Goal: Task Accomplishment & Management: Complete application form

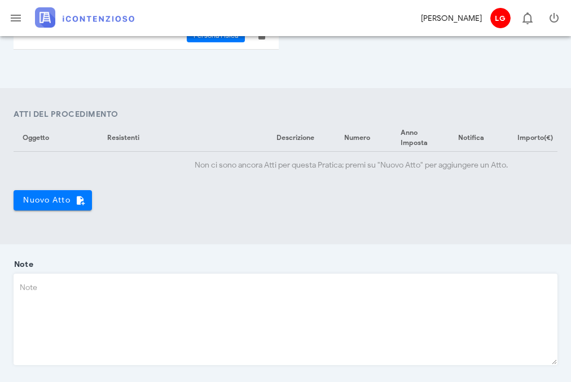
scroll to position [363, 0]
click at [52, 205] on span "Nuovo Atto" at bounding box center [53, 201] width 60 height 10
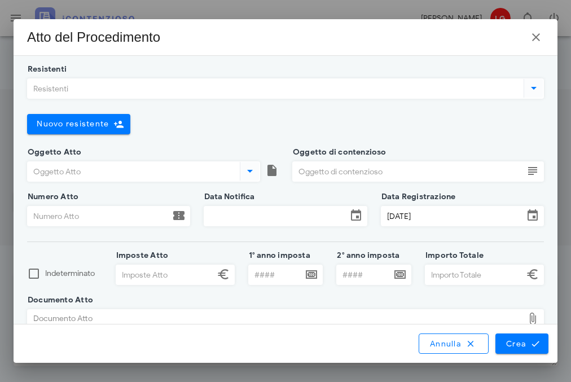
click at [263, 99] on div "Resistenti" at bounding box center [285, 96] width 517 height 36
click at [62, 124] on span "Nuovo resistente" at bounding box center [72, 124] width 73 height 10
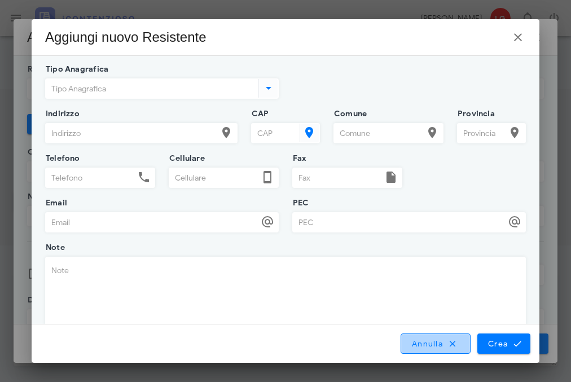
click at [410, 344] on button "Annulla" at bounding box center [436, 344] width 70 height 20
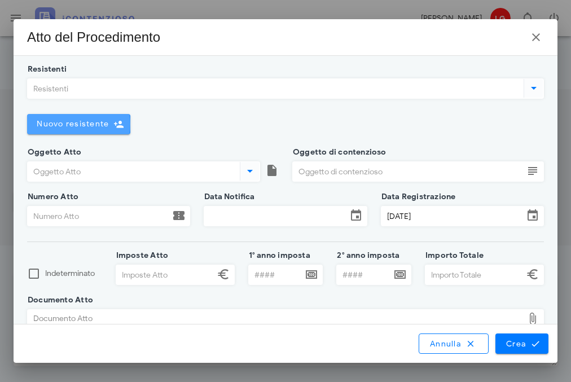
click at [115, 126] on icon "button" at bounding box center [118, 124] width 10 height 10
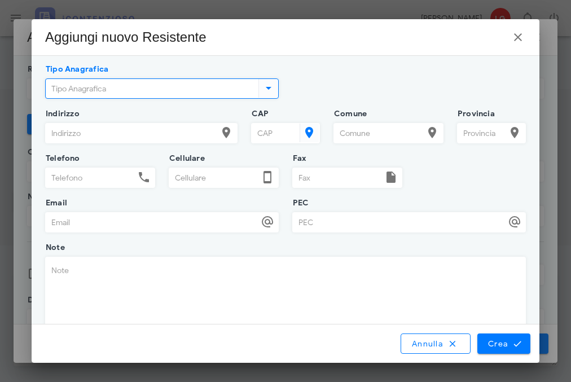
click at [128, 92] on input "Tipo Anagrafica" at bounding box center [151, 88] width 211 height 19
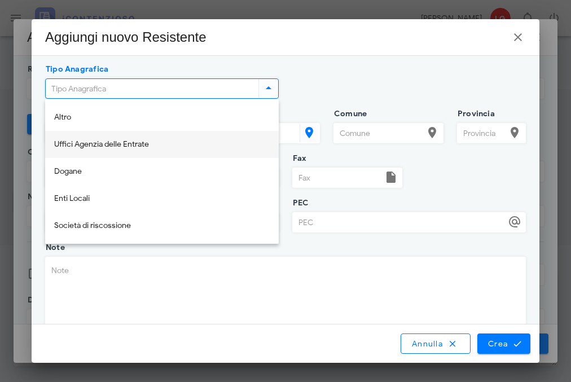
click at [135, 139] on div "Uffici Agenzia delle Entrate" at bounding box center [162, 144] width 216 height 23
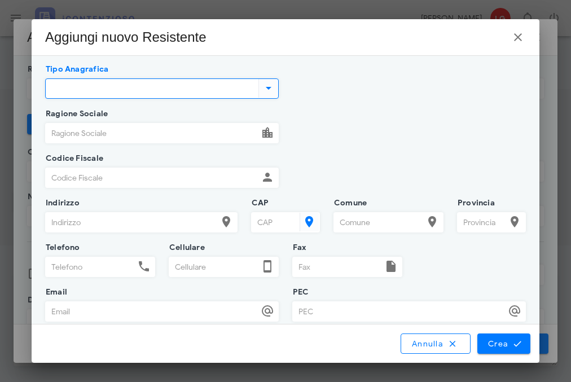
type input "Uffici Agenzia delle Entrate"
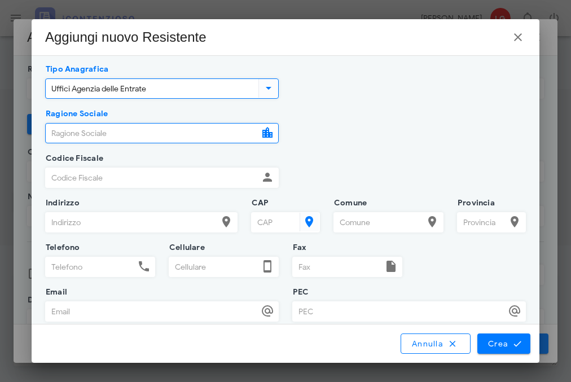
click at [135, 139] on input "Ragione Sociale" at bounding box center [152, 133] width 213 height 19
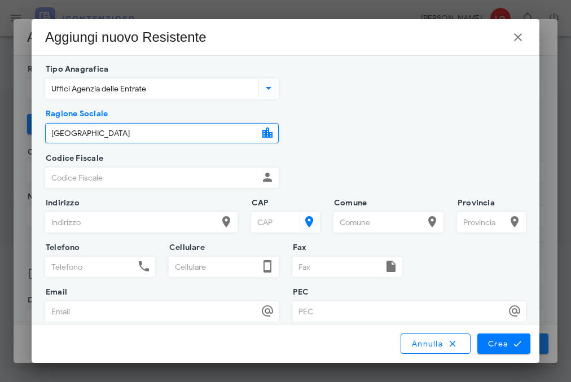
type input "Pesaro"
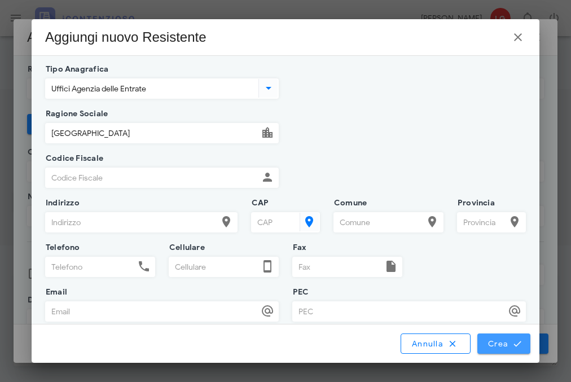
drag, startPoint x: 570, startPoint y: 274, endPoint x: 497, endPoint y: 342, distance: 99.8
click at [497, 342] on span "Crea" at bounding box center [504, 344] width 33 height 10
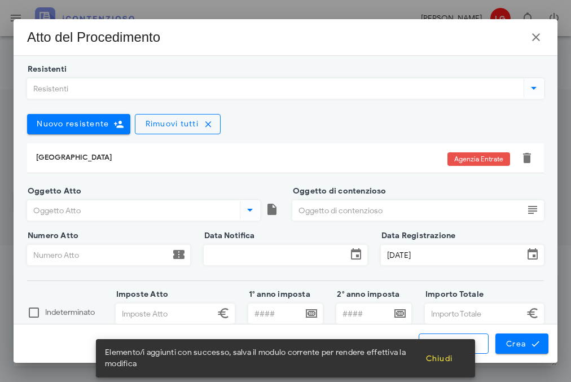
click at [255, 211] on icon at bounding box center [250, 210] width 14 height 14
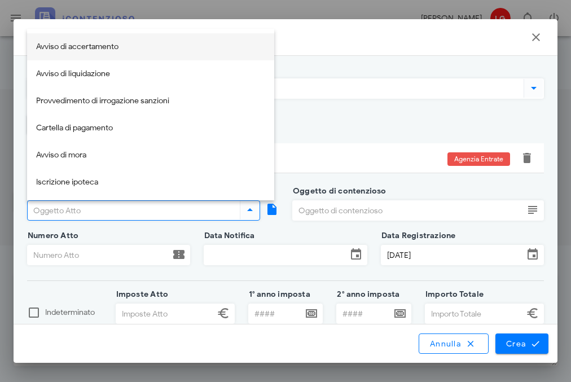
click at [127, 38] on div "Avviso di accertamento" at bounding box center [150, 47] width 229 height 23
type input "Avviso di accertamento"
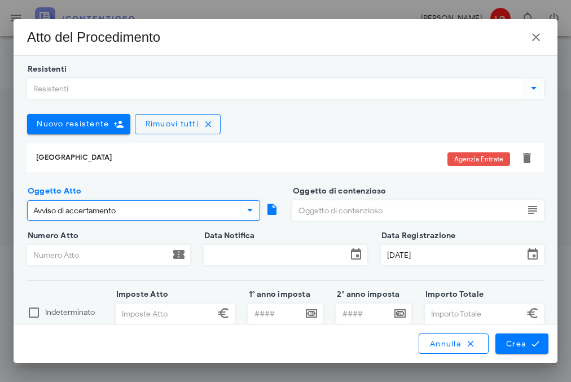
click at [539, 209] on icon at bounding box center [533, 210] width 14 height 14
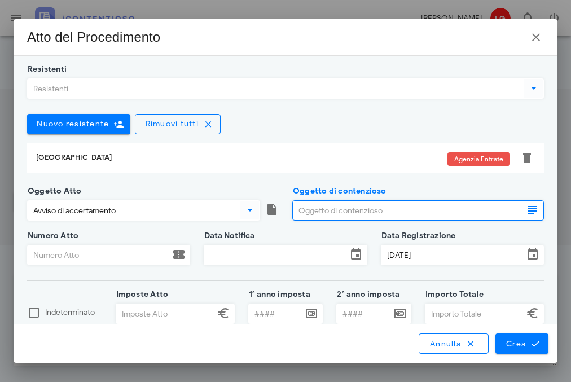
click at [531, 207] on icon at bounding box center [533, 210] width 14 height 14
type input "ire 2020f"
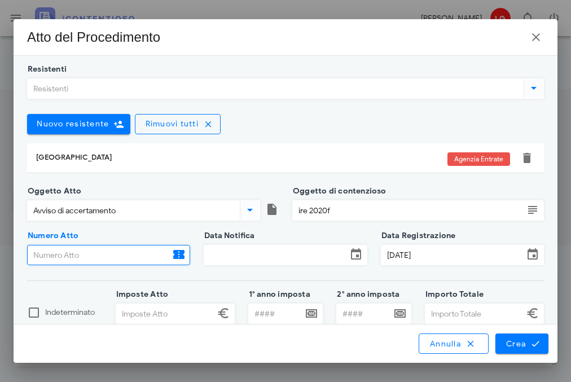
click at [139, 249] on input "Numero Atto" at bounding box center [99, 255] width 142 height 19
type input "fafafafasdfa"
click at [334, 257] on input "Data Notifica" at bounding box center [275, 255] width 142 height 19
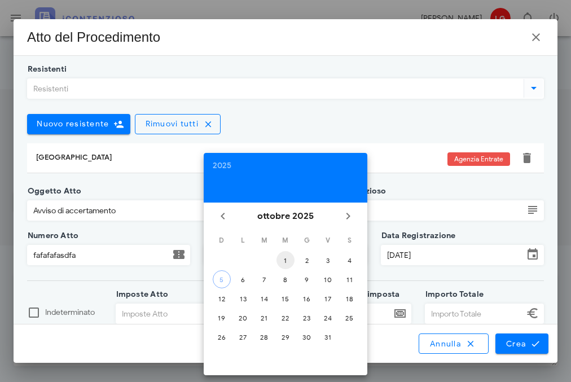
click at [292, 260] on div "1" at bounding box center [286, 260] width 18 height 8
type input "01/10/2025"
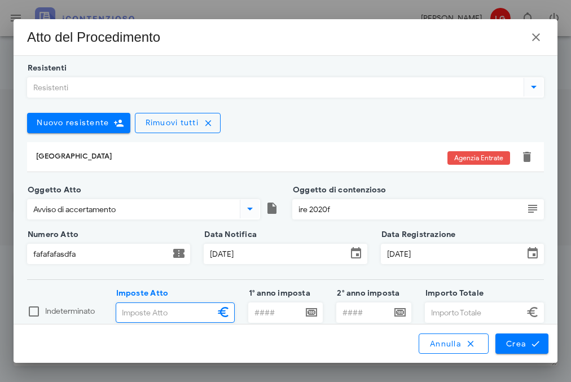
click at [153, 320] on input "Imposte Atto" at bounding box center [165, 312] width 98 height 19
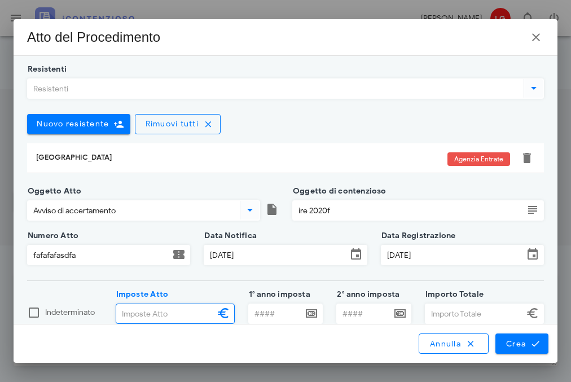
scroll to position [0, 0]
type input "150.000,00"
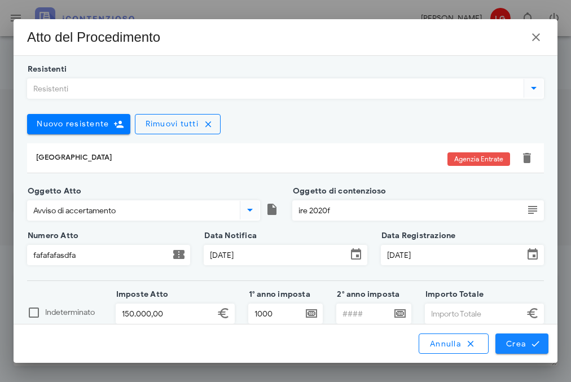
click at [525, 347] on span "Crea" at bounding box center [522, 344] width 33 height 10
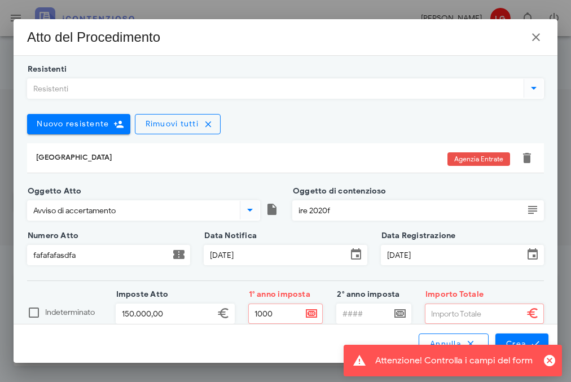
click at [288, 321] on input "1000" at bounding box center [276, 313] width 54 height 19
click at [230, 318] on div "Indeterminato Imposte Atto 150.000,00 1° anno imposta 1000 1° anno imposta deve…" at bounding box center [285, 320] width 531 height 50
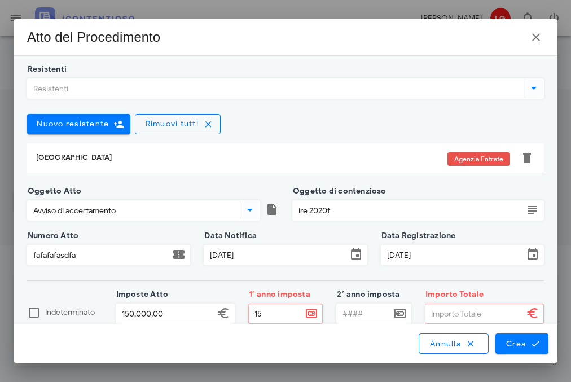
type input "1"
type input "2020"
type input "150.000,00"
click at [521, 336] on button "Crea" at bounding box center [522, 344] width 53 height 20
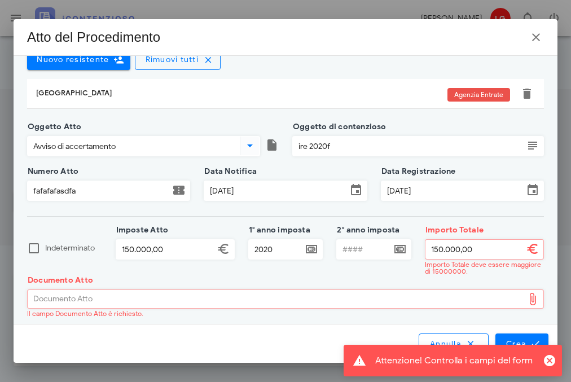
scroll to position [64, 0]
click at [114, 296] on div "Documento Atto" at bounding box center [276, 299] width 496 height 18
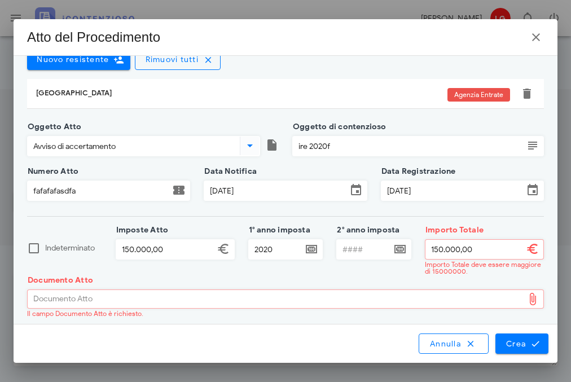
type input "C:\fakepath\Screenshot 2025-09-30 195136.png"
click at [514, 344] on span "Crea" at bounding box center [522, 344] width 33 height 10
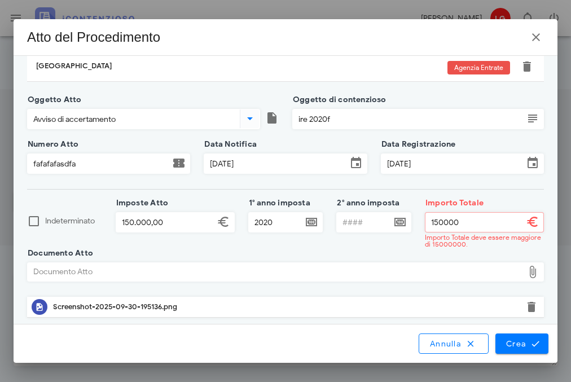
click at [437, 223] on input "150000" at bounding box center [475, 222] width 98 height 19
type input "160.000,00"
click at [540, 347] on button "Crea" at bounding box center [522, 344] width 53 height 20
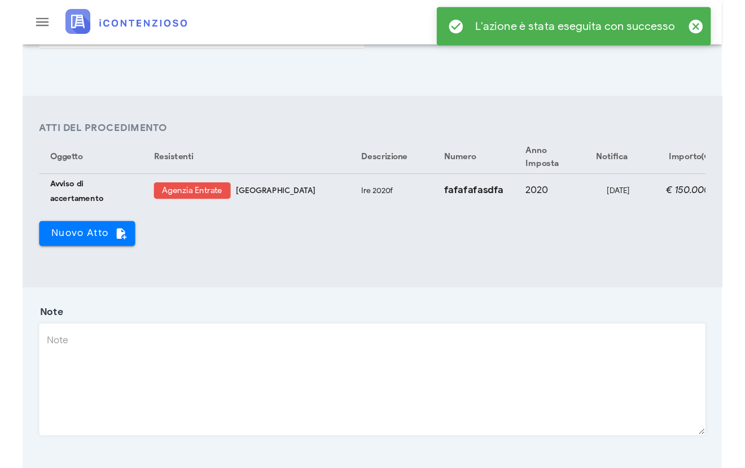
scroll to position [375, 0]
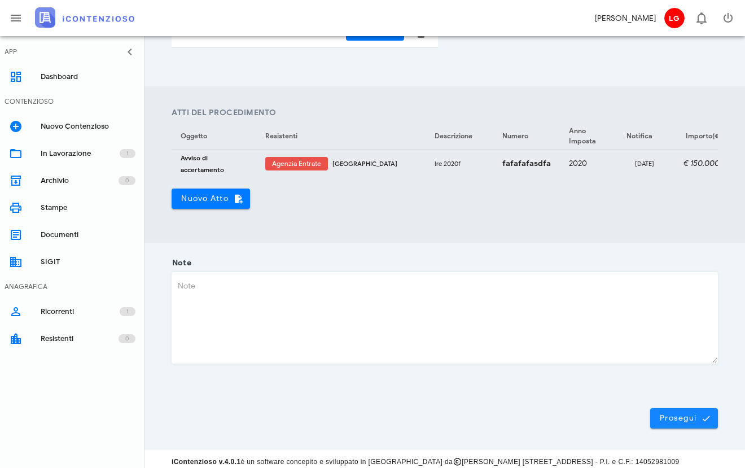
click at [540, 416] on span "Prosegui" at bounding box center [684, 418] width 50 height 10
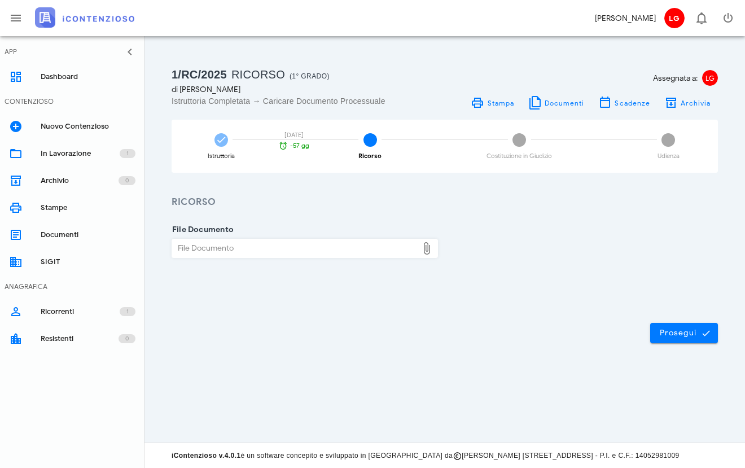
scroll to position [0, 0]
click at [481, 101] on icon at bounding box center [478, 103] width 14 height 14
click at [540, 100] on span "Documenti" at bounding box center [564, 103] width 41 height 8
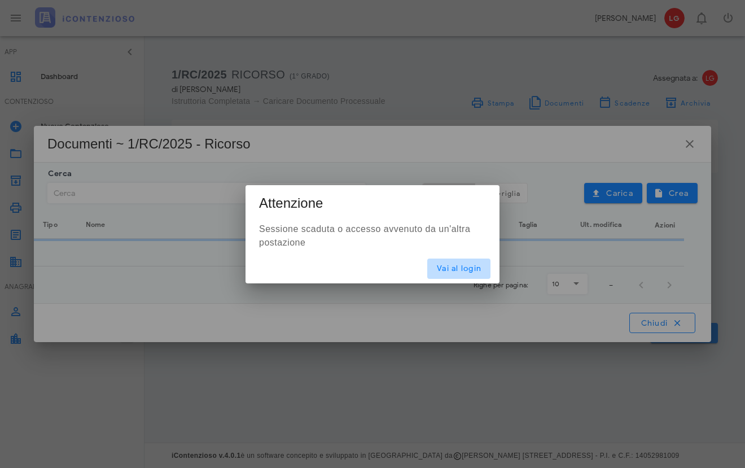
click at [455, 273] on span "Vai al login" at bounding box center [458, 269] width 45 height 10
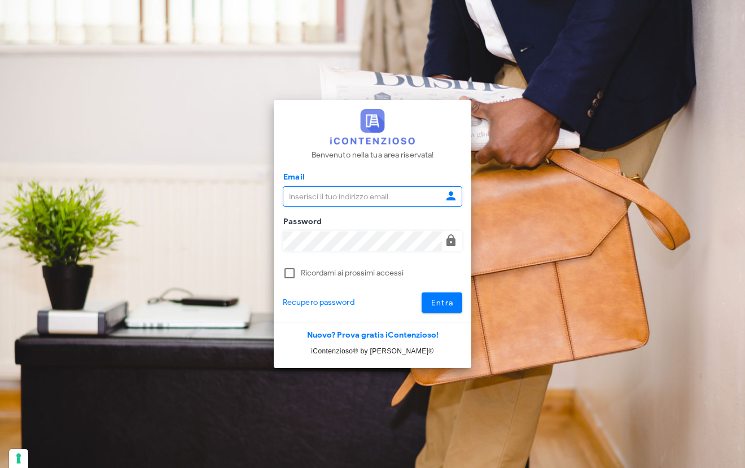
type input "gianni.lomma@studioguerra.it"
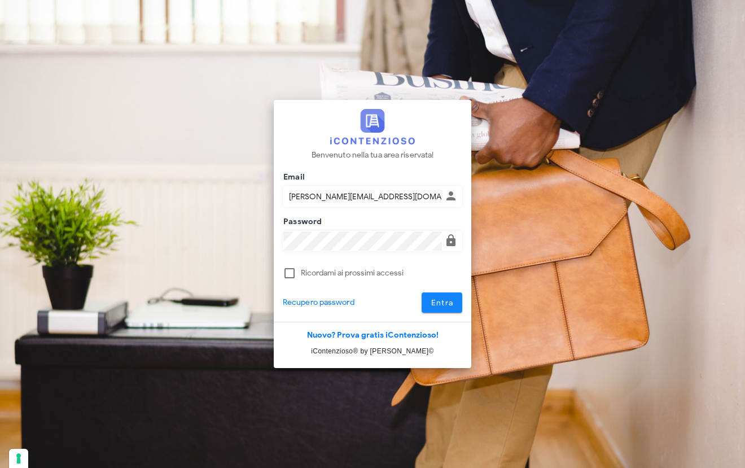
click at [444, 298] on span "Entra" at bounding box center [442, 303] width 23 height 10
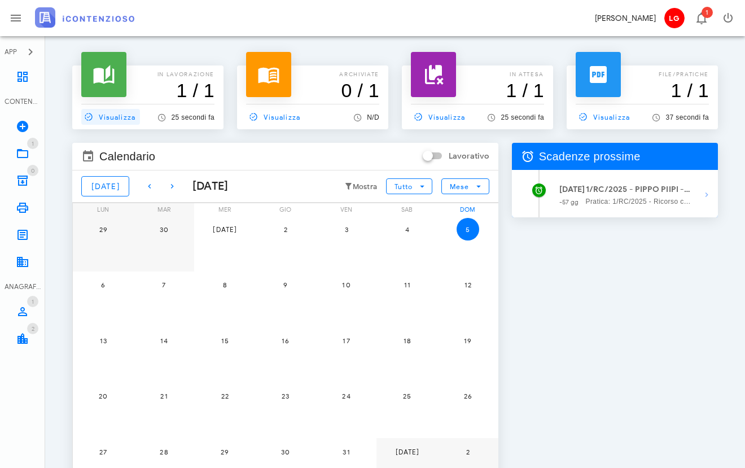
click at [126, 112] on span "Visualizza" at bounding box center [108, 117] width 54 height 10
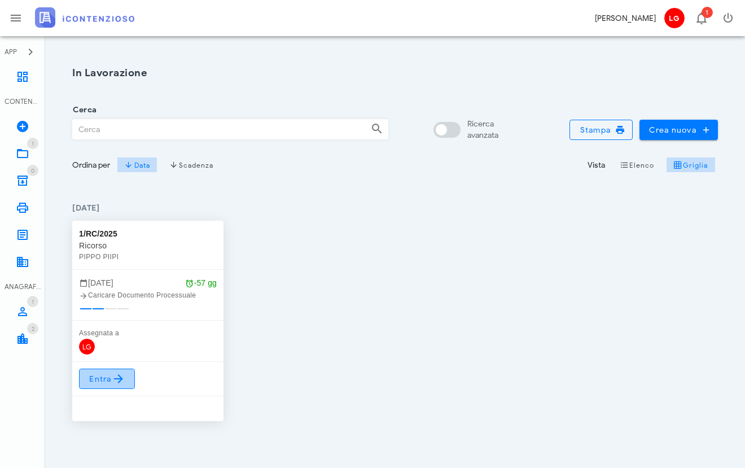
click at [98, 383] on span "Entra" at bounding box center [107, 379] width 37 height 14
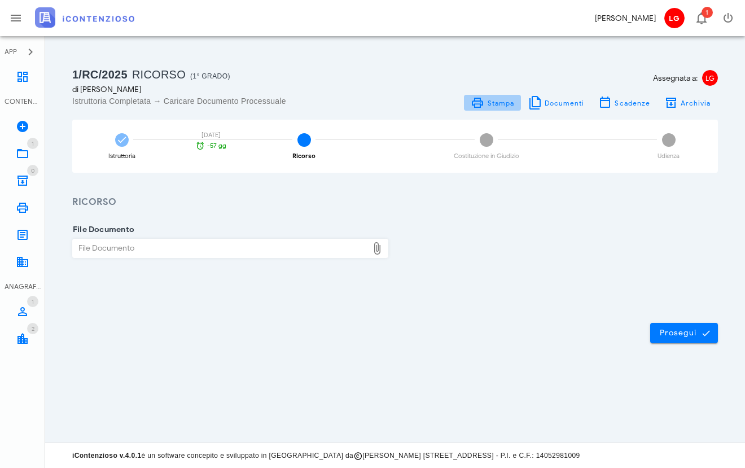
click at [502, 102] on span "Stampa" at bounding box center [500, 103] width 28 height 8
click at [550, 104] on span "Documenti" at bounding box center [564, 103] width 41 height 8
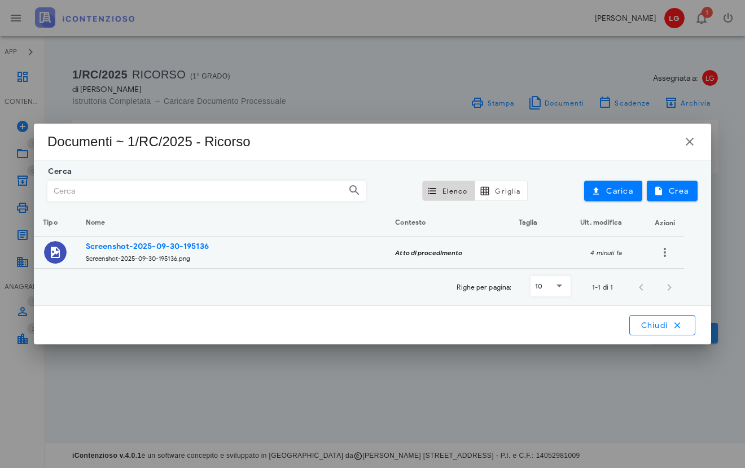
click at [669, 330] on span "Chiudi" at bounding box center [662, 325] width 45 height 10
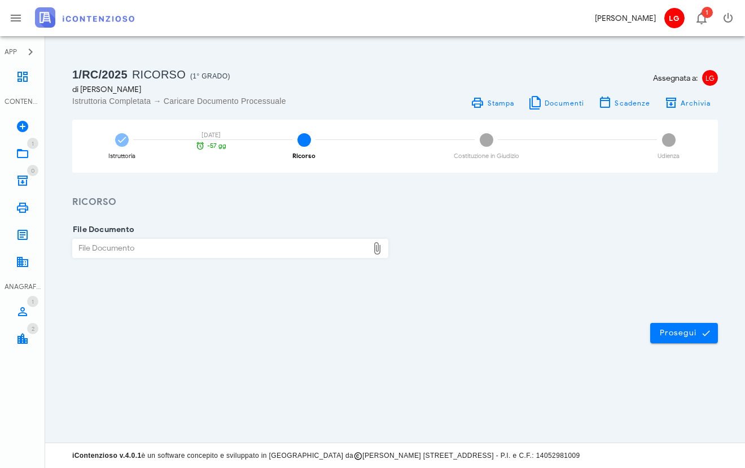
click at [381, 249] on icon at bounding box center [377, 249] width 14 height 14
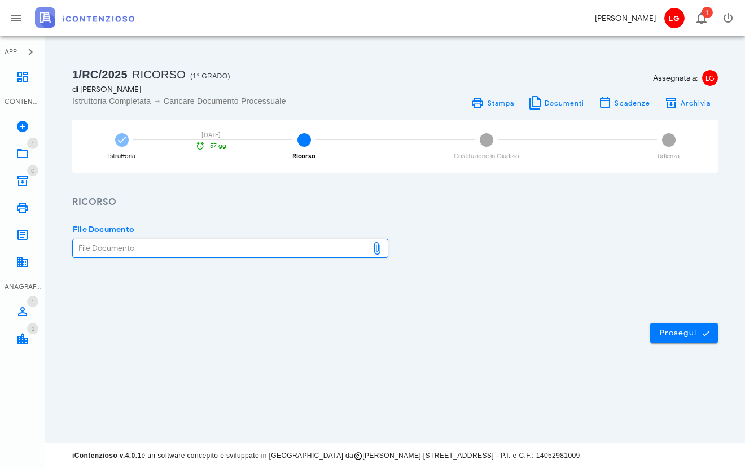
click at [374, 247] on icon at bounding box center [377, 249] width 14 height 14
click at [381, 246] on icon at bounding box center [377, 249] width 14 height 14
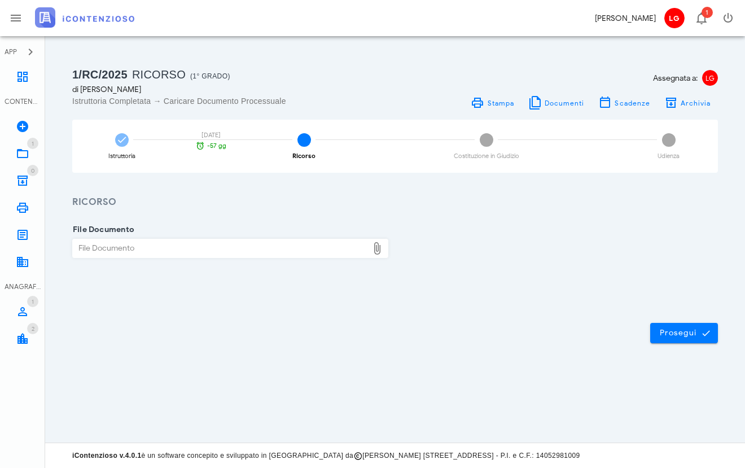
click at [229, 235] on div "File Documento File Documento" at bounding box center [230, 251] width 316 height 43
click at [119, 229] on label "File Documento" at bounding box center [101, 229] width 65 height 11
click at [78, 239] on input "File Documento" at bounding box center [76, 248] width 6 height 19
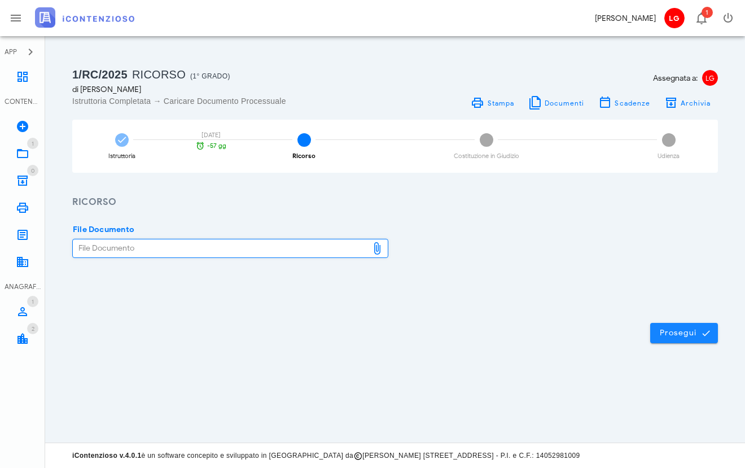
click at [673, 336] on span "Prosegui" at bounding box center [684, 333] width 50 height 10
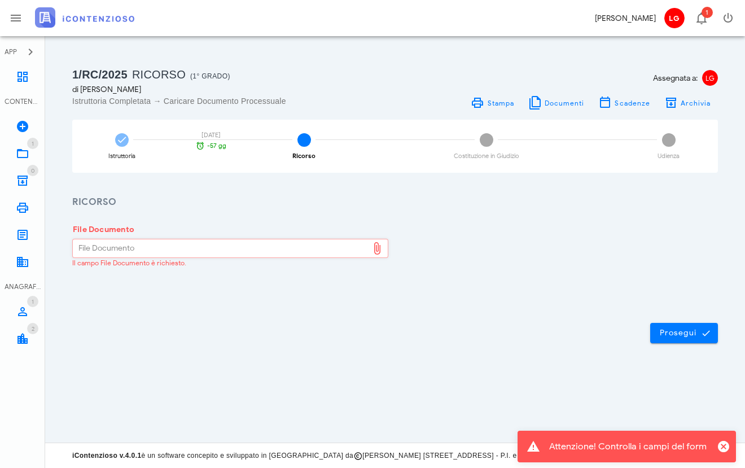
click at [377, 247] on icon at bounding box center [377, 249] width 14 height 14
click at [214, 242] on div "File Documento" at bounding box center [220, 248] width 295 height 18
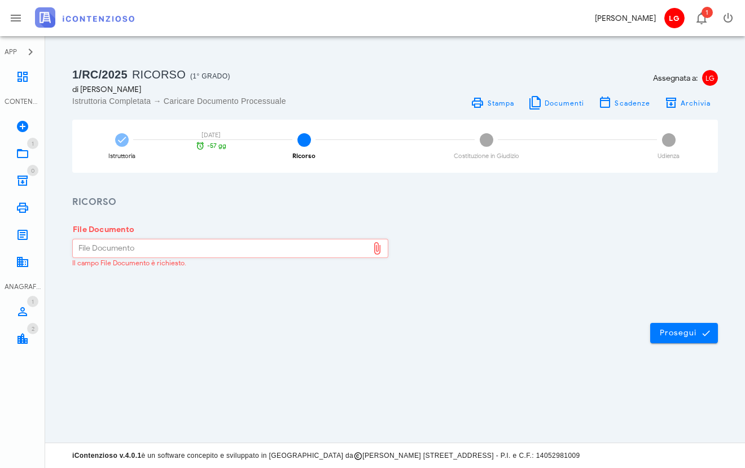
type input "C:\fakepath\Esercizio preposizioni di tempo e can.pdf"
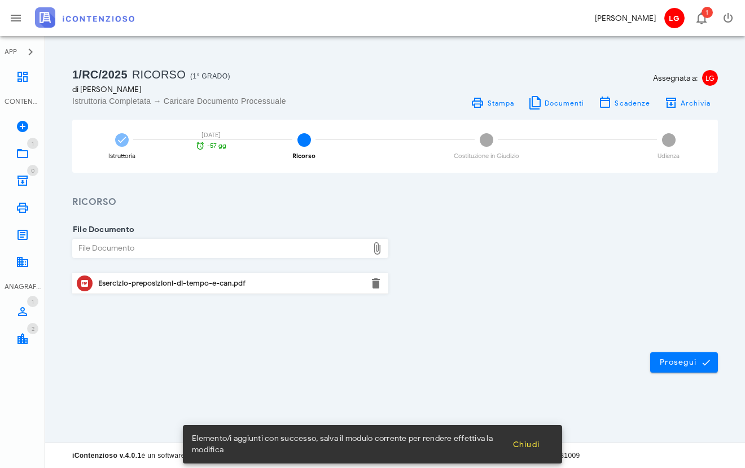
scroll to position [0, 3]
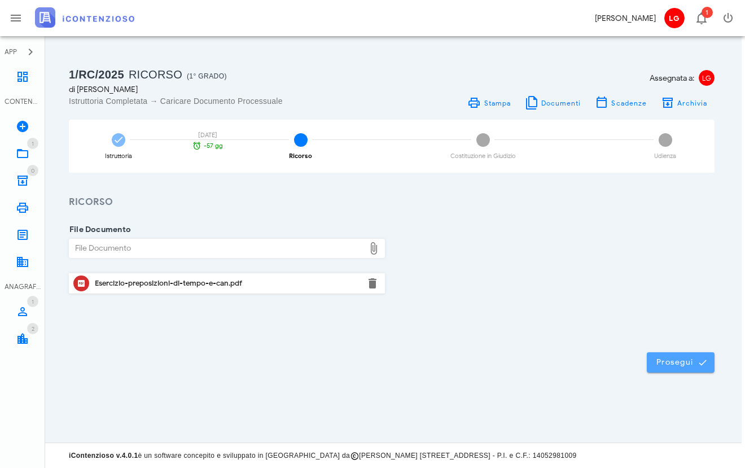
click at [665, 363] on span "Prosegui" at bounding box center [681, 362] width 50 height 10
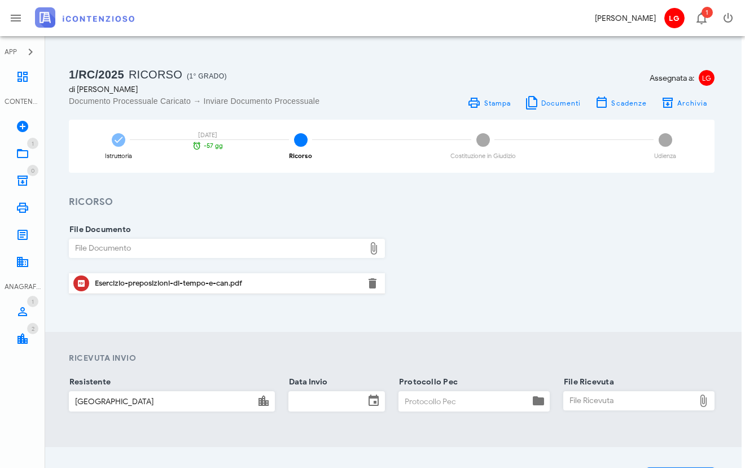
click at [547, 402] on div at bounding box center [539, 401] width 20 height 14
click at [541, 402] on icon at bounding box center [539, 401] width 14 height 14
type input "dgasdgad"
click at [635, 402] on div "File Ricevuta" at bounding box center [629, 401] width 130 height 18
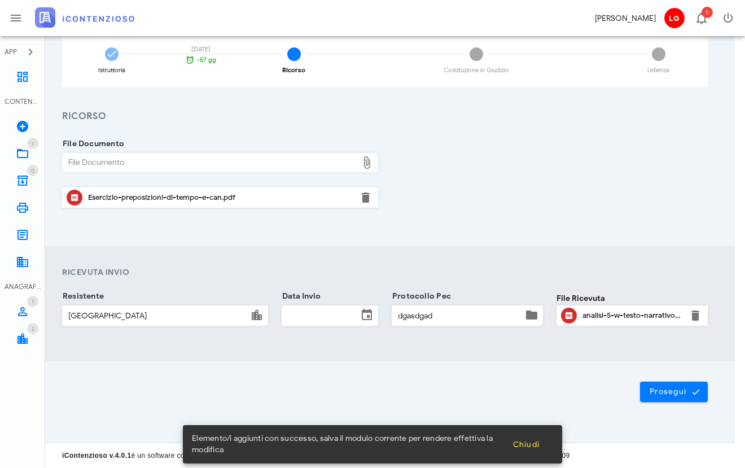
scroll to position [85, 10]
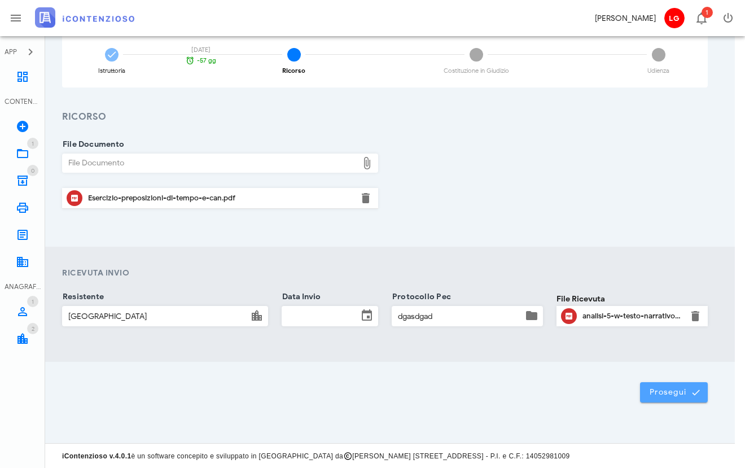
click at [673, 393] on span "Prosegui" at bounding box center [674, 392] width 50 height 10
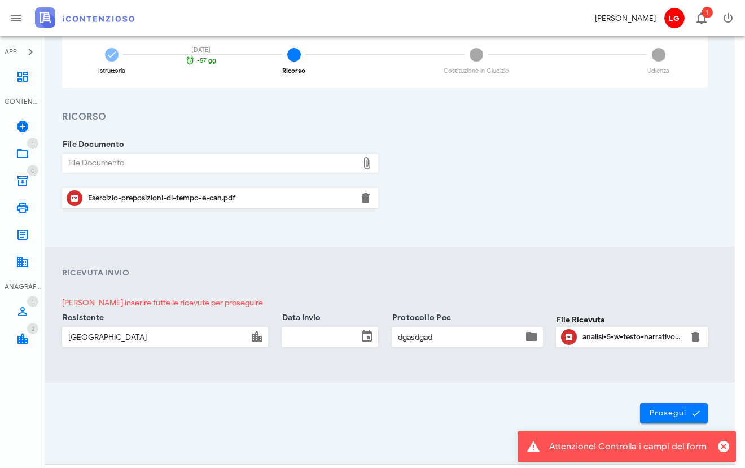
scroll to position [0, 10]
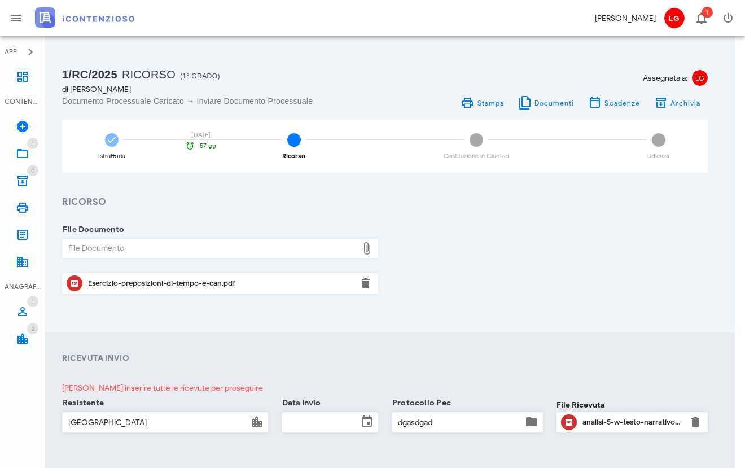
click at [360, 420] on icon at bounding box center [367, 422] width 14 height 14
click at [365, 419] on icon at bounding box center [367, 422] width 14 height 14
click at [365, 423] on icon at bounding box center [367, 422] width 14 height 14
click at [313, 423] on input "Data Invio" at bounding box center [320, 422] width 76 height 19
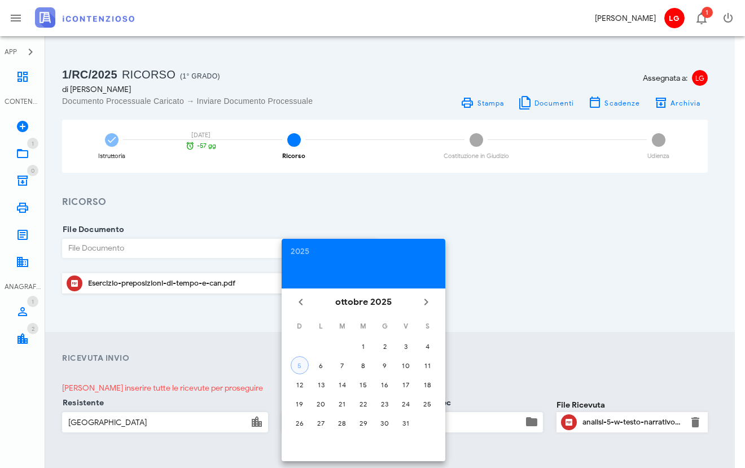
click at [297, 364] on div "5" at bounding box center [299, 365] width 17 height 8
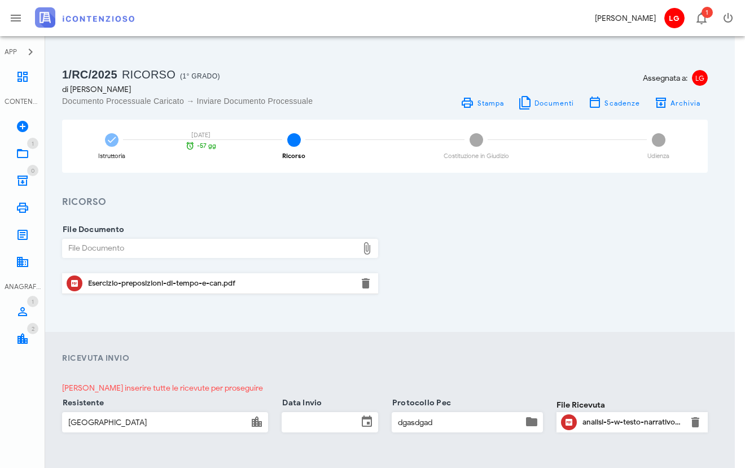
type input "05/10/2025"
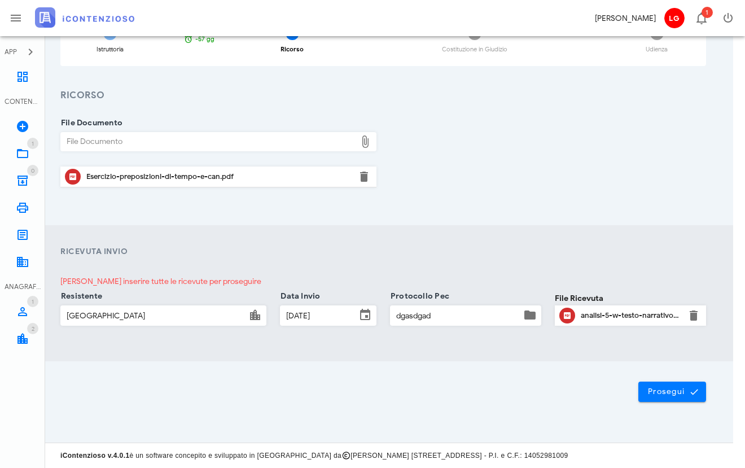
scroll to position [106, 12]
click at [659, 389] on span "Prosegui" at bounding box center [672, 392] width 50 height 10
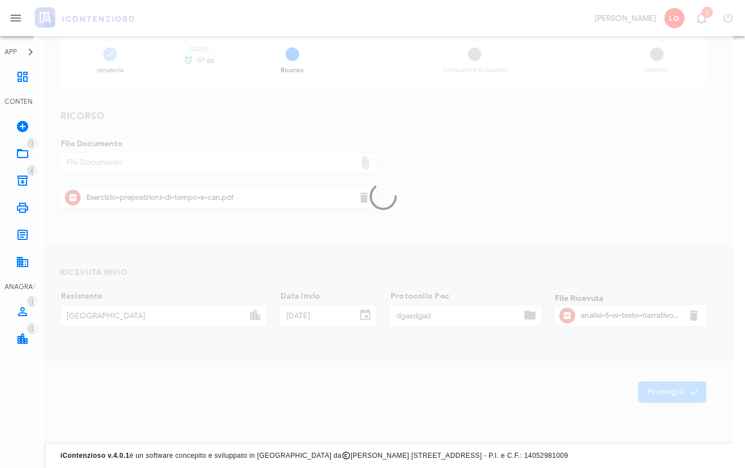
scroll to position [85, 12]
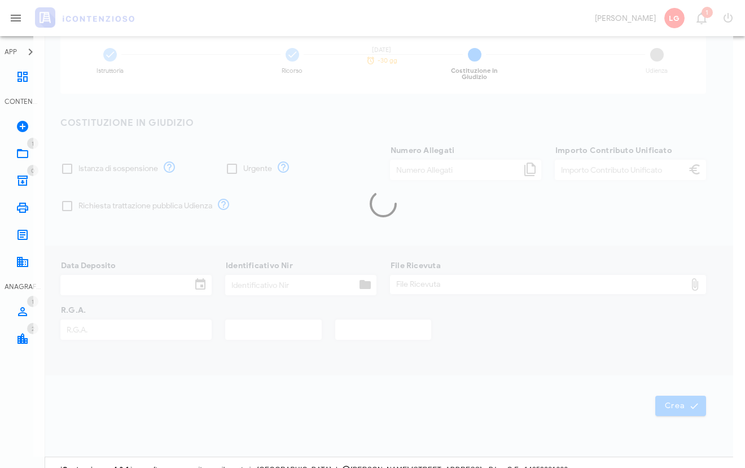
type input "500,00"
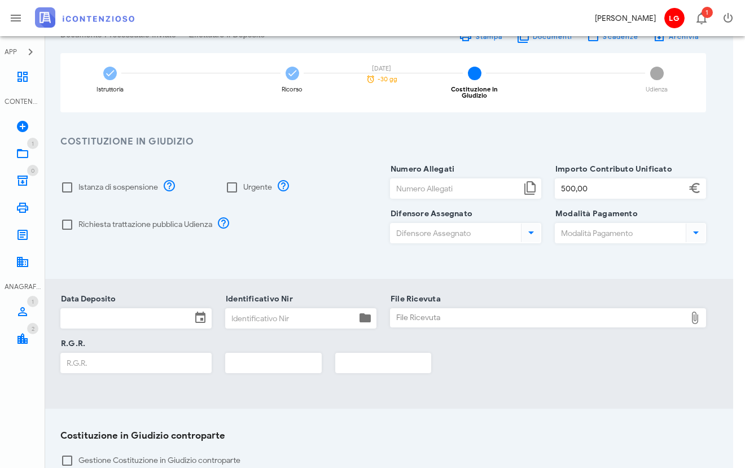
scroll to position [64, 14]
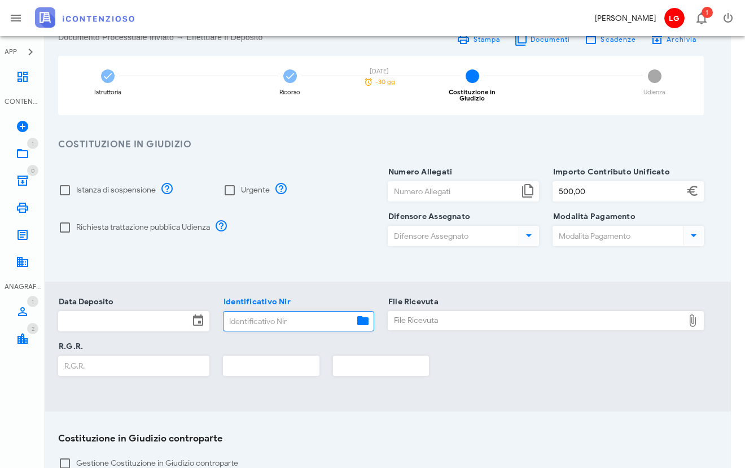
click at [327, 312] on input "Identificativo Nir" at bounding box center [288, 321] width 130 height 19
click at [368, 314] on icon at bounding box center [363, 321] width 14 height 14
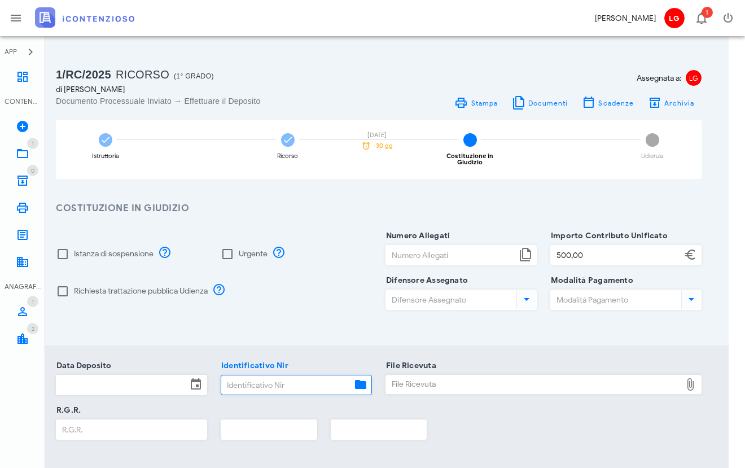
scroll to position [0, 16]
click at [68, 246] on div at bounding box center [62, 253] width 19 height 19
checkbox input "true"
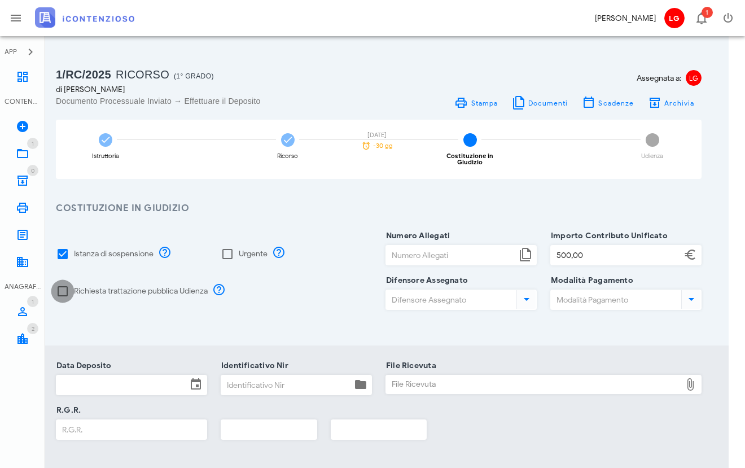
click at [59, 288] on div at bounding box center [62, 291] width 19 height 19
checkbox input "true"
click at [494, 248] on input "Numero Allegati" at bounding box center [451, 255] width 130 height 19
click at [531, 249] on icon at bounding box center [526, 255] width 14 height 14
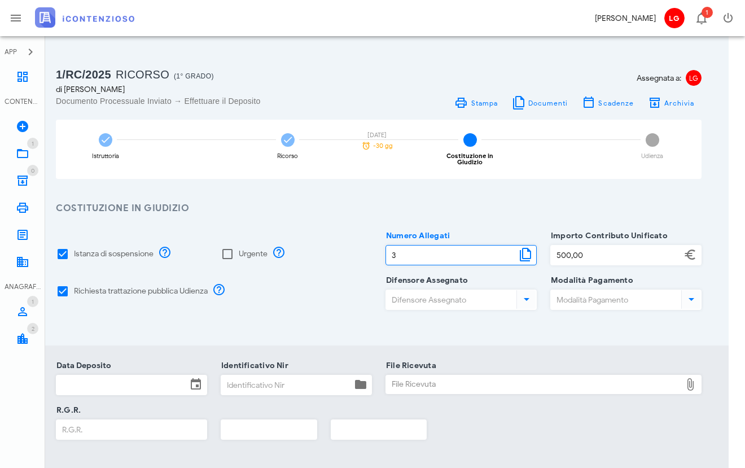
type input "3"
click at [612, 319] on div "Istanza di sospensione Urgente Richiesta trattazione pubblica Udienza Numero Al…" at bounding box center [379, 281] width 700 height 130
click at [528, 292] on icon at bounding box center [527, 299] width 14 height 14
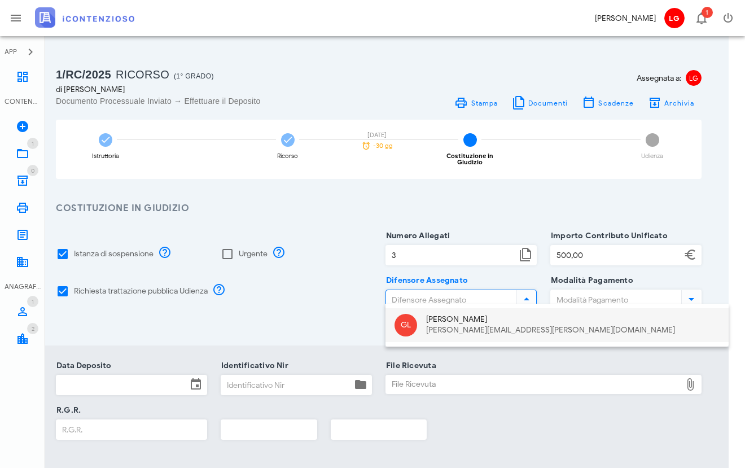
click at [469, 323] on div "Gianni Lomma" at bounding box center [572, 320] width 293 height 10
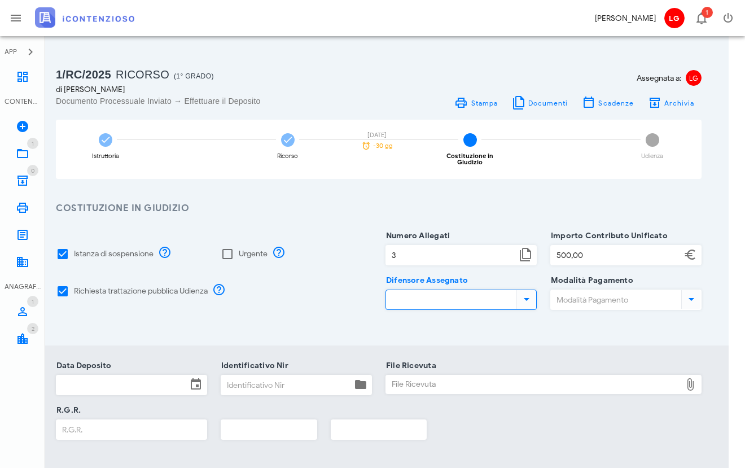
type input "Gianni Lomma"
click at [642, 290] on input "Modalità Pagamento" at bounding box center [615, 299] width 128 height 19
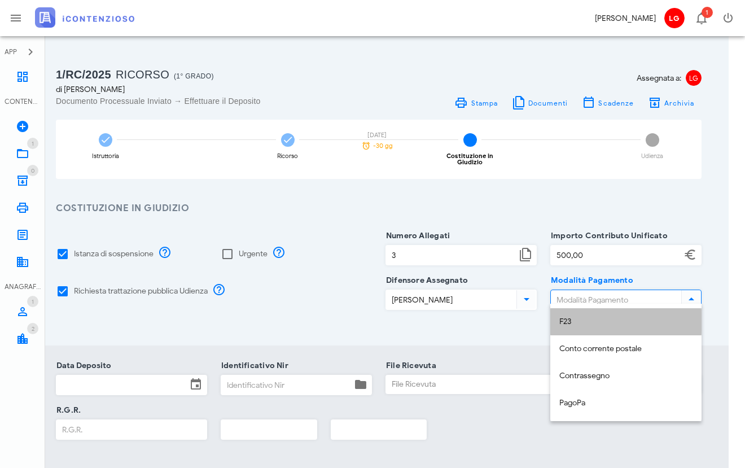
click at [590, 321] on div "F23" at bounding box center [625, 322] width 133 height 10
type input "F23"
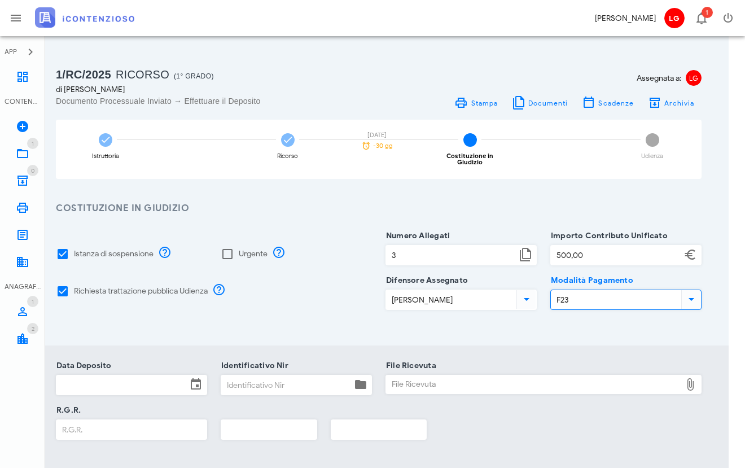
click at [572, 345] on div "Data Deposito Identificativo Nir File Ricevuta File Ricevuta Chiudi R.G.R." at bounding box center [379, 410] width 700 height 130
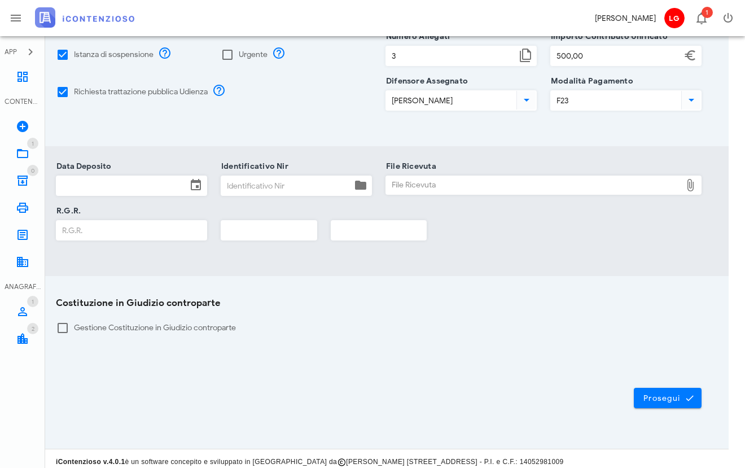
scroll to position [199, 16]
click at [198, 182] on icon at bounding box center [196, 186] width 14 height 14
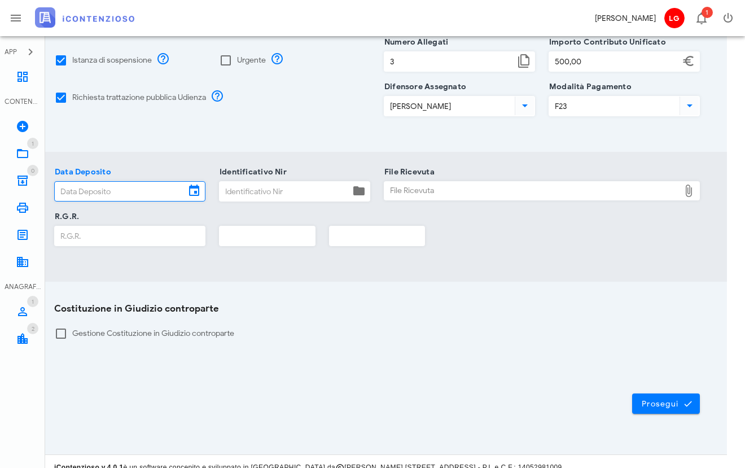
click at [198, 184] on icon at bounding box center [194, 191] width 14 height 14
click at [134, 181] on input "Data Deposito" at bounding box center [120, 190] width 130 height 19
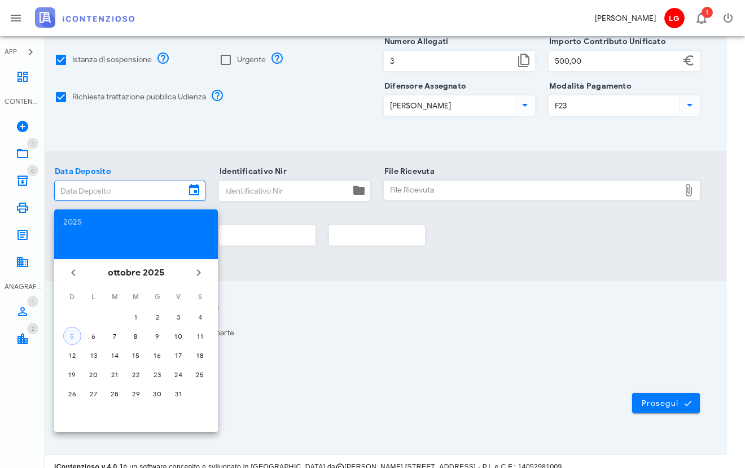
click at [69, 337] on div "5" at bounding box center [72, 336] width 17 height 8
type input "05/10/2025"
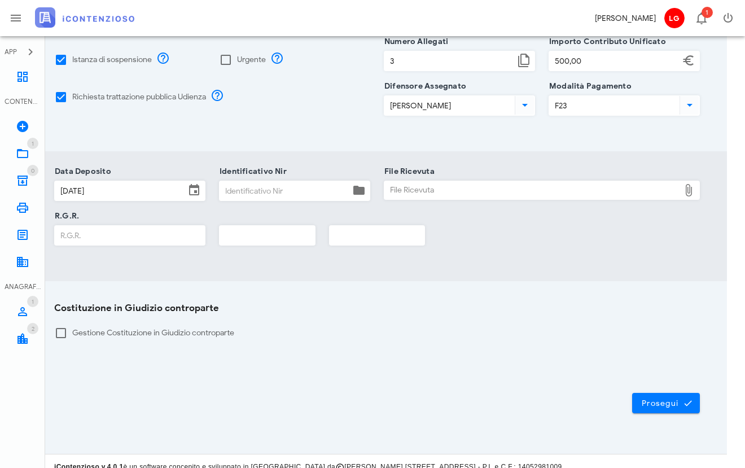
click at [260, 181] on input "Identificativo Nir" at bounding box center [285, 190] width 130 height 19
type input "gdfgsfgds"
click at [698, 185] on div at bounding box center [689, 190] width 20 height 14
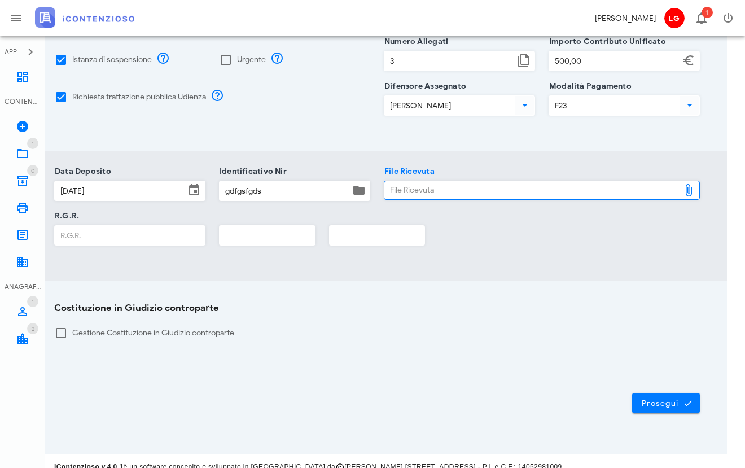
click at [693, 185] on icon at bounding box center [689, 190] width 14 height 14
click at [689, 184] on icon at bounding box center [689, 190] width 14 height 14
click at [689, 183] on icon at bounding box center [689, 190] width 14 height 14
click at [401, 182] on div "File Ricevuta" at bounding box center [531, 190] width 295 height 18
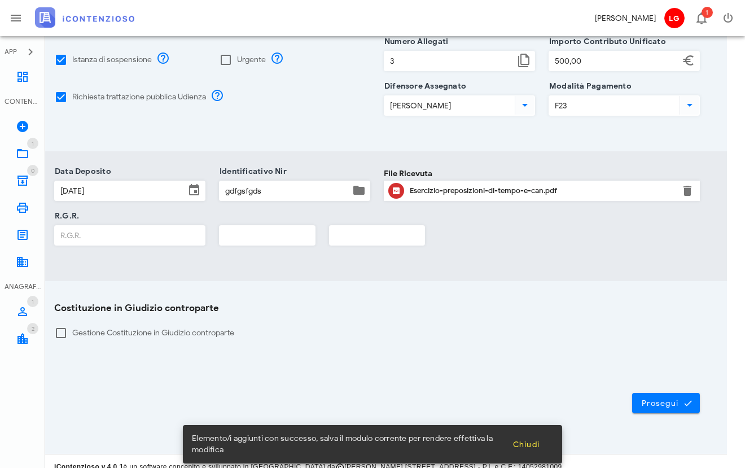
click at [157, 238] on div "R.G.R." at bounding box center [129, 235] width 151 height 20
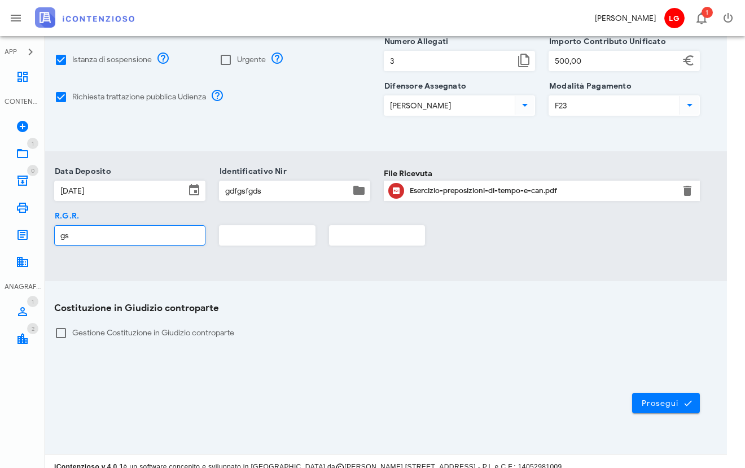
type input "g"
type input "000212"
click at [659, 398] on span "Prosegui" at bounding box center [666, 403] width 50 height 10
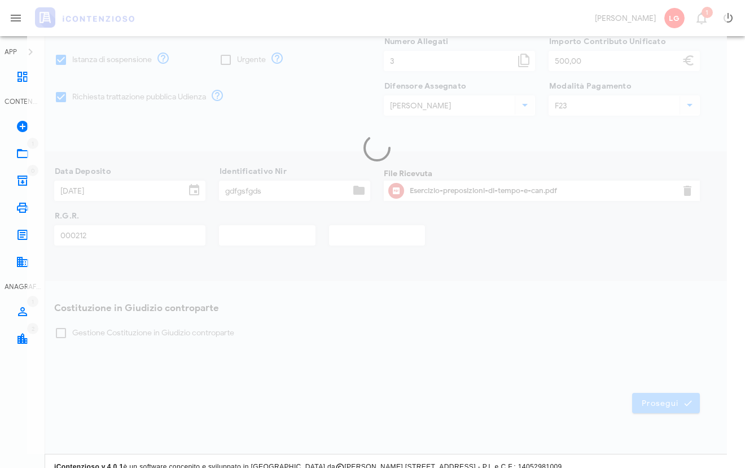
scroll to position [0, 18]
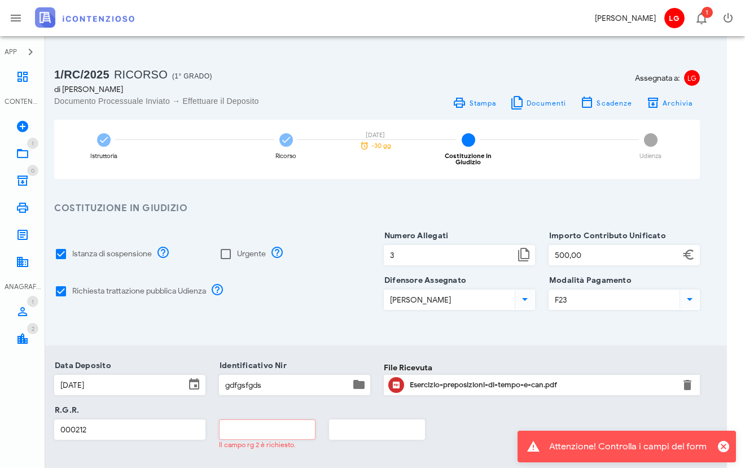
click at [221, 426] on input "text" at bounding box center [267, 429] width 95 height 19
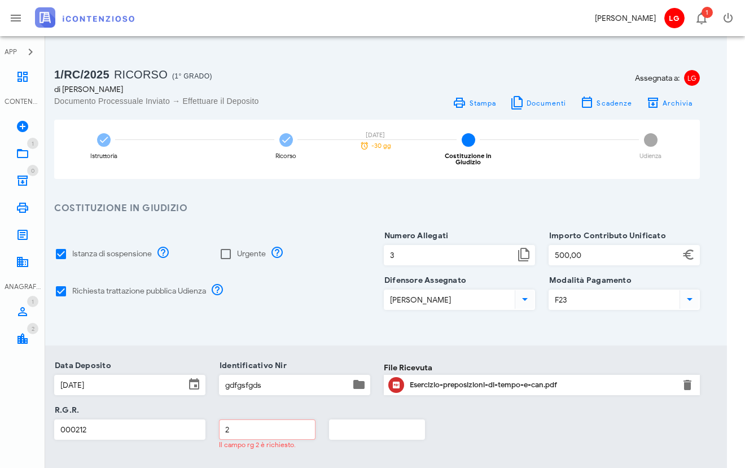
type input "2"
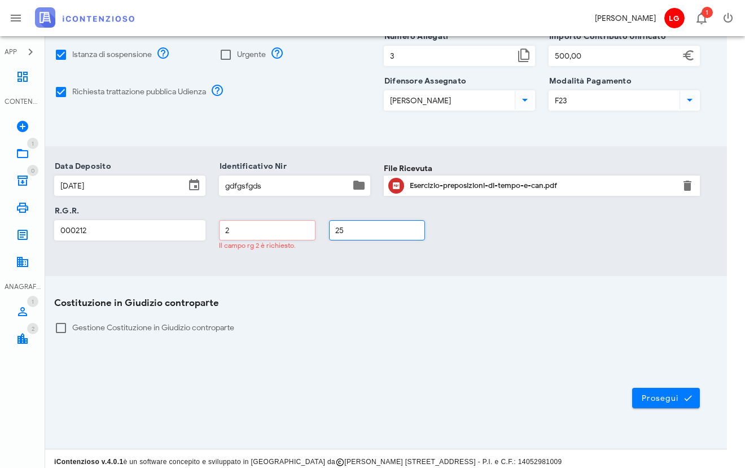
scroll to position [199, 18]
type input "25"
click at [677, 397] on button "Prosegui" at bounding box center [666, 398] width 68 height 20
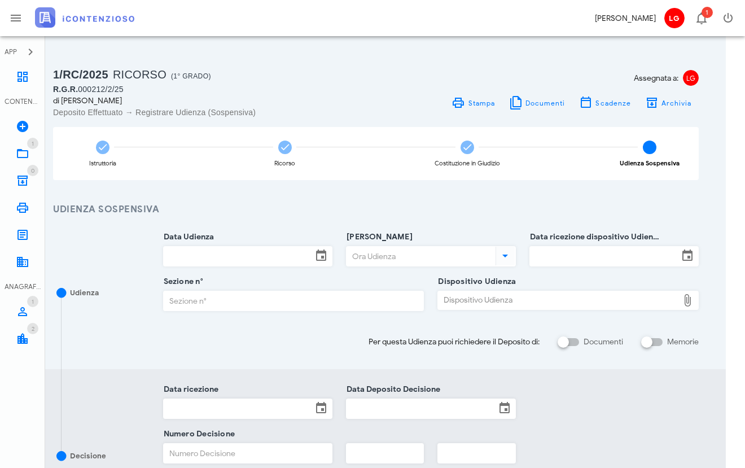
scroll to position [0, 19]
click at [610, 104] on span "Scadenze" at bounding box center [613, 103] width 36 height 8
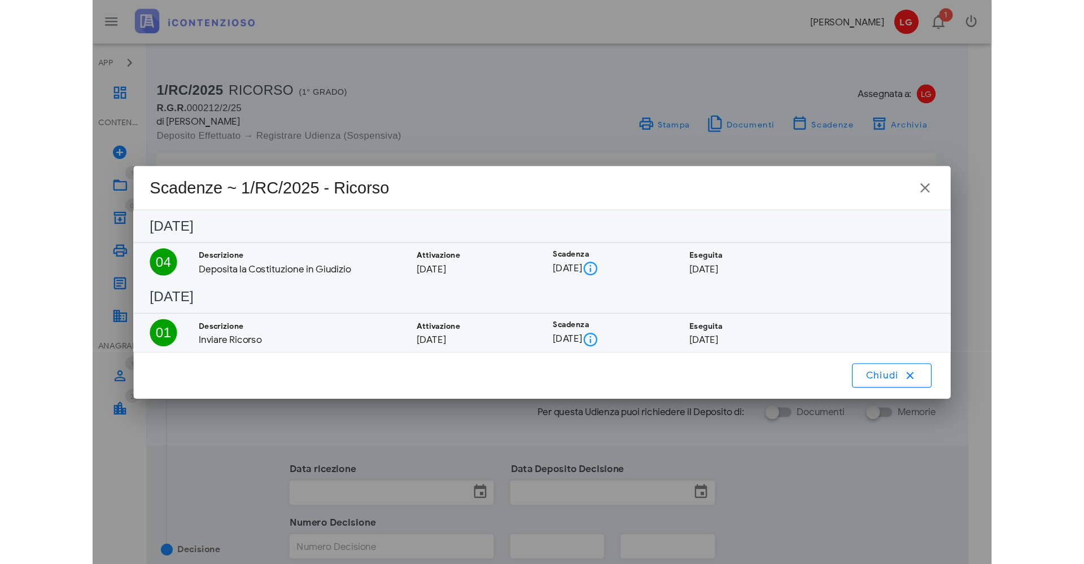
scroll to position [0, 0]
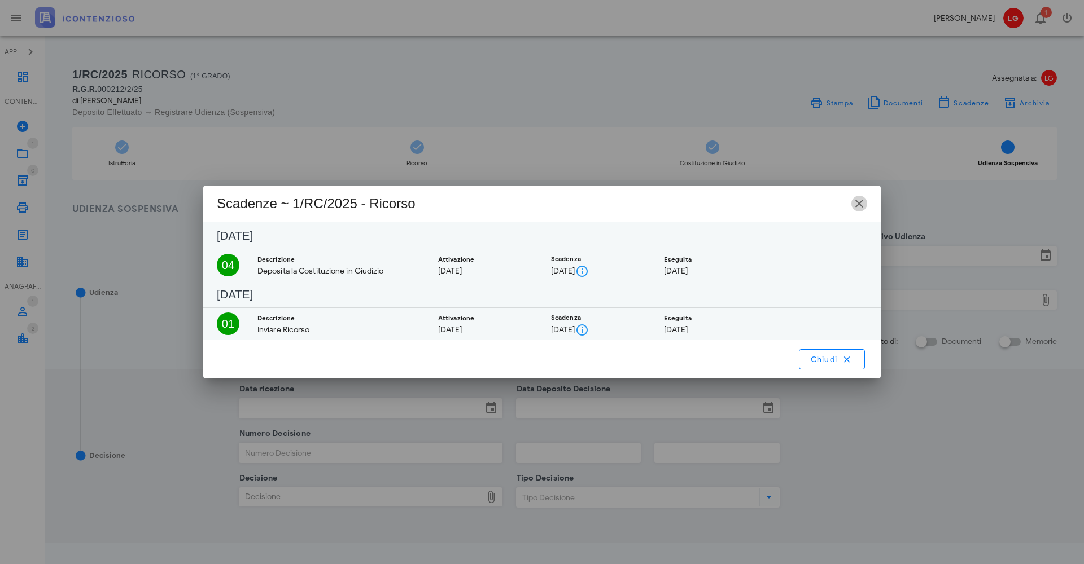
click at [744, 199] on icon "button" at bounding box center [859, 204] width 14 height 14
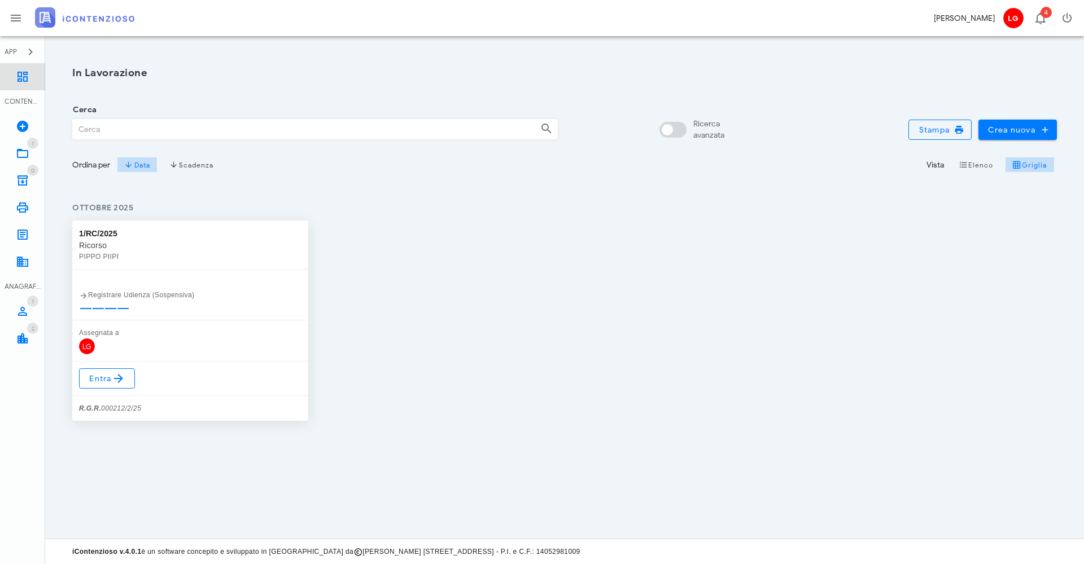
click at [20, 70] on icon at bounding box center [23, 77] width 14 height 14
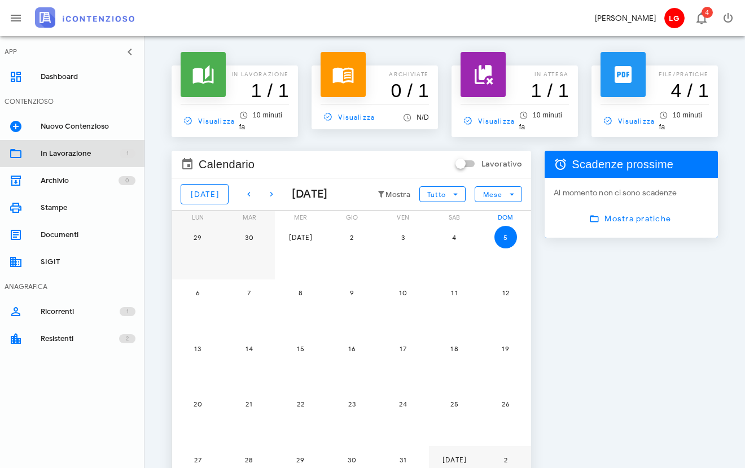
click at [71, 157] on div "In Lavorazione" at bounding box center [80, 153] width 79 height 9
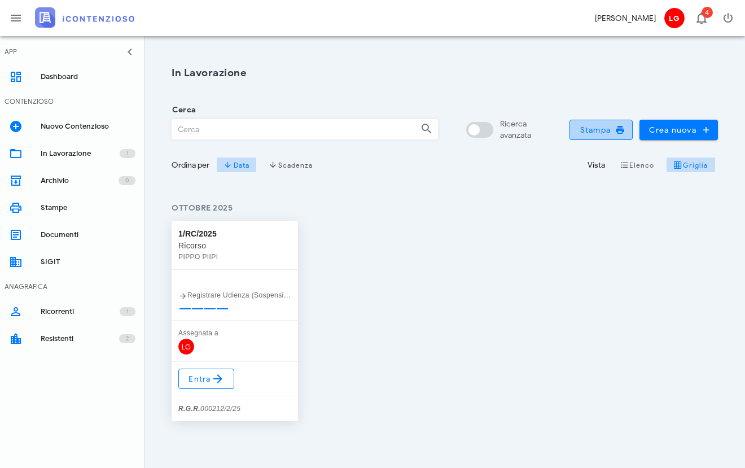
click at [598, 125] on span "Stampa" at bounding box center [601, 130] width 44 height 10
drag, startPoint x: 0, startPoint y: 0, endPoint x: 641, endPoint y: 164, distance: 661.3
click at [641, 164] on span "Elenco" at bounding box center [637, 164] width 35 height 9
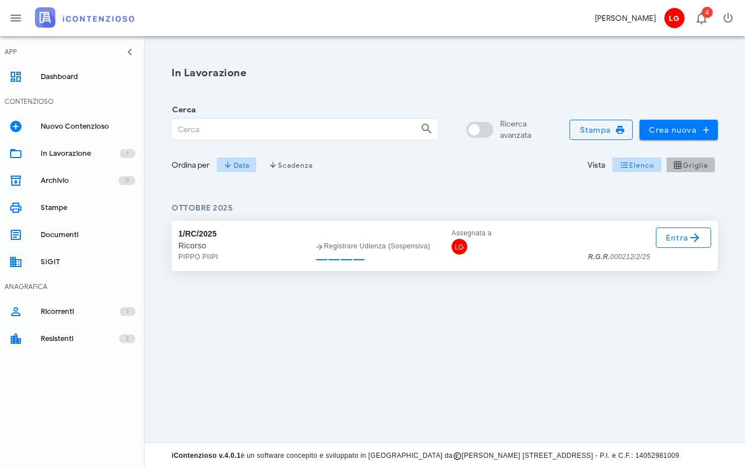
drag, startPoint x: 641, startPoint y: 164, endPoint x: 695, endPoint y: 163, distance: 54.8
click at [695, 163] on span "Griglia" at bounding box center [690, 164] width 35 height 9
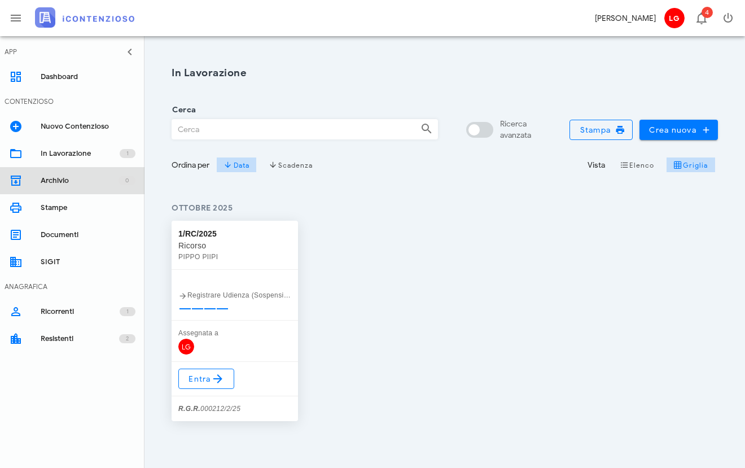
click at [40, 178] on link "Archivio 0" at bounding box center [72, 180] width 144 height 27
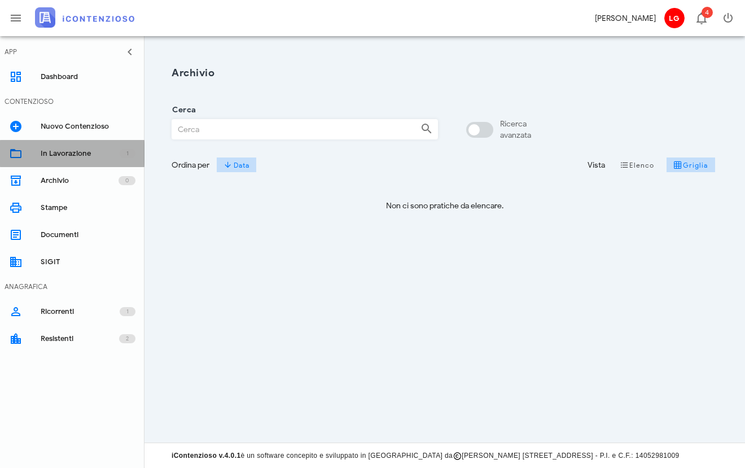
drag, startPoint x: 0, startPoint y: 0, endPoint x: 62, endPoint y: 155, distance: 166.4
click at [62, 155] on div "In Lavorazione" at bounding box center [80, 153] width 79 height 9
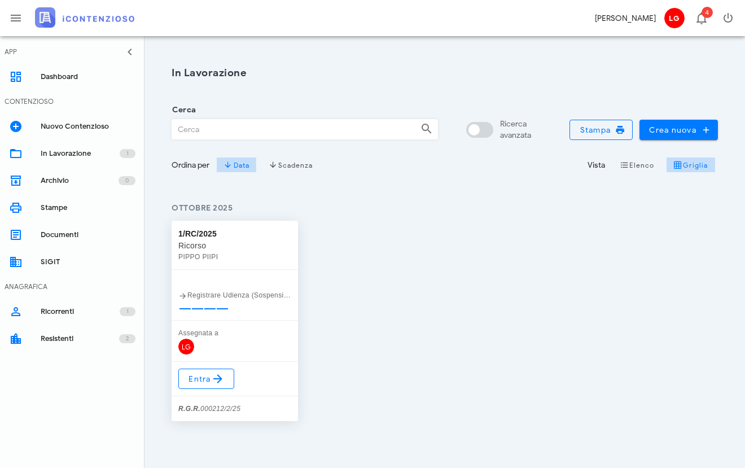
drag, startPoint x: 0, startPoint y: 0, endPoint x: 231, endPoint y: 258, distance: 346.1
click at [231, 258] on div "PIPPO PIIPI" at bounding box center [234, 256] width 113 height 11
click at [202, 380] on span "Entra" at bounding box center [206, 379] width 37 height 14
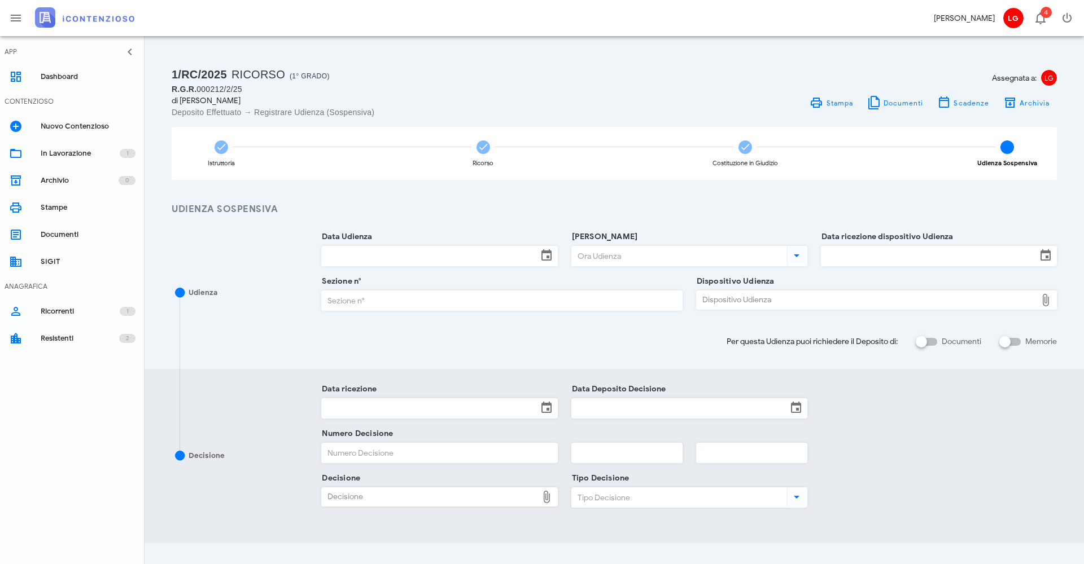
click at [451, 266] on div "Data Udienza" at bounding box center [439, 264] width 236 height 36
click at [546, 256] on icon at bounding box center [547, 256] width 14 height 14
click at [505, 256] on input "Data Udienza" at bounding box center [429, 256] width 215 height 19
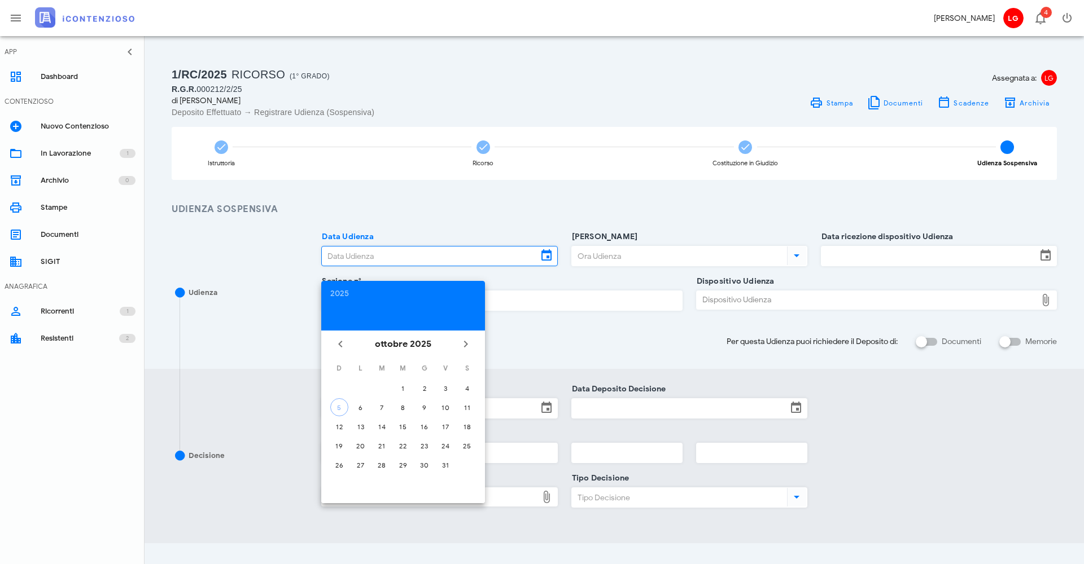
click at [404, 445] on div "22" at bounding box center [403, 446] width 18 height 8
type input "22/10/2025"
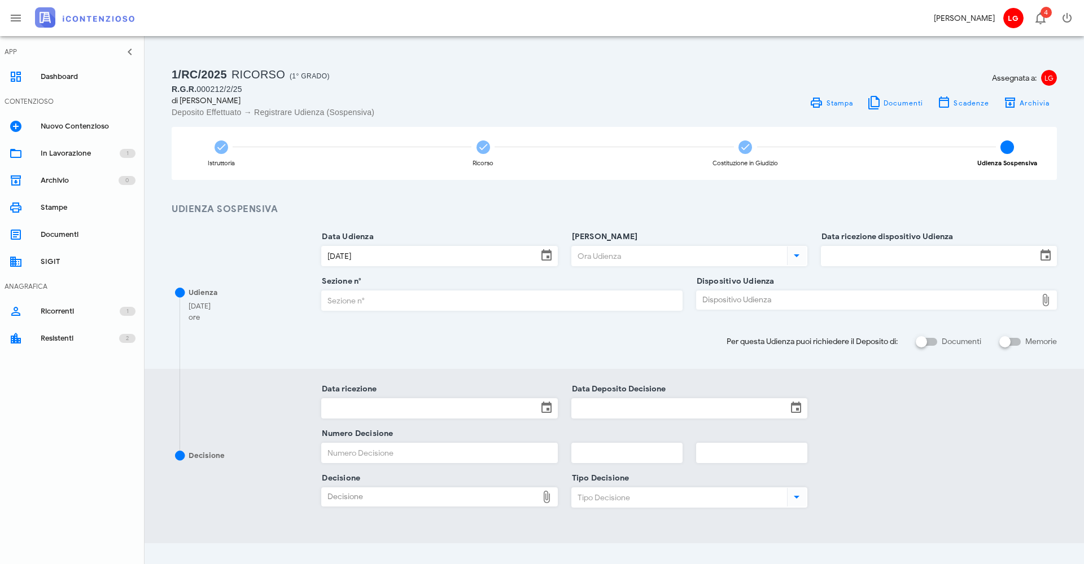
click at [658, 258] on input "Ora Udienza" at bounding box center [678, 256] width 213 height 19
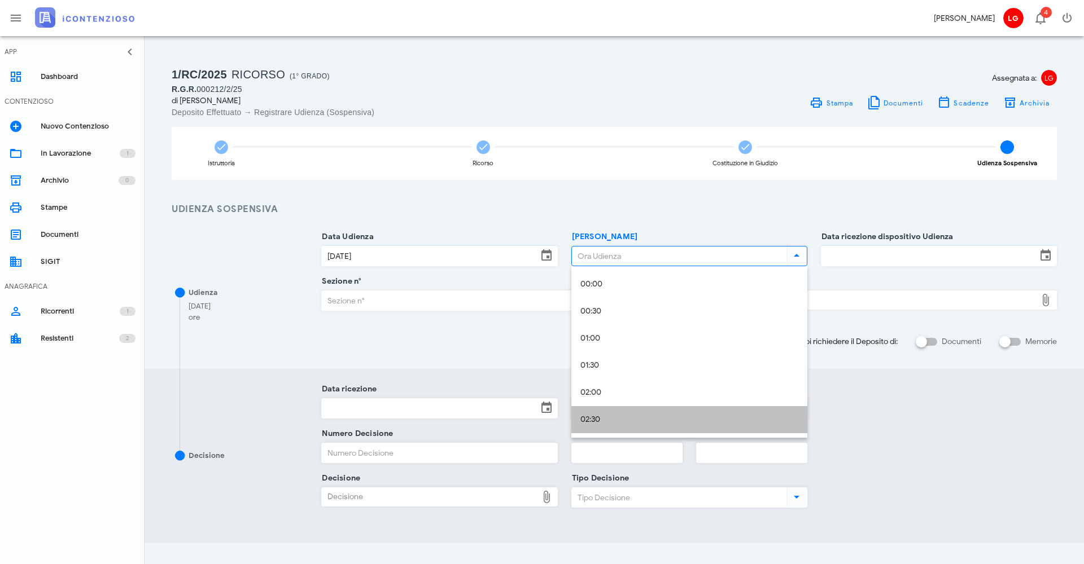
drag, startPoint x: 404, startPoint y: 445, endPoint x: 595, endPoint y: 427, distance: 191.6
click at [595, 427] on div "02:30" at bounding box center [689, 420] width 218 height 23
type input "02:30"
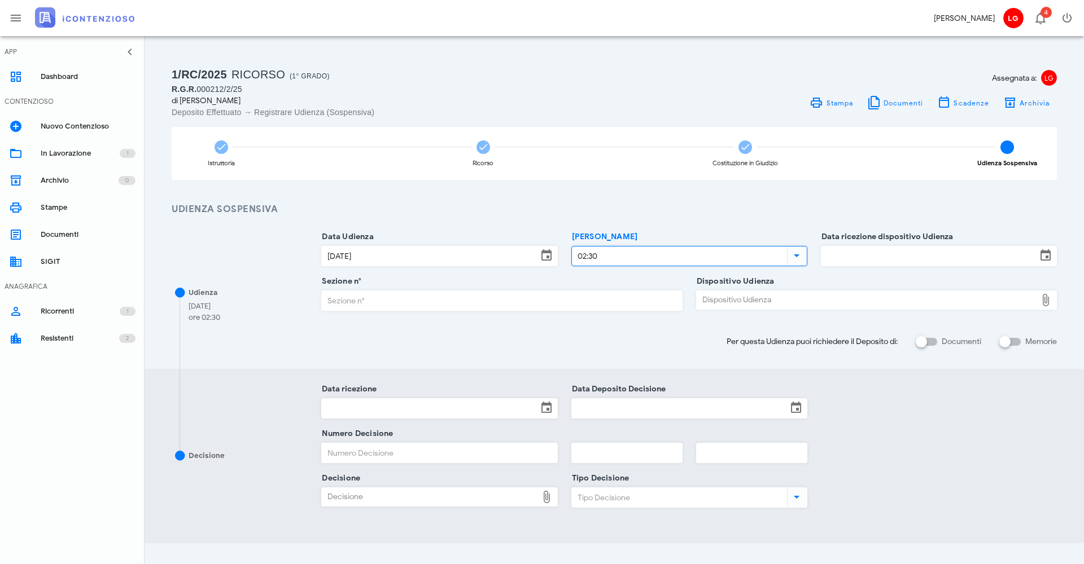
drag, startPoint x: 595, startPoint y: 427, endPoint x: 865, endPoint y: 242, distance: 327.6
click at [744, 242] on div "Data ricezione dispositivo Udienza" at bounding box center [939, 259] width 236 height 45
drag, startPoint x: 865, startPoint y: 242, endPoint x: 863, endPoint y: 248, distance: 6.6
click at [744, 248] on input "Data ricezione dispositivo Udienza" at bounding box center [928, 256] width 215 height 19
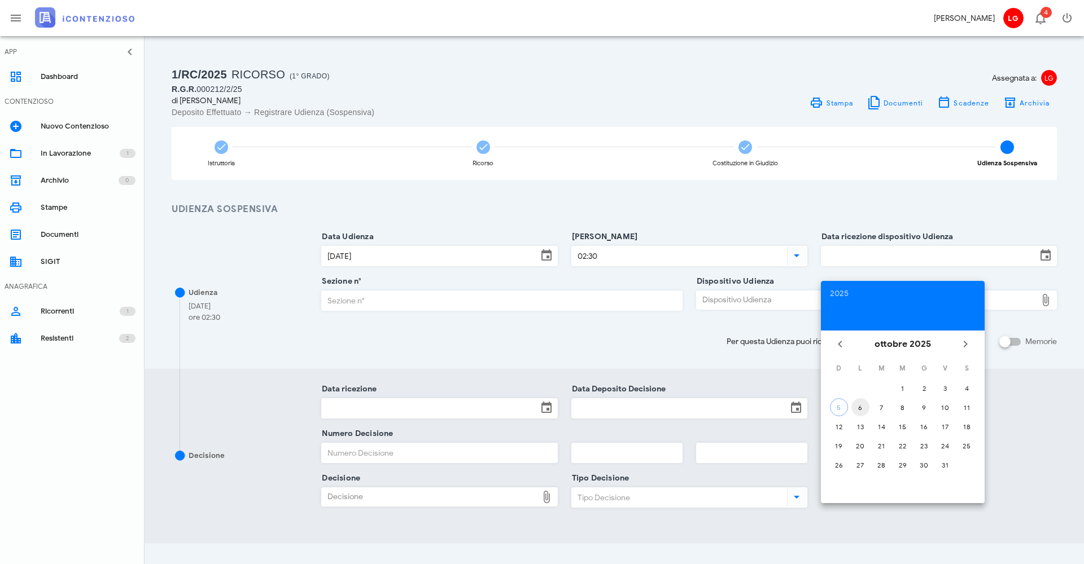
drag, startPoint x: 863, startPoint y: 248, endPoint x: 862, endPoint y: 410, distance: 162.5
click at [744, 410] on div "6" at bounding box center [860, 408] width 18 height 8
type input "06/10/2025"
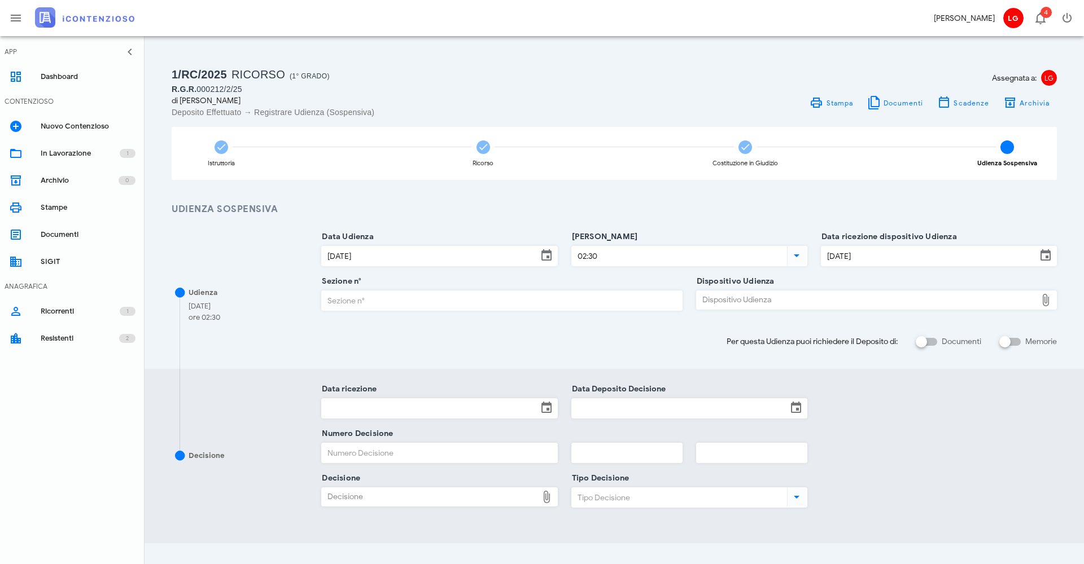
click at [562, 305] on input "Sezione n°" at bounding box center [502, 300] width 360 height 19
drag, startPoint x: 862, startPoint y: 410, endPoint x: 770, endPoint y: 299, distance: 144.3
type input "2"
click at [744, 299] on div "Dispositivo Udienza" at bounding box center [866, 300] width 340 height 18
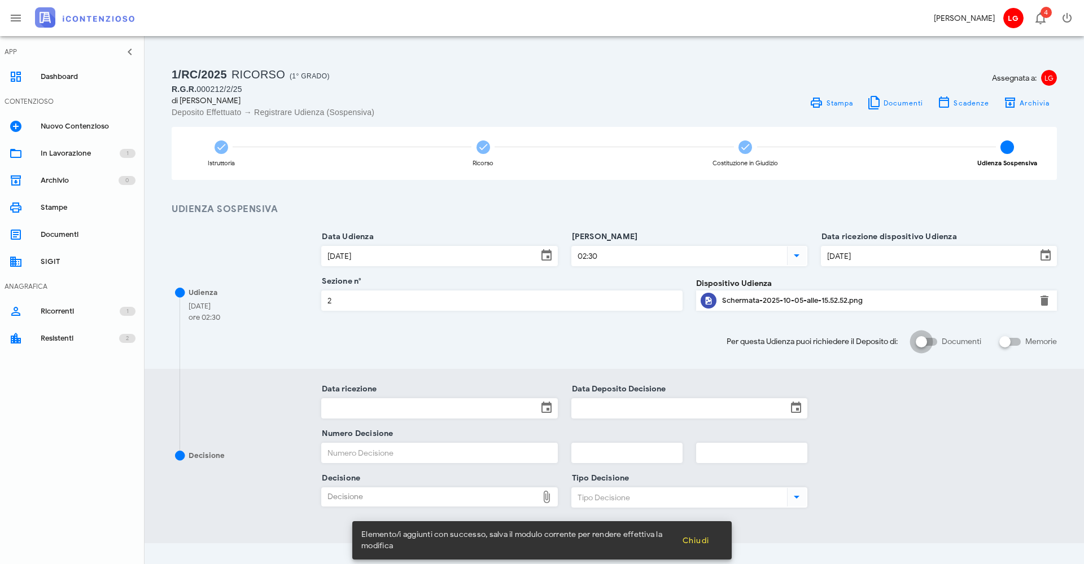
click at [744, 347] on div at bounding box center [920, 341] width 19 height 19
checkbox input "true"
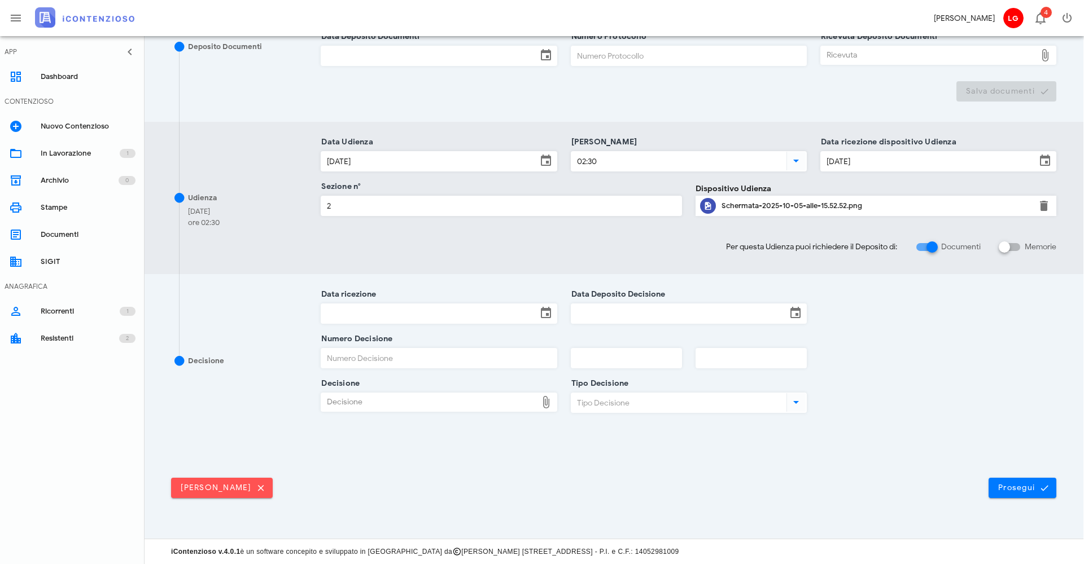
scroll to position [244, 1]
drag, startPoint x: 924, startPoint y: 347, endPoint x: 1028, endPoint y: 481, distance: 169.8
click at [744, 467] on button "Prosegui" at bounding box center [1022, 489] width 68 height 20
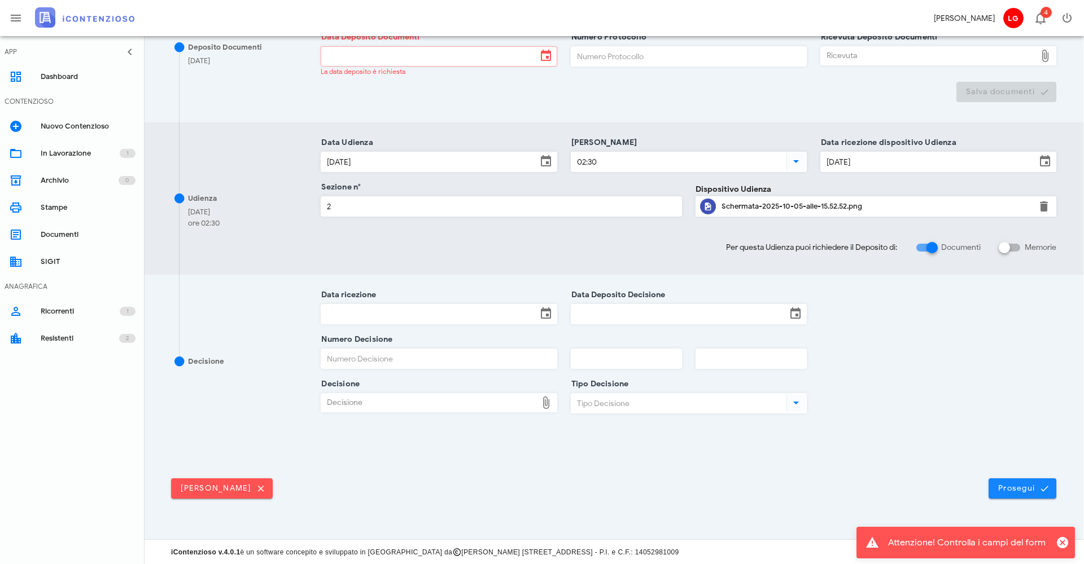
scroll to position [0, 1]
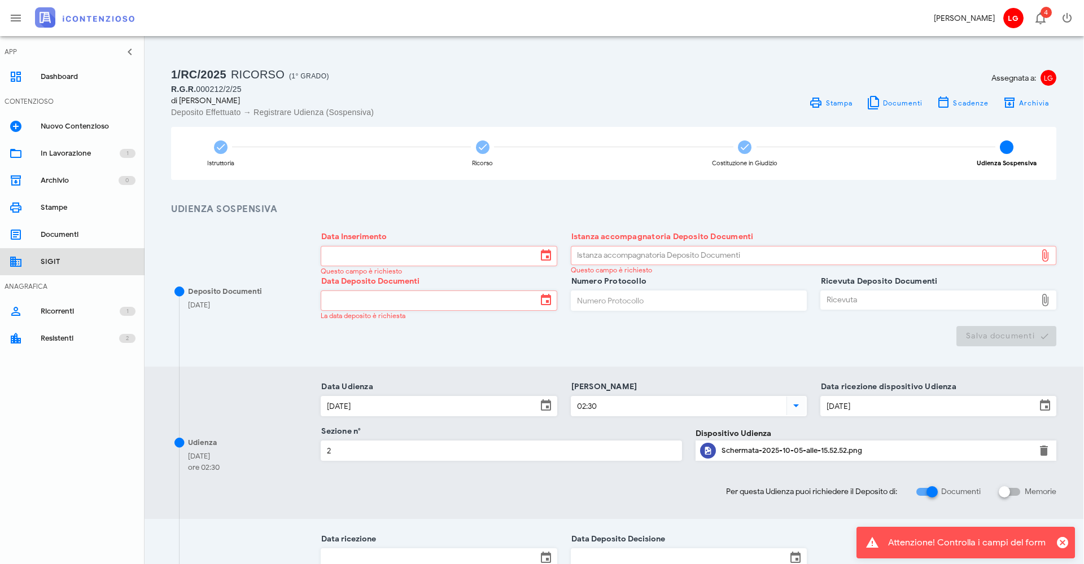
click at [39, 259] on link "SIGIT" at bounding box center [72, 261] width 144 height 27
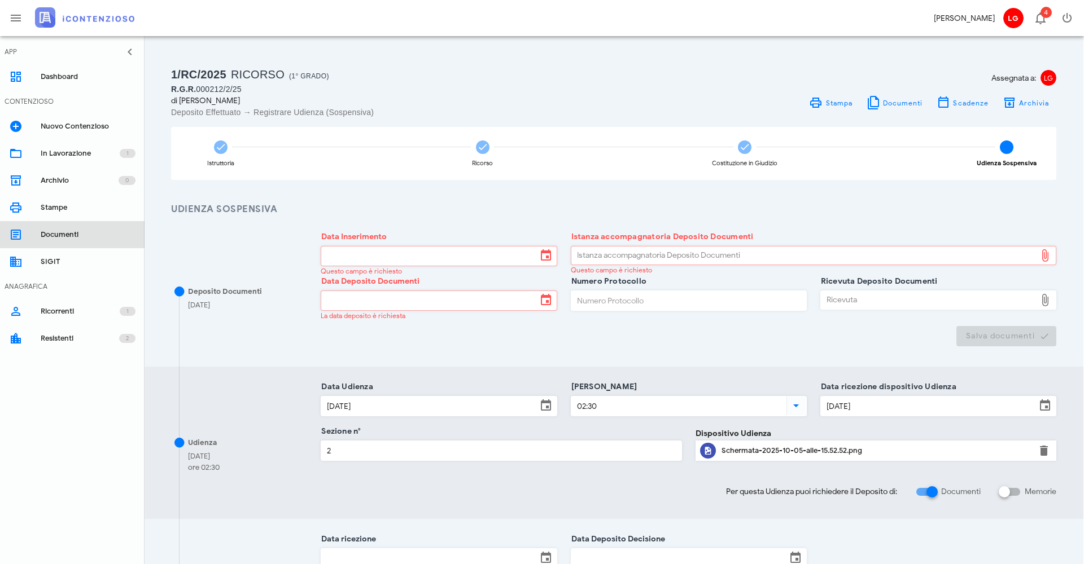
click at [50, 236] on div "Documenti" at bounding box center [88, 234] width 95 height 9
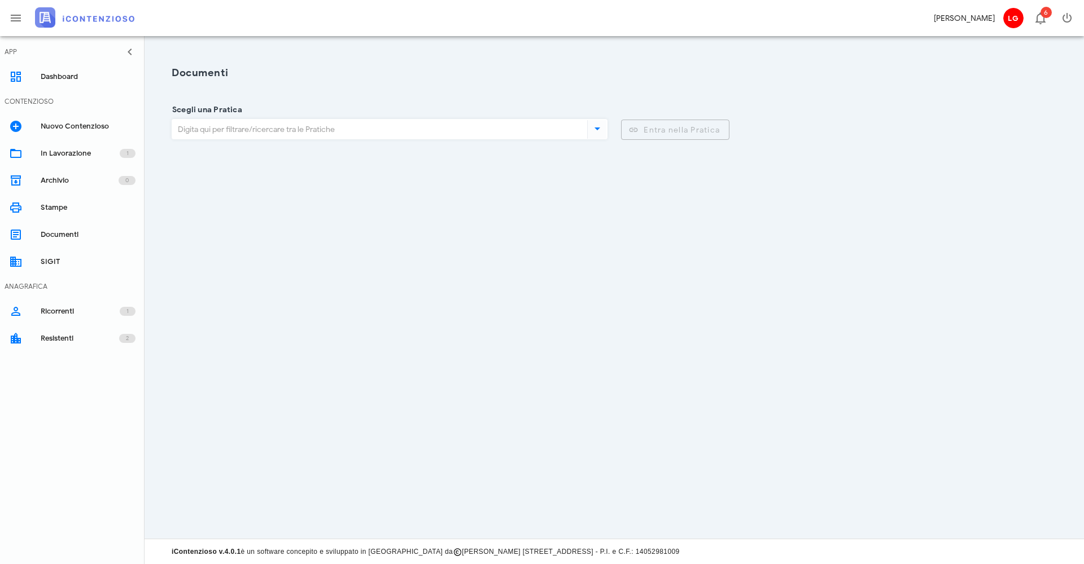
drag, startPoint x: 0, startPoint y: 0, endPoint x: 599, endPoint y: 135, distance: 613.8
click at [599, 135] on div at bounding box center [597, 129] width 20 height 14
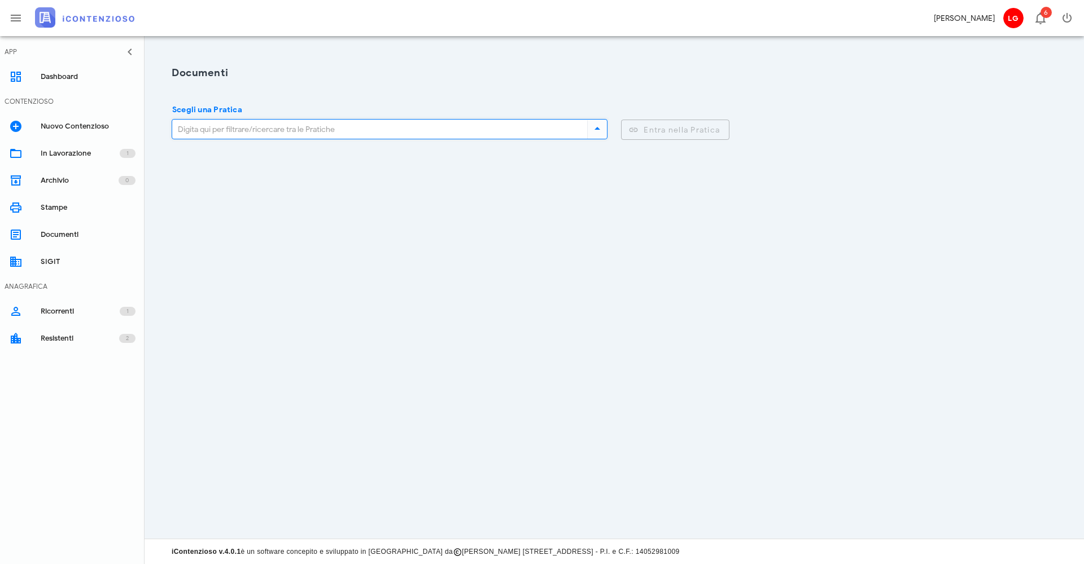
click at [599, 130] on icon at bounding box center [597, 129] width 14 height 14
click at [362, 120] on input "Scegli una Pratica" at bounding box center [377, 129] width 410 height 19
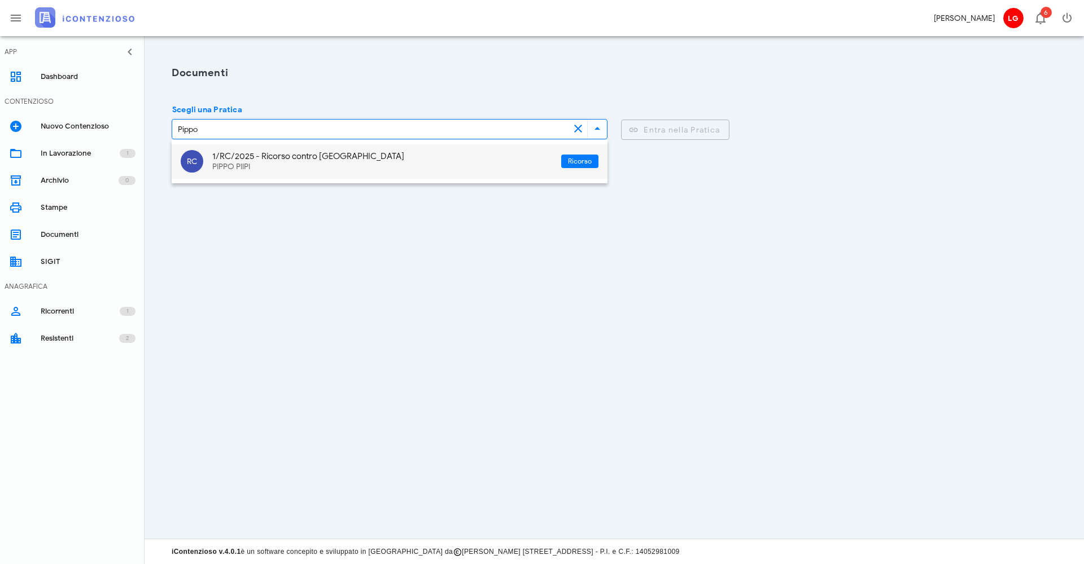
drag, startPoint x: 599, startPoint y: 135, endPoint x: 336, endPoint y: 148, distance: 262.8
click at [336, 148] on div "1/RC/2025 - Ricorso contro Pesaro PIPPO PIIPI" at bounding box center [382, 161] width 340 height 34
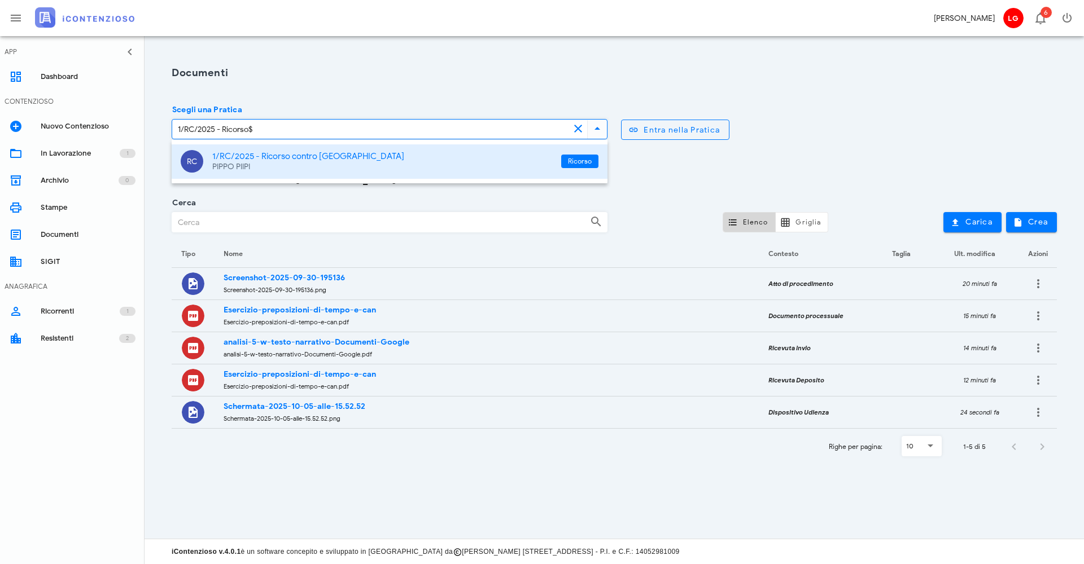
scroll to position [0, 1]
click at [50, 204] on div "Stampe" at bounding box center [88, 207] width 95 height 9
type input "1/RC/2025 - Ricorso"
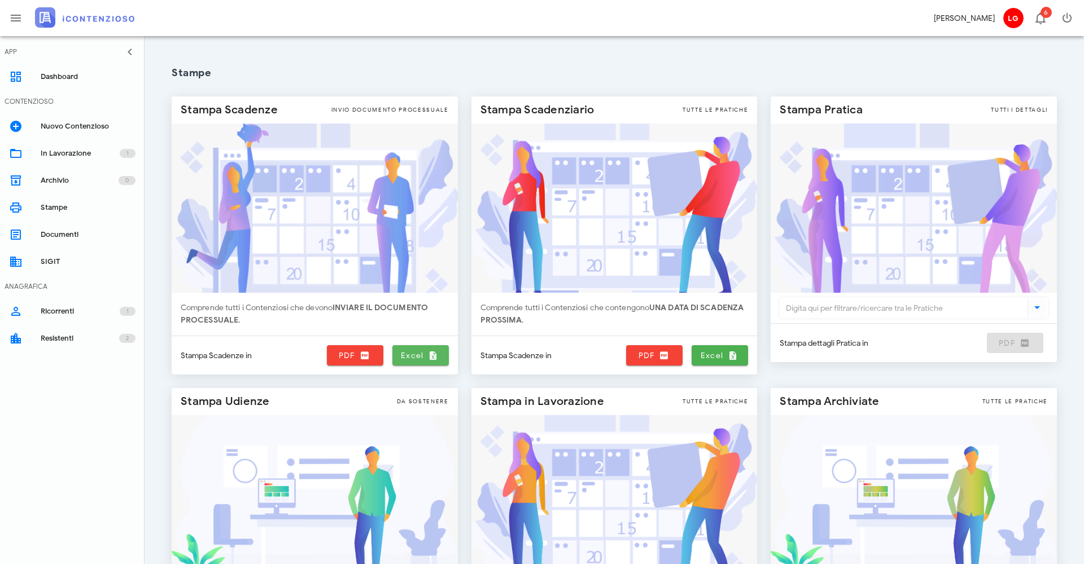
click at [434, 359] on icon at bounding box center [433, 355] width 10 height 10
click at [366, 359] on icon at bounding box center [365, 355] width 10 height 10
click at [60, 126] on div "Nuovo Contenzioso" at bounding box center [88, 126] width 95 height 9
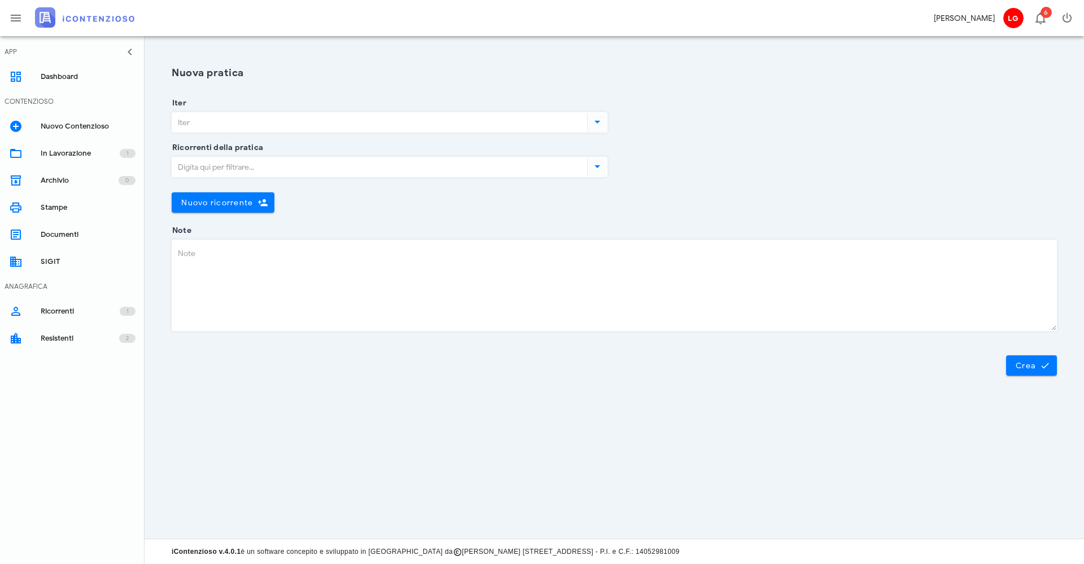
click at [601, 126] on icon at bounding box center [597, 122] width 14 height 14
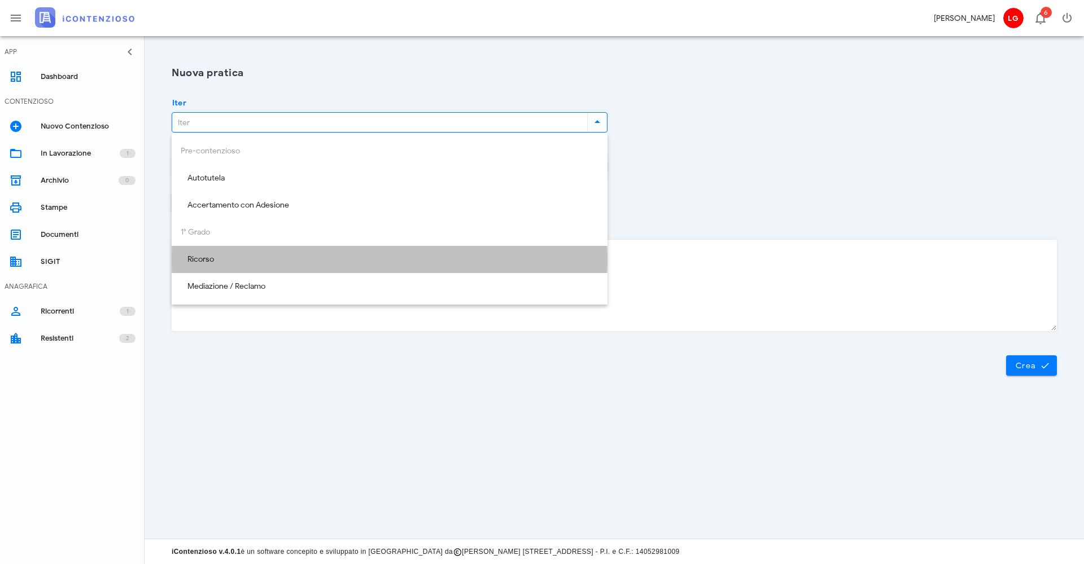
click at [190, 250] on div "Ricorso" at bounding box center [390, 259] width 418 height 23
type input "Ricorso"
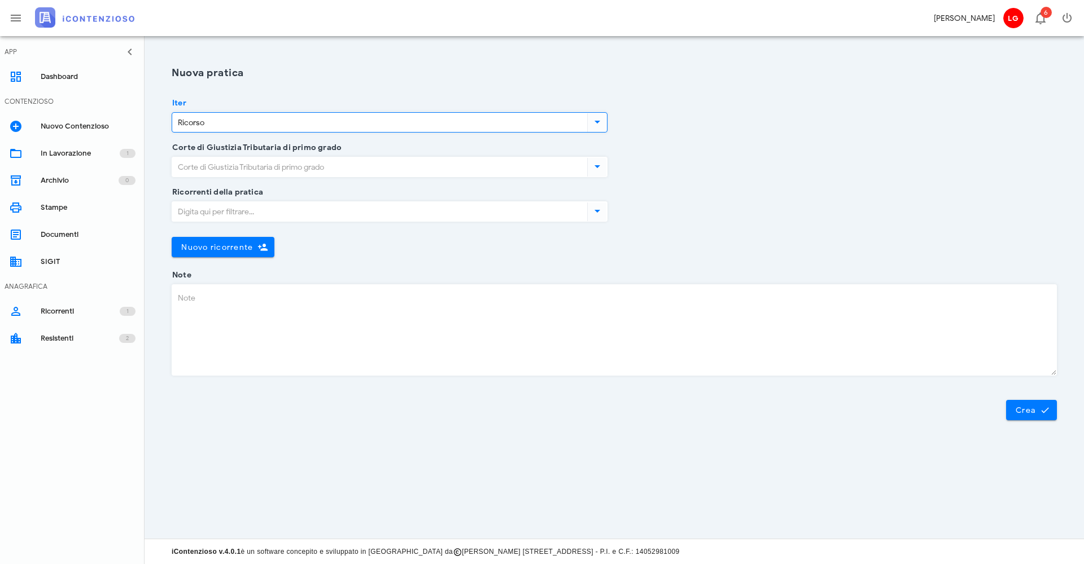
click at [226, 146] on label "Corte di Giustizia Tributaria di primo grado" at bounding box center [255, 147] width 173 height 11
click at [226, 157] on input "Corte di Giustizia Tributaria di primo grado" at bounding box center [378, 166] width 413 height 19
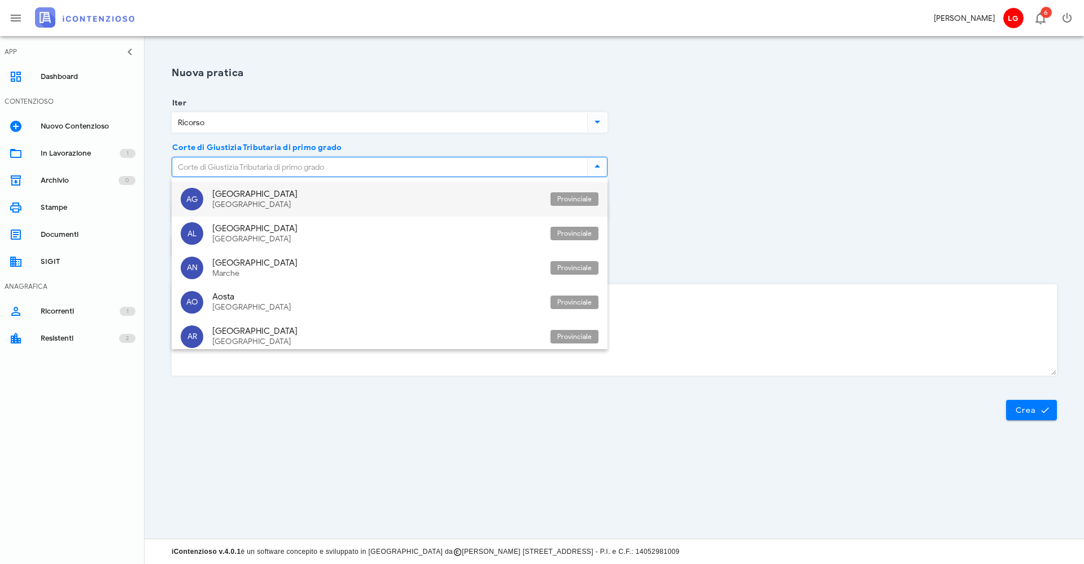
click at [221, 191] on div "[GEOGRAPHIC_DATA]" at bounding box center [376, 194] width 329 height 10
type input "[GEOGRAPHIC_DATA]"
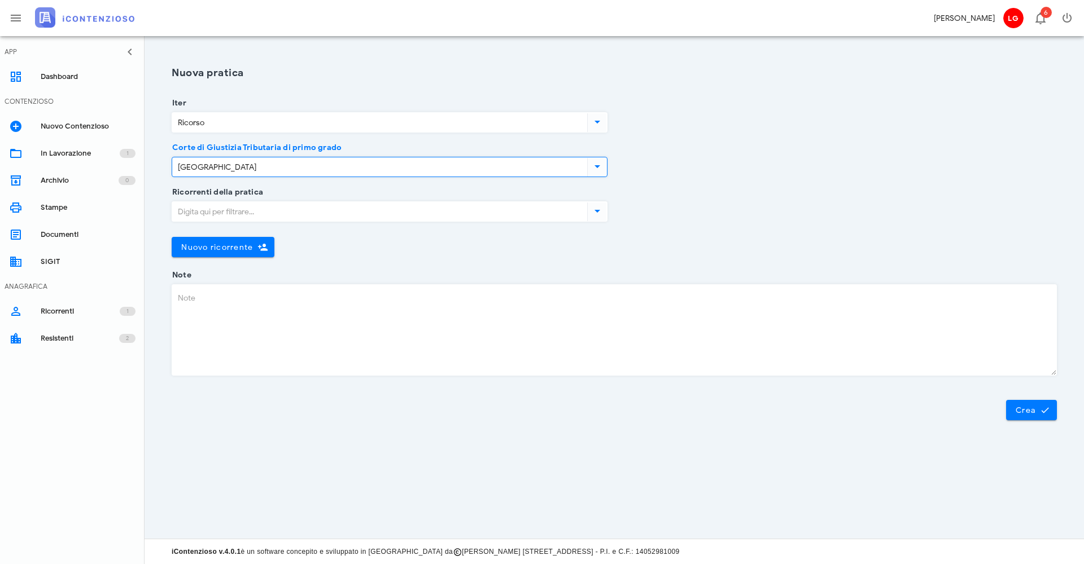
click at [221, 208] on input "Ricorrenti della pratica" at bounding box center [378, 211] width 413 height 19
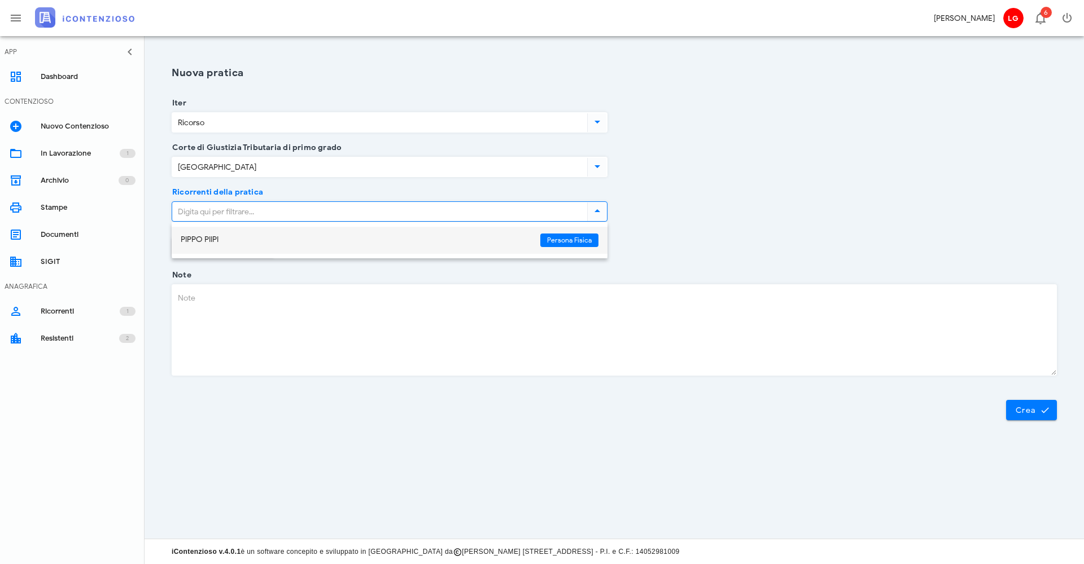
click at [205, 243] on div "PIPPO PIIPI" at bounding box center [356, 240] width 350 height 10
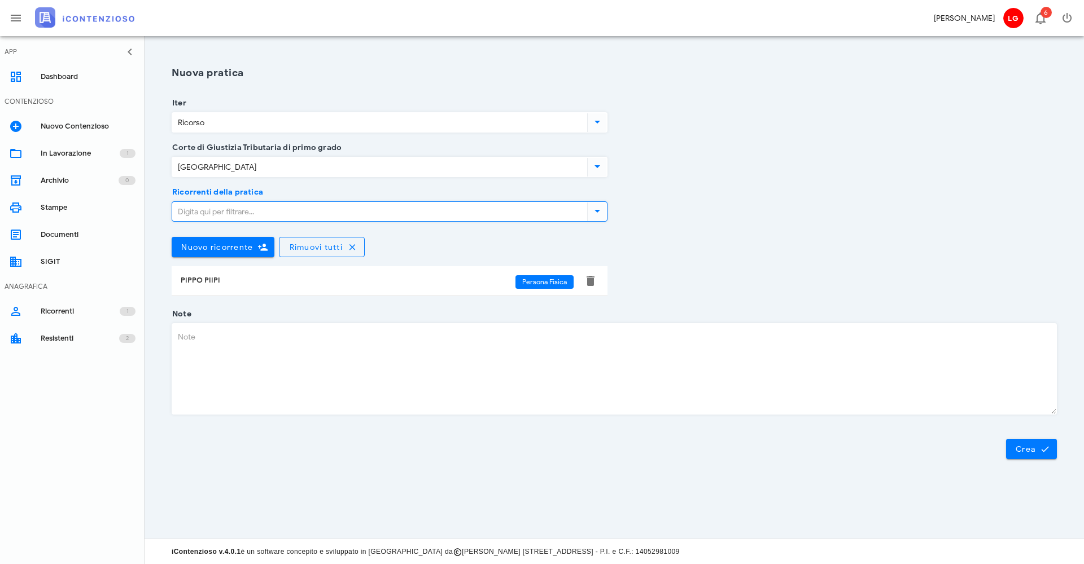
scroll to position [0, 1]
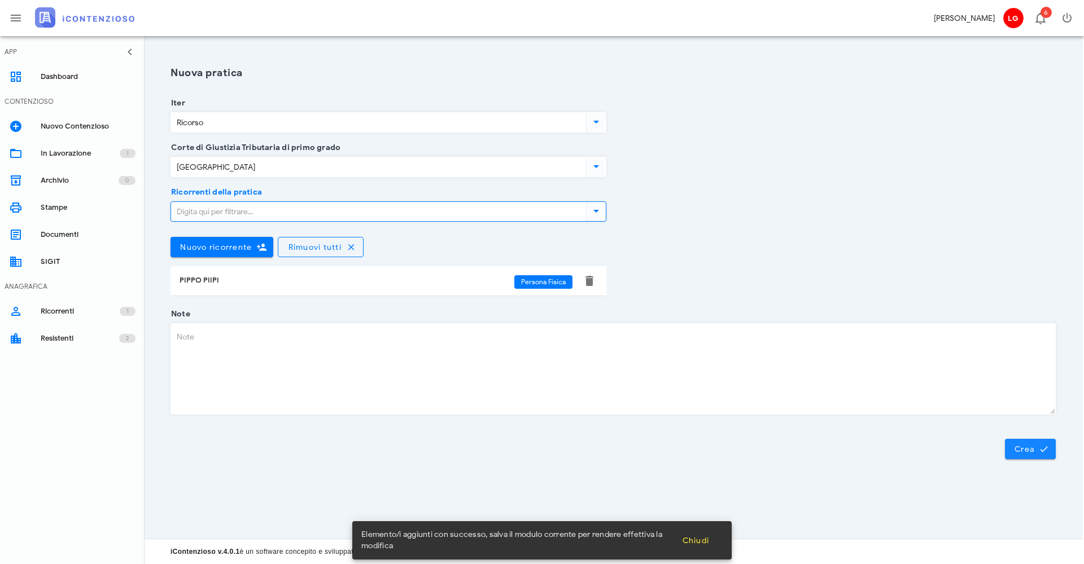
click at [1031, 445] on span "Crea" at bounding box center [1030, 449] width 33 height 10
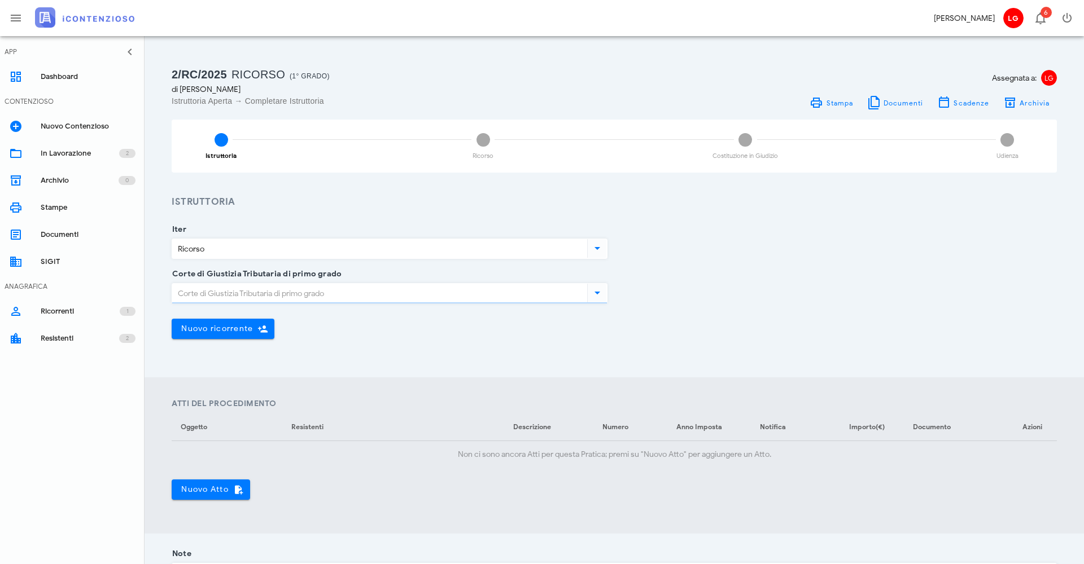
type input "[GEOGRAPHIC_DATA]"
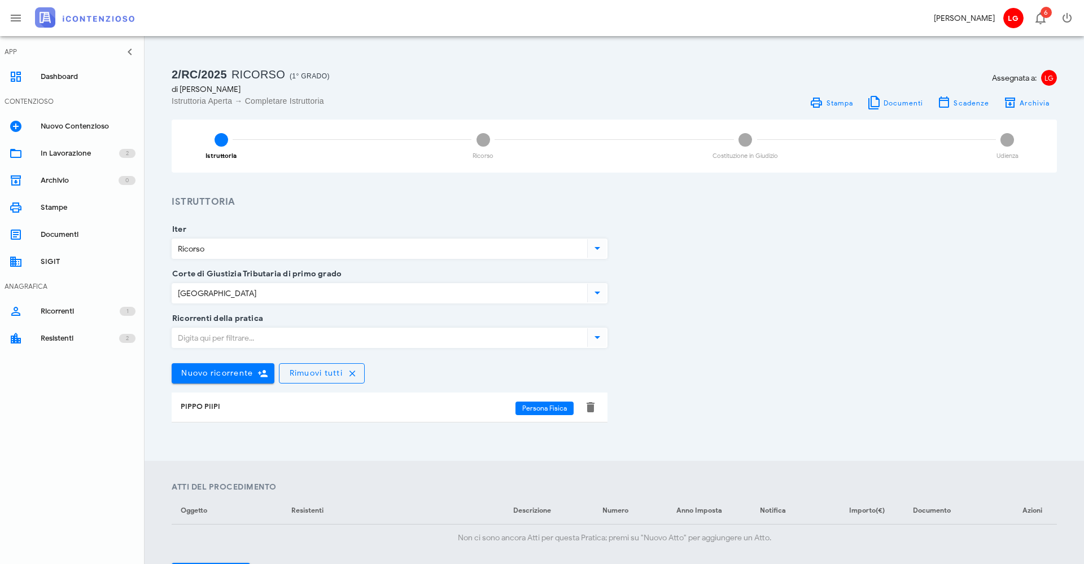
click at [599, 339] on icon at bounding box center [597, 338] width 14 height 14
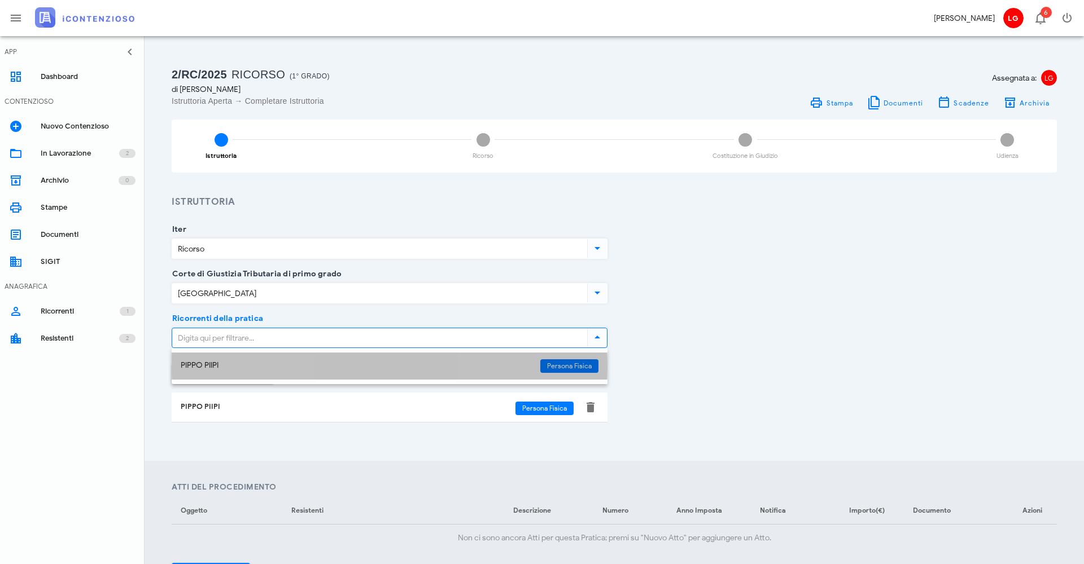
click at [346, 359] on div "PIPPO PIIPI" at bounding box center [356, 366] width 350 height 24
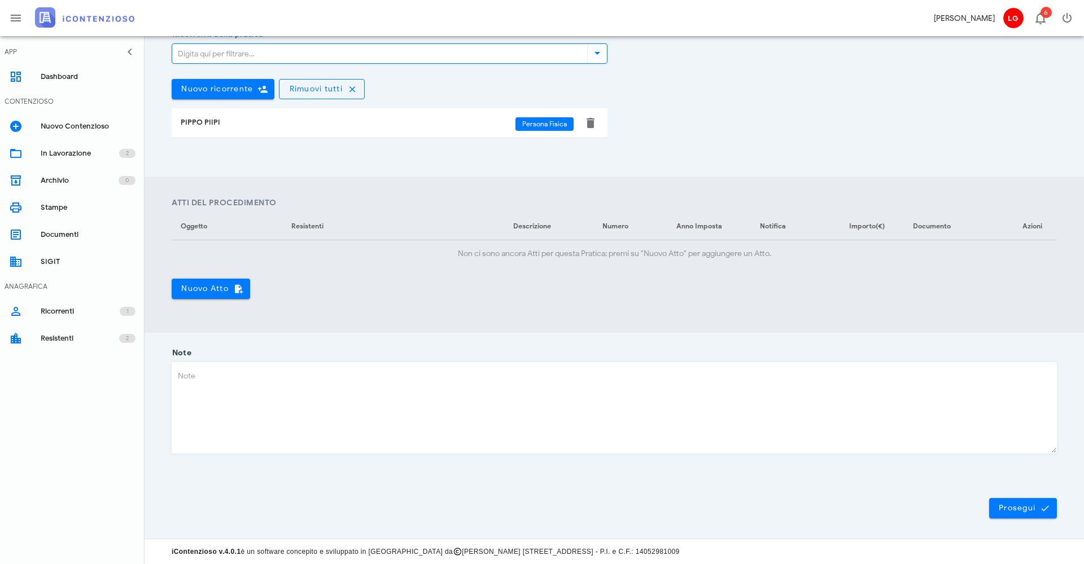
scroll to position [284, 0]
click at [1014, 495] on div "Prosegui" at bounding box center [614, 504] width 898 height 29
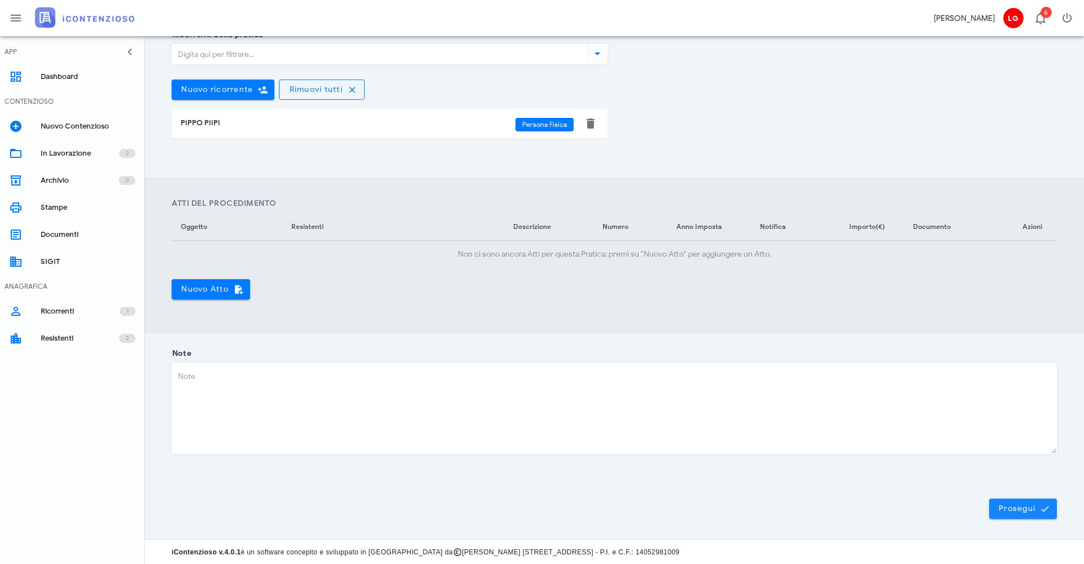
scroll to position [284, 3]
click at [233, 295] on button "Nuovo Atto" at bounding box center [207, 289] width 78 height 20
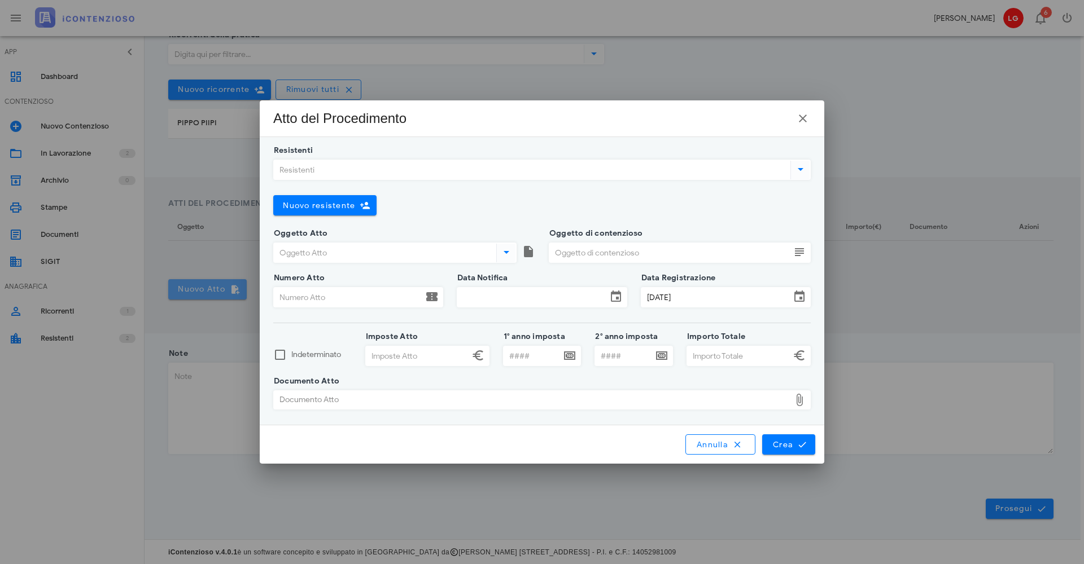
scroll to position [284, 6]
click at [366, 255] on input "Oggetto Atto" at bounding box center [384, 252] width 220 height 19
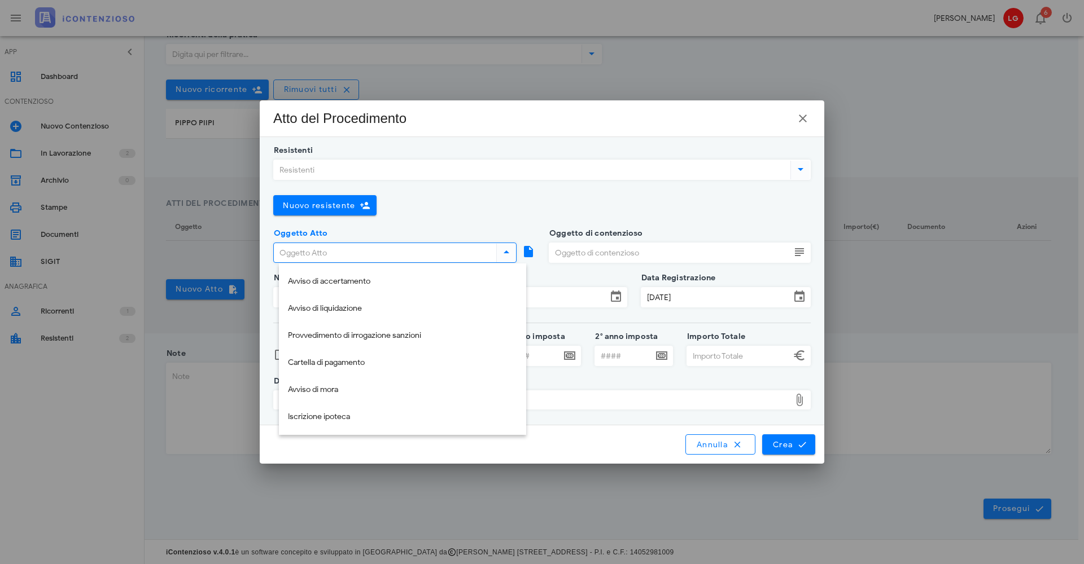
click at [329, 284] on div "Avviso di accertamento" at bounding box center [402, 282] width 229 height 10
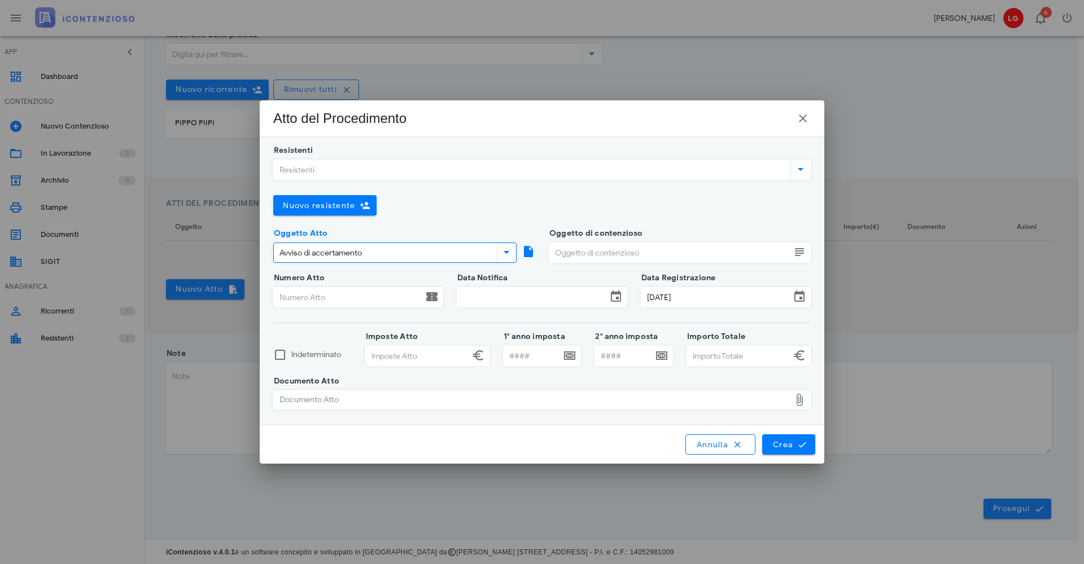
click at [506, 257] on icon at bounding box center [506, 253] width 14 height 14
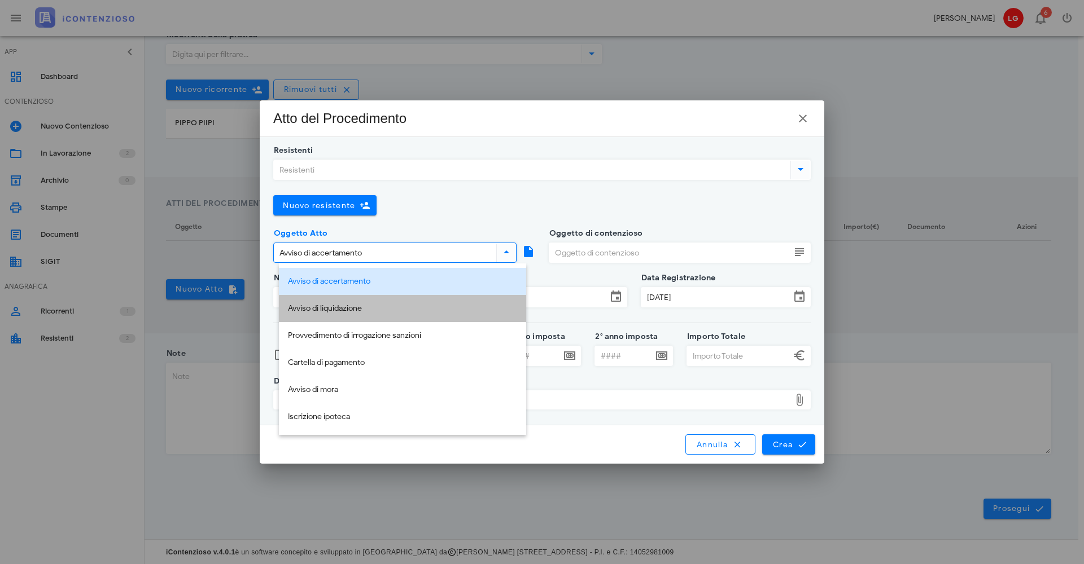
click at [359, 315] on div "Avviso di liquidazione" at bounding box center [402, 308] width 229 height 23
type input "Avviso di liquidazione"
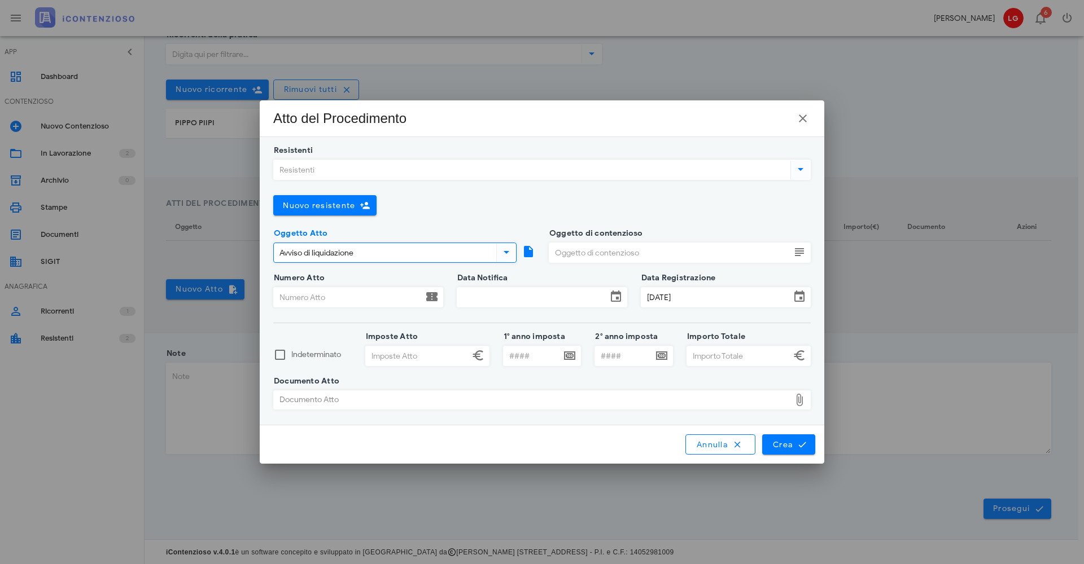
click at [805, 173] on icon at bounding box center [801, 170] width 14 height 14
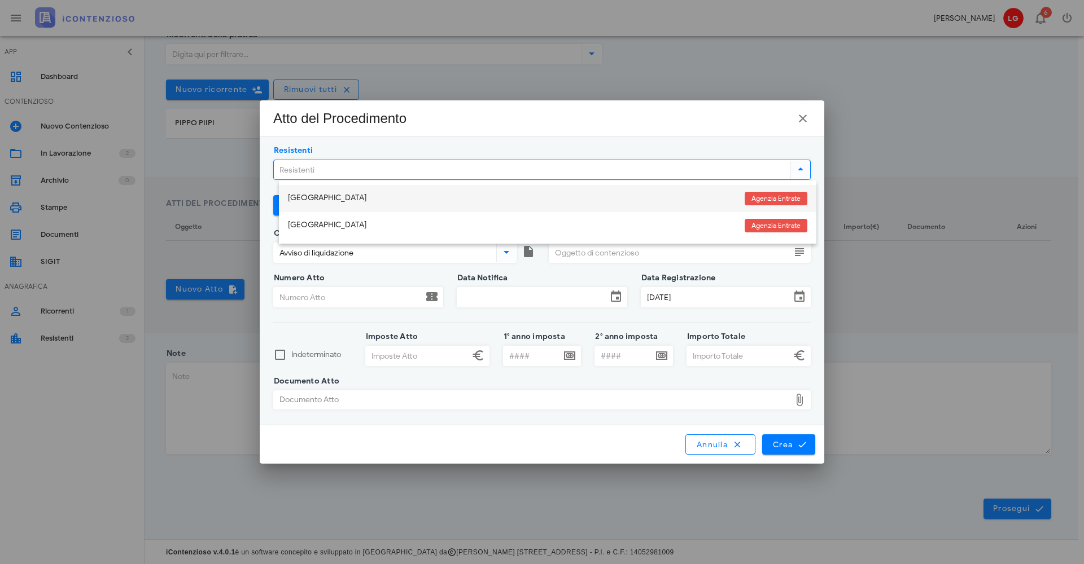
click at [446, 199] on div "PESARO" at bounding box center [512, 199] width 448 height 10
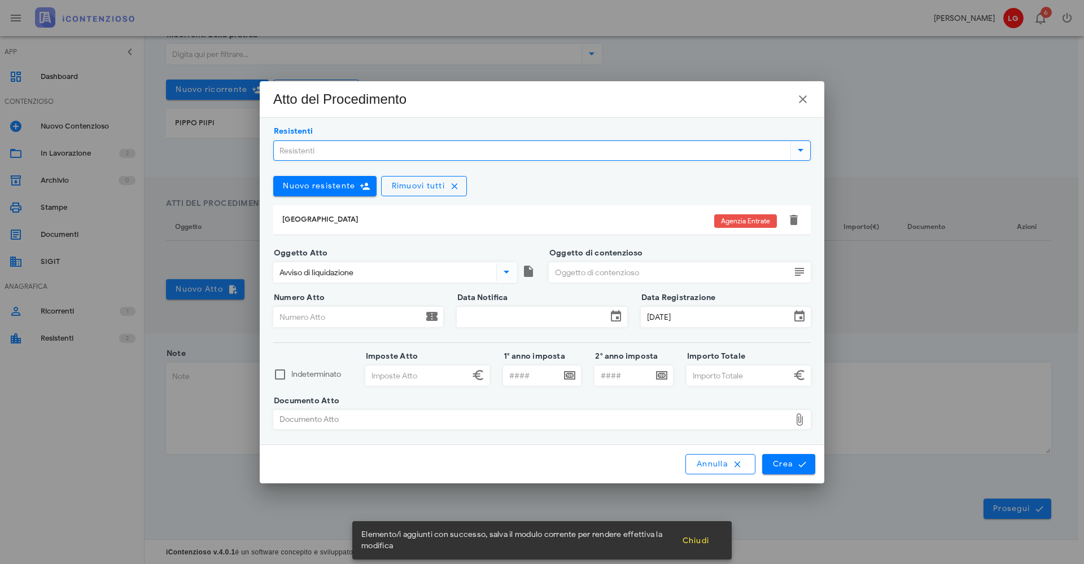
click at [621, 278] on input "Oggetto di contenzioso" at bounding box center [669, 272] width 241 height 19
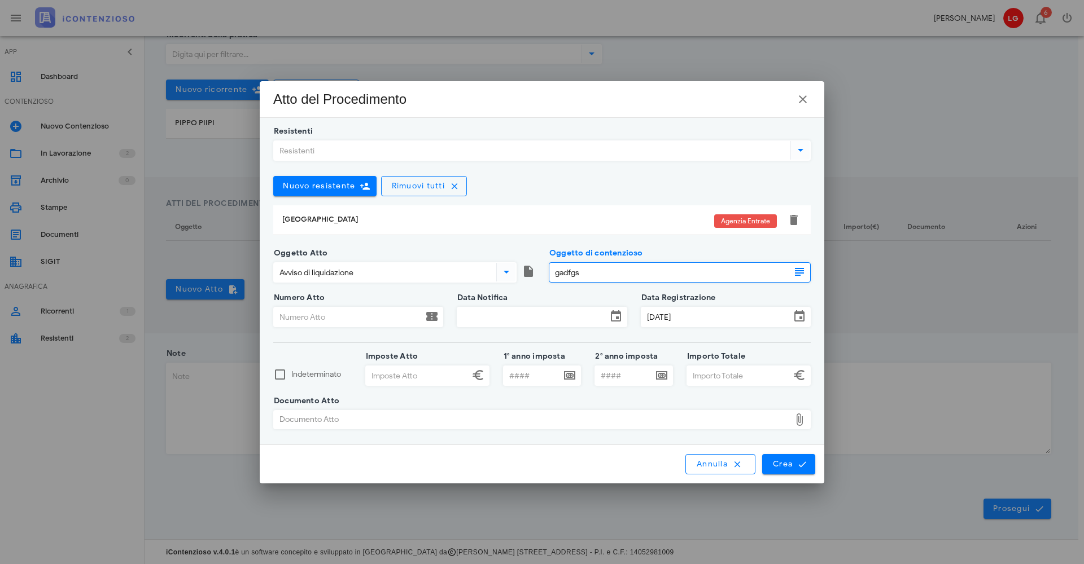
type input "gadfgs"
click at [394, 313] on input "Numero Atto" at bounding box center [348, 317] width 149 height 19
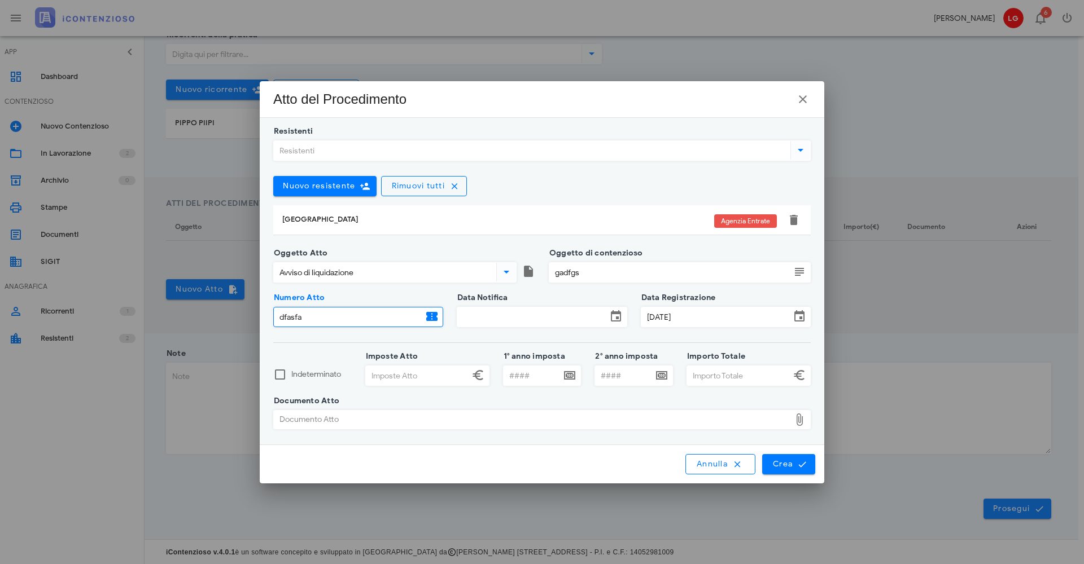
type input "dfasfa"
click at [529, 321] on input "Data Notifica" at bounding box center [531, 317] width 149 height 19
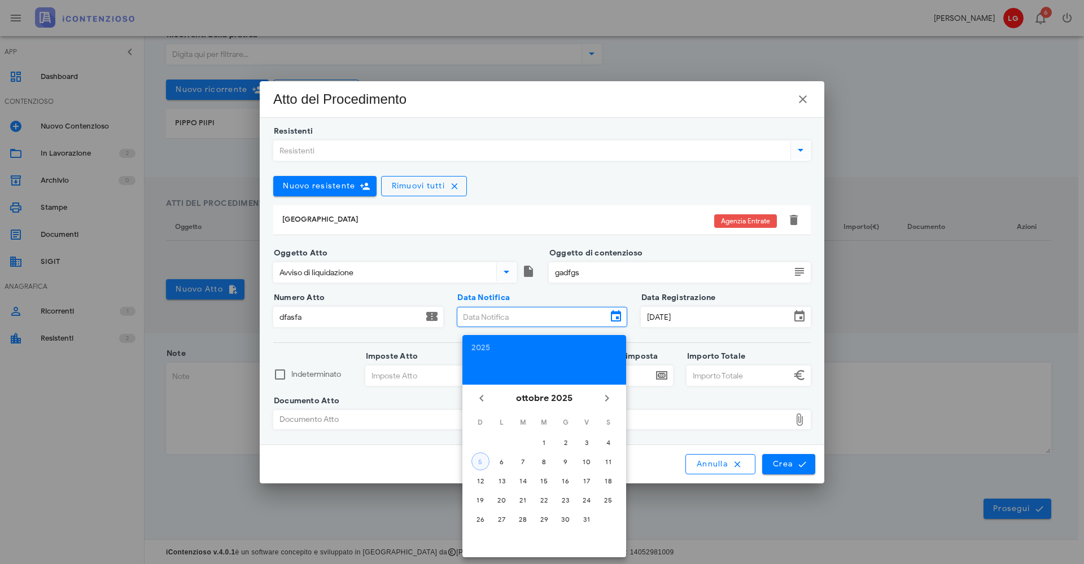
click at [479, 464] on div "5" at bounding box center [480, 462] width 17 height 8
type input "[DATE]"
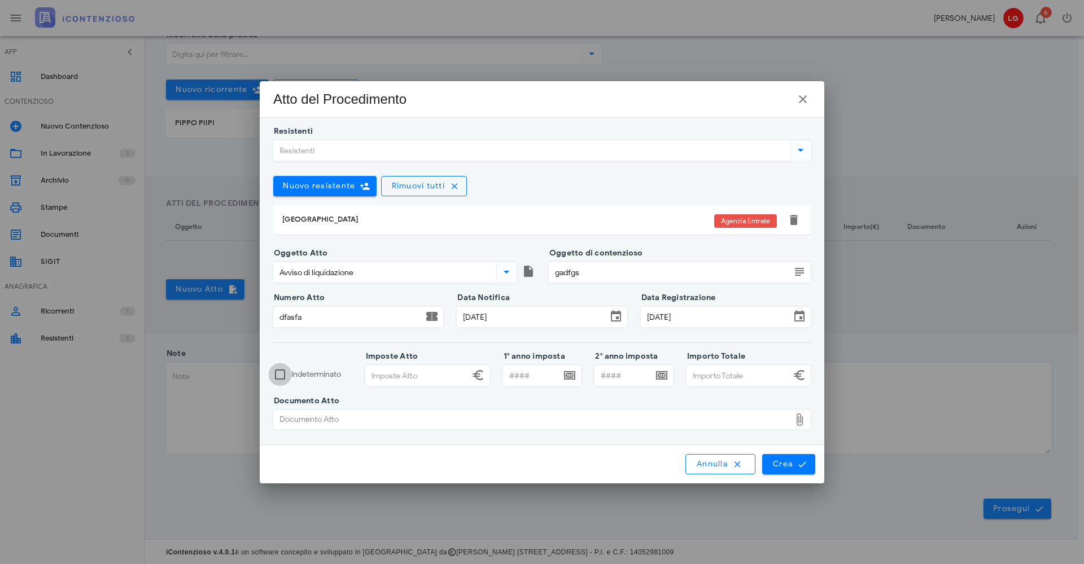
click at [282, 379] on div at bounding box center [279, 374] width 19 height 19
checkbox input "true"
click at [799, 424] on icon at bounding box center [799, 420] width 14 height 14
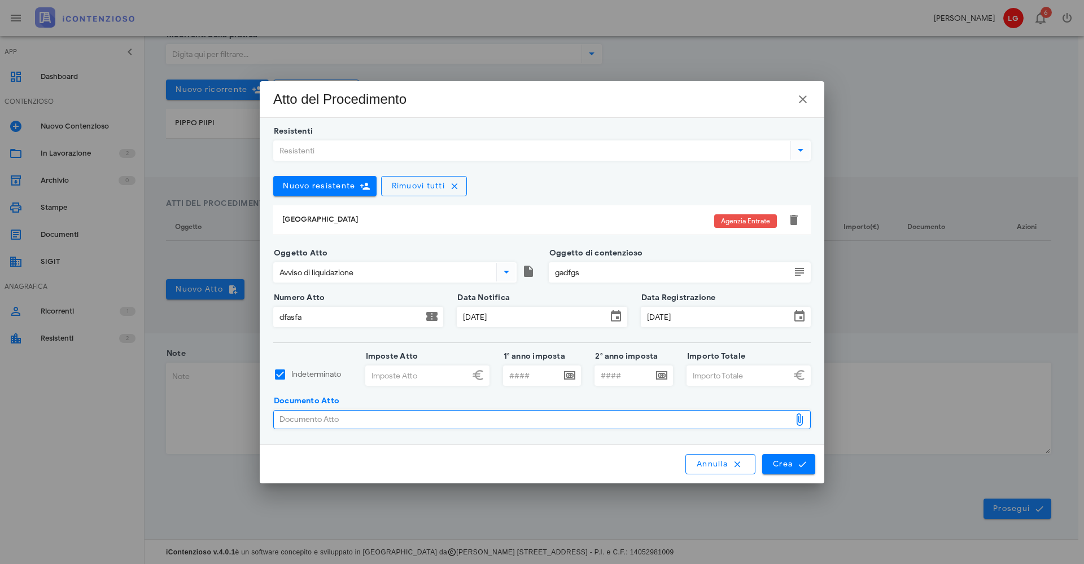
click at [801, 424] on icon at bounding box center [799, 420] width 14 height 14
click at [800, 419] on icon at bounding box center [799, 420] width 14 height 14
click at [632, 423] on div "Documento Atto" at bounding box center [532, 420] width 516 height 18
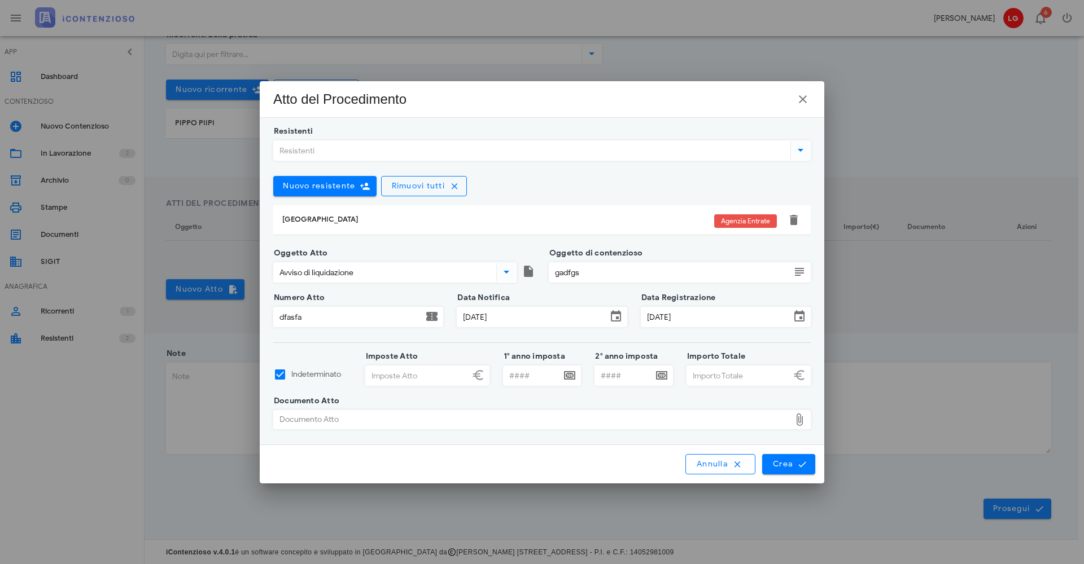
type input "C:\fakepath\Esercizio preposizioni di tempo e can.pdf"
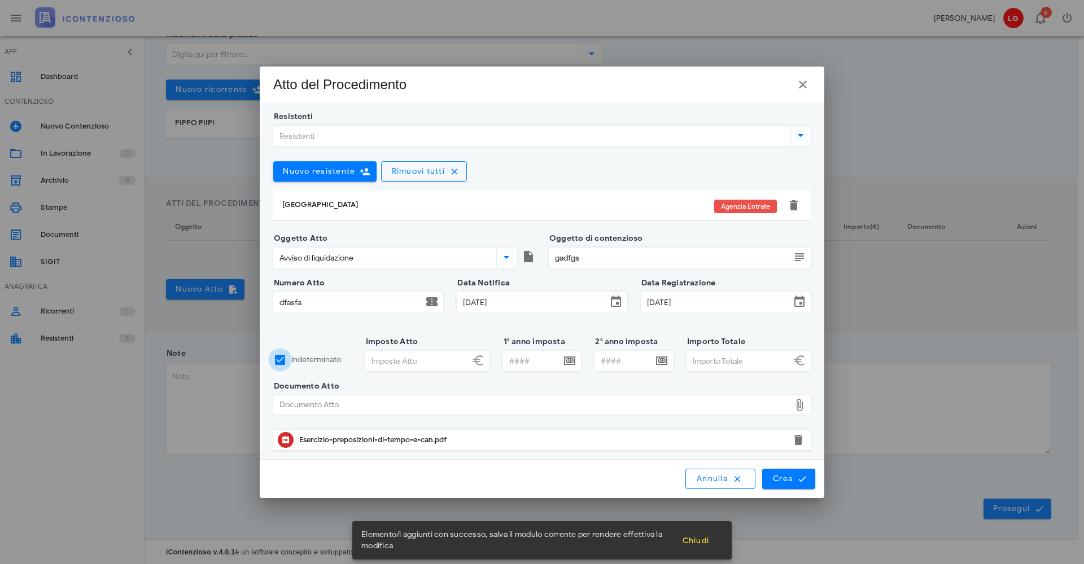
click at [288, 362] on div at bounding box center [279, 359] width 19 height 19
checkbox input "false"
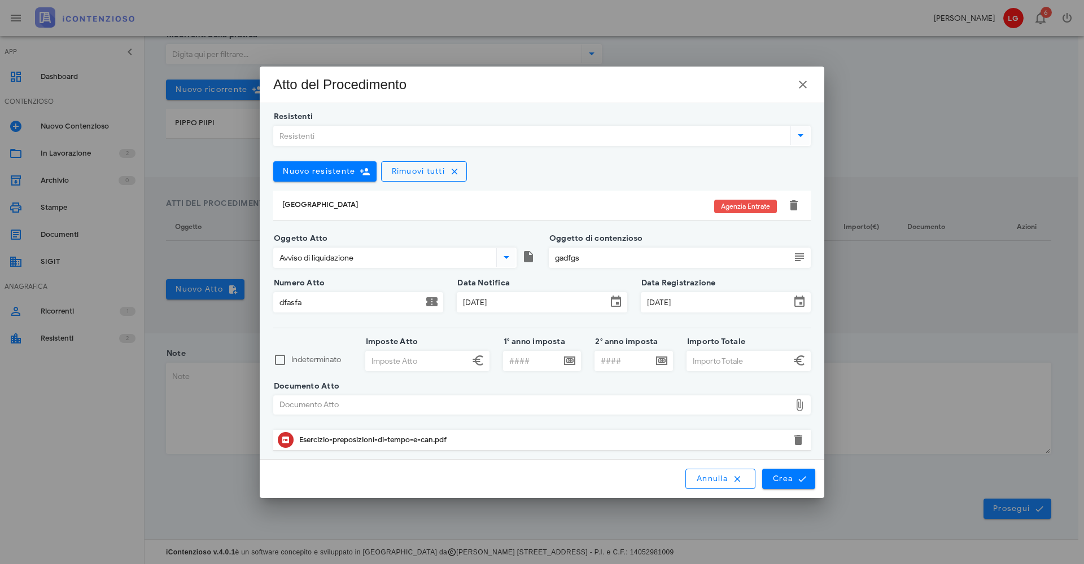
click at [367, 360] on input "Imposte Atto" at bounding box center [417, 361] width 103 height 19
type input "5.000,00"
type input "2020"
type input "6.000,00"
click at [794, 475] on span "Crea" at bounding box center [788, 479] width 33 height 10
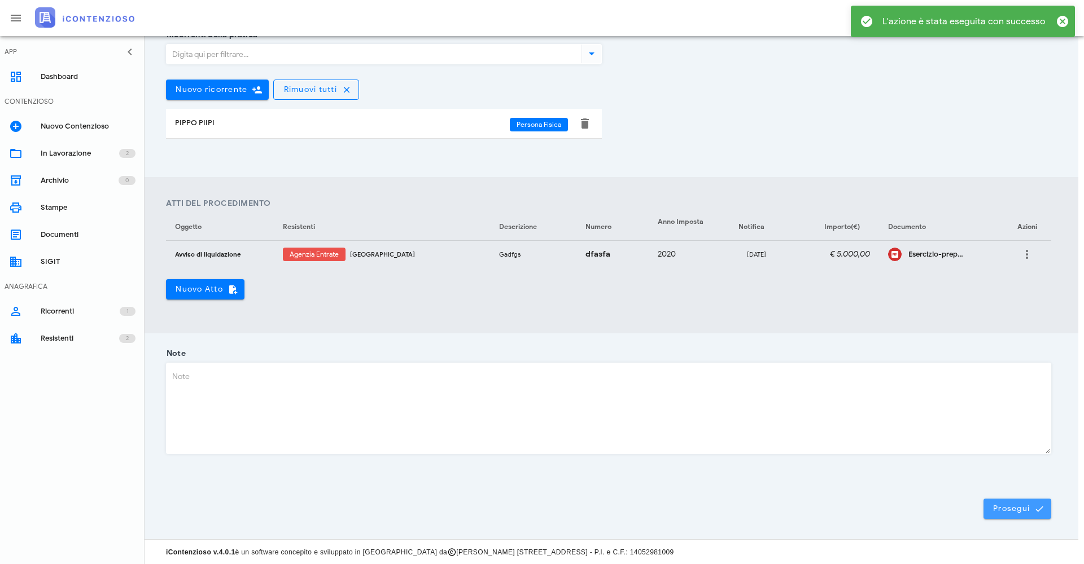
click at [1014, 509] on span "Prosegui" at bounding box center [1017, 509] width 50 height 10
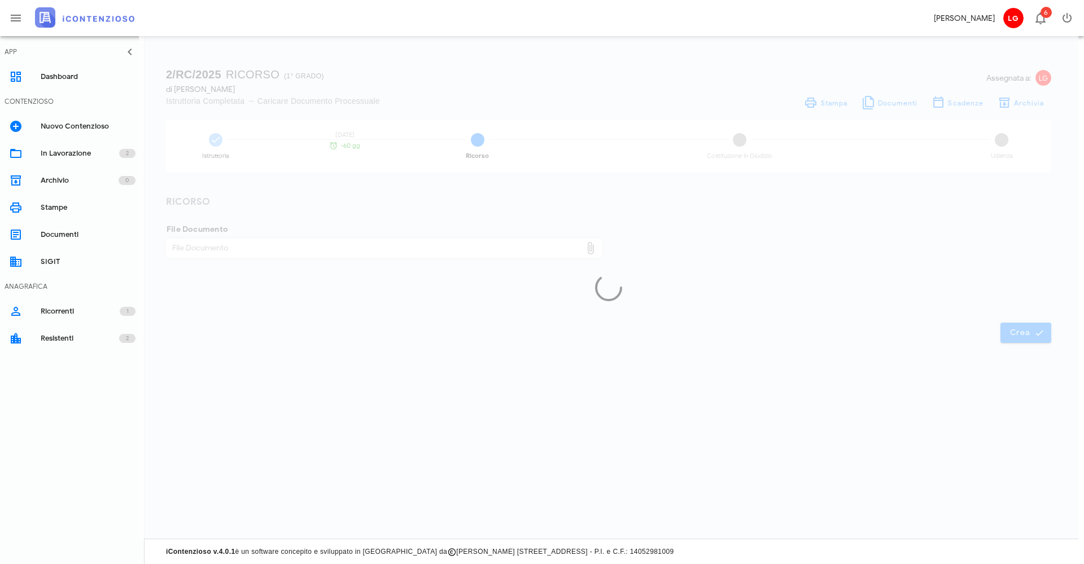
scroll to position [0, 6]
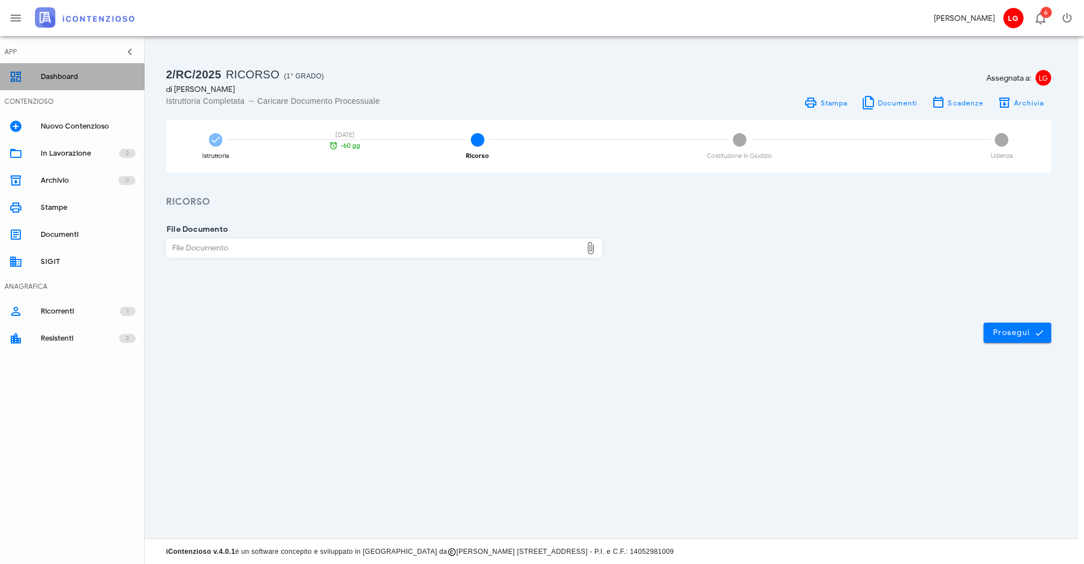
click at [13, 75] on icon at bounding box center [16, 77] width 14 height 14
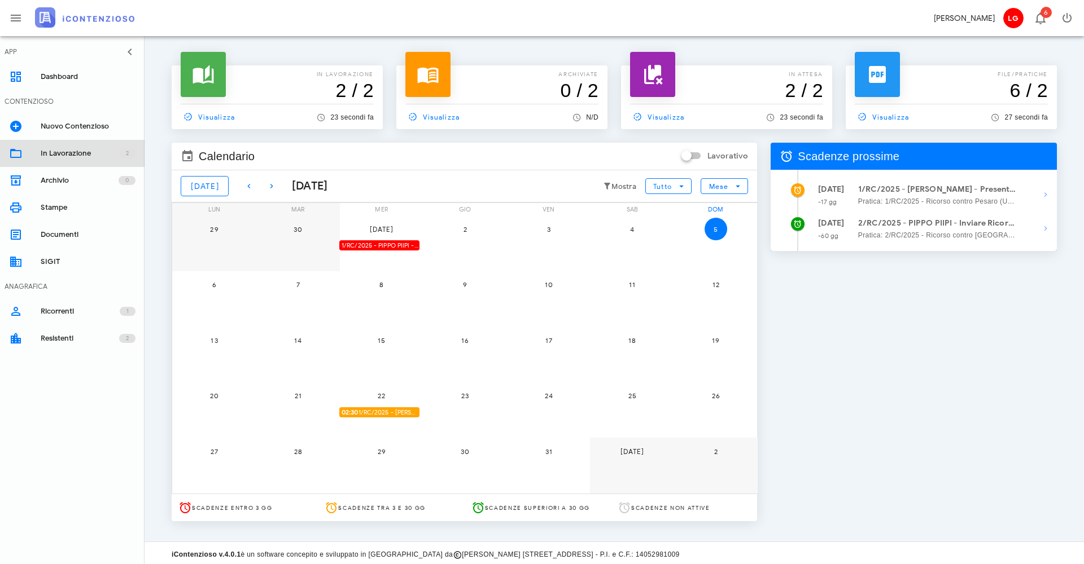
click at [56, 152] on div "In Lavorazione" at bounding box center [80, 153] width 78 height 9
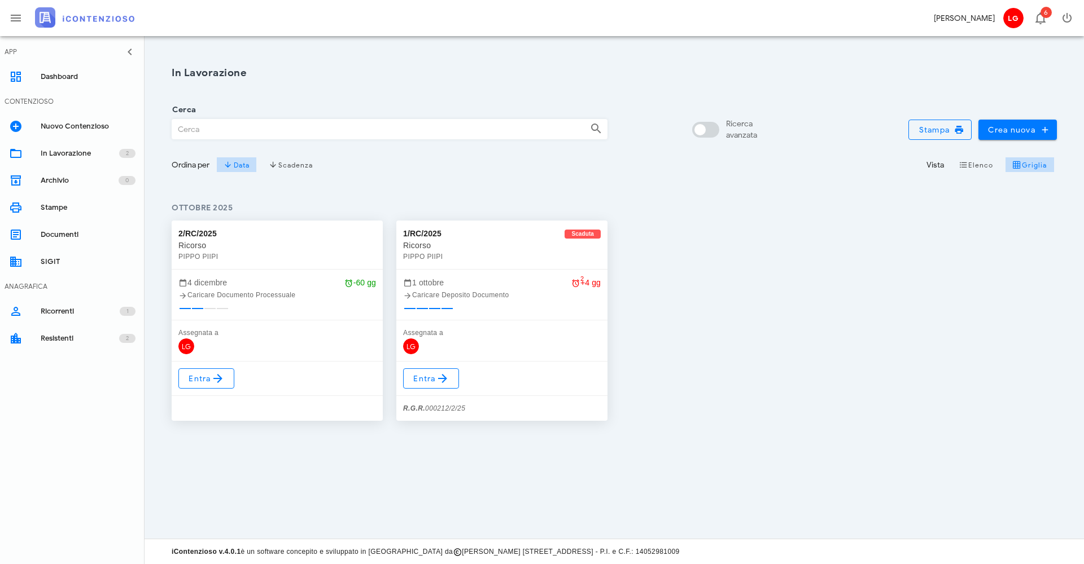
click at [251, 251] on div "Ricorso" at bounding box center [277, 245] width 198 height 11
click at [207, 378] on span "Entra" at bounding box center [206, 379] width 37 height 14
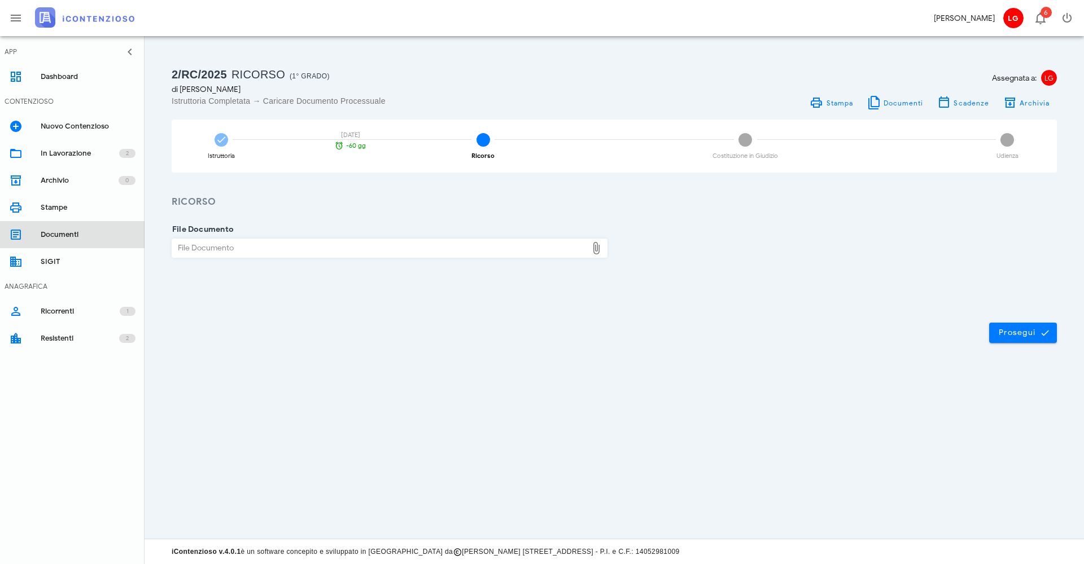
click at [55, 232] on div "Documenti" at bounding box center [88, 234] width 95 height 9
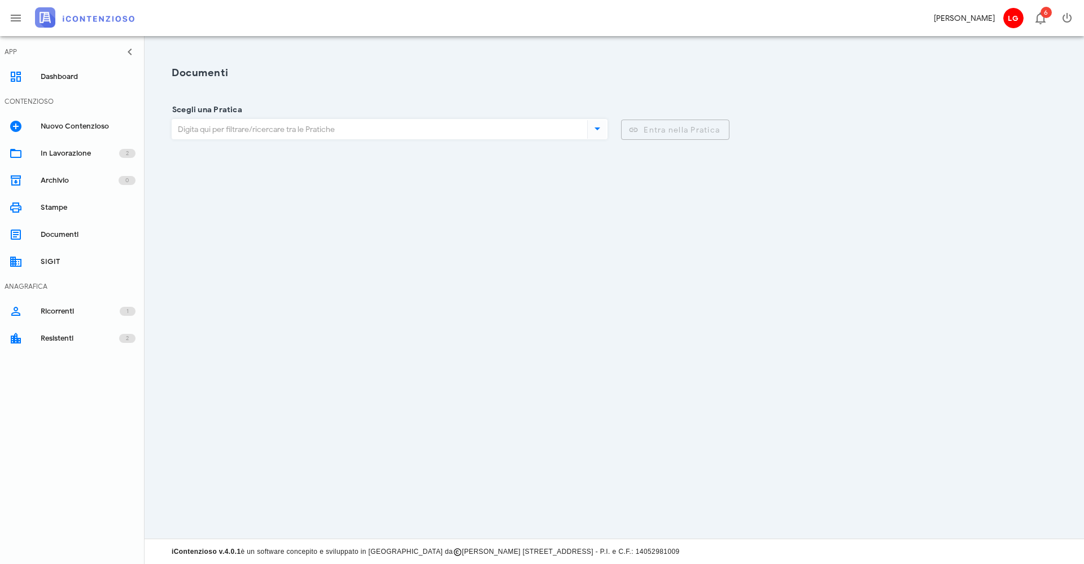
click at [602, 133] on icon at bounding box center [597, 129] width 14 height 14
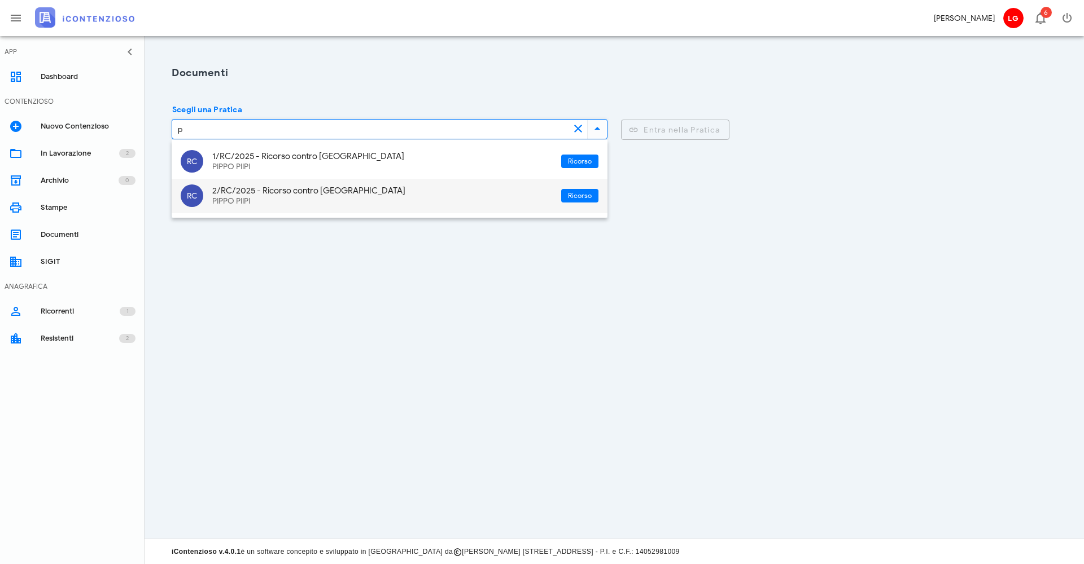
click at [353, 187] on div "2/RC/2025 - Ricorso contro [GEOGRAPHIC_DATA]" at bounding box center [382, 191] width 340 height 10
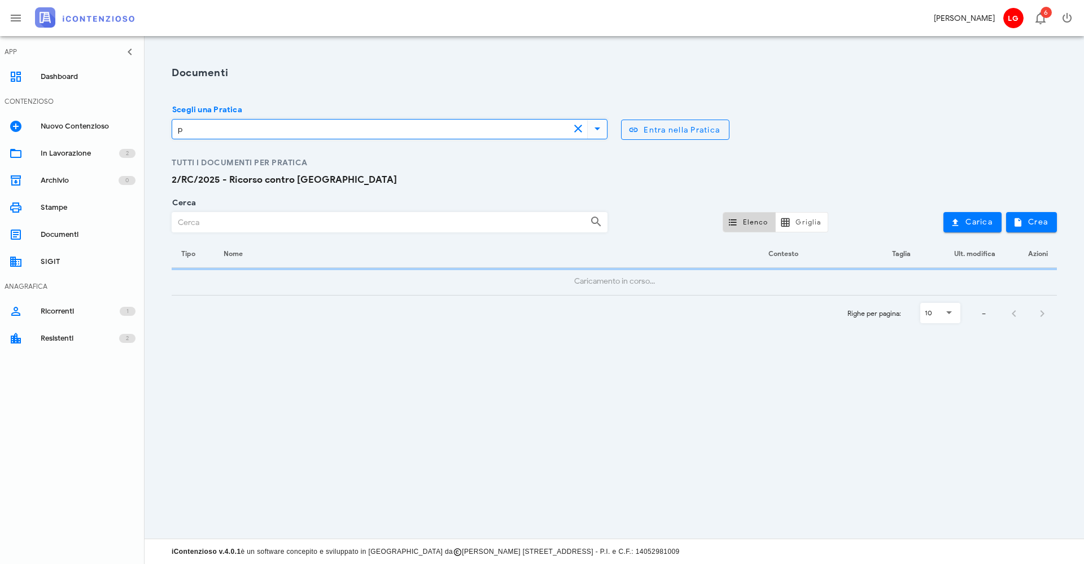
type input "2/RC/2025 - Ricorso"
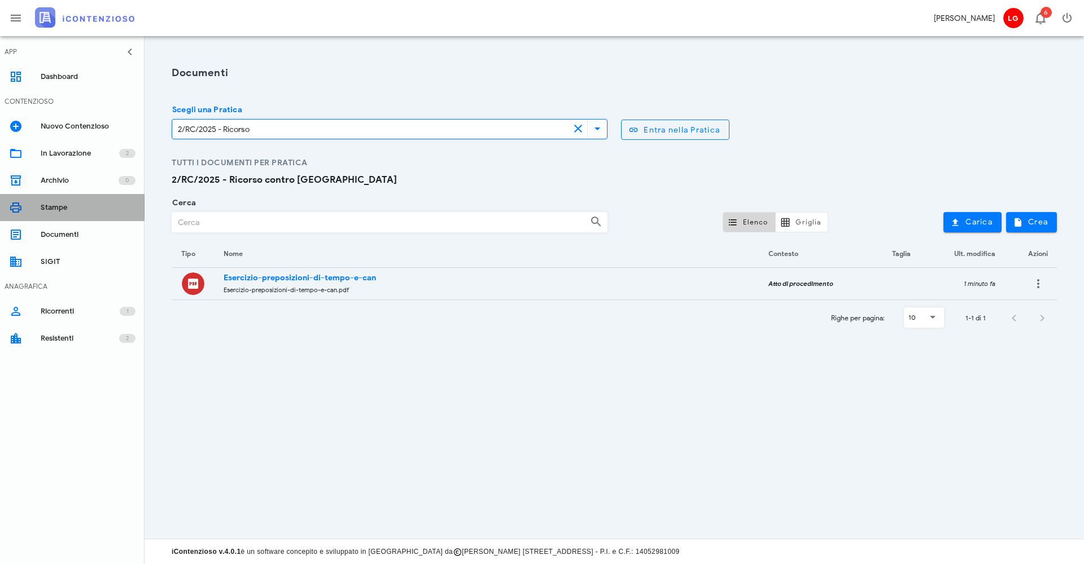
click at [58, 208] on div "Stampe" at bounding box center [88, 207] width 95 height 9
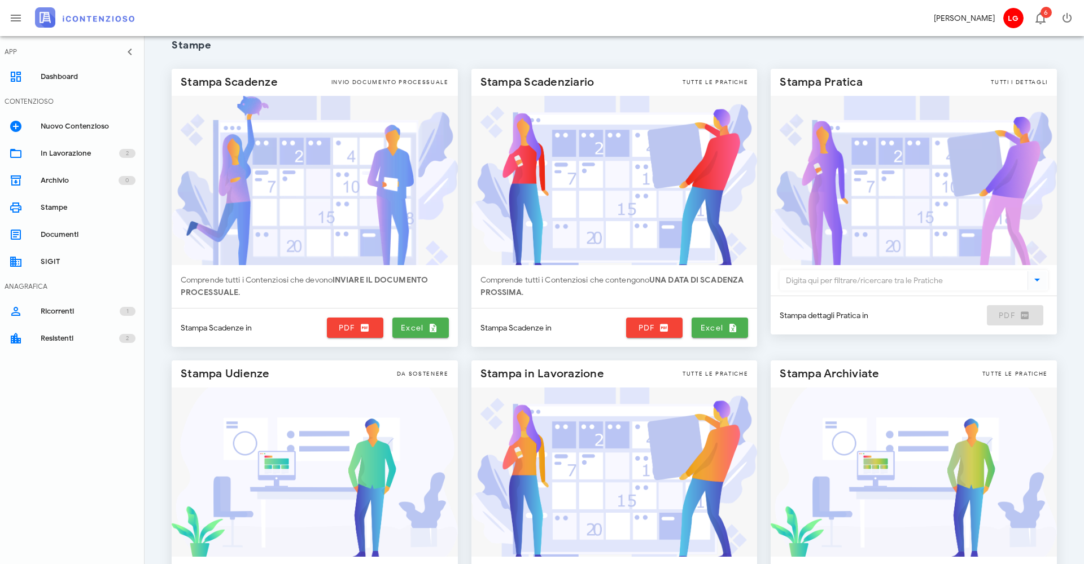
scroll to position [29, 0]
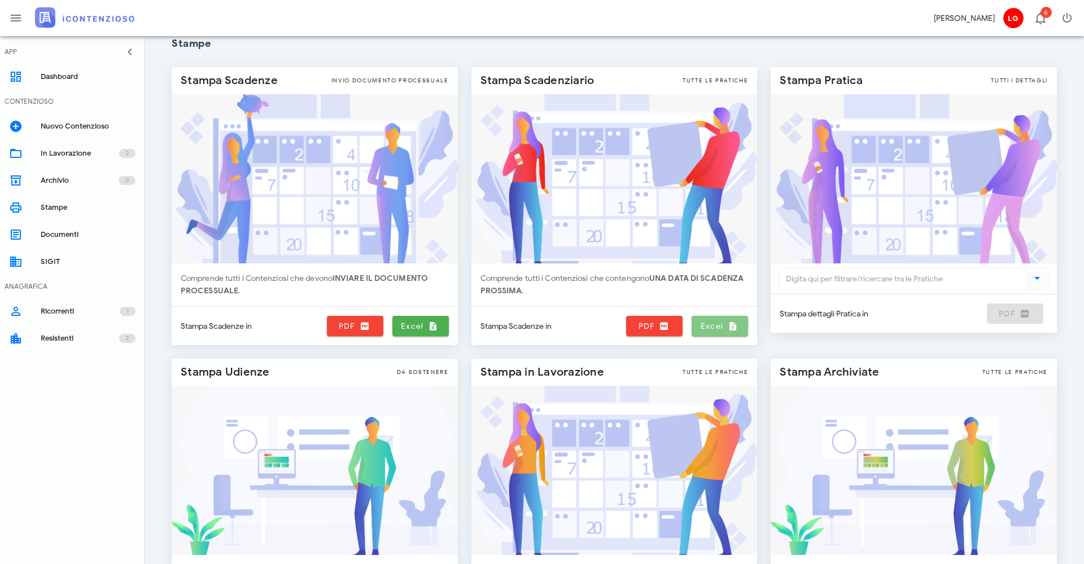
click at [733, 326] on icon at bounding box center [732, 326] width 10 height 10
click at [414, 326] on span "Excel" at bounding box center [420, 326] width 47 height 10
click at [360, 328] on icon at bounding box center [365, 326] width 10 height 10
click at [653, 330] on span "PDF" at bounding box center [653, 326] width 47 height 10
click at [729, 325] on icon at bounding box center [732, 326] width 10 height 10
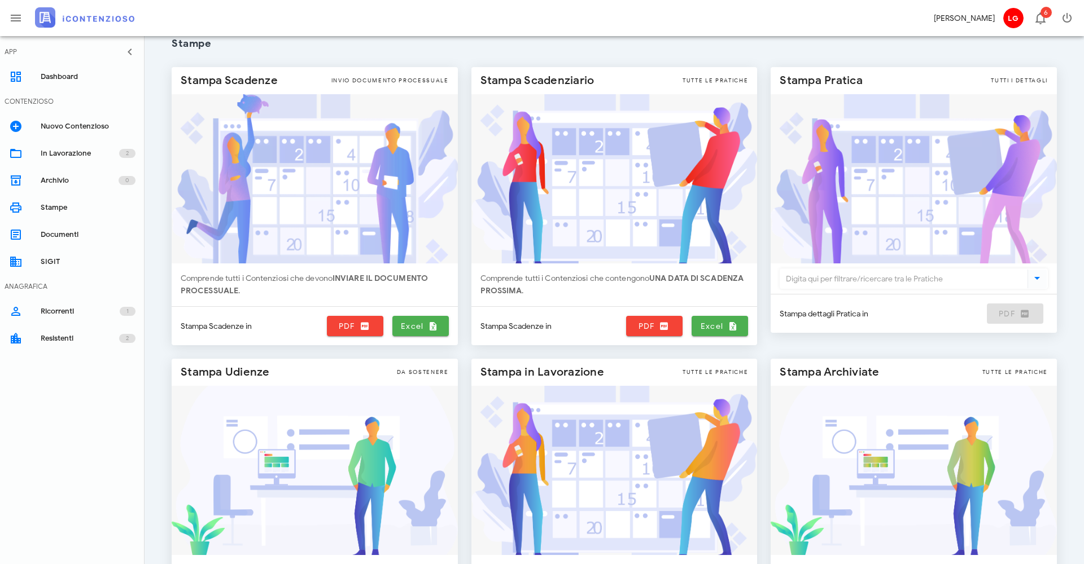
click at [913, 270] on input "Scegli una Pratica" at bounding box center [902, 278] width 245 height 19
click at [1038, 279] on icon at bounding box center [1037, 278] width 14 height 14
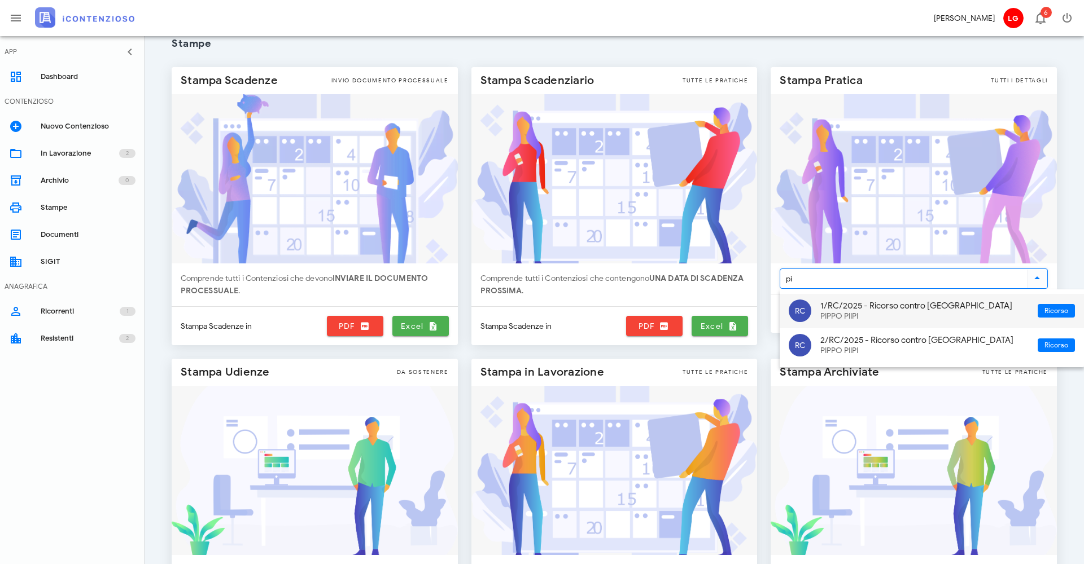
click at [869, 306] on div "1/RC/2025 - Ricorso contro [GEOGRAPHIC_DATA]" at bounding box center [924, 306] width 208 height 10
type input "1/RC/2025 - Ricorso"
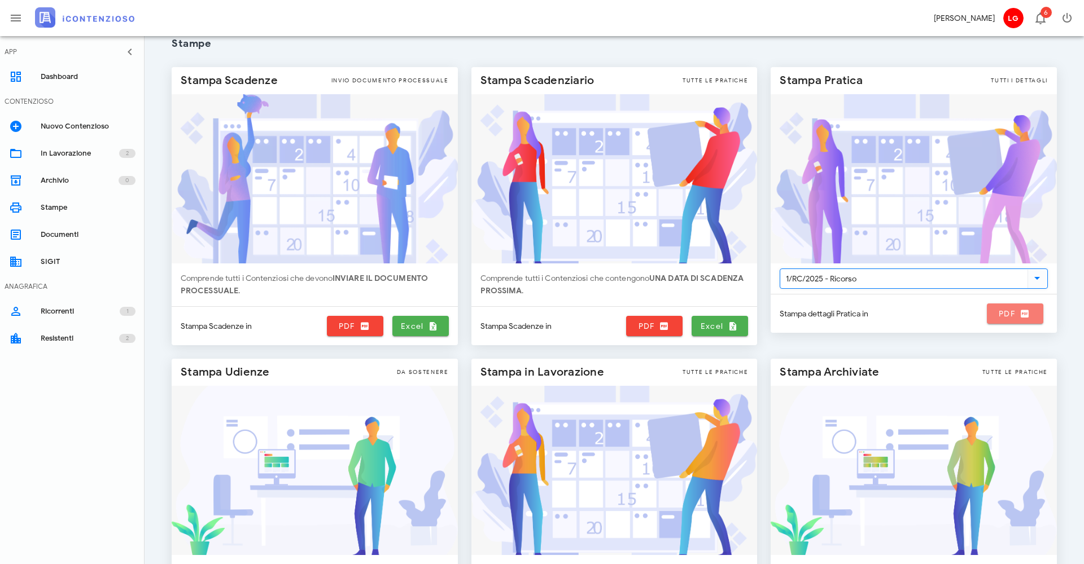
click at [1014, 315] on span "PDF" at bounding box center [1014, 314] width 47 height 10
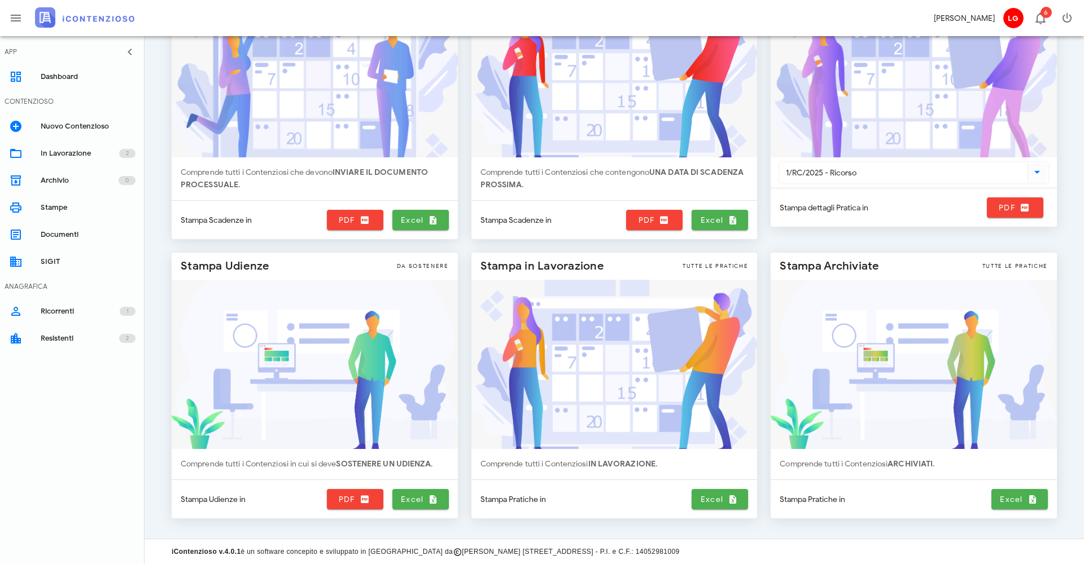
scroll to position [135, 0]
click at [348, 504] on span "PDF" at bounding box center [354, 499] width 47 height 10
click at [422, 497] on span "Excel" at bounding box center [420, 499] width 47 height 10
click at [709, 501] on span "Excel" at bounding box center [719, 499] width 47 height 10
click at [1026, 494] on link "Excel" at bounding box center [1019, 499] width 56 height 20
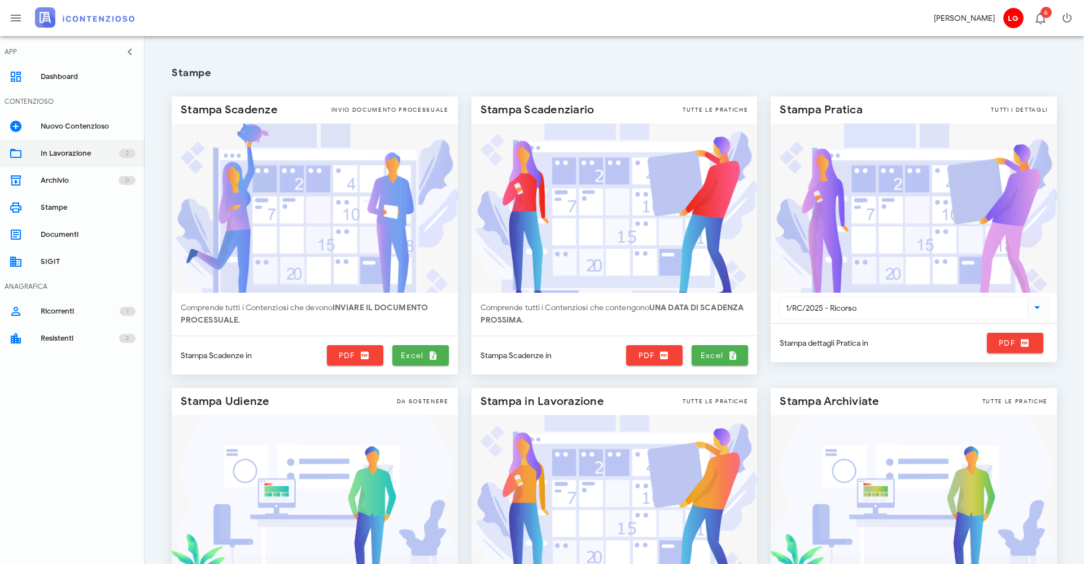
scroll to position [0, 0]
click at [30, 128] on link "Nuovo Contenzioso" at bounding box center [72, 126] width 144 height 27
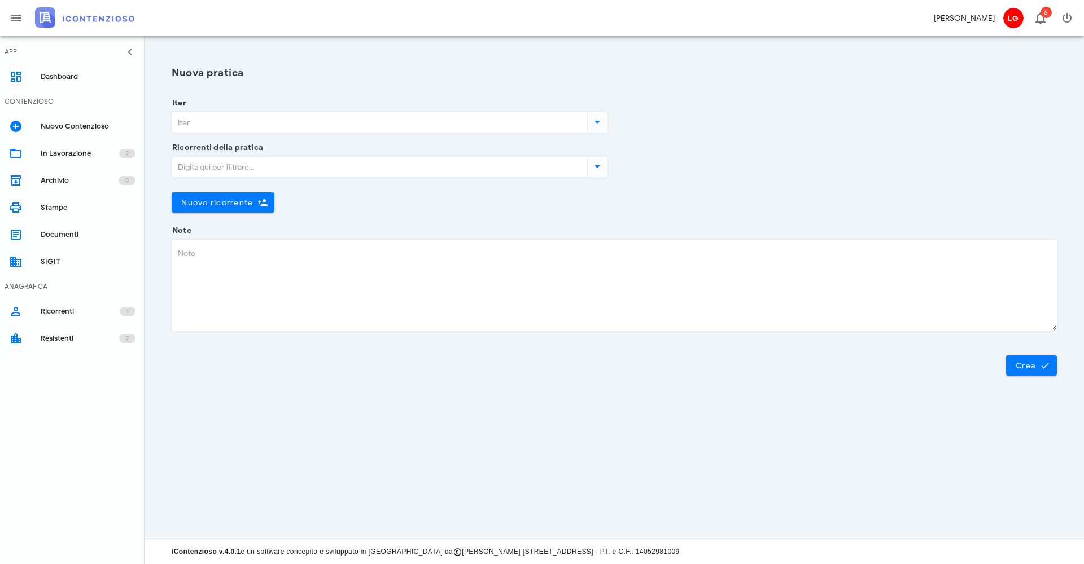
click at [418, 132] on div "Iter" at bounding box center [390, 122] width 436 height 20
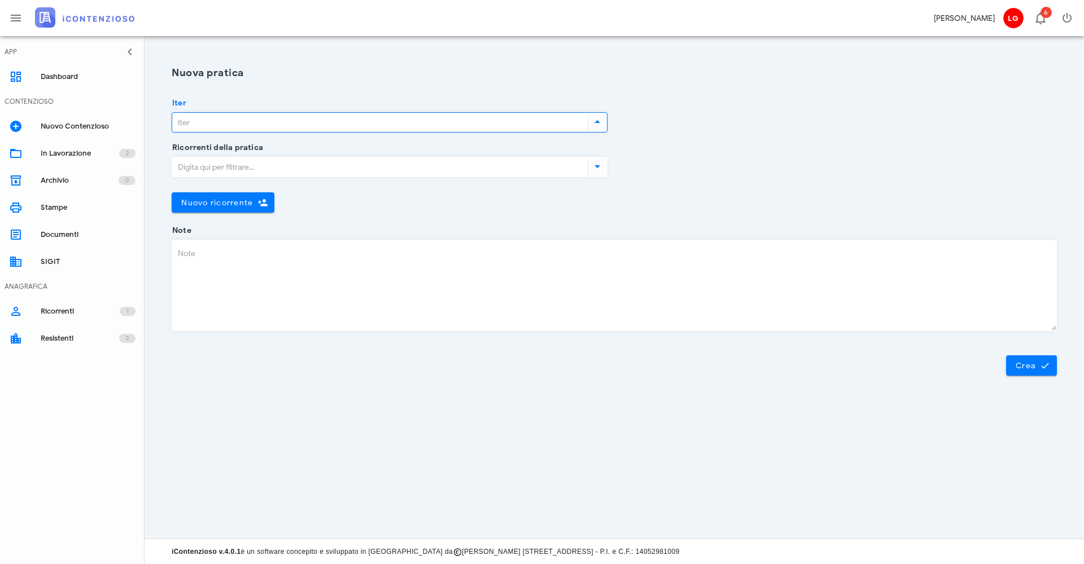
scroll to position [0, 1]
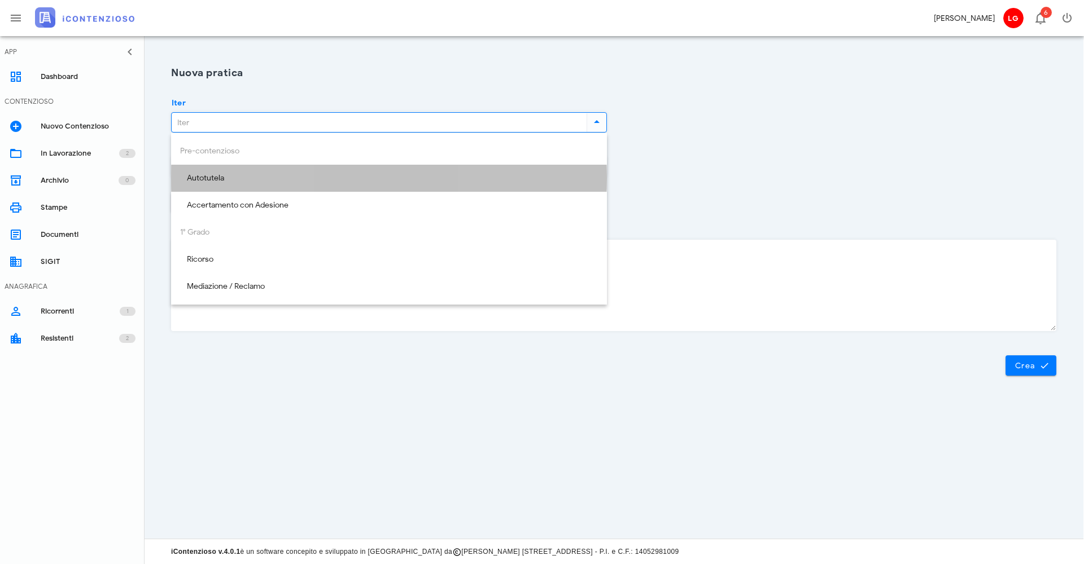
click at [235, 190] on div "Autotutela" at bounding box center [389, 178] width 436 height 27
type input "Autotutela"
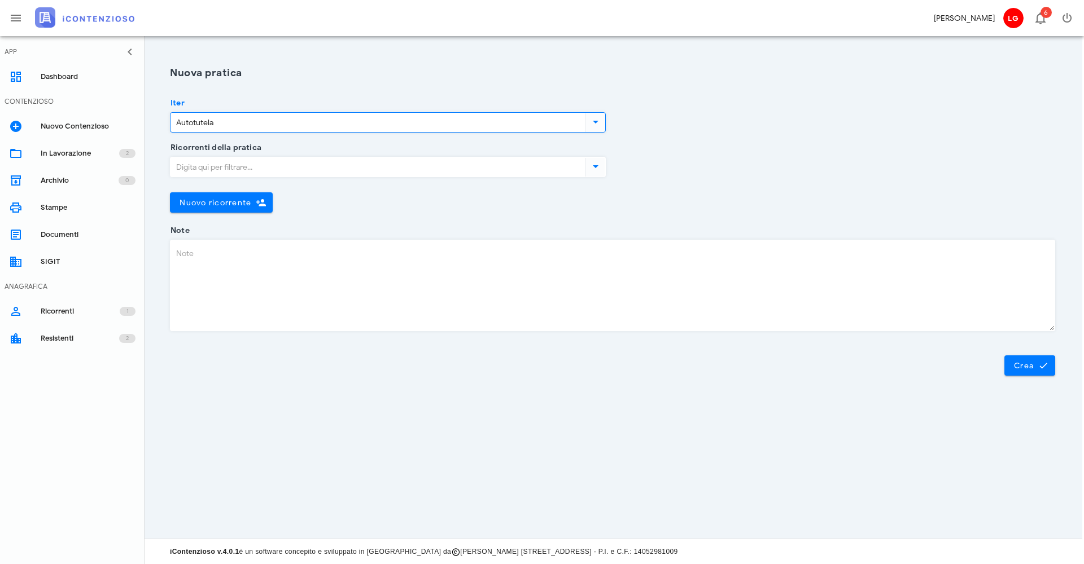
click at [288, 167] on input "Ricorrenti della pratica" at bounding box center [376, 166] width 413 height 19
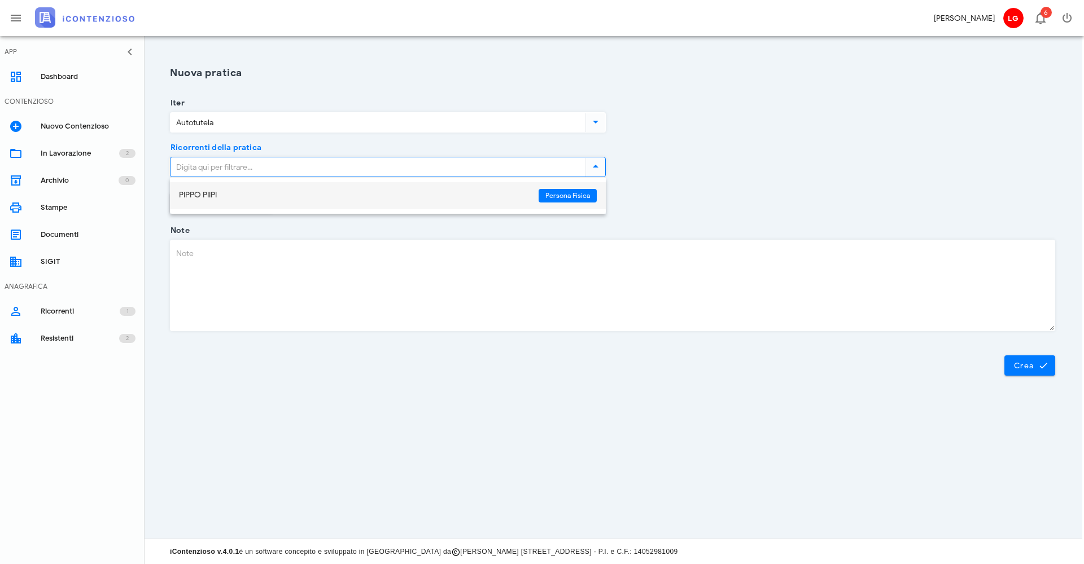
click at [229, 201] on div "PIPPO PIIPI" at bounding box center [354, 196] width 350 height 24
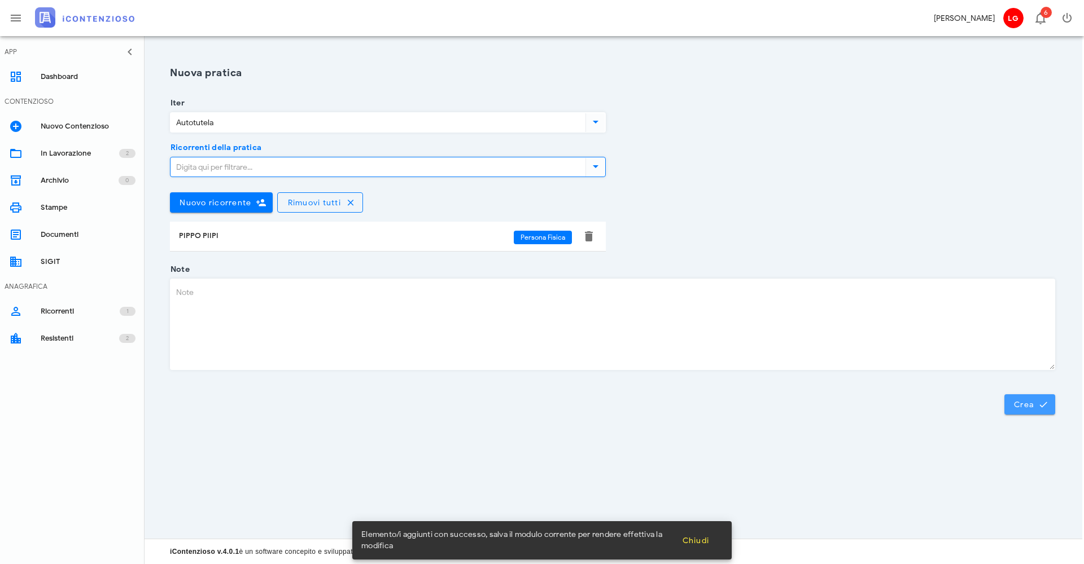
click at [1028, 408] on span "Crea" at bounding box center [1029, 405] width 33 height 10
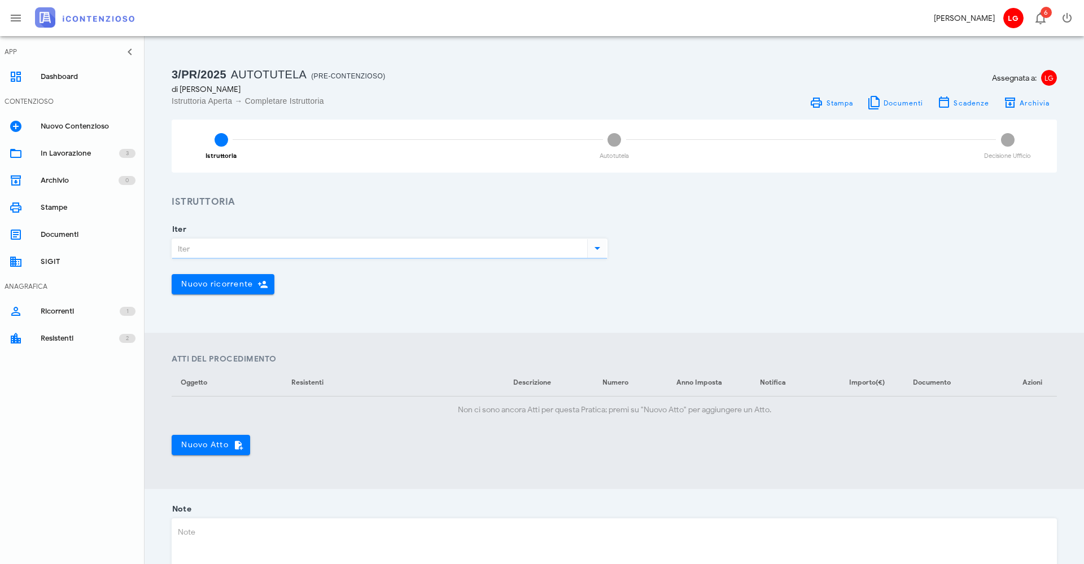
type input "Autotutela"
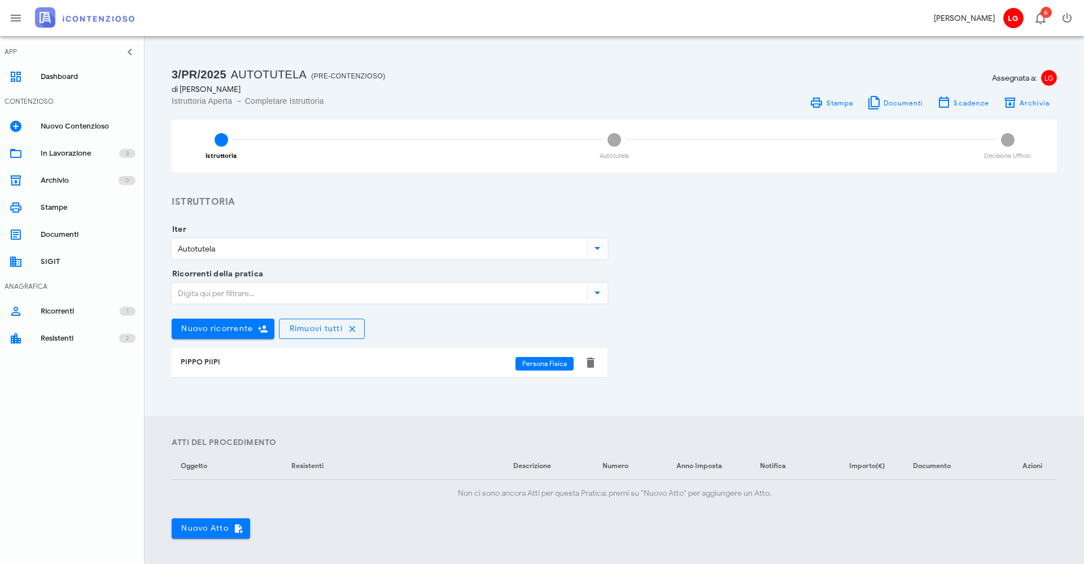
click at [587, 282] on div "Ricorrenti della pratica" at bounding box center [390, 296] width 436 height 45
click at [603, 292] on icon at bounding box center [597, 293] width 14 height 14
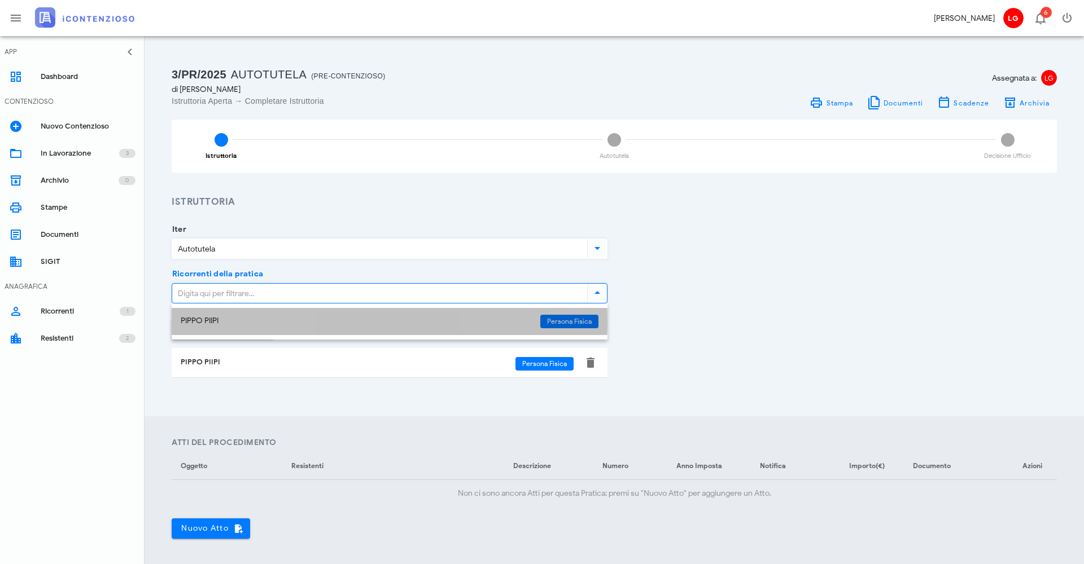
click at [383, 321] on div "PIPPO PIIPI" at bounding box center [356, 322] width 350 height 10
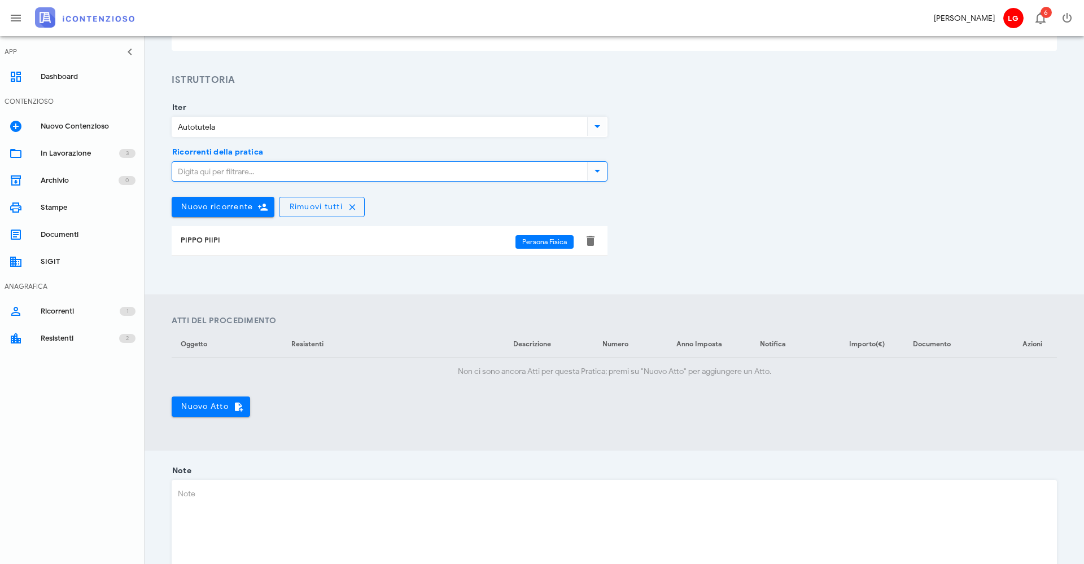
scroll to position [125, 0]
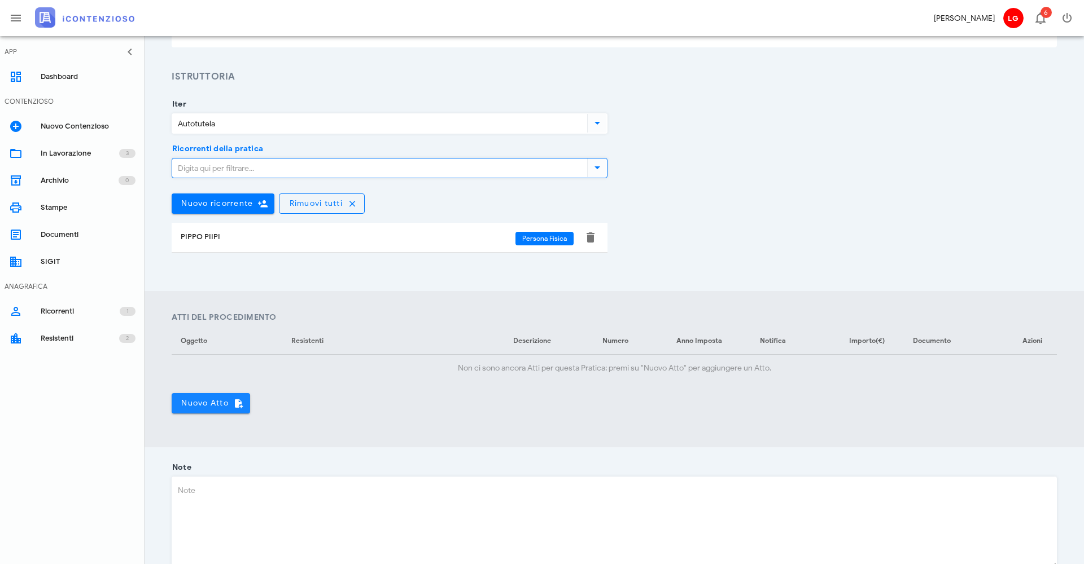
click at [205, 398] on span "Nuovo Atto" at bounding box center [211, 403] width 60 height 10
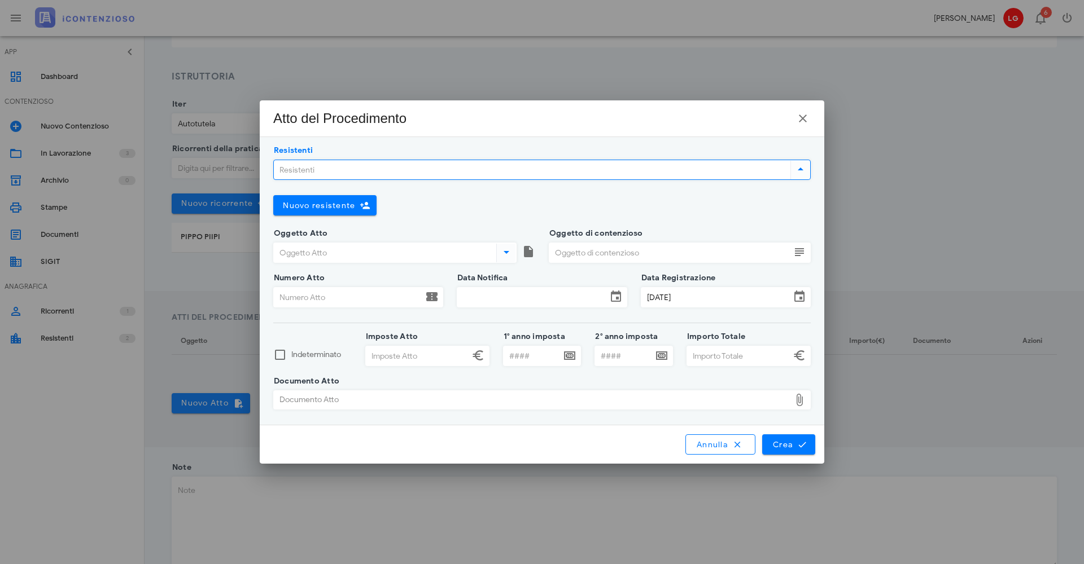
click at [350, 170] on input "Resistenti" at bounding box center [531, 169] width 514 height 19
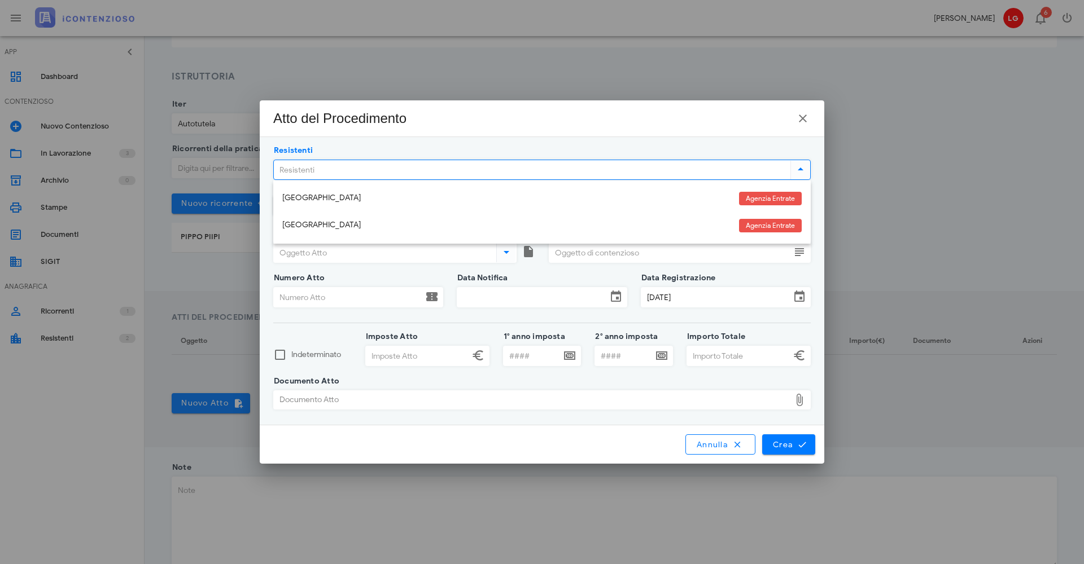
click at [331, 199] on div "[GEOGRAPHIC_DATA]" at bounding box center [506, 199] width 448 height 10
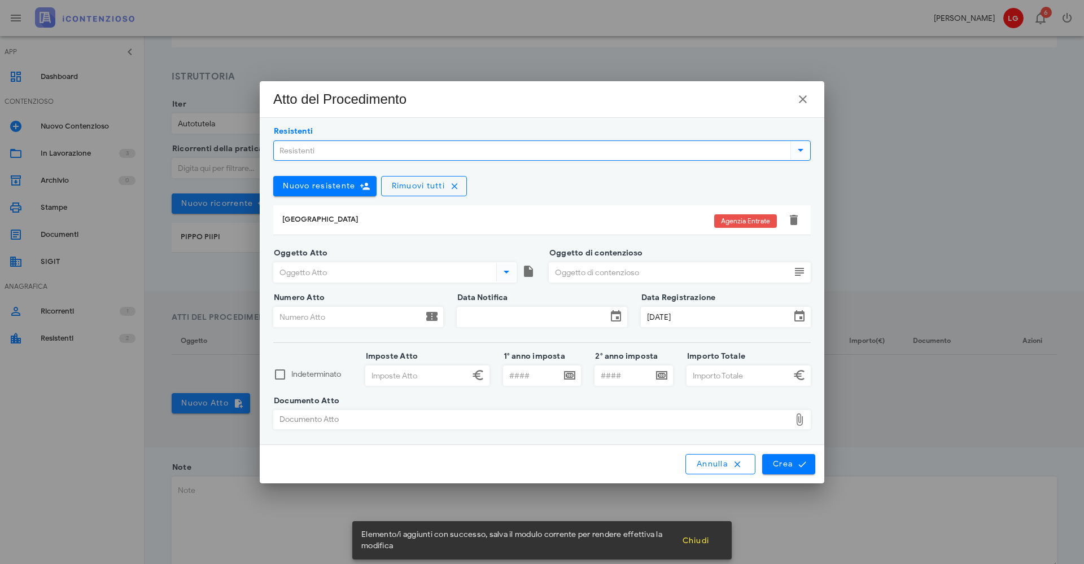
click at [507, 274] on icon at bounding box center [506, 272] width 14 height 14
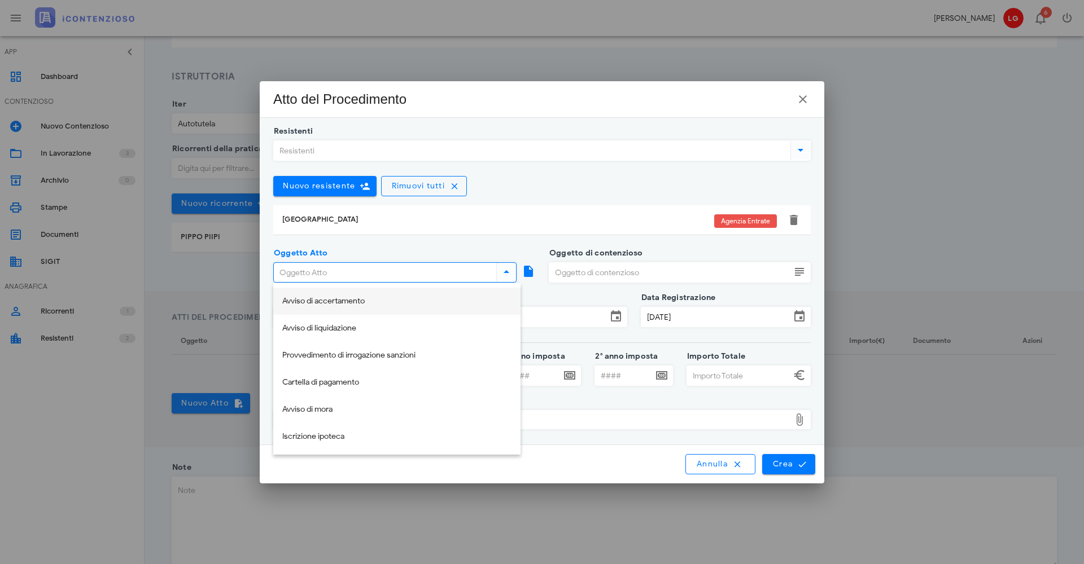
click at [400, 308] on div "Avviso di accertamento" at bounding box center [396, 301] width 229 height 23
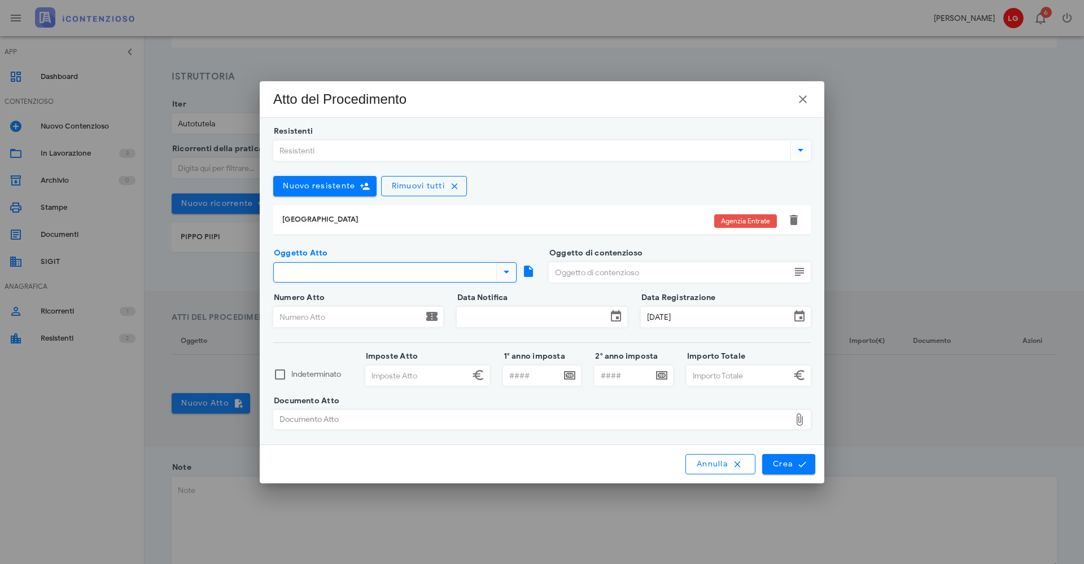
type input "Avviso di accertamento"
click at [638, 270] on input "Oggetto di contenzioso" at bounding box center [669, 272] width 241 height 19
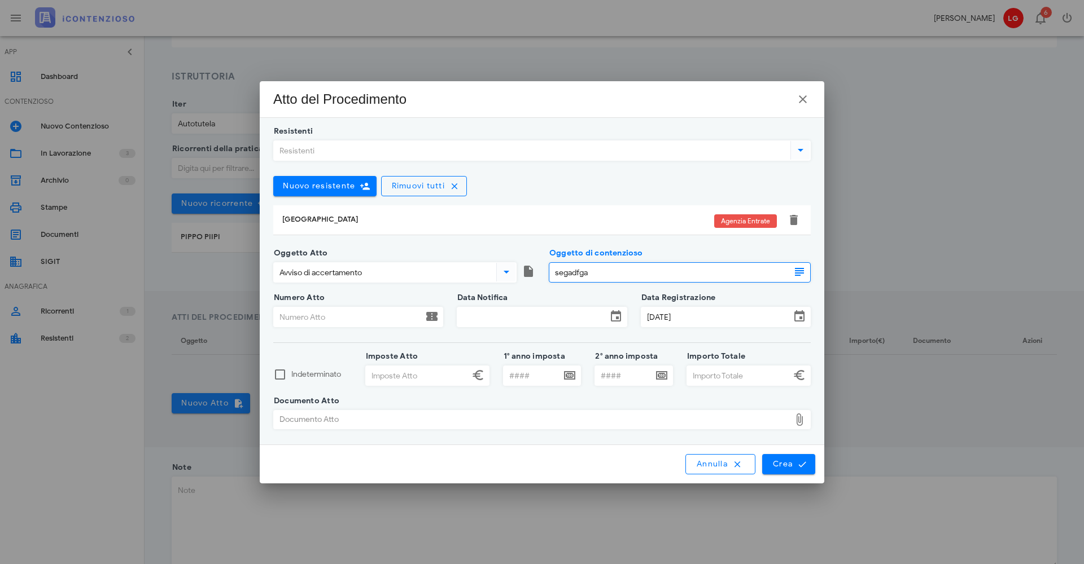
type input "segadfga"
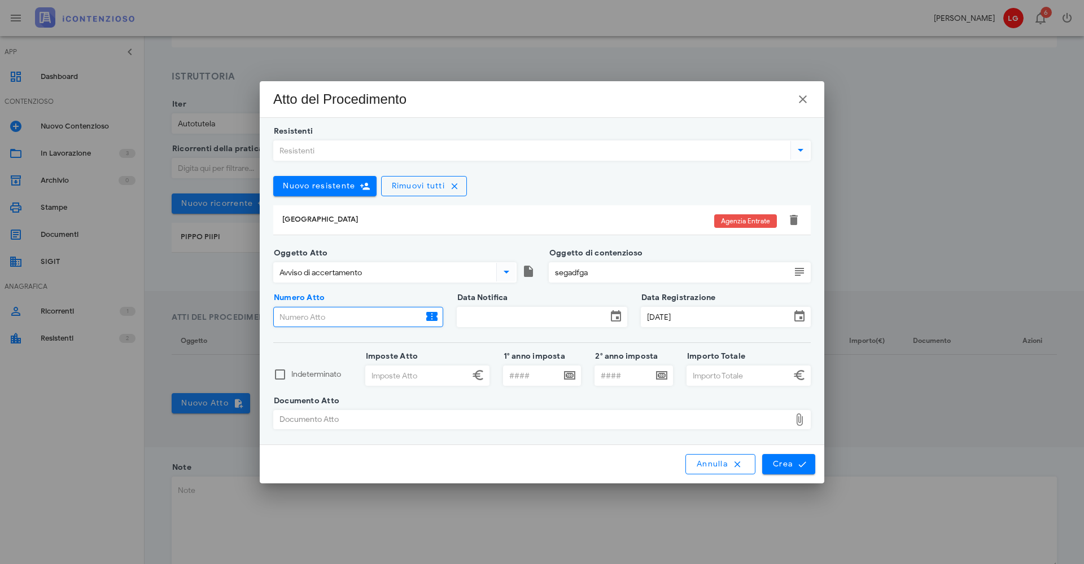
click at [409, 313] on input "Numero Atto" at bounding box center [348, 317] width 149 height 19
type input "gfgssfd"
click at [515, 312] on input "Data Notifica" at bounding box center [531, 317] width 149 height 19
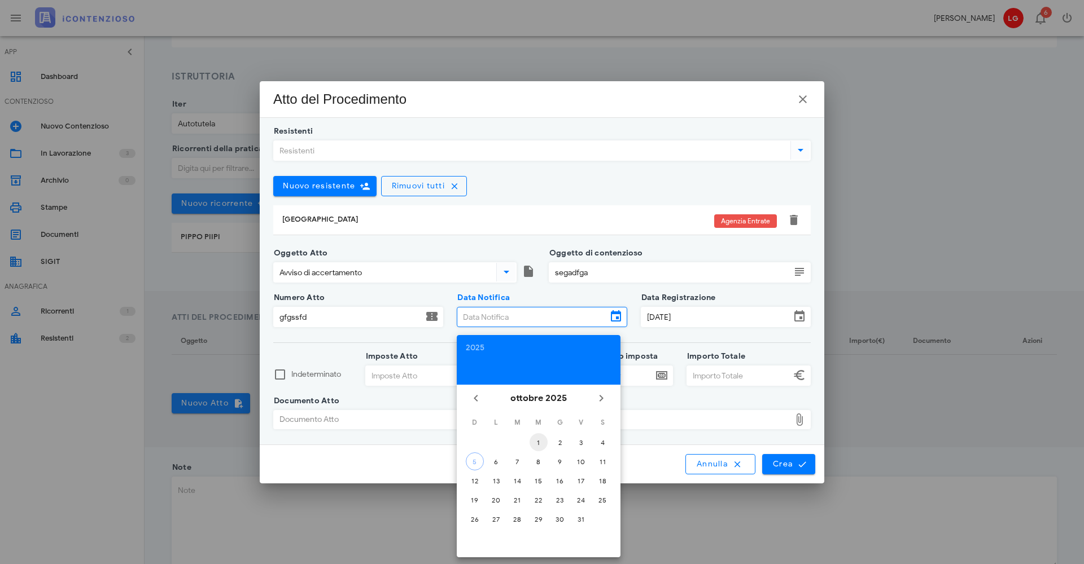
click at [541, 442] on div "1" at bounding box center [538, 443] width 18 height 8
type input "[DATE]"
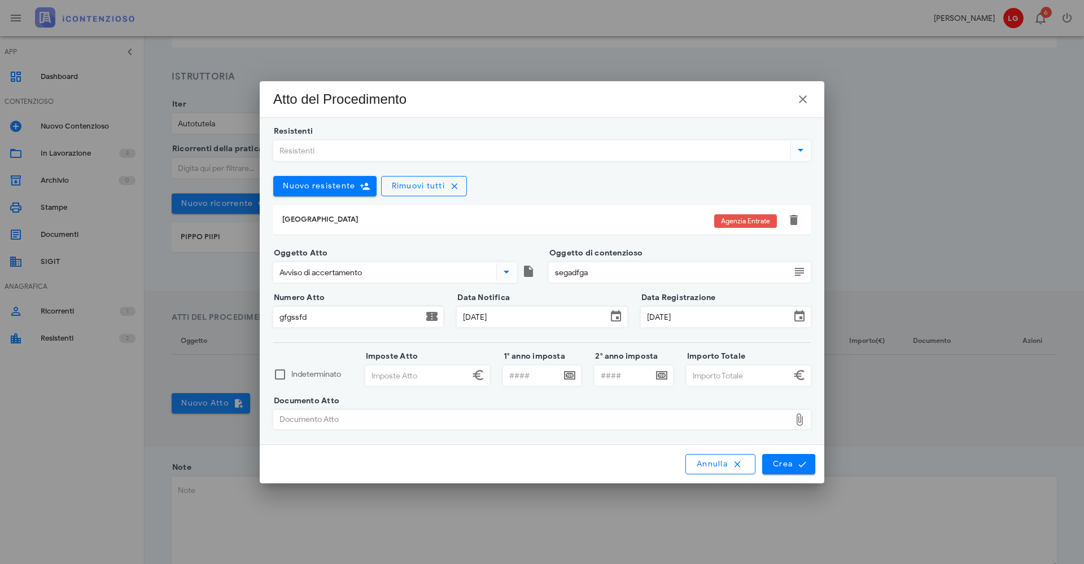
click at [382, 376] on input "Imposte Atto" at bounding box center [417, 375] width 103 height 19
type input "7.000,00"
type input "7"
click at [801, 420] on icon at bounding box center [799, 420] width 14 height 14
type input "8.000,00"
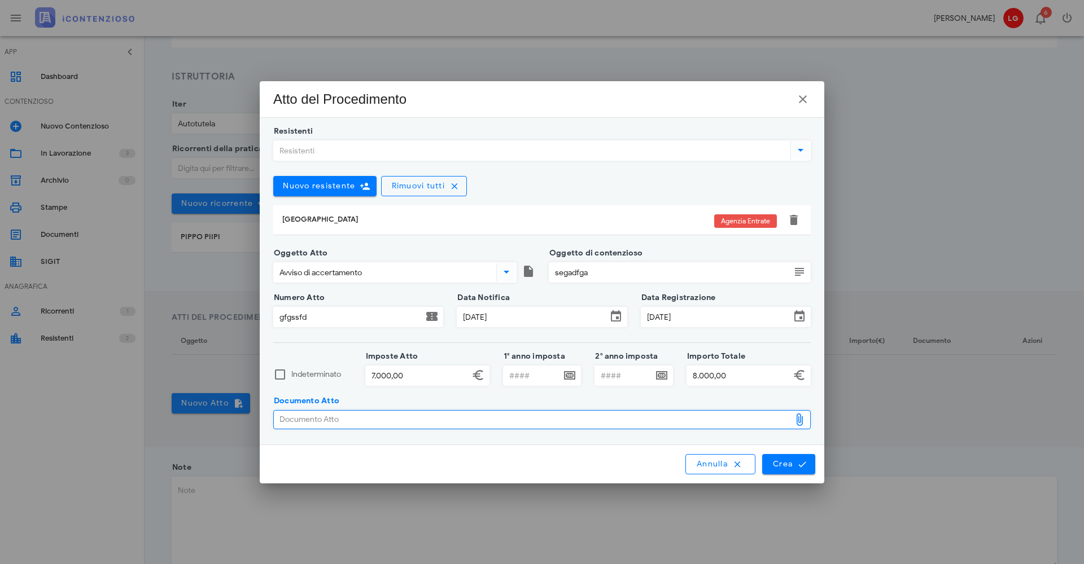
click at [801, 420] on icon at bounding box center [799, 420] width 14 height 14
click at [799, 422] on icon at bounding box center [799, 420] width 14 height 14
click at [365, 424] on div "Documento Atto" at bounding box center [532, 420] width 516 height 18
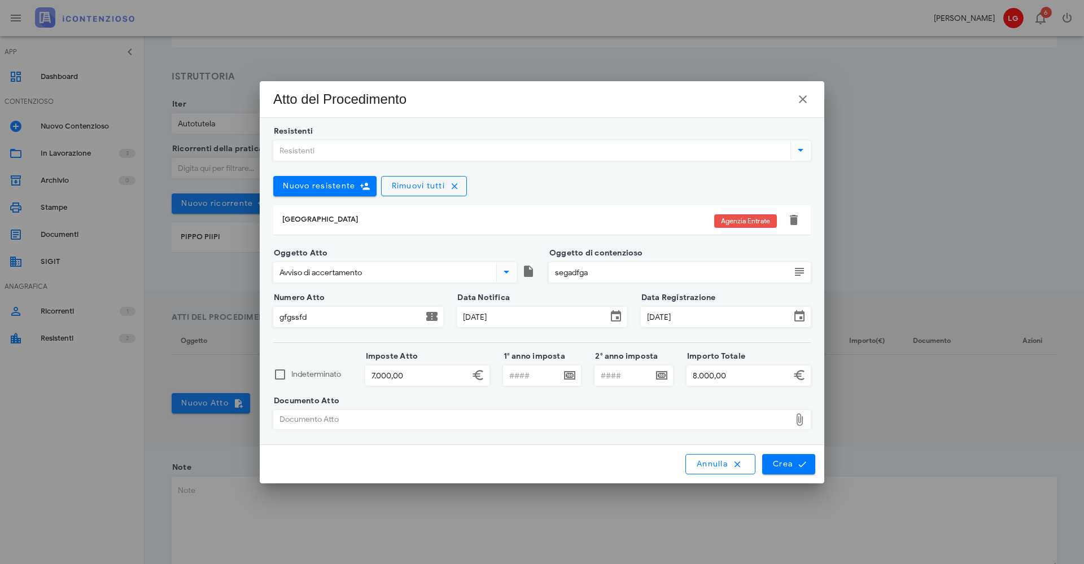
type input "C:\fakepath\Screenshot [DATE] 195136.png"
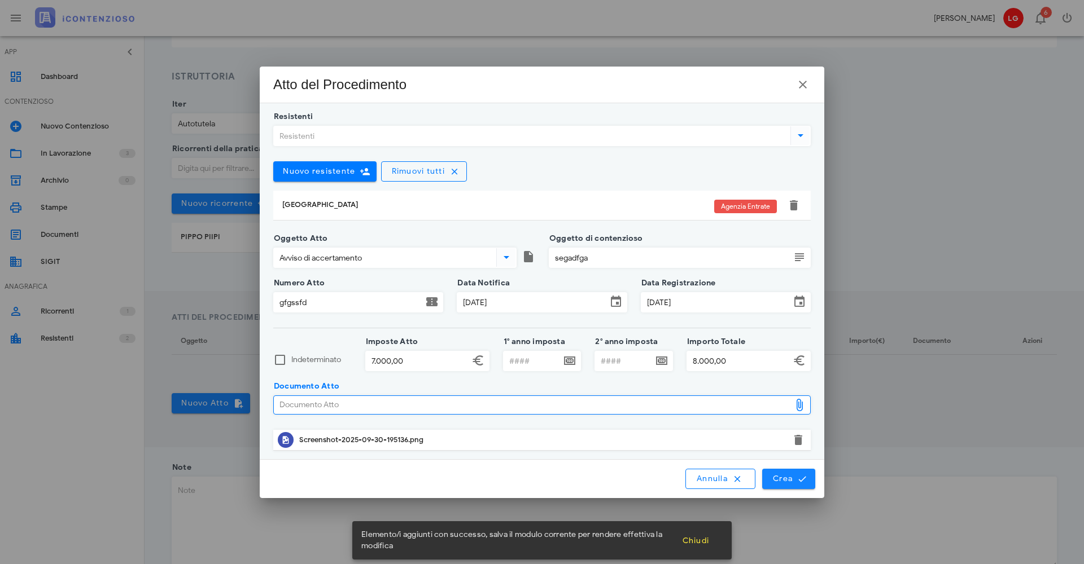
click at [796, 480] on span "Crea" at bounding box center [788, 479] width 33 height 10
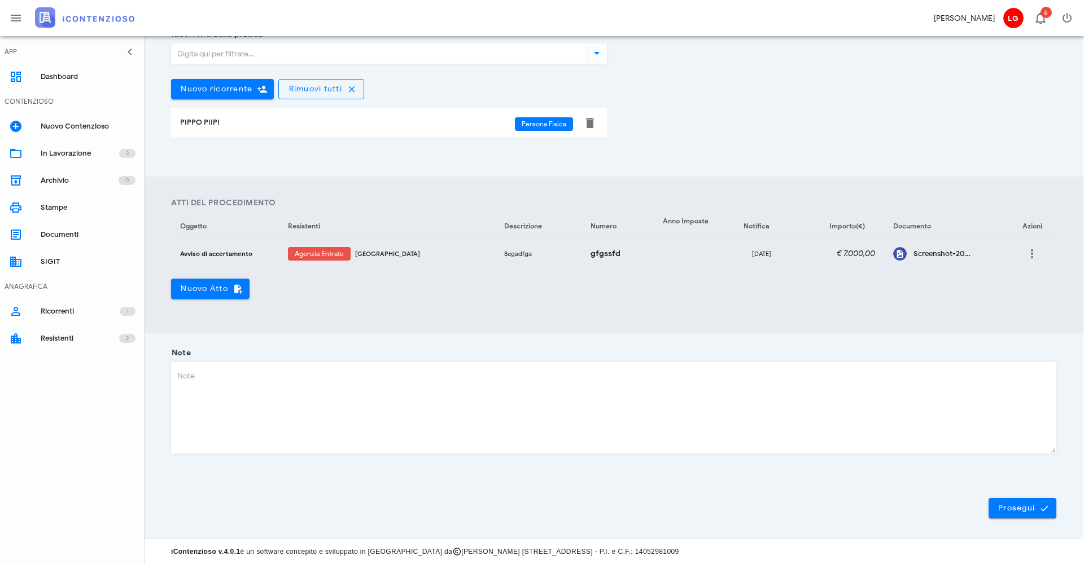
scroll to position [239, 1]
click at [1034, 510] on span "Prosegui" at bounding box center [1022, 509] width 50 height 10
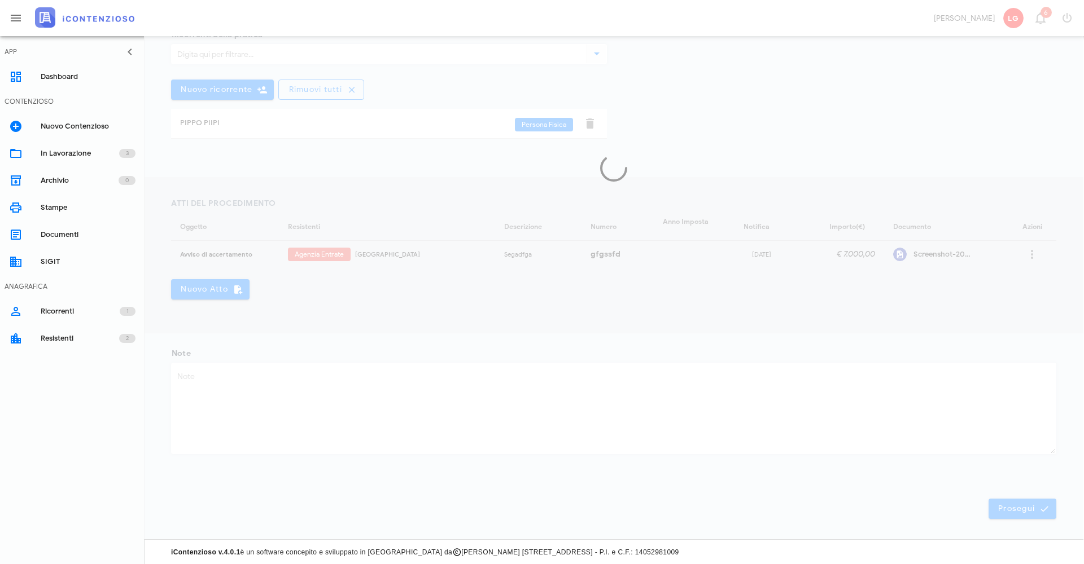
scroll to position [0, 1]
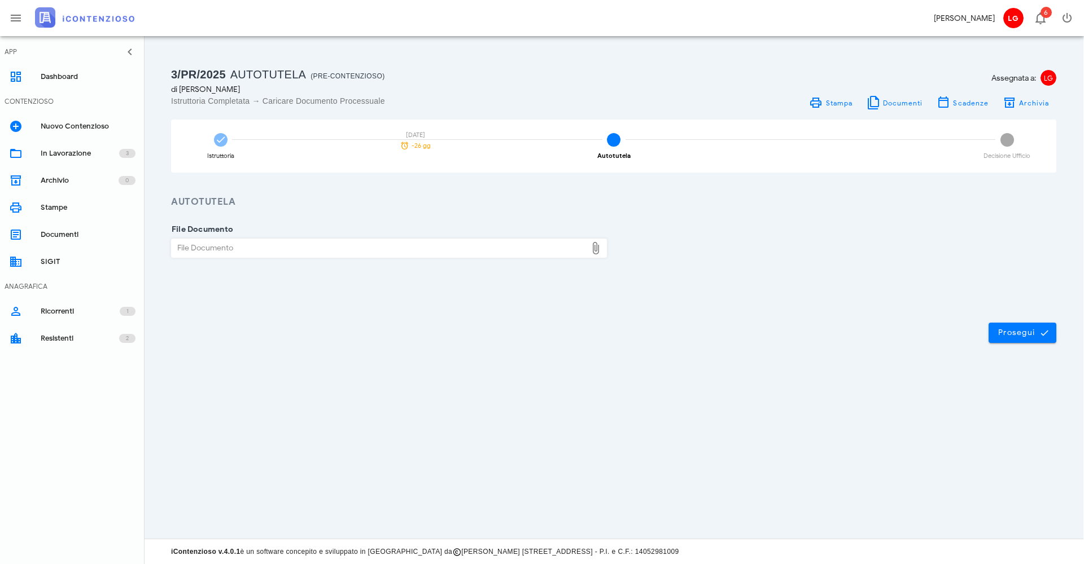
click at [601, 253] on icon at bounding box center [596, 249] width 14 height 14
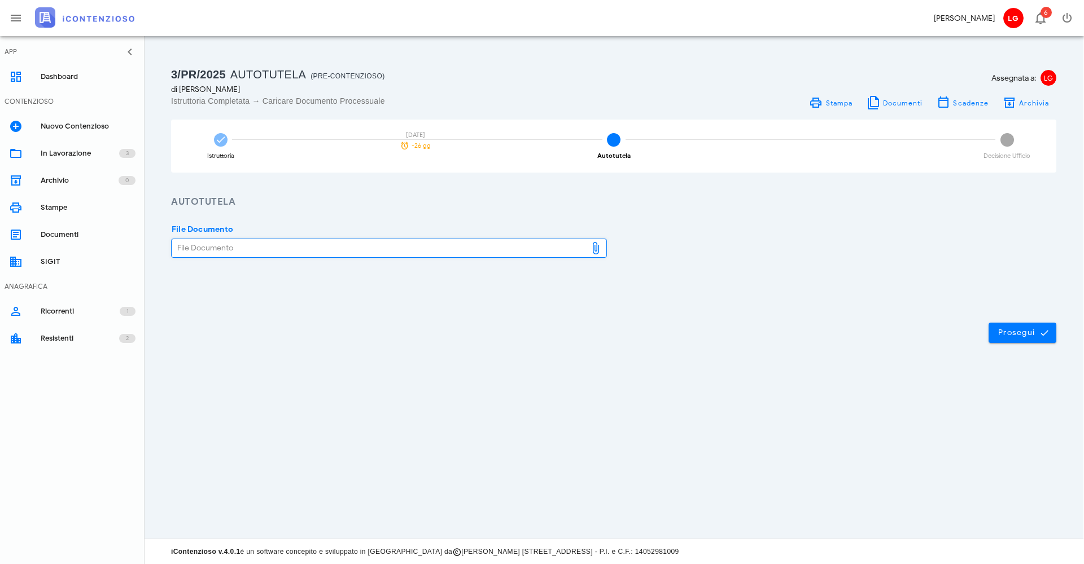
click at [597, 250] on icon at bounding box center [596, 249] width 14 height 14
click at [593, 249] on icon at bounding box center [592, 249] width 14 height 14
click at [474, 240] on div "File Documento" at bounding box center [375, 248] width 415 height 18
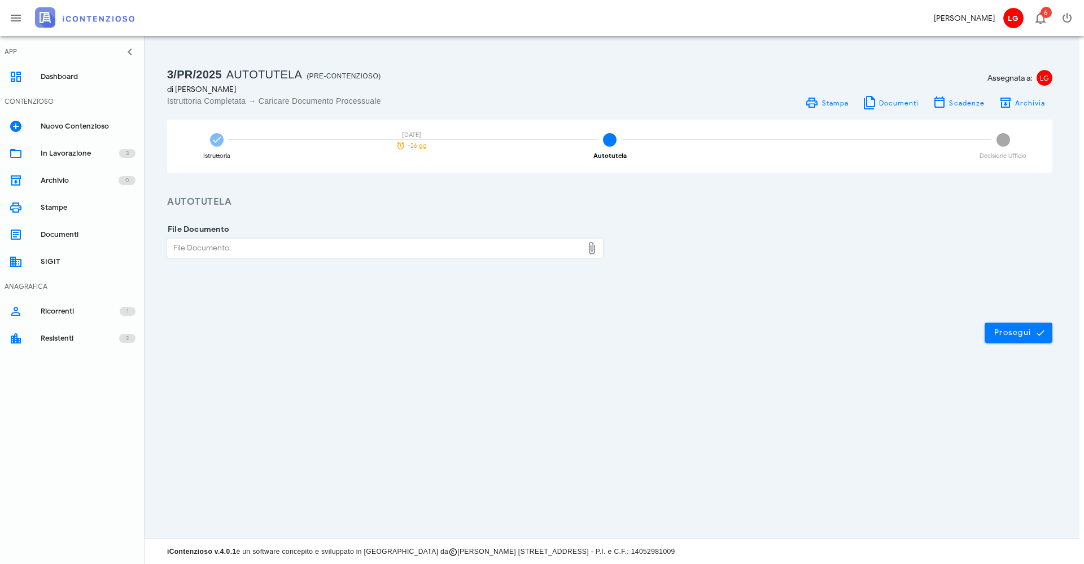
type input "C:\fakepath\Screenshot [DATE] 195136.png"
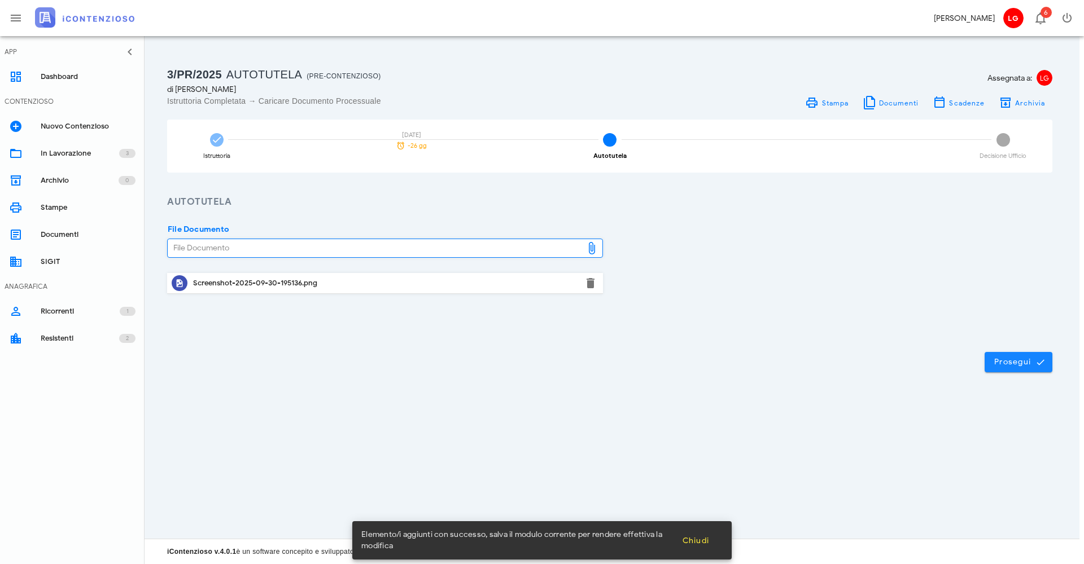
click at [1002, 369] on button "Prosegui" at bounding box center [1018, 362] width 68 height 20
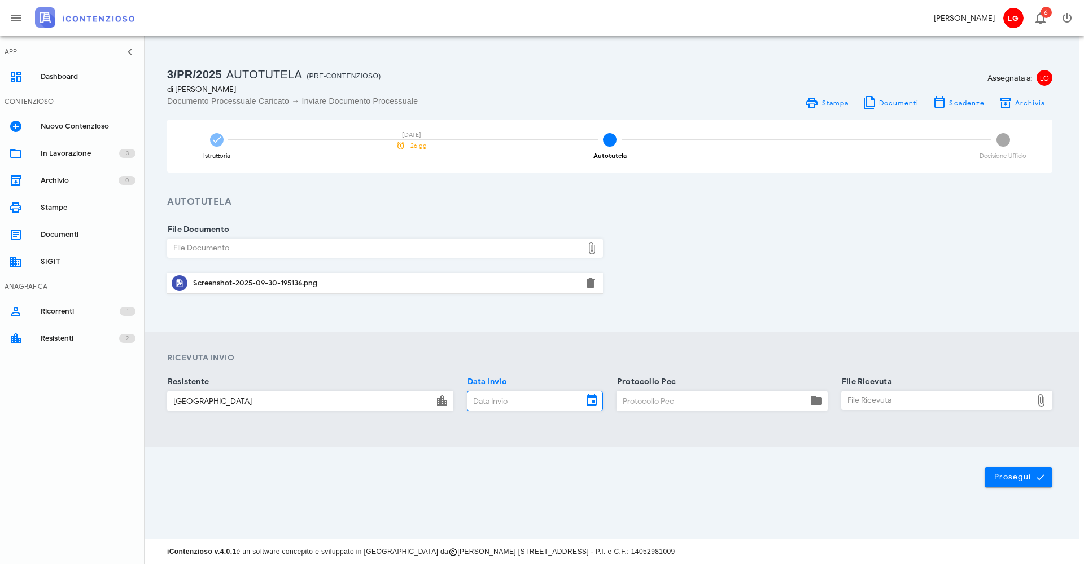
click at [572, 409] on input "Data Invio" at bounding box center [524, 401] width 115 height 19
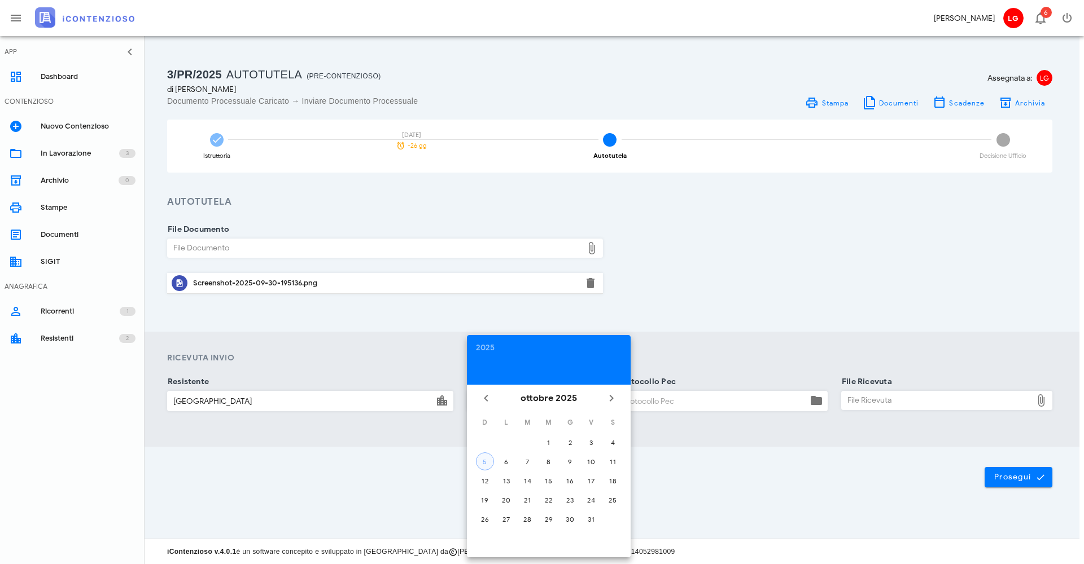
click at [484, 458] on div "5" at bounding box center [484, 462] width 17 height 8
type input "[DATE]"
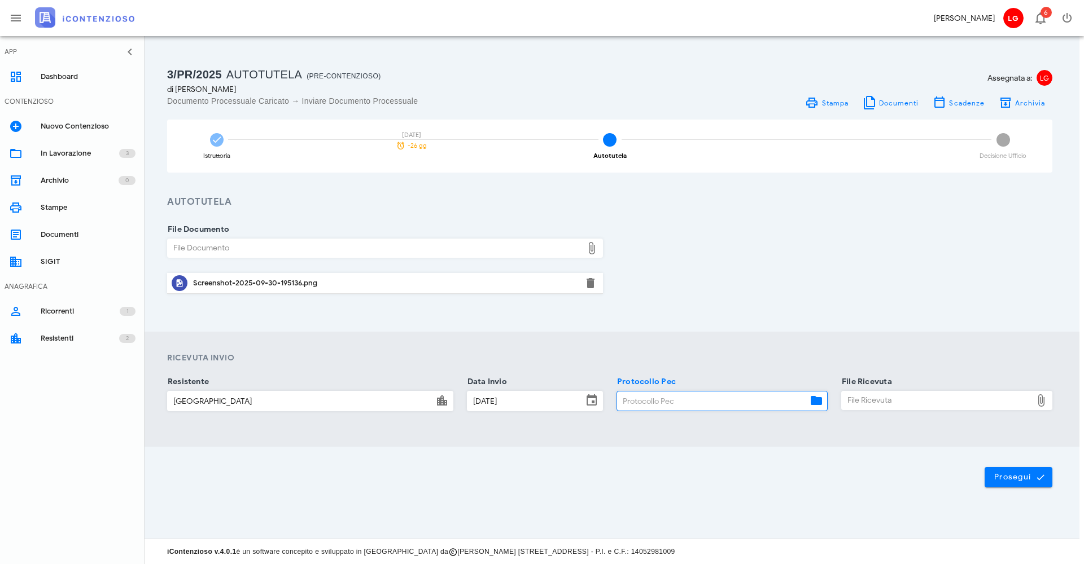
click at [705, 406] on input "Protocollo Pec" at bounding box center [712, 401] width 190 height 19
type input "vdsfsd"
click at [860, 404] on div "File Ricevuta" at bounding box center [936, 401] width 190 height 18
type input "C:\fakepath\Screenshot [DATE] 195136.png"
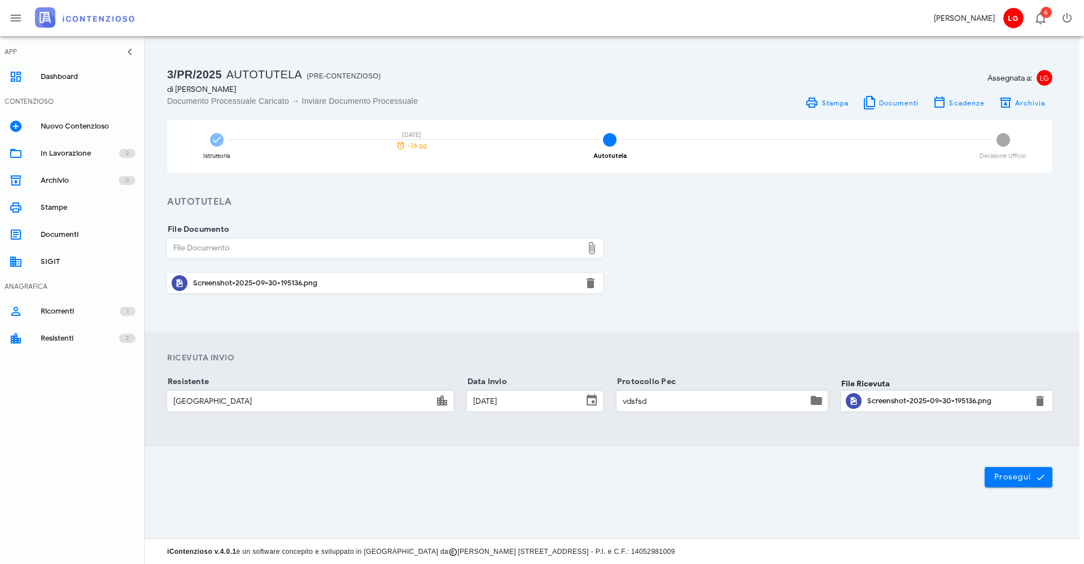
click at [508, 467] on div "Prosegui" at bounding box center [609, 477] width 939 height 61
click at [955, 488] on div "Prosegui" at bounding box center [609, 477] width 939 height 61
click at [1011, 479] on span "Prosegui" at bounding box center [1018, 477] width 50 height 10
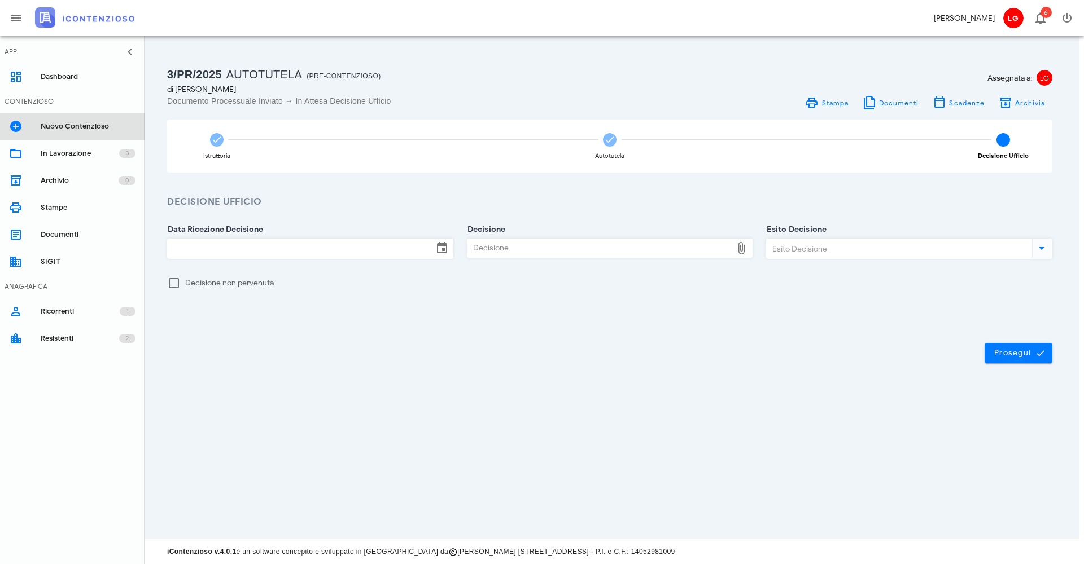
click at [76, 125] on div "Nuovo Contenzioso" at bounding box center [88, 126] width 95 height 9
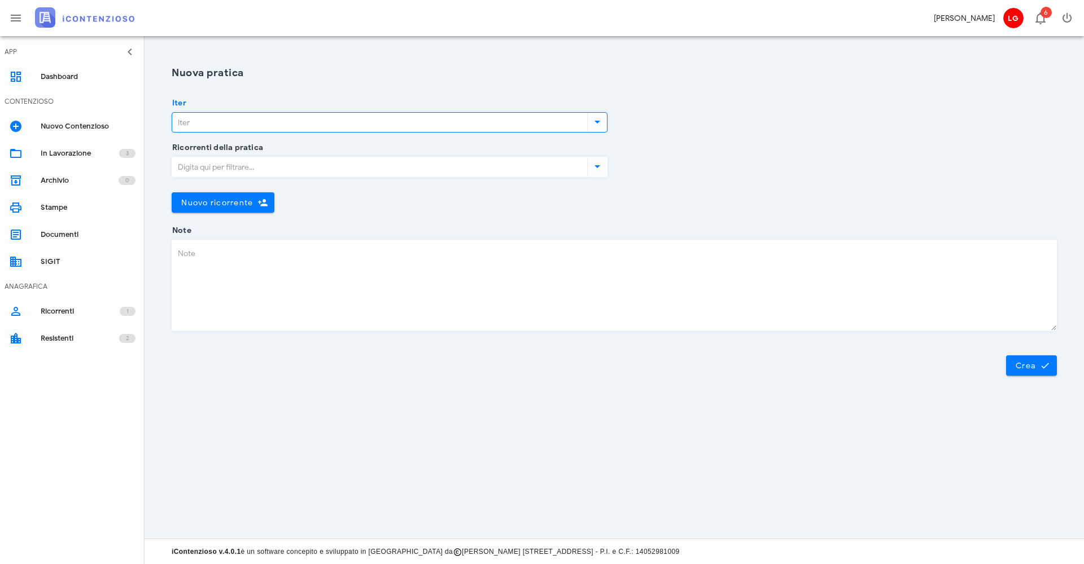
click at [252, 122] on input "Iter" at bounding box center [378, 122] width 413 height 19
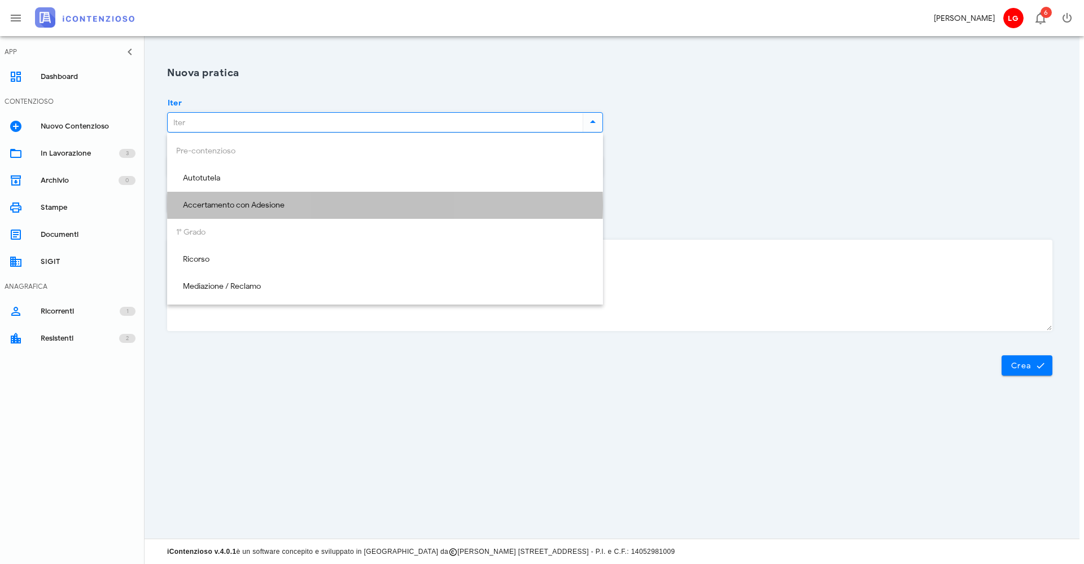
click at [253, 207] on div "Accertamento con Adesione" at bounding box center [385, 206] width 418 height 10
type input "Accertamento con Adesione"
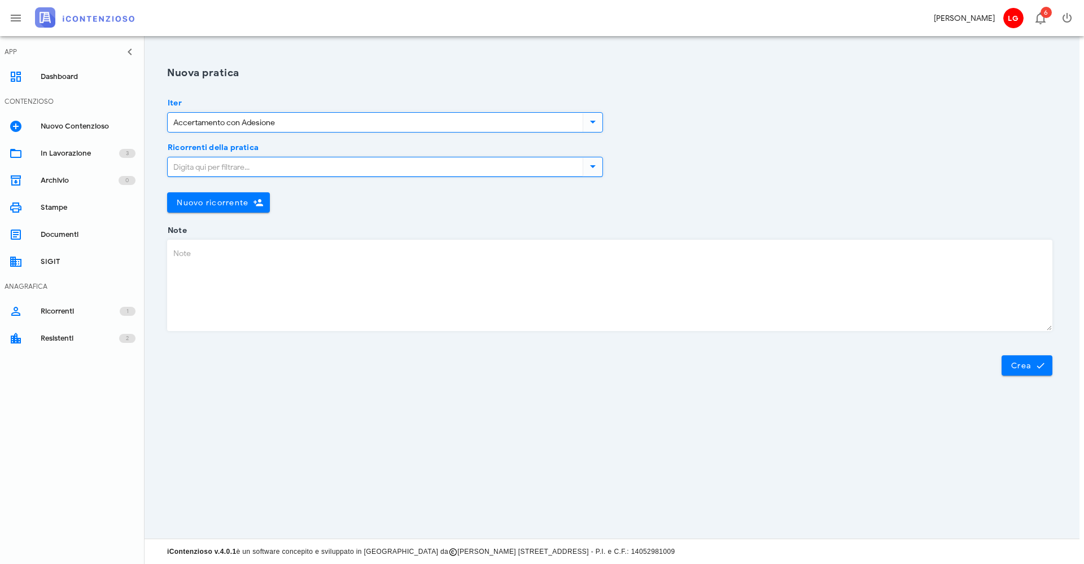
click at [257, 170] on input "Ricorrenti della pratica" at bounding box center [374, 166] width 413 height 19
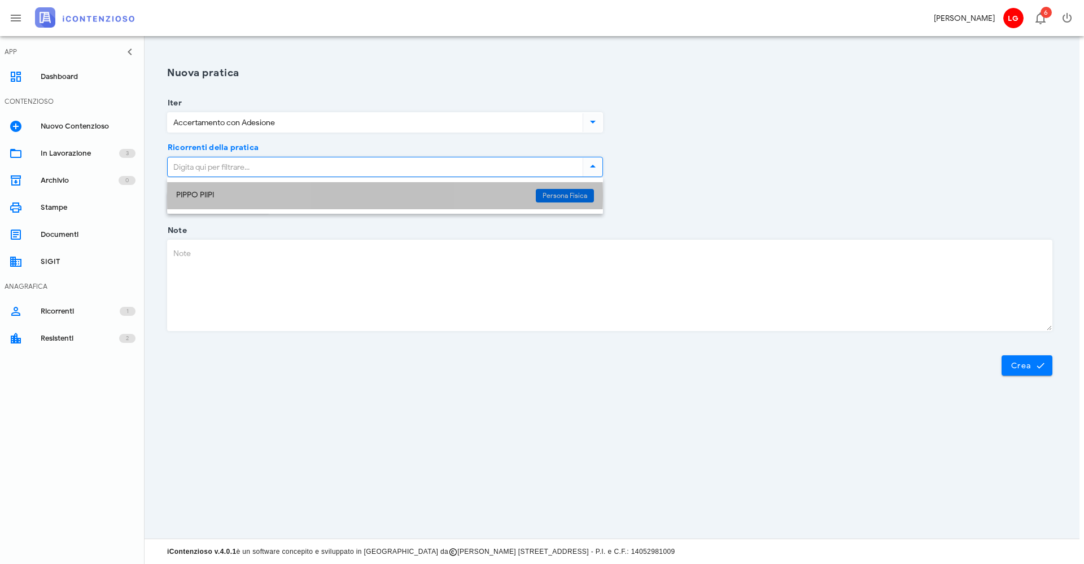
click at [235, 191] on div "PIPPO PIIPI" at bounding box center [351, 196] width 350 height 10
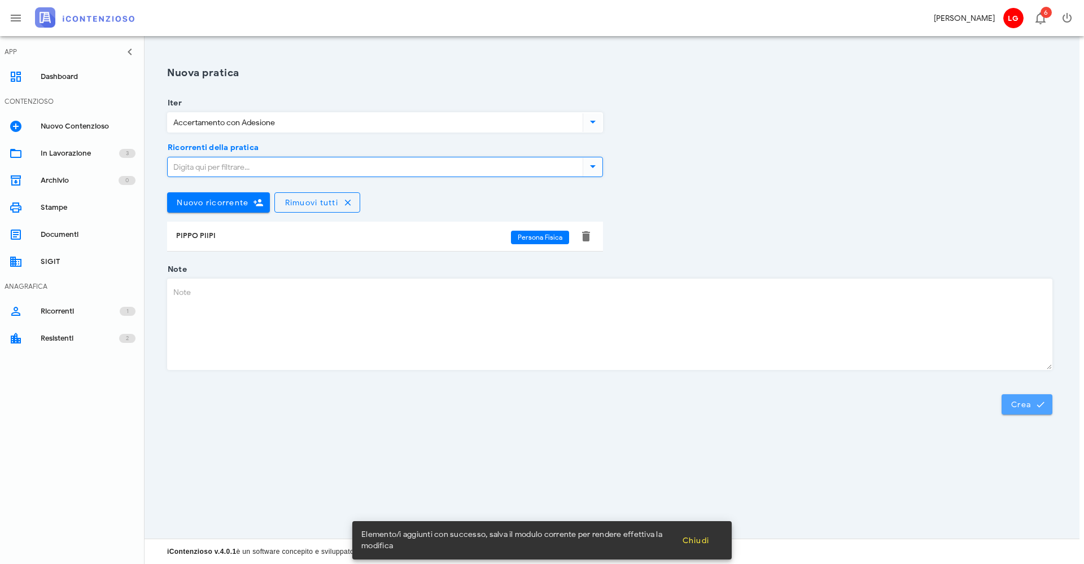
click at [1030, 411] on button "Crea" at bounding box center [1026, 404] width 51 height 20
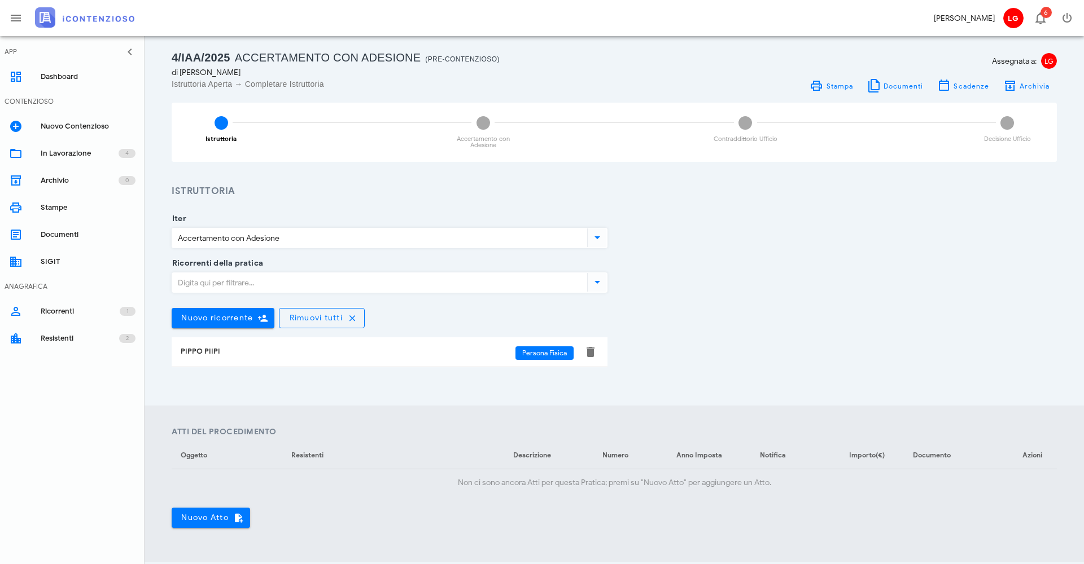
scroll to position [13, 0]
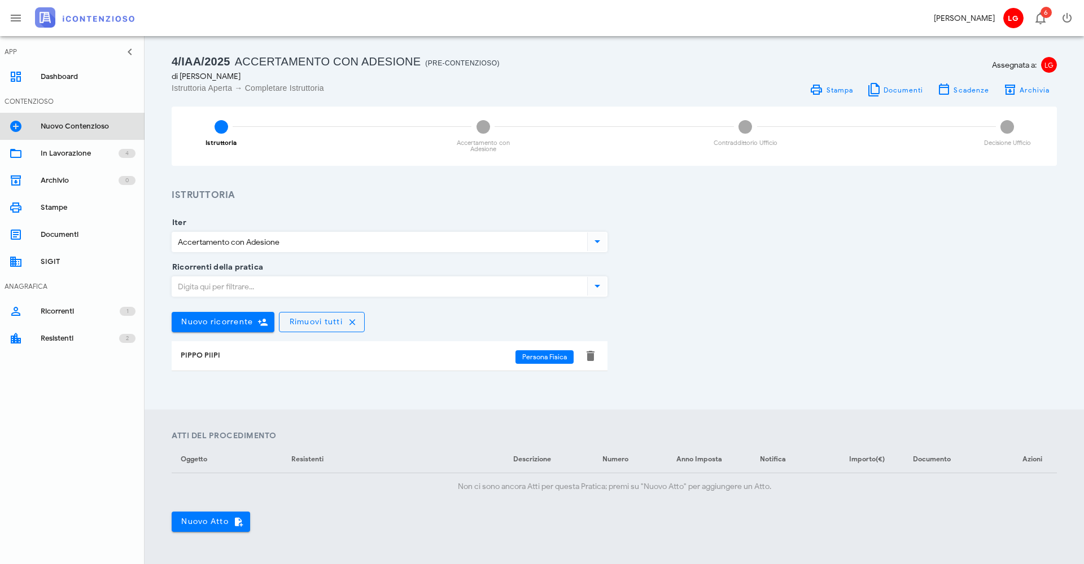
click at [49, 125] on div "Nuovo Contenzioso" at bounding box center [88, 126] width 95 height 9
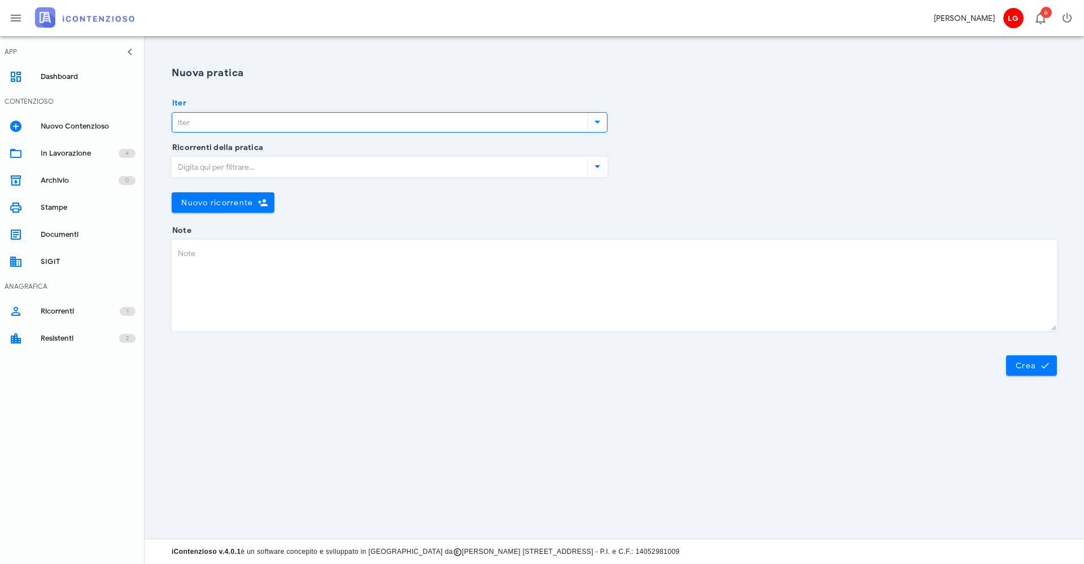
click at [291, 123] on input "Iter" at bounding box center [378, 122] width 413 height 19
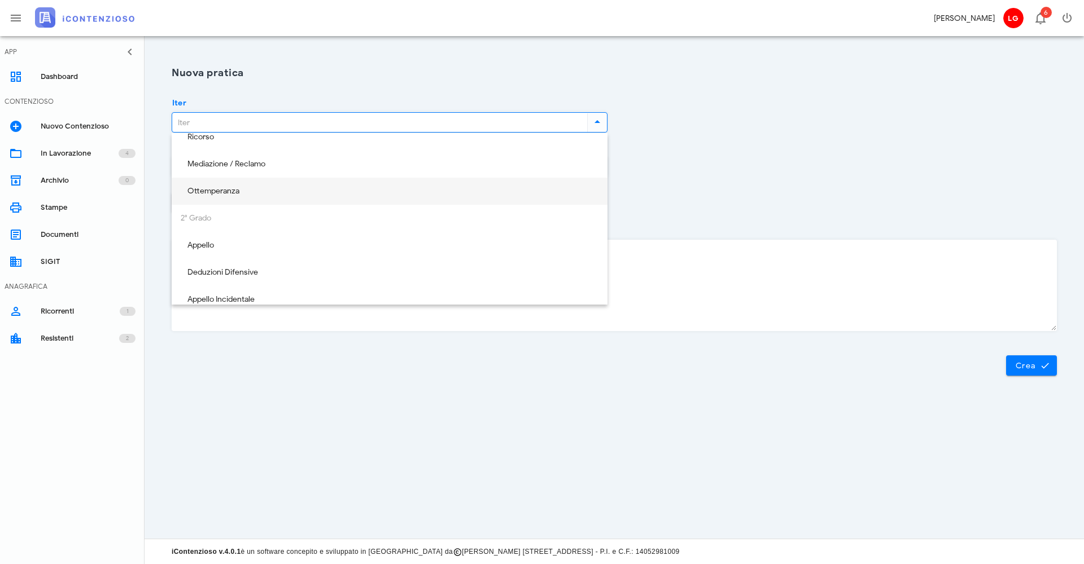
scroll to position [124, 0]
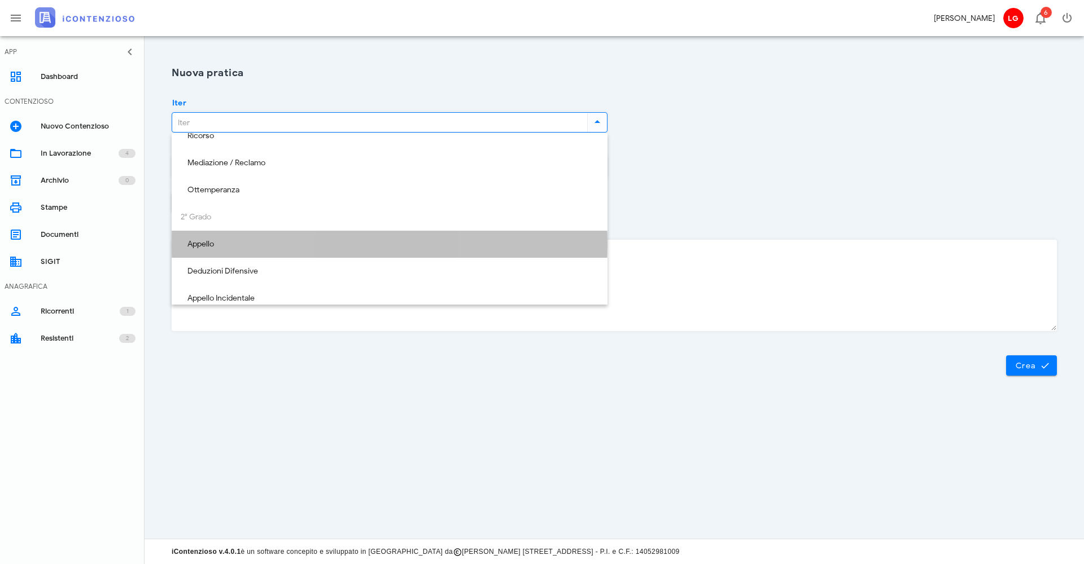
click at [207, 248] on div "Appello" at bounding box center [390, 245] width 418 height 10
type input "Appello"
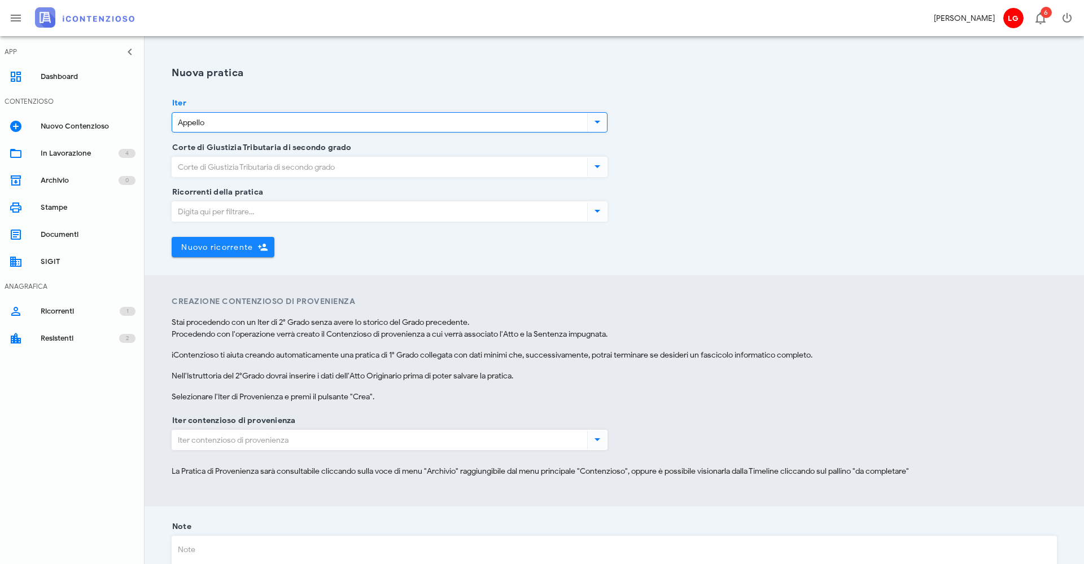
scroll to position [0, 1]
click at [354, 161] on input "Corte di Giustizia Tributaria di secondo grado" at bounding box center [378, 166] width 413 height 19
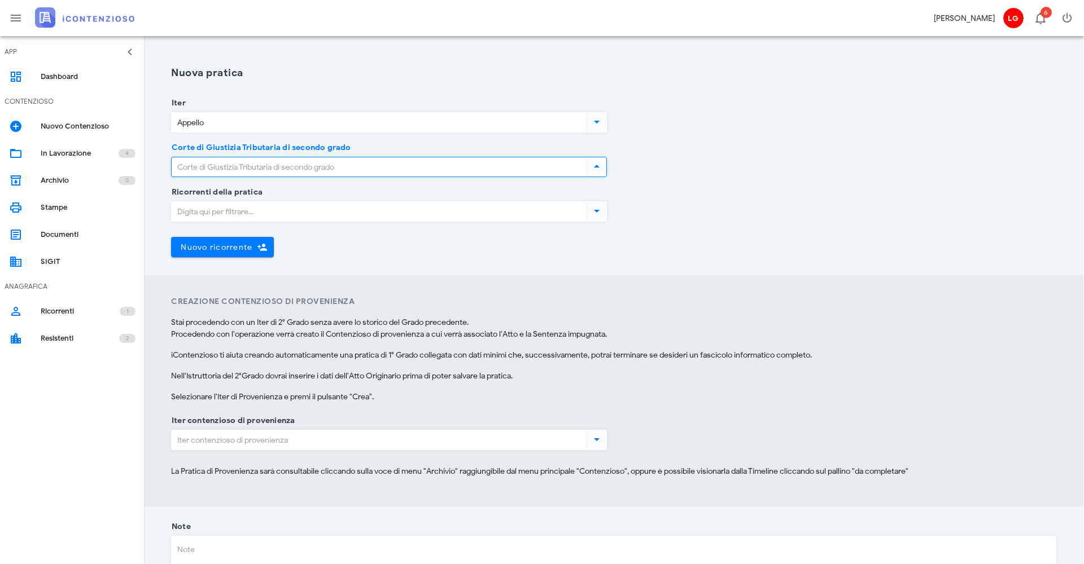
scroll to position [1, 2]
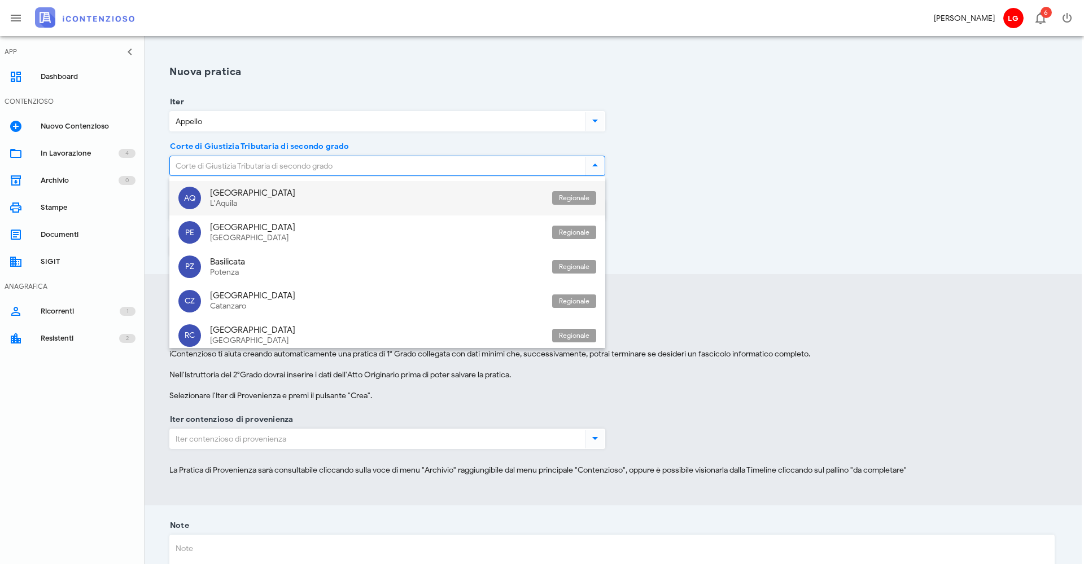
click at [294, 187] on div "[GEOGRAPHIC_DATA] [GEOGRAPHIC_DATA]" at bounding box center [376, 198] width 333 height 34
type input "[GEOGRAPHIC_DATA] - [GEOGRAPHIC_DATA]"
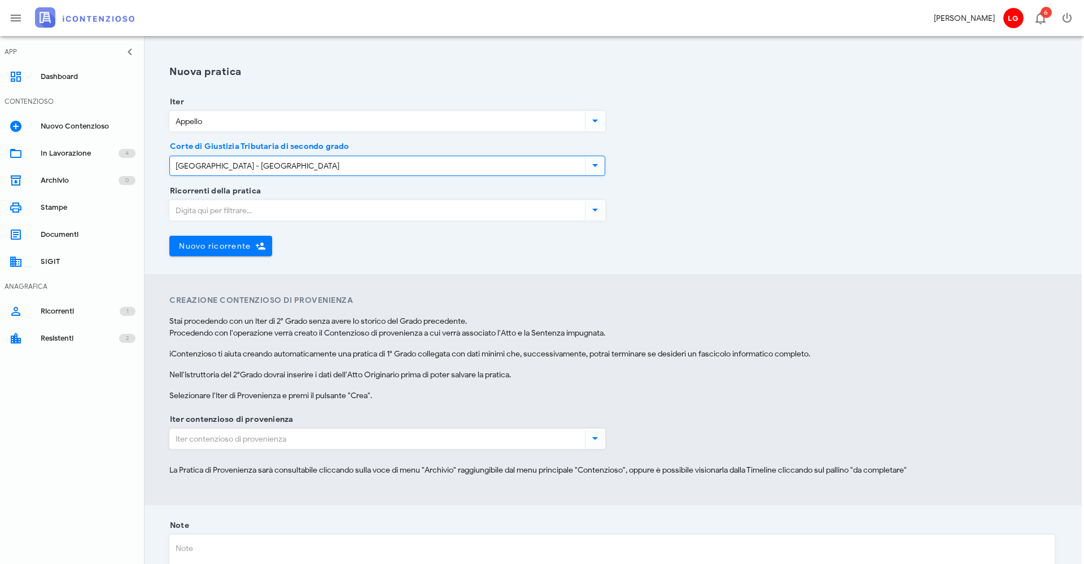
click at [246, 208] on input "Ricorrenti della pratica" at bounding box center [376, 210] width 413 height 19
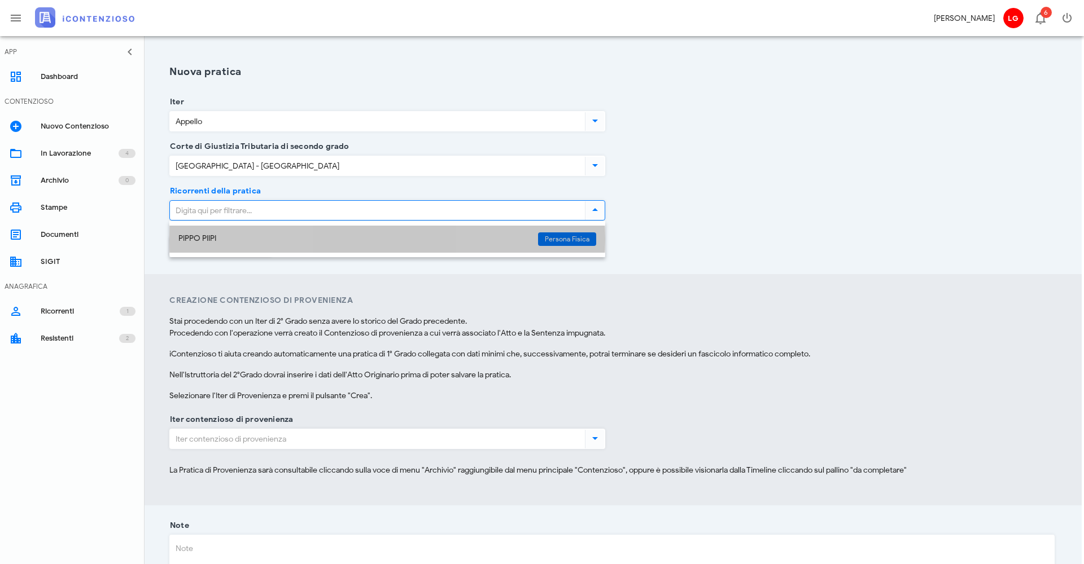
click at [235, 233] on div "PIPPO PIIPI" at bounding box center [353, 239] width 350 height 24
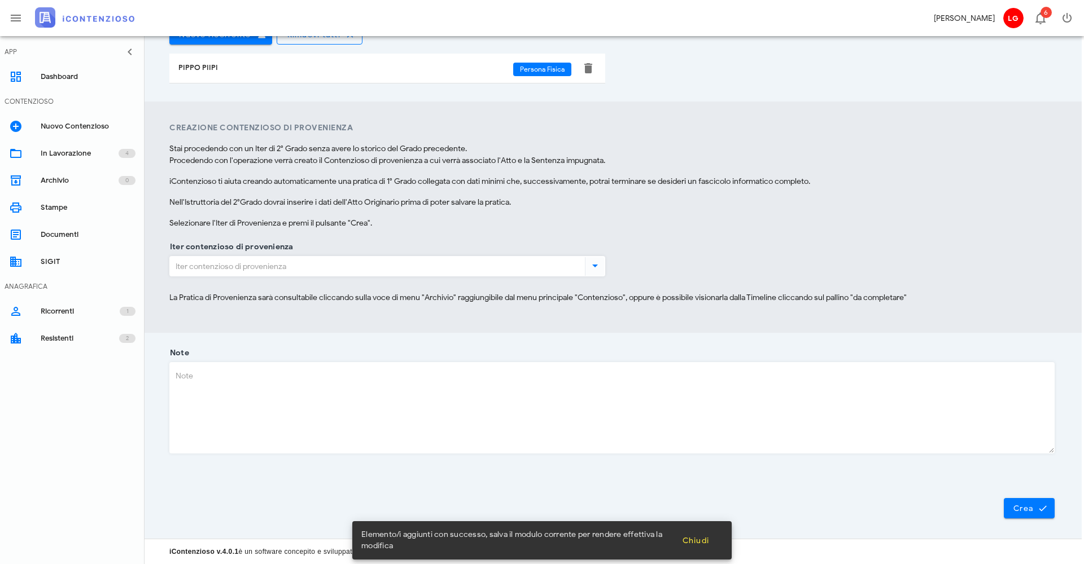
scroll to position [213, 2]
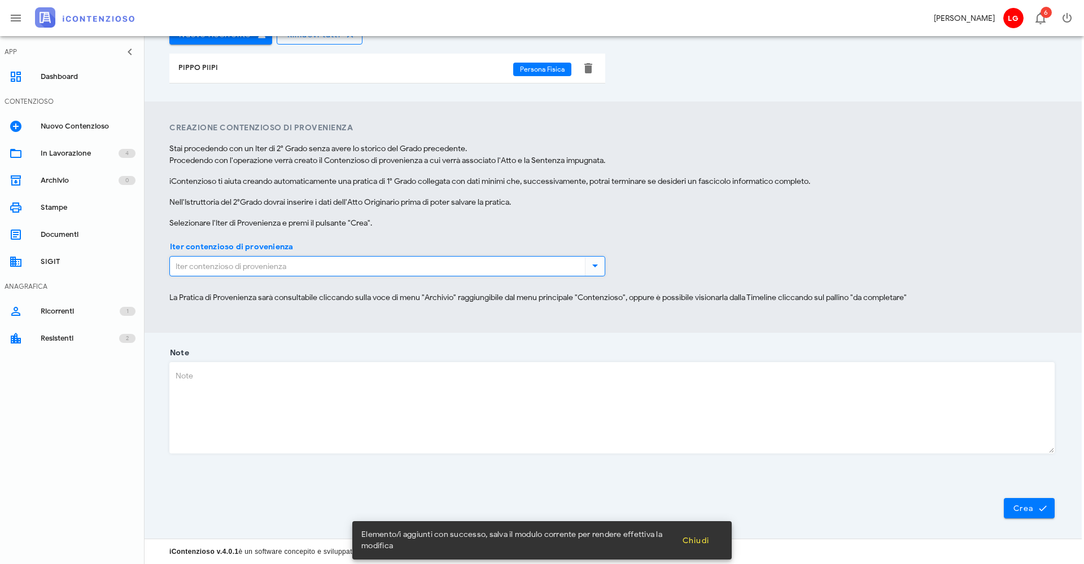
click at [453, 274] on input "Iter contenzioso di provenienza" at bounding box center [376, 266] width 413 height 19
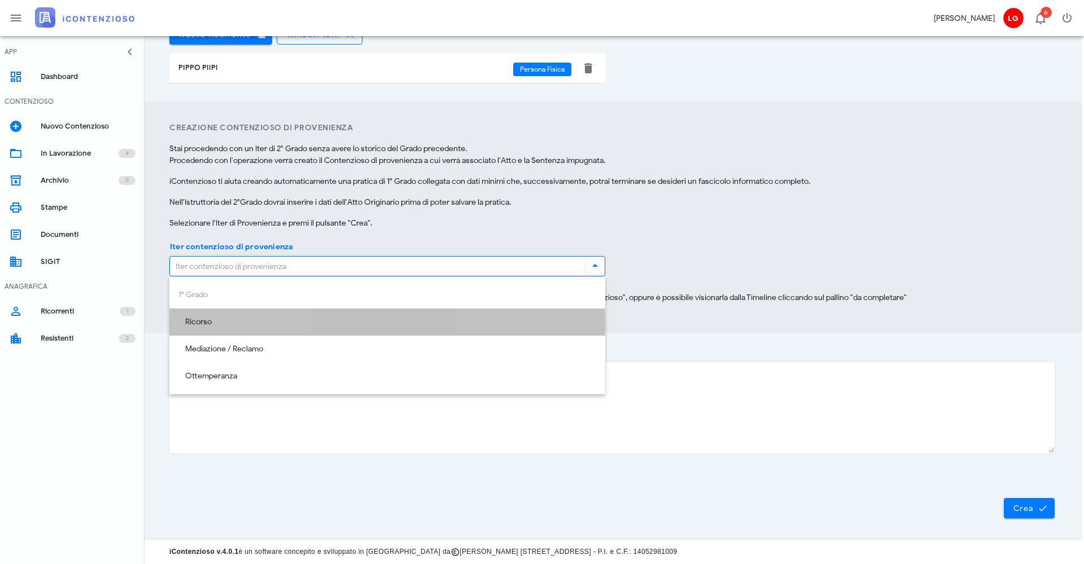
click at [334, 326] on div "Ricorso" at bounding box center [387, 323] width 418 height 10
type input "Ricorso"
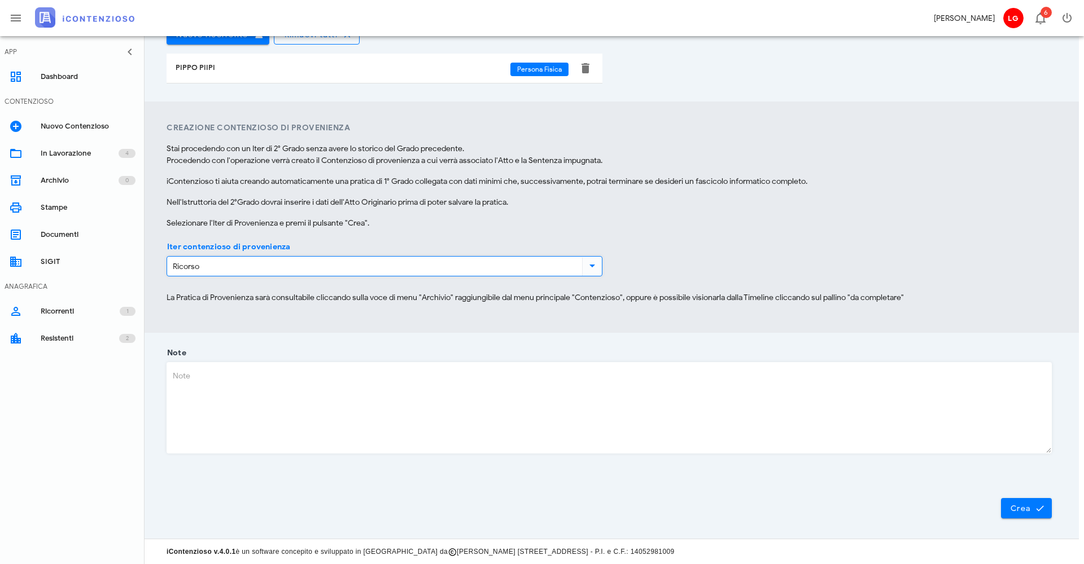
scroll to position [213, 5]
drag, startPoint x: 1025, startPoint y: 504, endPoint x: 1018, endPoint y: 502, distance: 7.0
click at [1025, 504] on span "Crea" at bounding box center [1026, 508] width 33 height 10
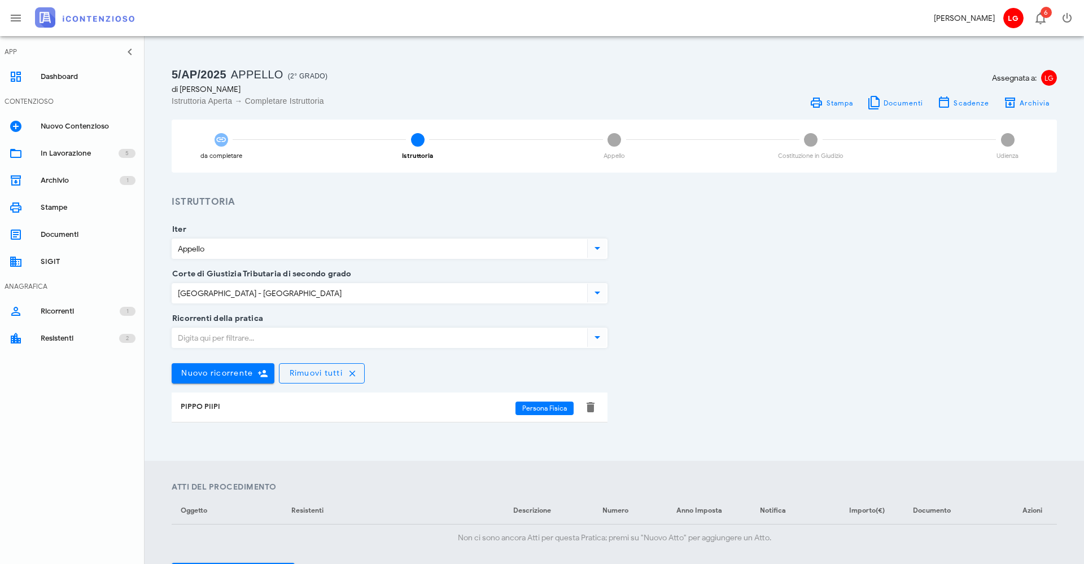
click at [601, 337] on icon at bounding box center [597, 338] width 14 height 14
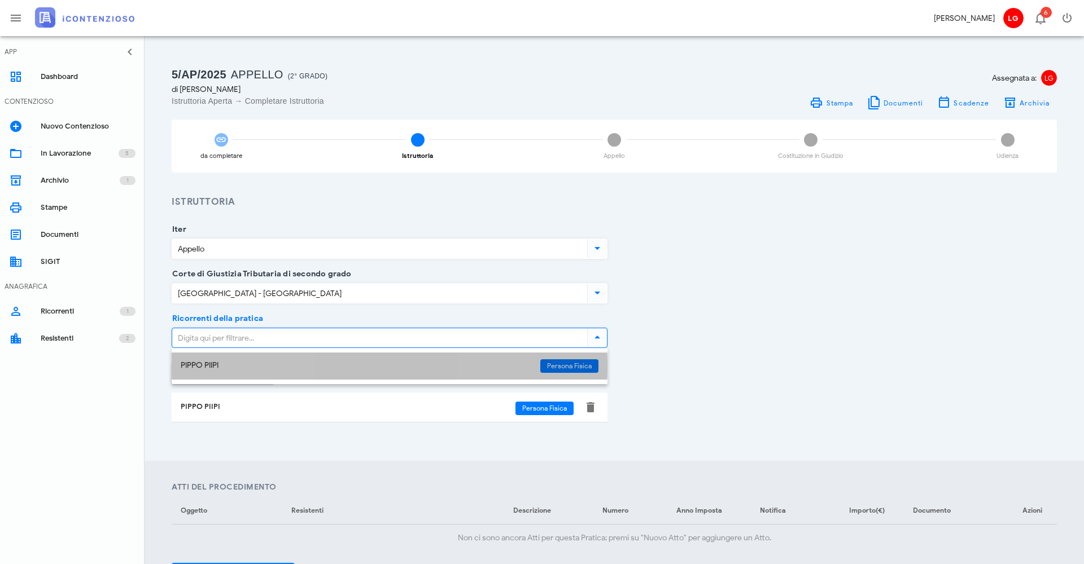
click at [376, 364] on div "PIPPO PIIPI" at bounding box center [356, 366] width 350 height 10
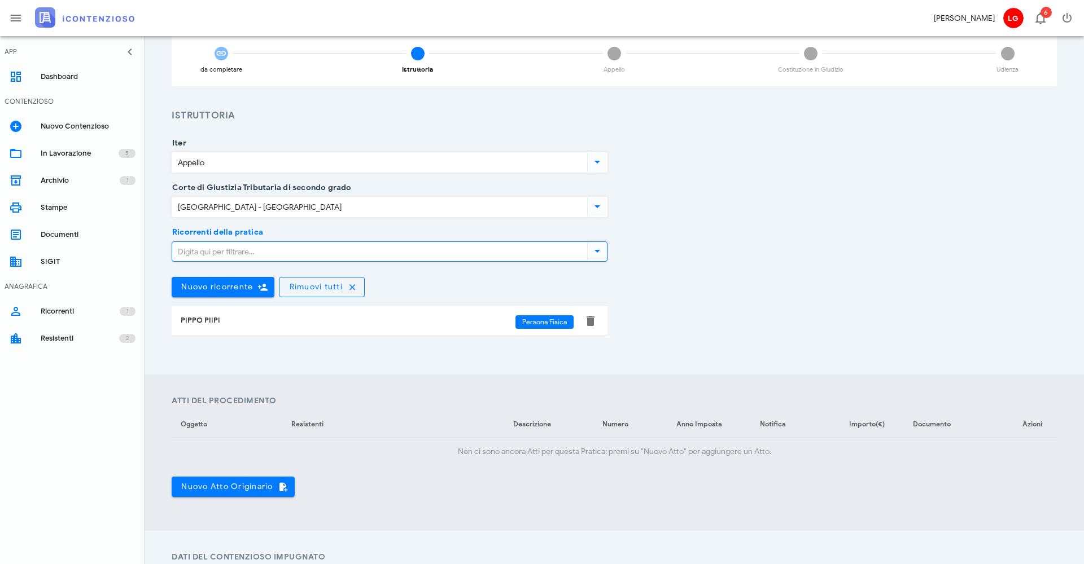
scroll to position [89, 0]
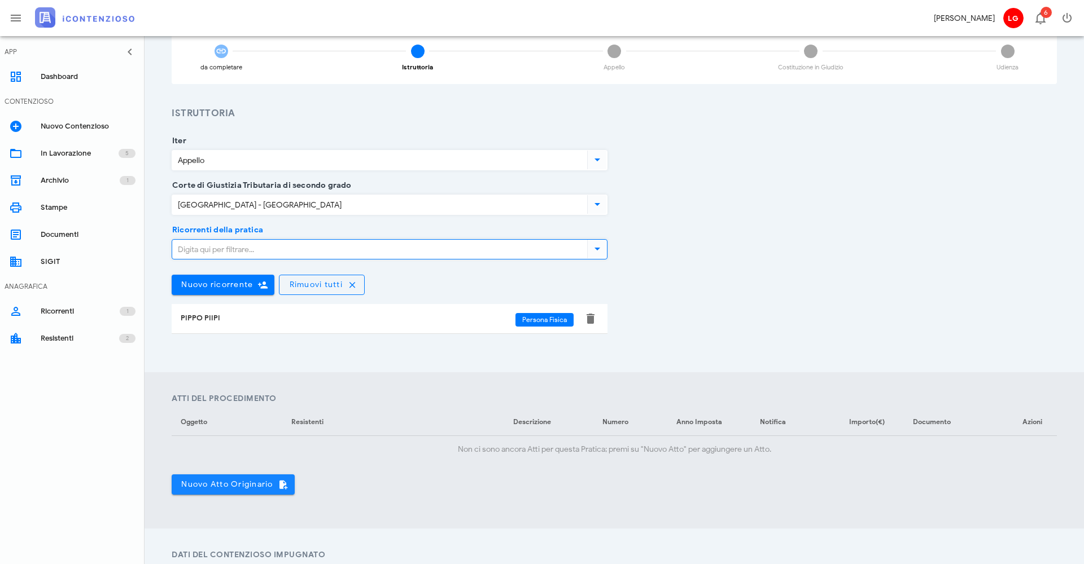
click at [244, 480] on span "Nuovo Atto Originario" at bounding box center [233, 485] width 105 height 10
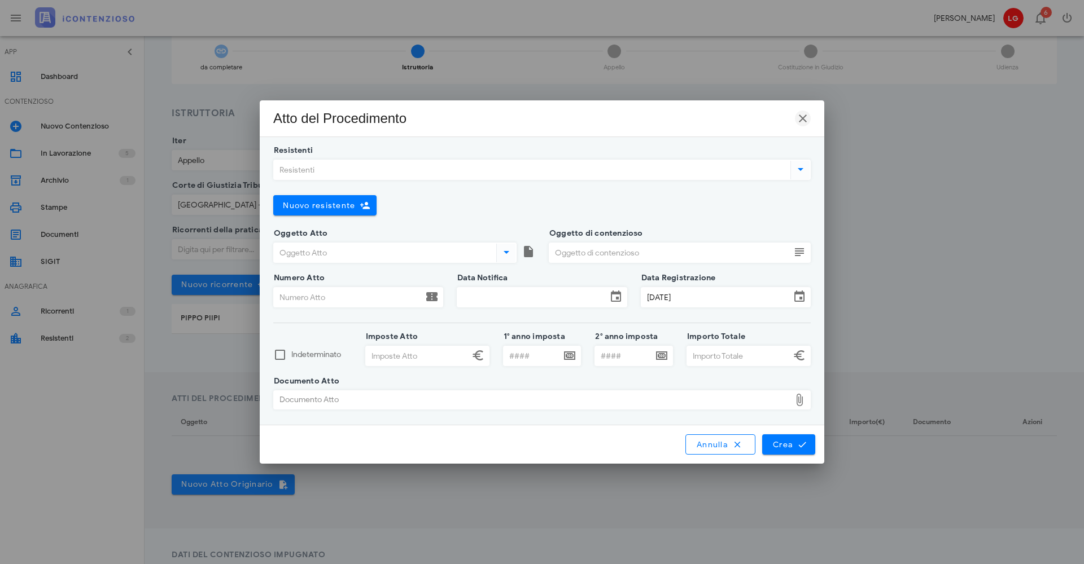
click at [803, 122] on icon "button" at bounding box center [803, 119] width 14 height 14
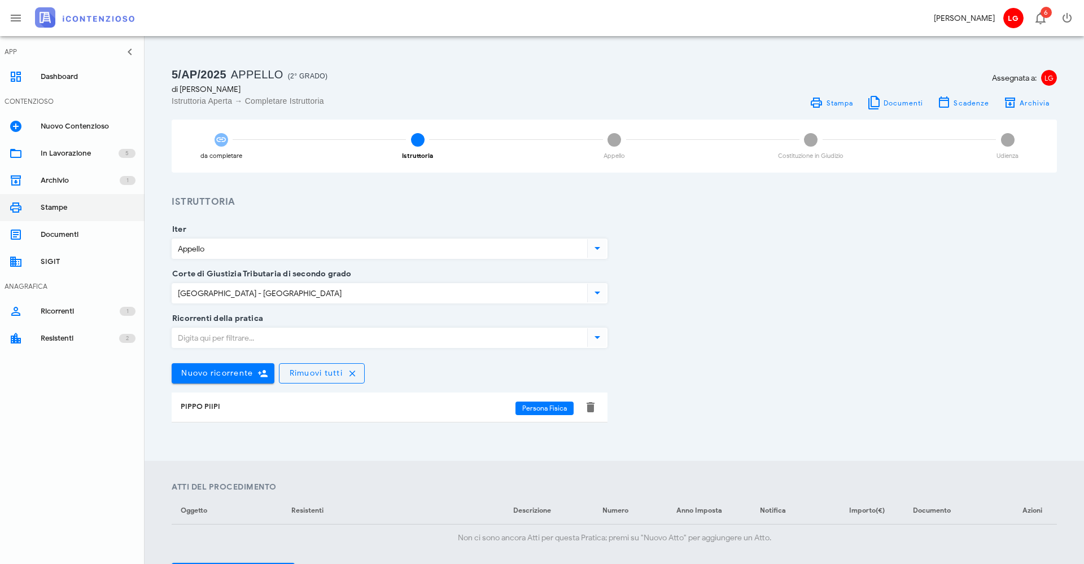
scroll to position [0, 0]
click at [75, 130] on div "Nuovo Contenzioso" at bounding box center [88, 126] width 95 height 9
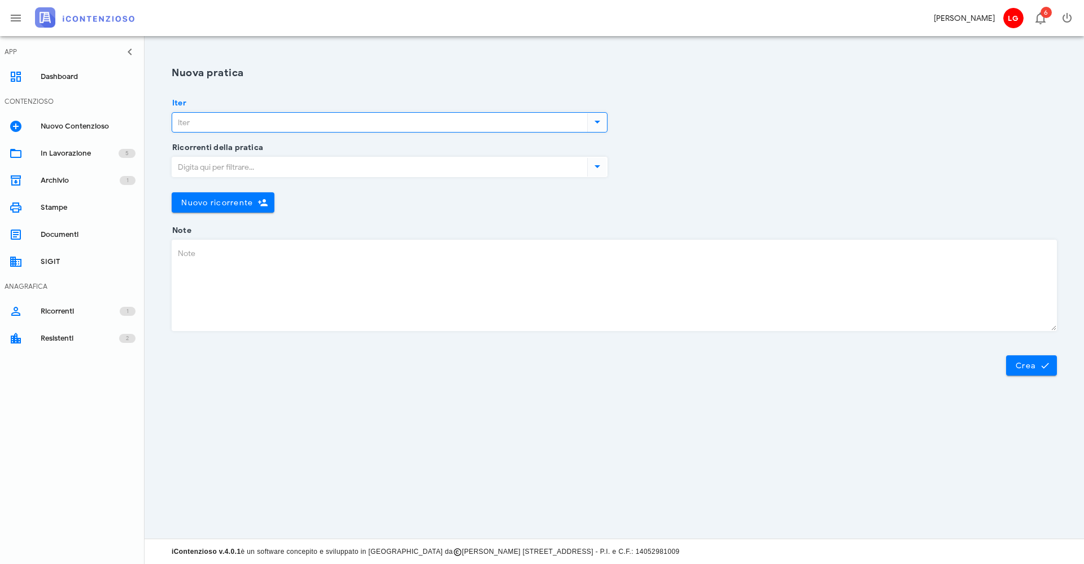
click at [238, 125] on input "Iter" at bounding box center [378, 122] width 413 height 19
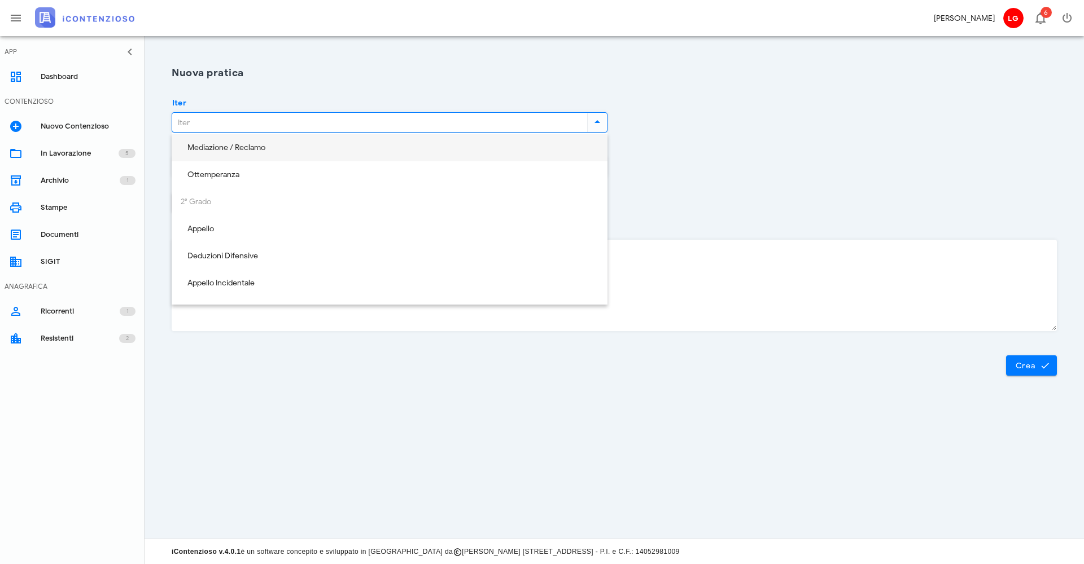
scroll to position [148, 0]
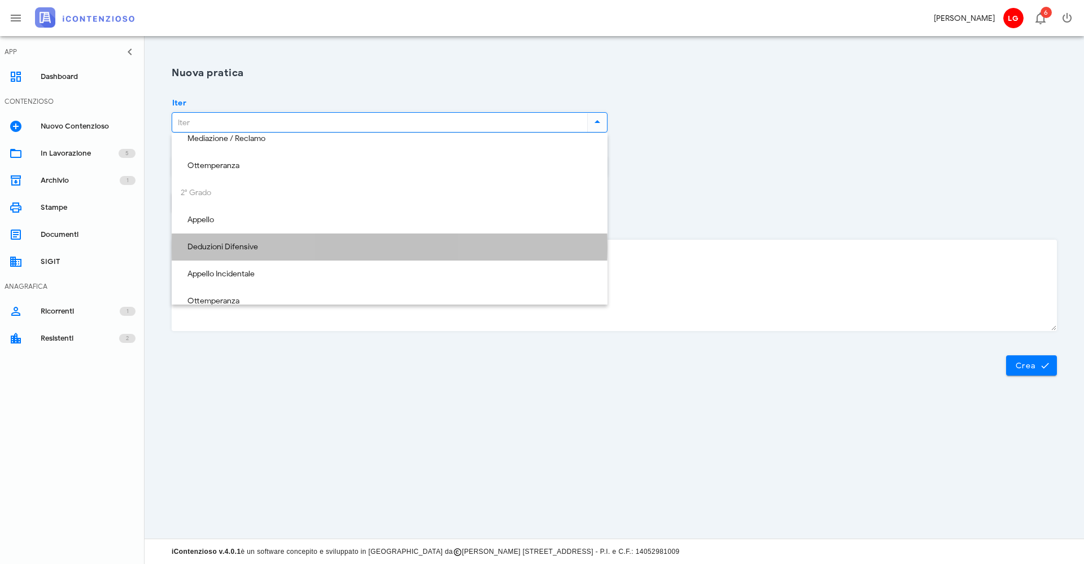
click at [228, 244] on div "Deduzioni Difensive" at bounding box center [390, 248] width 418 height 10
type input "Deduzioni Difensive"
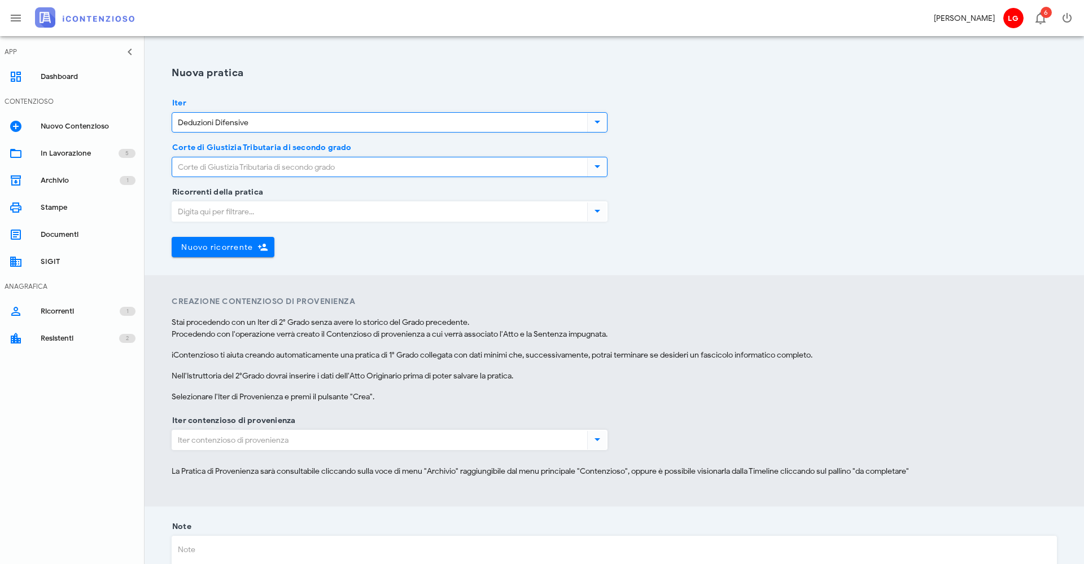
click at [231, 176] on input "Corte di Giustizia Tributaria di secondo grado" at bounding box center [378, 166] width 413 height 19
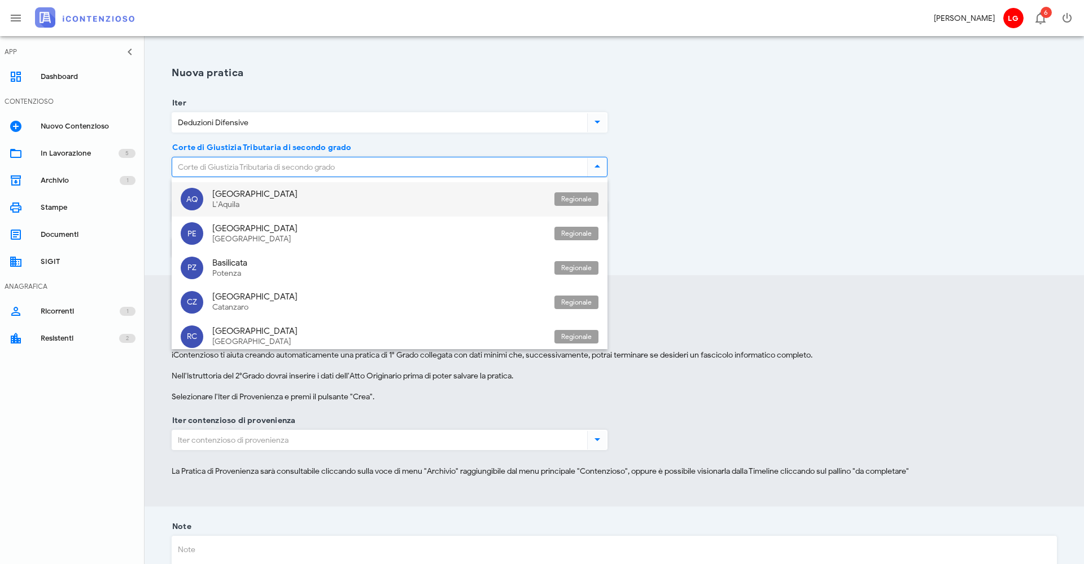
click at [223, 200] on div "L'Aquila" at bounding box center [378, 205] width 333 height 10
type input "[GEOGRAPHIC_DATA] - [GEOGRAPHIC_DATA]"
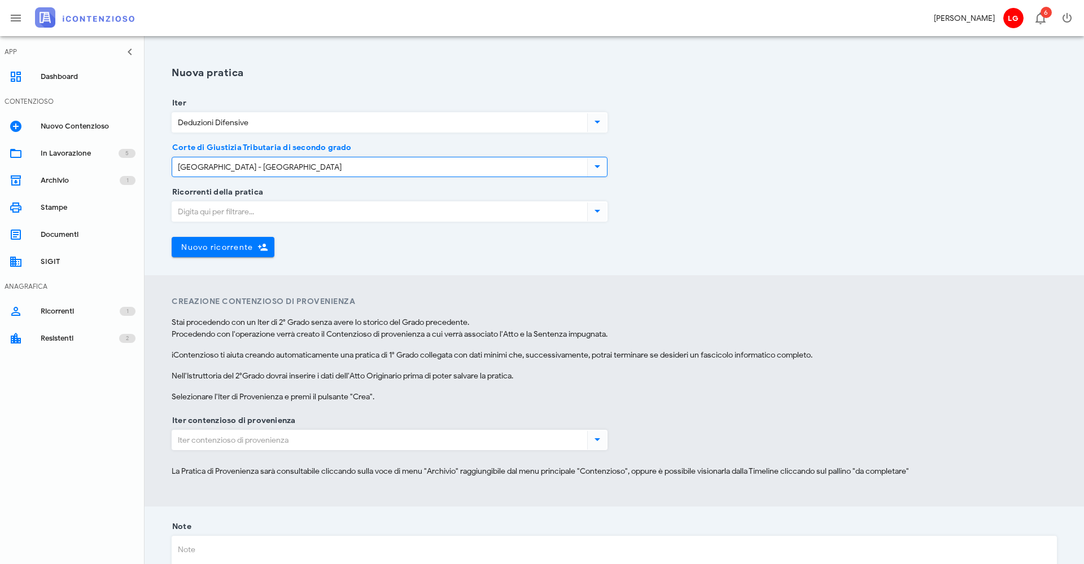
click at [223, 200] on div "Ricorrenti della pratica" at bounding box center [390, 214] width 436 height 45
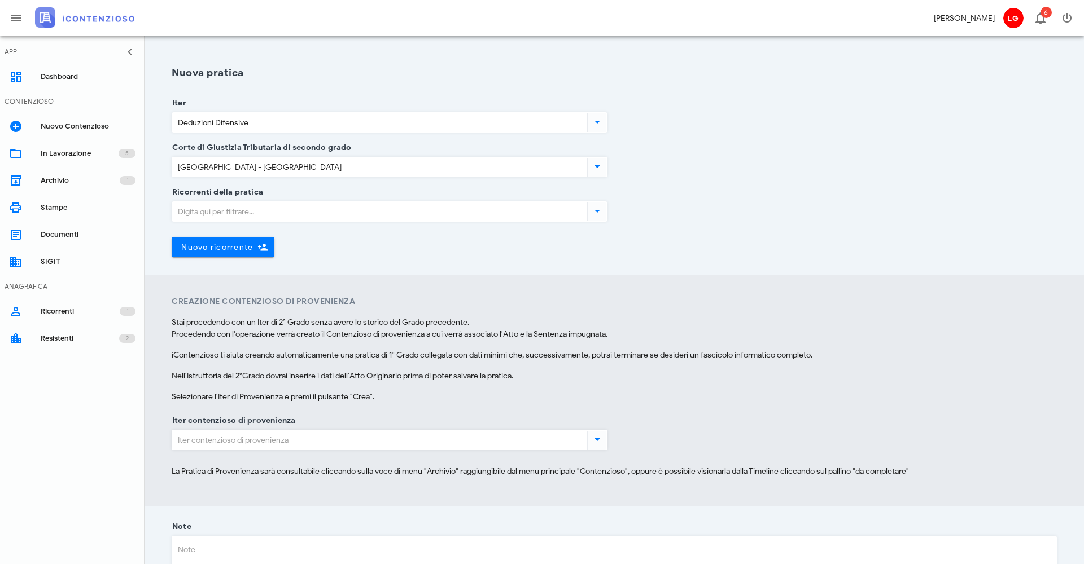
click at [220, 208] on input "Ricorrenti della pratica" at bounding box center [378, 211] width 413 height 19
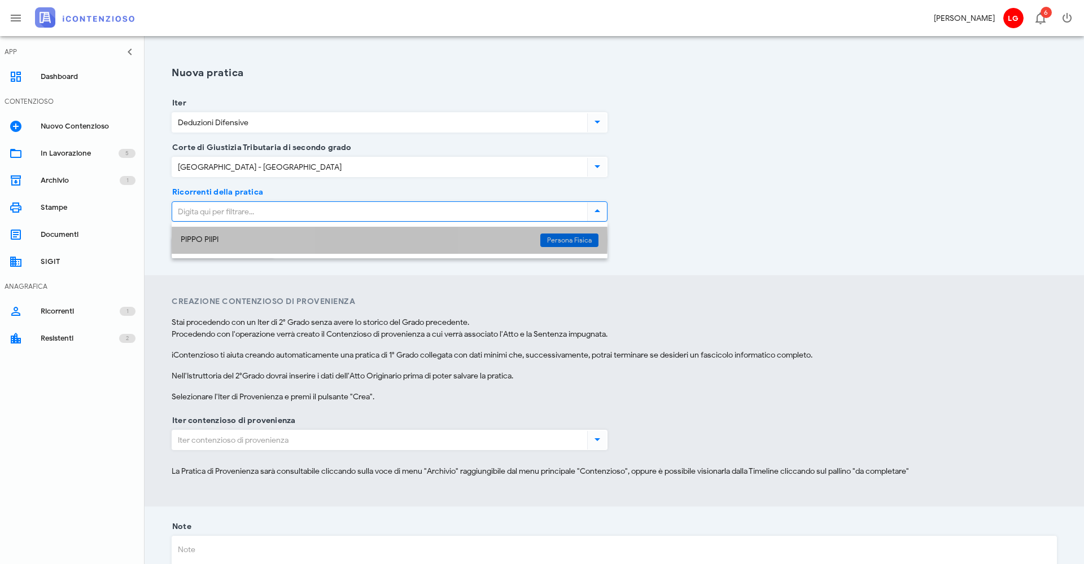
click at [226, 247] on div "PIPPO PIIPI" at bounding box center [356, 241] width 350 height 24
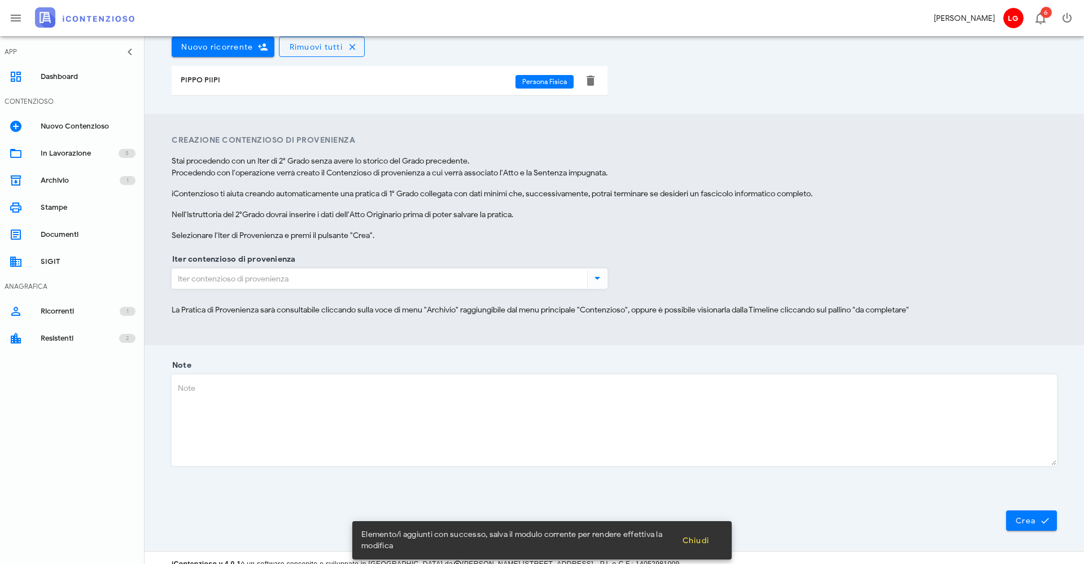
scroll to position [202, 0]
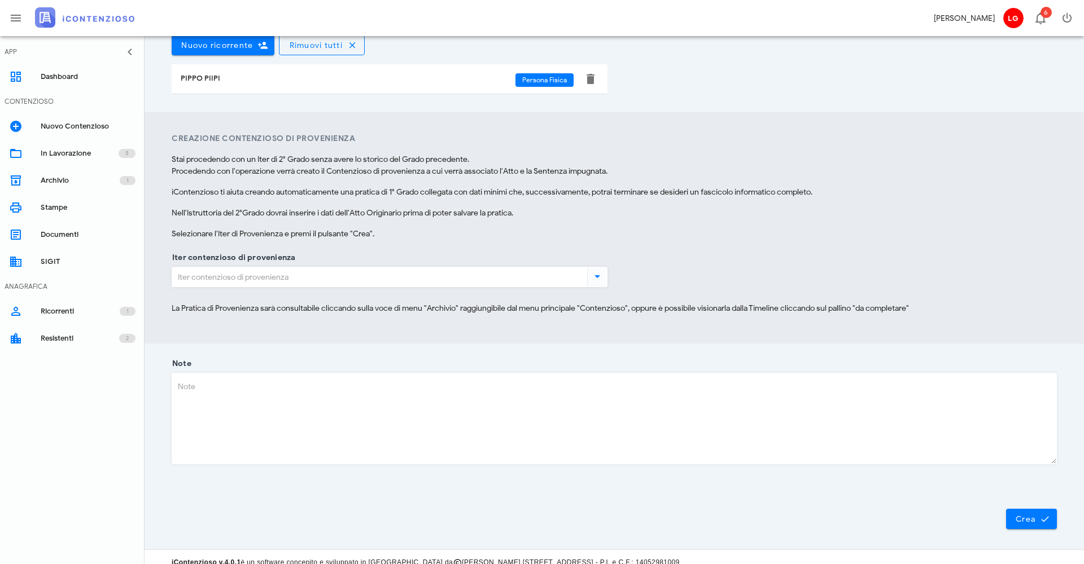
click at [598, 280] on icon at bounding box center [597, 277] width 14 height 14
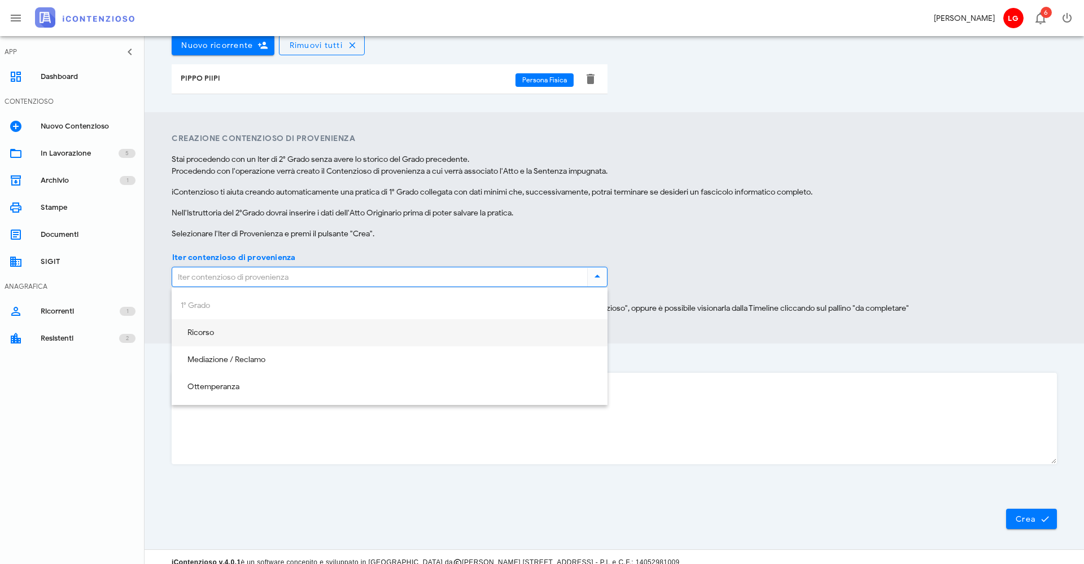
click at [369, 338] on div "Ricorso" at bounding box center [390, 333] width 418 height 23
type input "Ricorso"
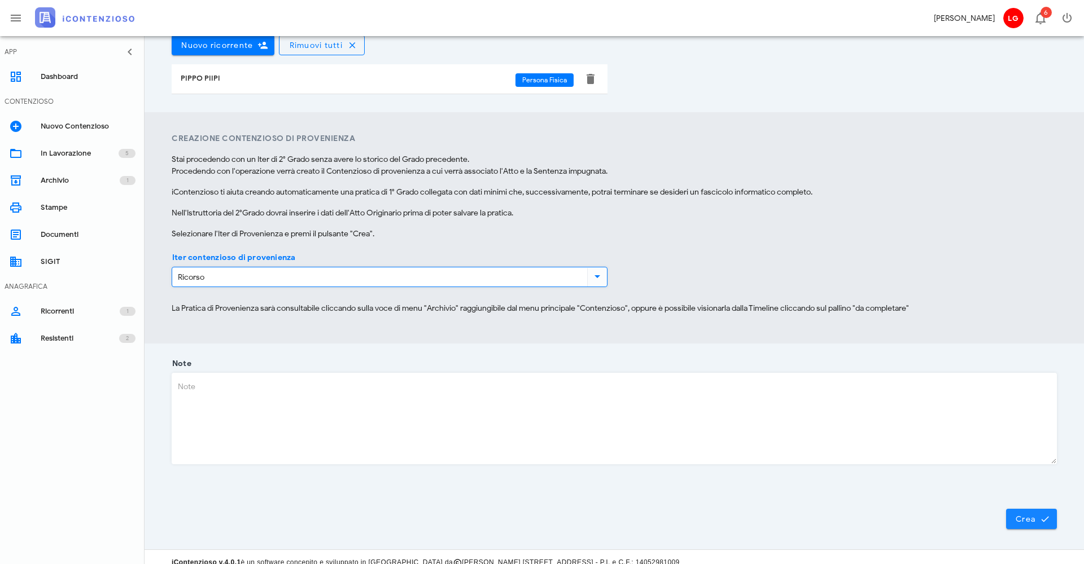
click at [1027, 514] on button "Crea" at bounding box center [1031, 519] width 51 height 20
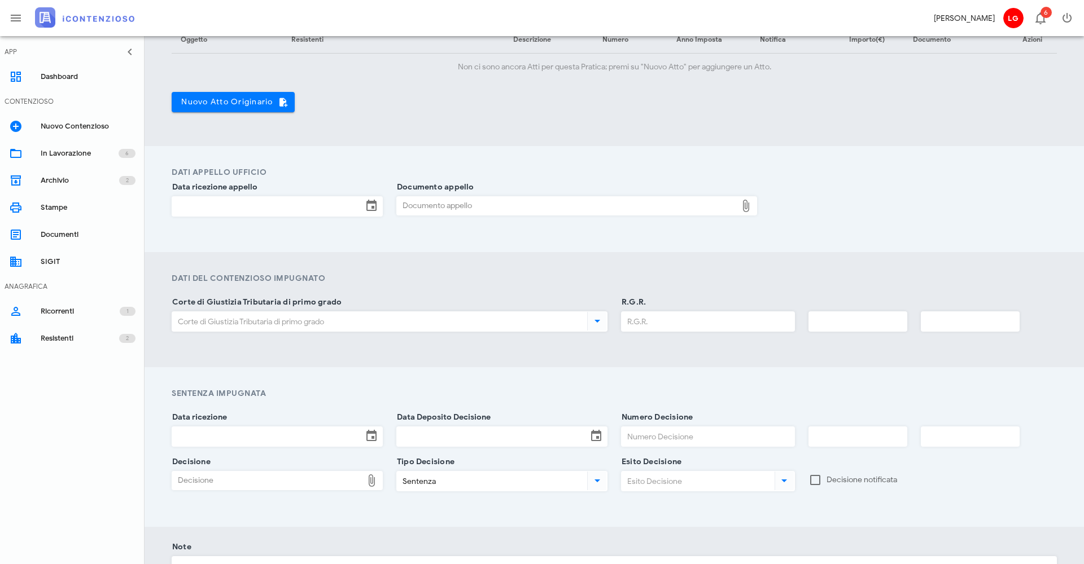
scroll to position [473, 0]
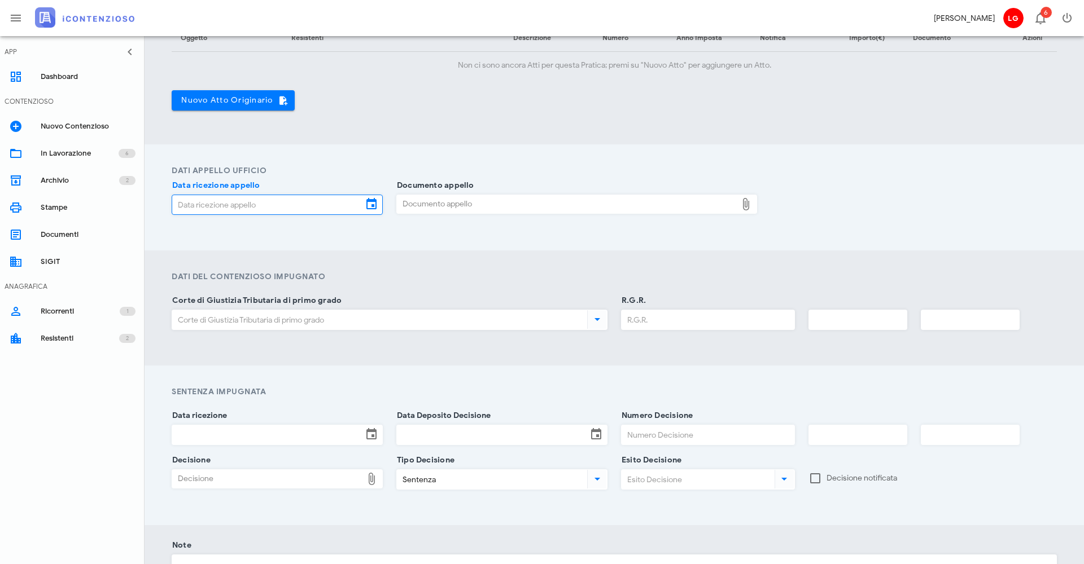
click at [343, 202] on input "Data ricezione appello" at bounding box center [267, 204] width 190 height 19
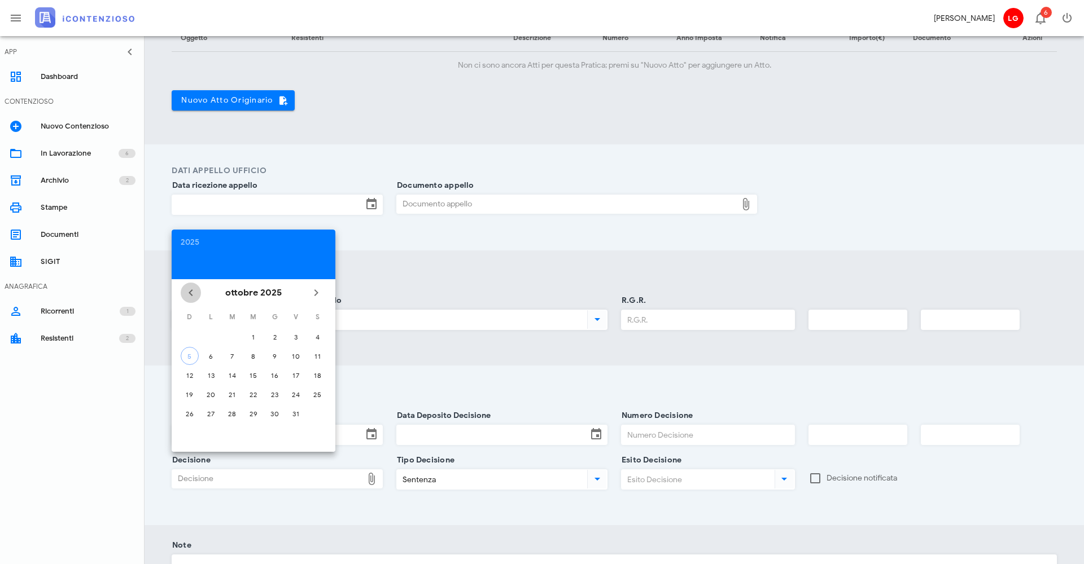
click at [191, 295] on icon "Il mese scorso" at bounding box center [191, 293] width 14 height 14
click at [253, 380] on button "17" at bounding box center [253, 375] width 18 height 18
type input "[DATE]"
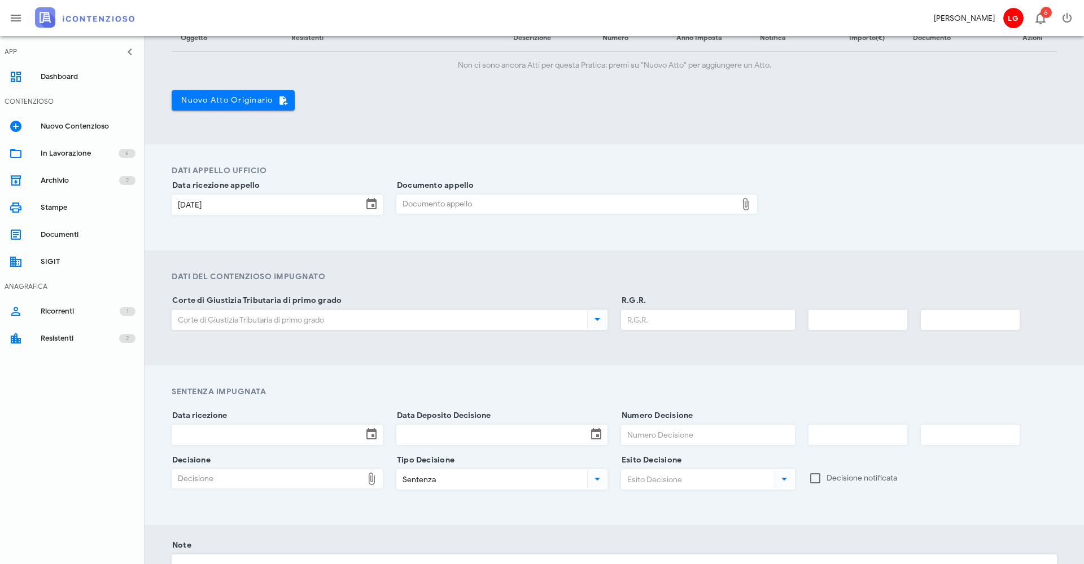
click at [471, 195] on div "Documento appello Documento appello" at bounding box center [576, 204] width 361 height 19
click at [750, 207] on icon at bounding box center [746, 205] width 14 height 14
click at [474, 193] on div "Documento appello Documento appello" at bounding box center [576, 207] width 361 height 43
click at [466, 198] on div "Documento appello" at bounding box center [567, 204] width 340 height 18
type input "C:\fakepath\Screenshot 2025-09-30 195136.png"
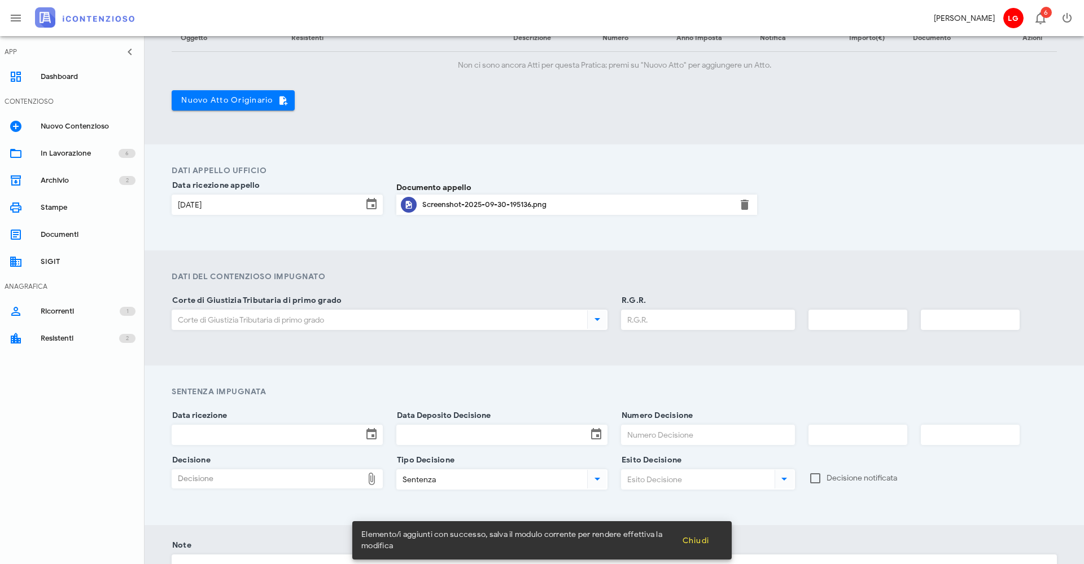
click at [293, 318] on input "Corte di Giustizia Tributaria di primo grado" at bounding box center [378, 319] width 413 height 19
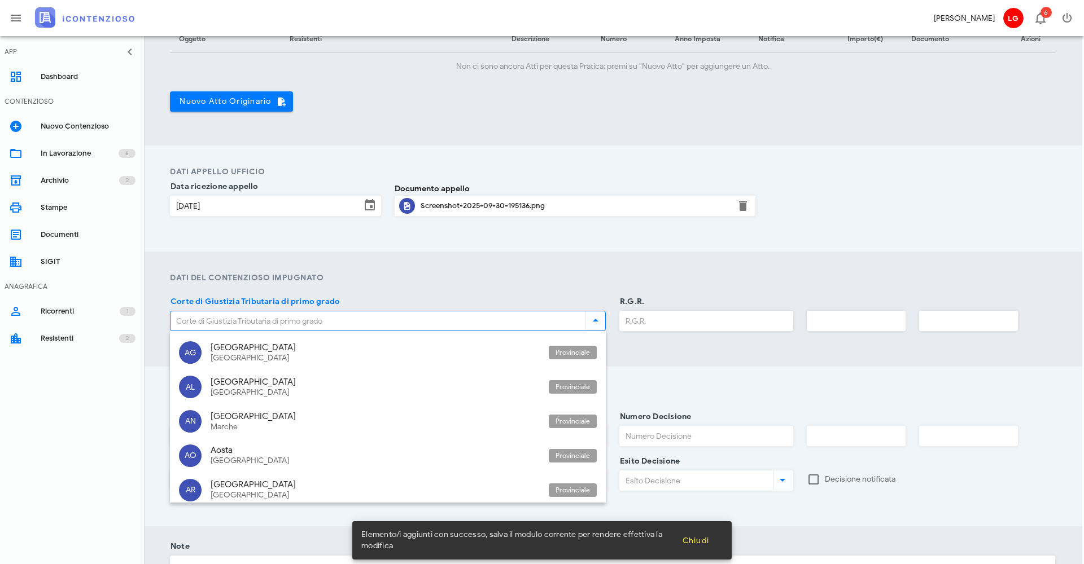
scroll to position [472, 2]
click at [274, 345] on div "Agrigento" at bounding box center [374, 348] width 329 height 10
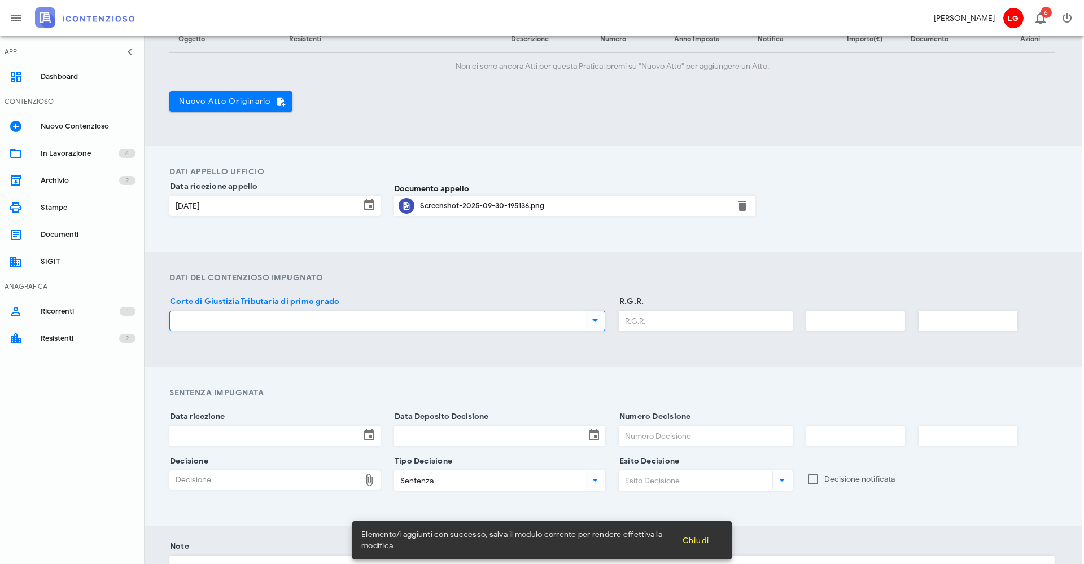
type input "Agrigento"
click at [664, 321] on input "R.G.R." at bounding box center [705, 321] width 173 height 19
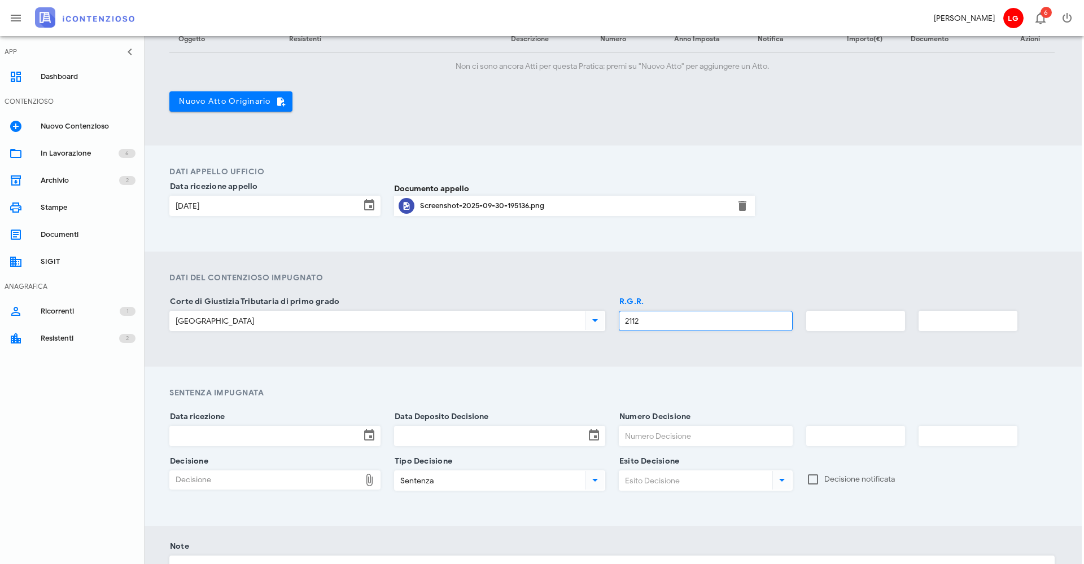
type input "2112"
type input "2020"
click at [334, 395] on h4 "Sentenza Impugnata" at bounding box center [611, 393] width 885 height 12
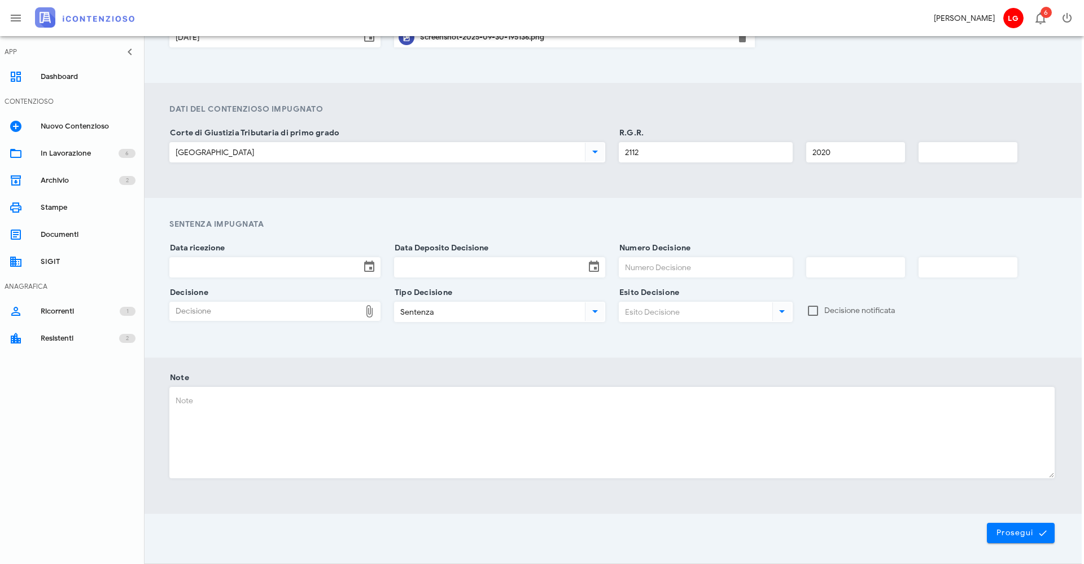
scroll to position [641, 2]
click at [304, 263] on input "Data ricezione" at bounding box center [265, 266] width 190 height 19
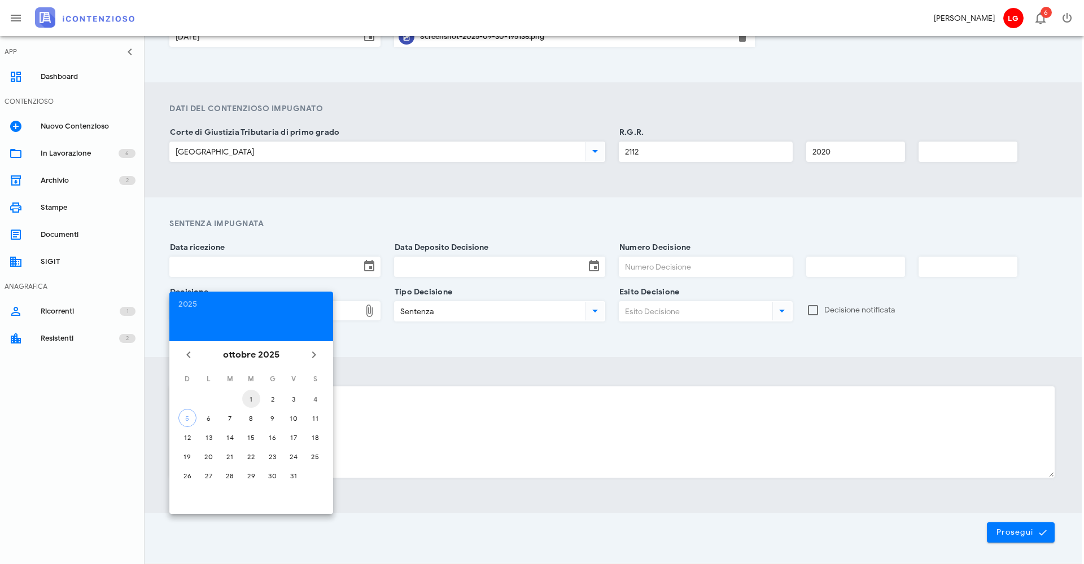
click at [251, 397] on div "1" at bounding box center [251, 399] width 18 height 8
type input "01/10/2025"
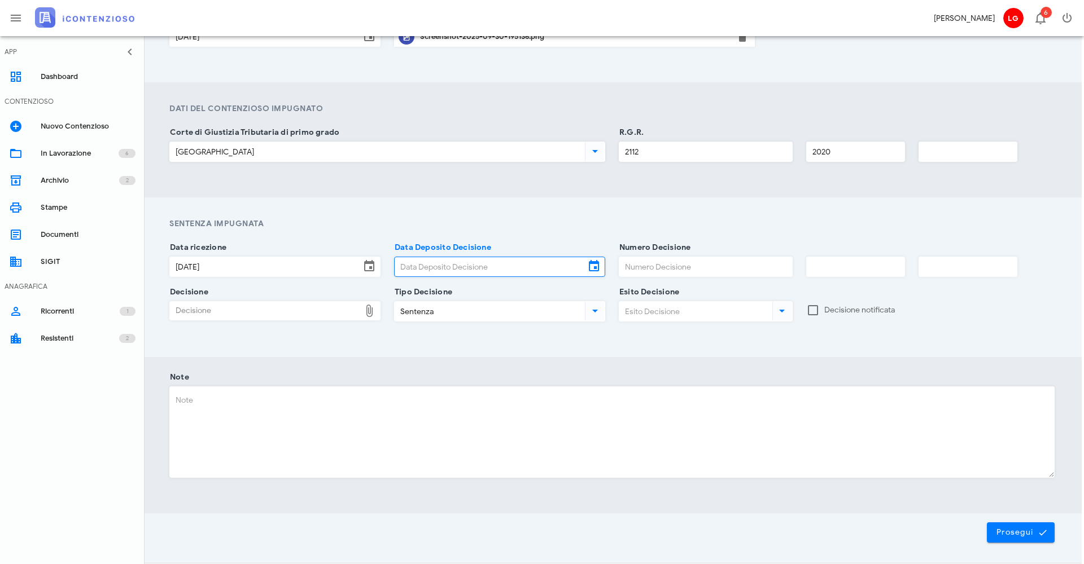
click at [436, 264] on input "Data Deposito Decisione" at bounding box center [489, 266] width 190 height 19
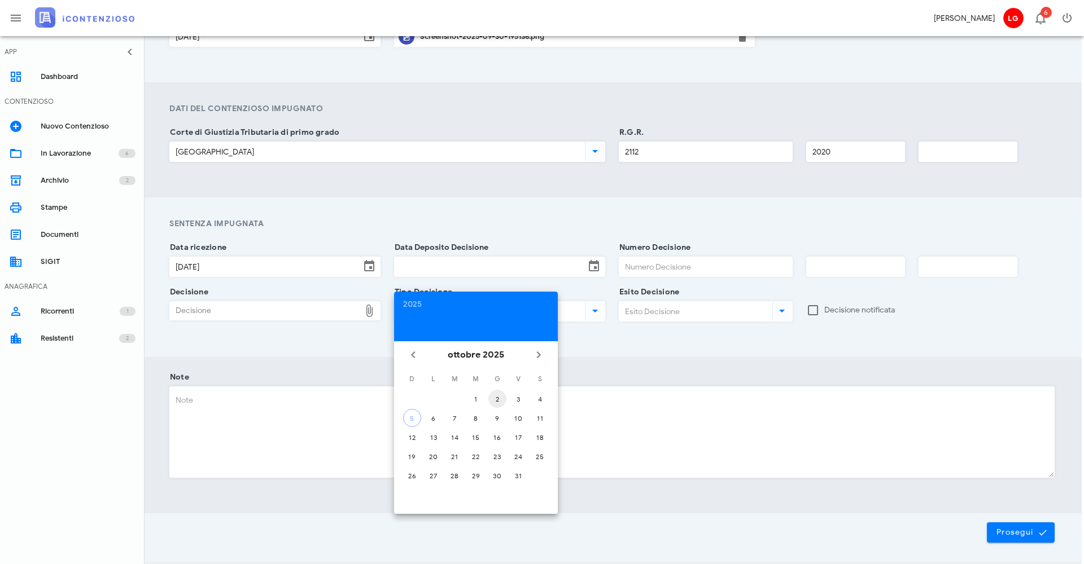
click at [496, 401] on div "2" at bounding box center [497, 399] width 18 height 8
type input "02/10/2025"
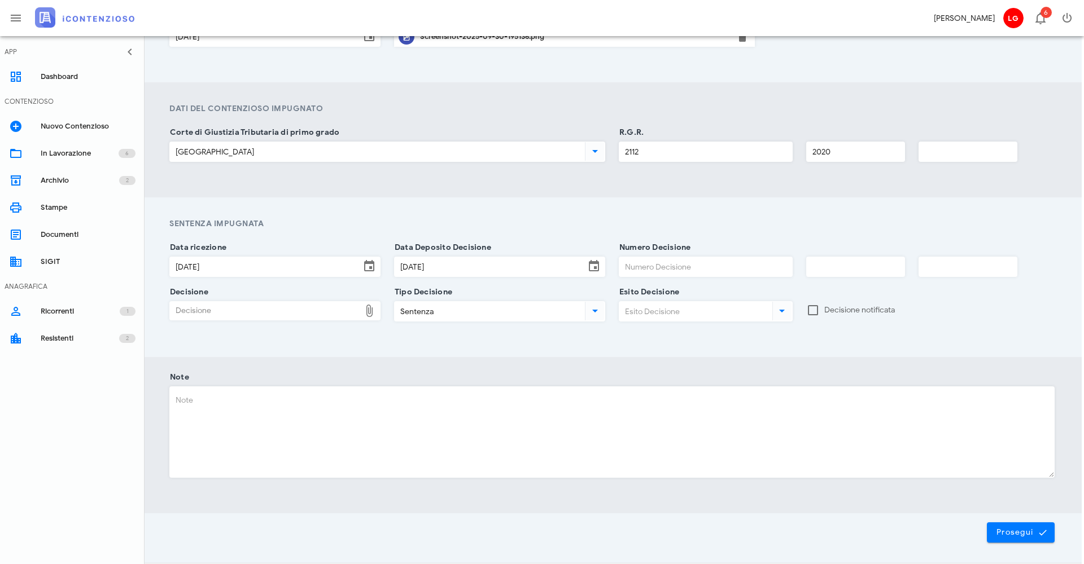
click at [657, 269] on input "Numero Decisione" at bounding box center [705, 266] width 173 height 19
type input "121"
type input "1"
type input "2025"
drag, startPoint x: 282, startPoint y: 335, endPoint x: 283, endPoint y: 327, distance: 7.9
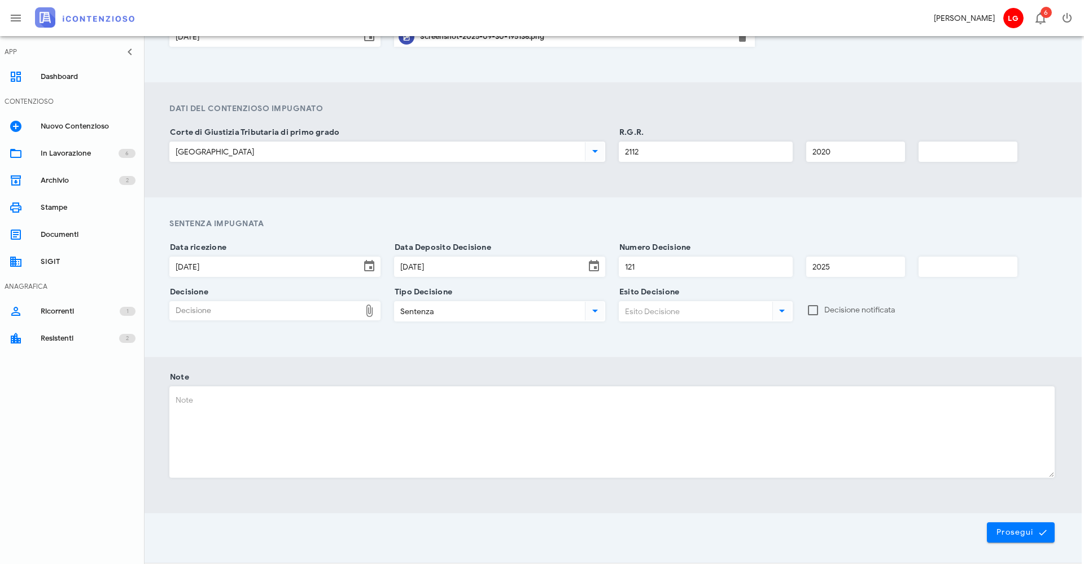
click at [282, 332] on div "Decisione Decisione" at bounding box center [274, 318] width 211 height 34
click at [469, 312] on input "Sentenza" at bounding box center [488, 311] width 188 height 19
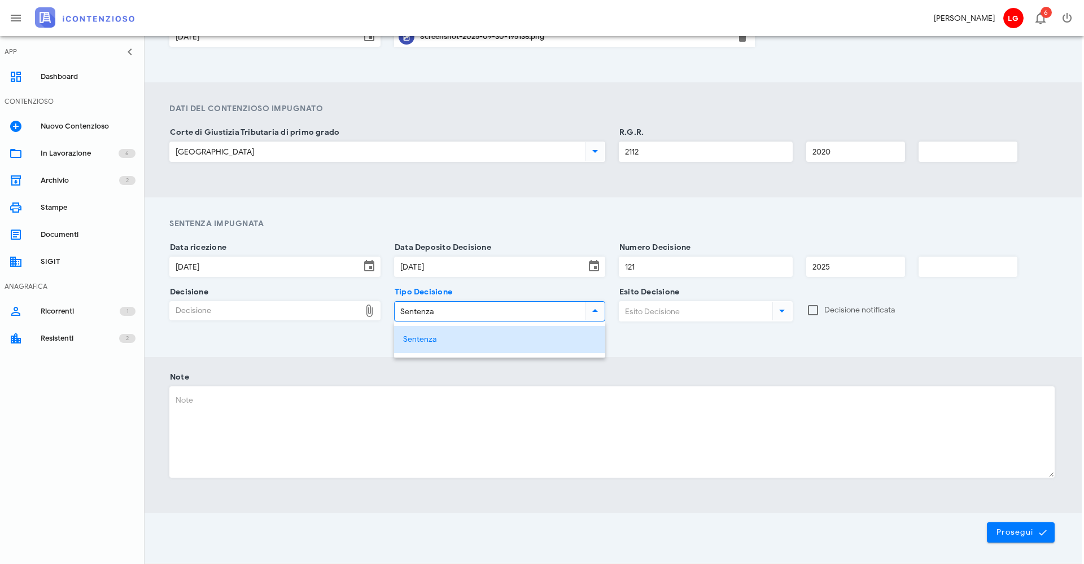
click at [669, 314] on input "Esito Decisione" at bounding box center [694, 311] width 151 height 19
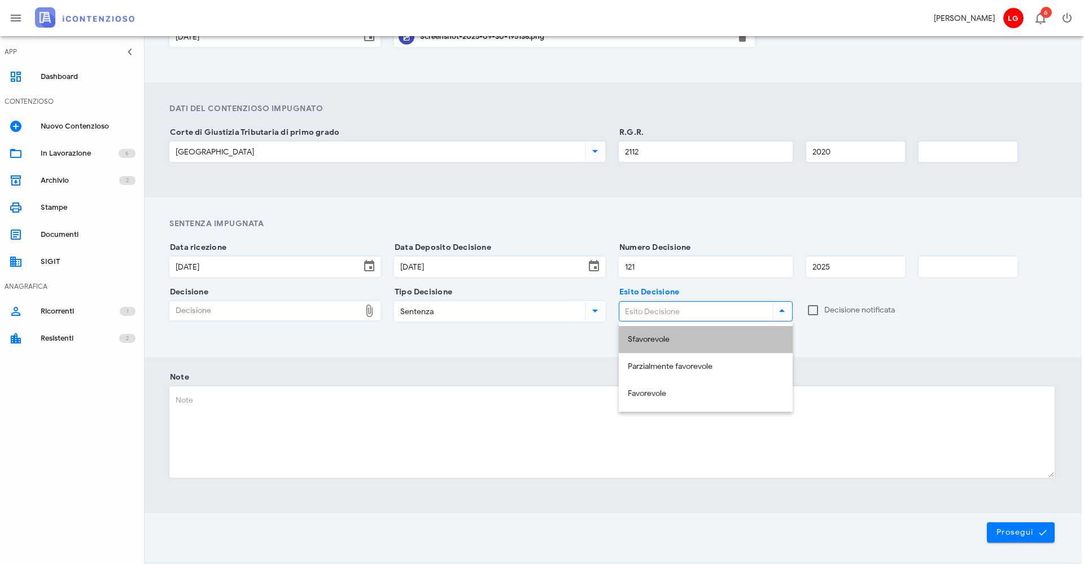
click at [672, 339] on div "Sfavorevole" at bounding box center [706, 340] width 156 height 10
type input "Sfavorevole"
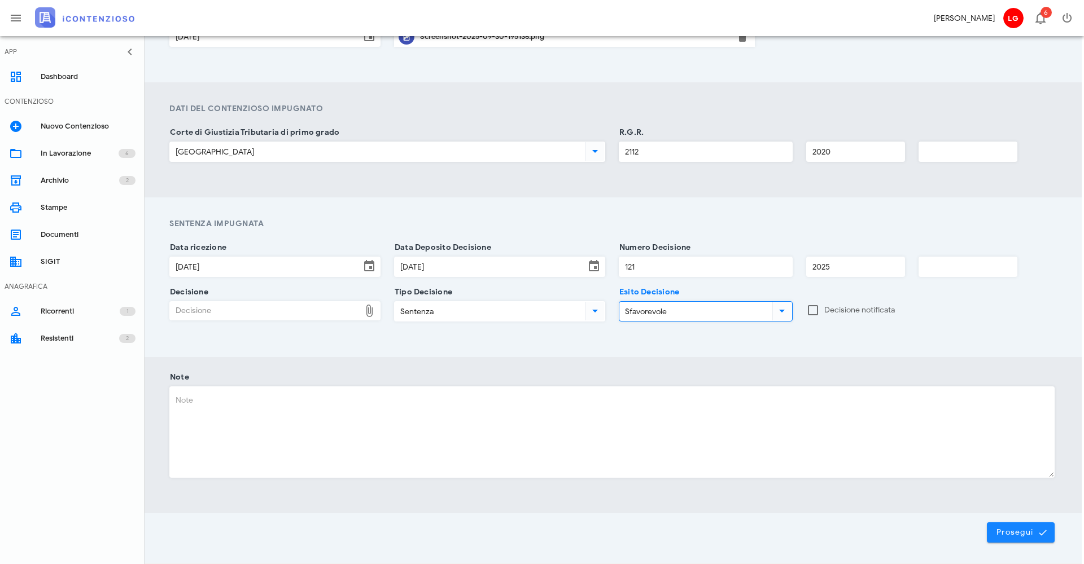
click at [1007, 528] on span "Prosegui" at bounding box center [1021, 533] width 50 height 10
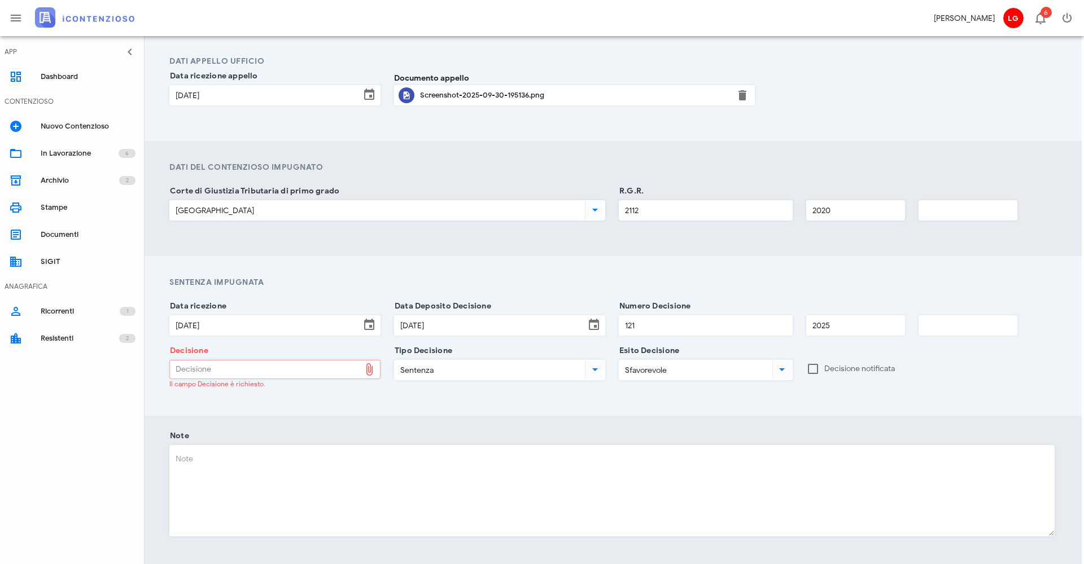
scroll to position [578, 2]
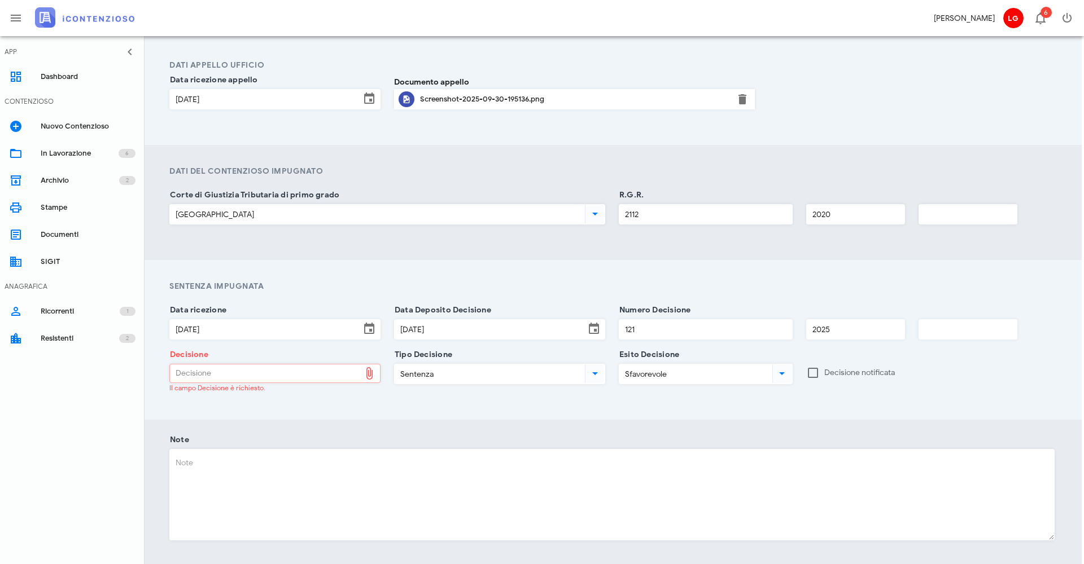
click at [370, 377] on icon at bounding box center [369, 374] width 14 height 14
click at [182, 380] on div "Decisione" at bounding box center [265, 374] width 190 height 18
type input "C:\fakepath\Screenshot 2025-09-30 195136.png"
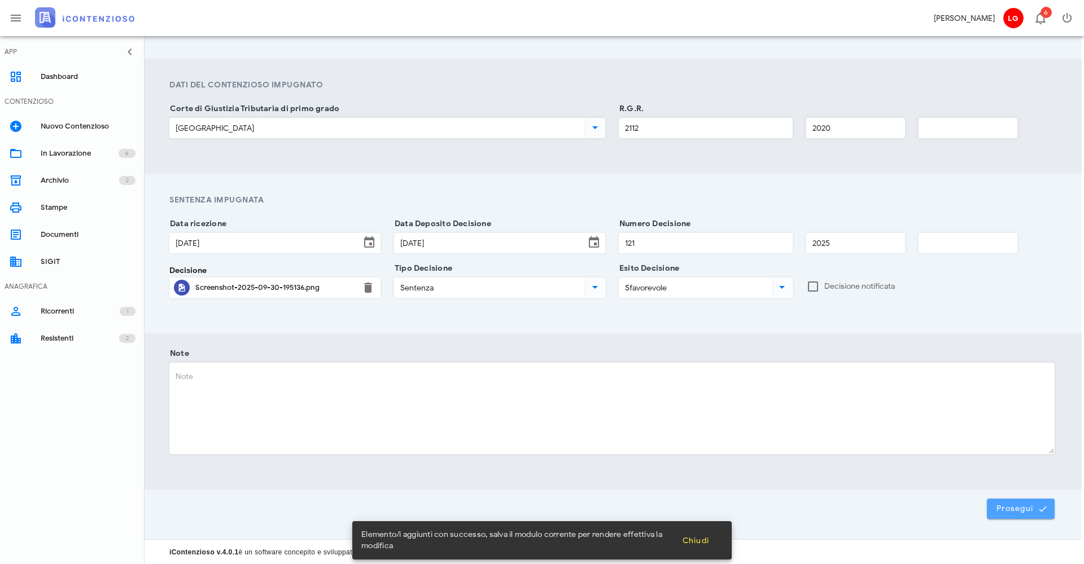
click at [1042, 508] on icon "submit" at bounding box center [1042, 509] width 10 height 10
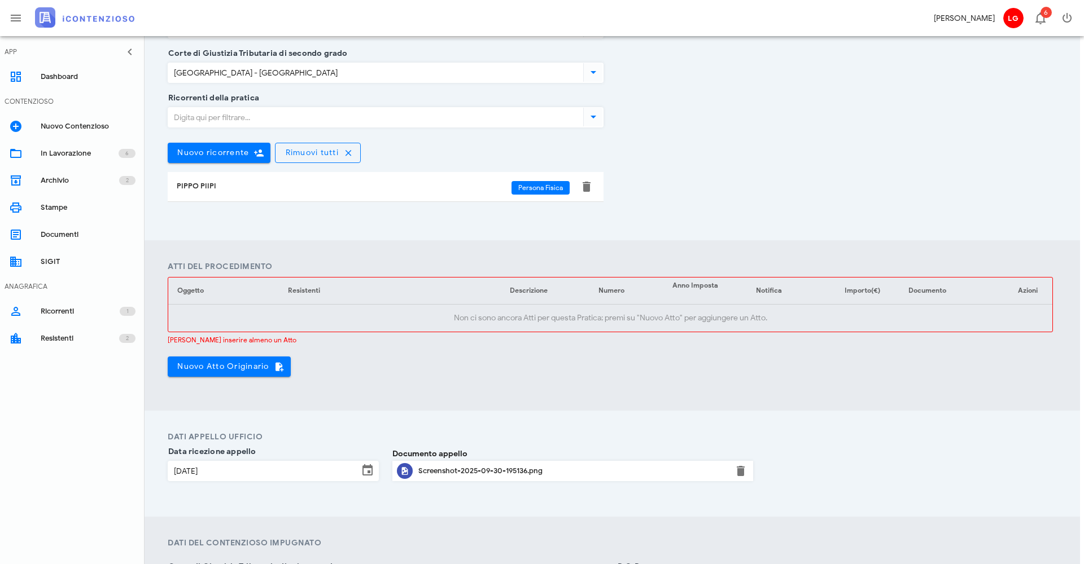
scroll to position [230, 4]
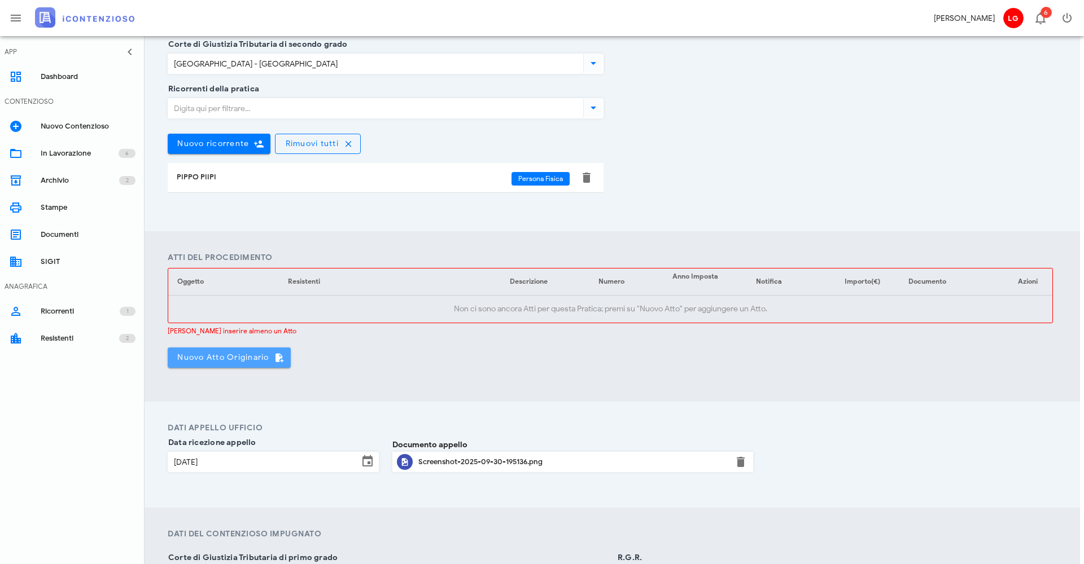
click at [220, 350] on button "Nuovo Atto Originario" at bounding box center [229, 358] width 123 height 20
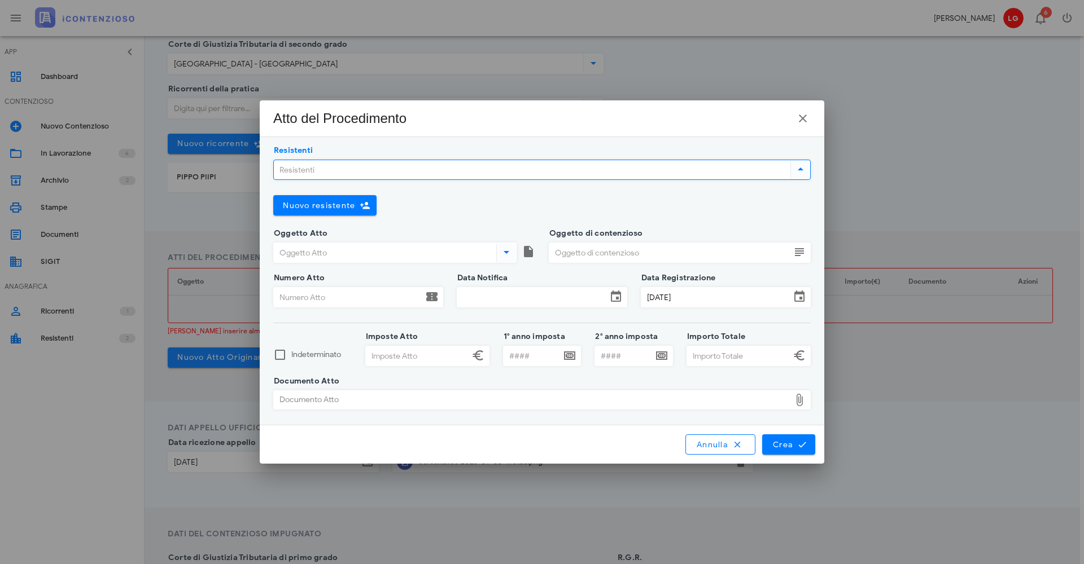
click at [379, 171] on input "Resistenti" at bounding box center [531, 169] width 514 height 19
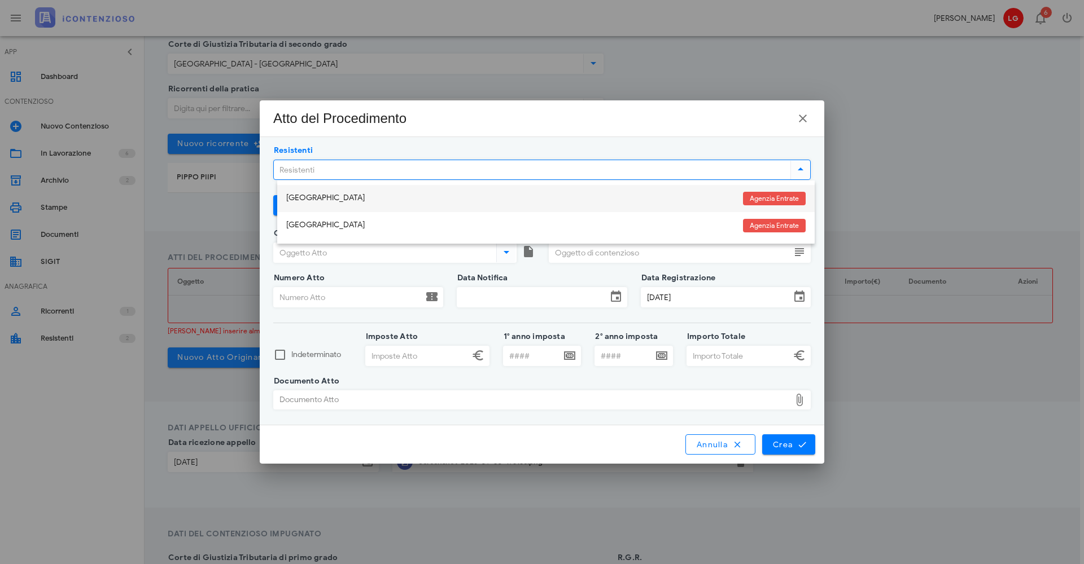
click at [339, 200] on div "PESARO" at bounding box center [510, 199] width 448 height 10
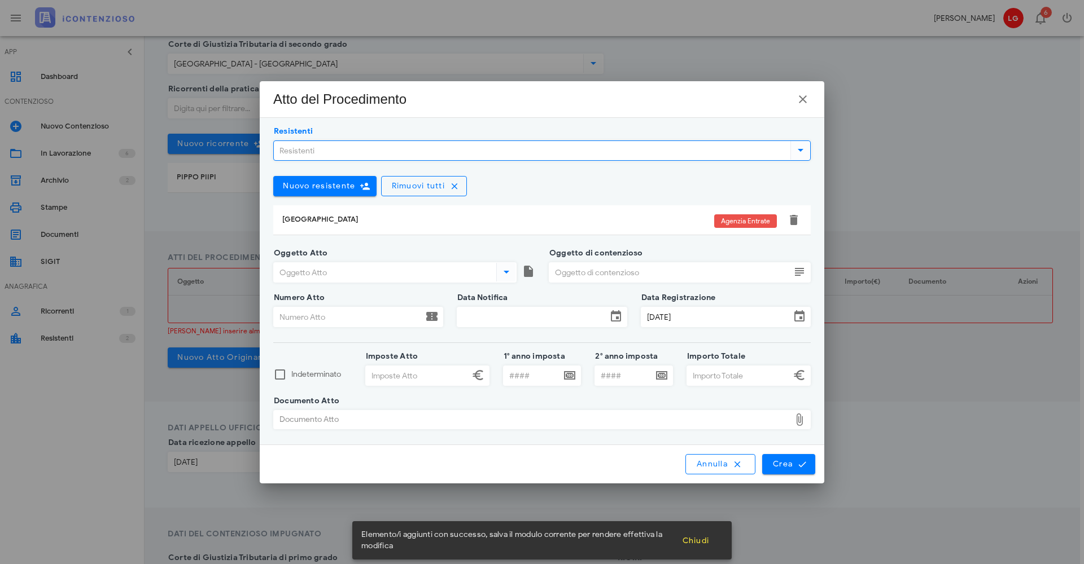
click at [383, 277] on input "Oggetto Atto" at bounding box center [384, 272] width 220 height 19
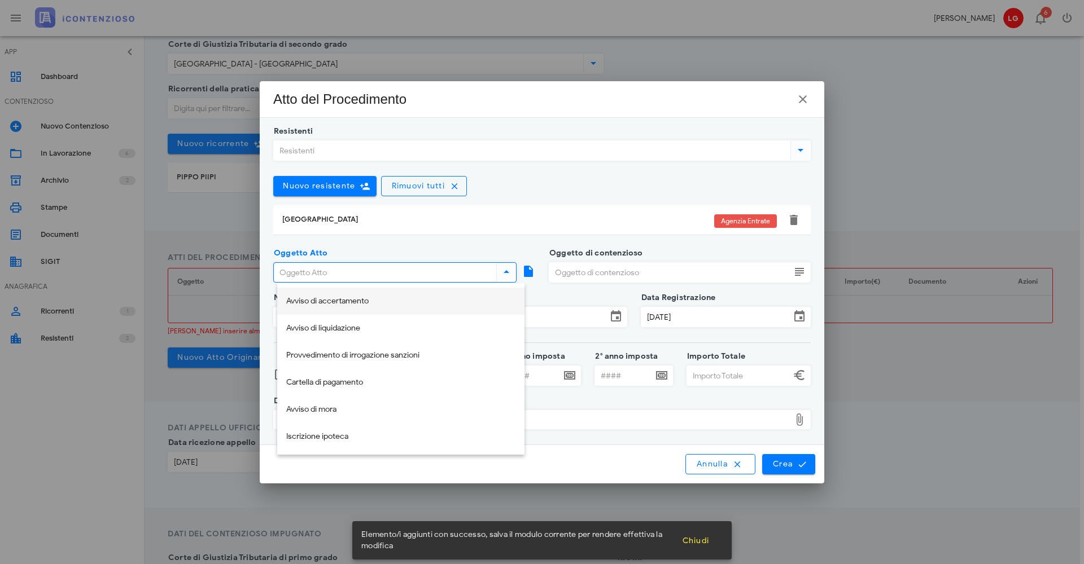
click at [416, 305] on div "Avviso di accertamento" at bounding box center [400, 302] width 229 height 10
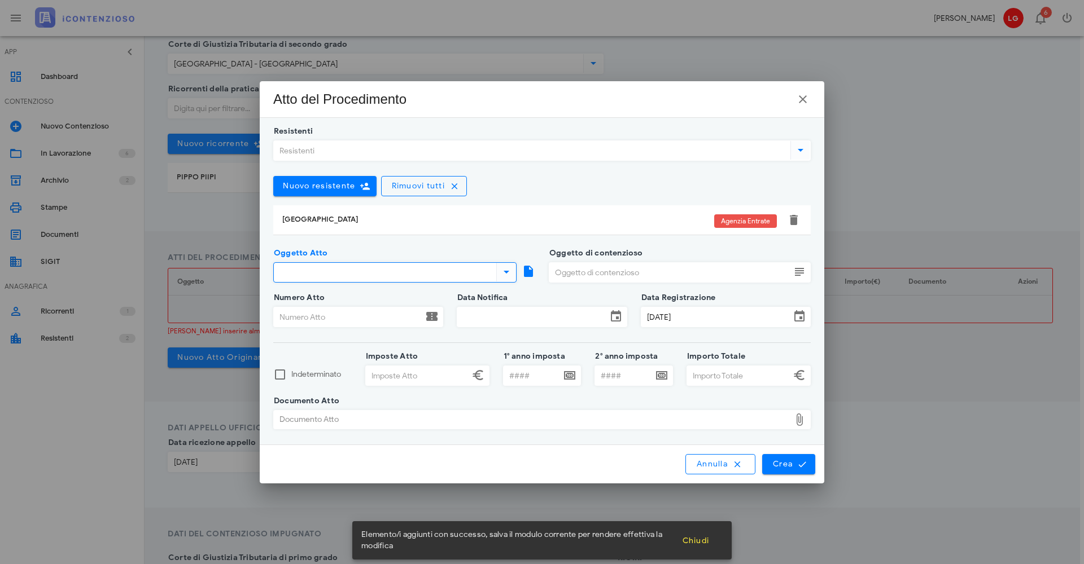
type input "Avviso di accertamento"
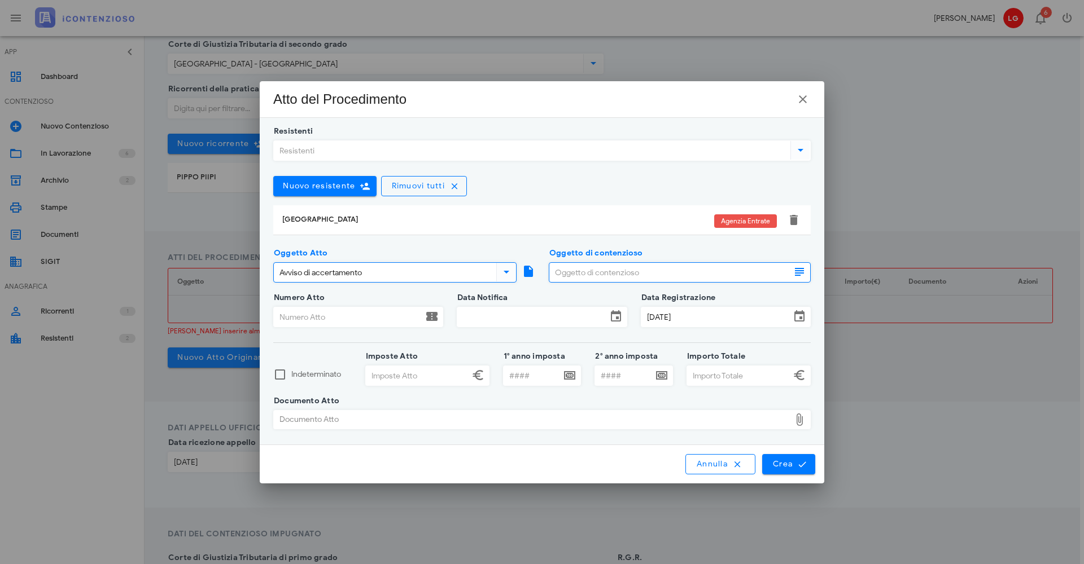
click at [613, 270] on input "Oggetto di contenzioso" at bounding box center [669, 272] width 241 height 19
type input "sdgasd"
click at [322, 303] on label "Numero Atto" at bounding box center [297, 297] width 54 height 11
click at [322, 308] on input "Numero Atto" at bounding box center [348, 317] width 149 height 19
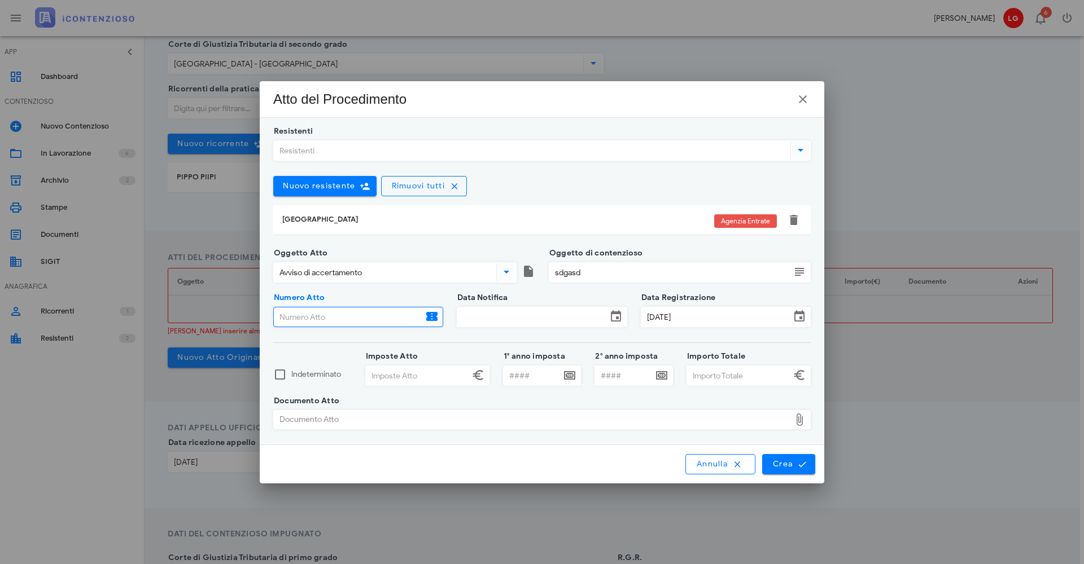
click at [325, 311] on input "Numero Atto" at bounding box center [348, 317] width 149 height 19
type input "fadfafa"
click at [507, 310] on input "Data Notifica" at bounding box center [531, 317] width 149 height 19
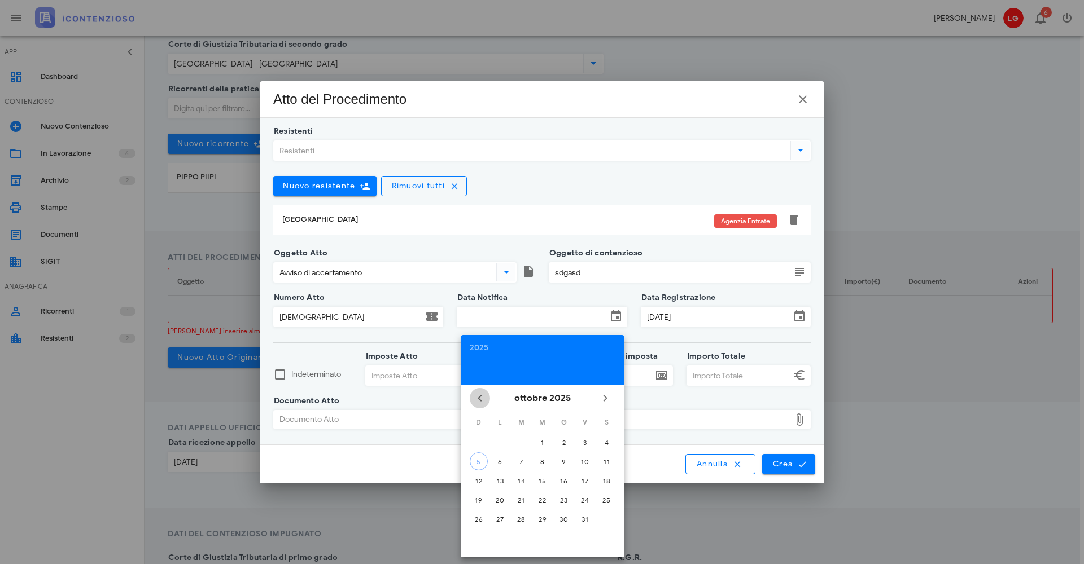
click at [481, 400] on icon "Il mese scorso" at bounding box center [480, 399] width 14 height 14
click at [523, 521] on div "30" at bounding box center [521, 519] width 18 height 8
type input "30/09/2025"
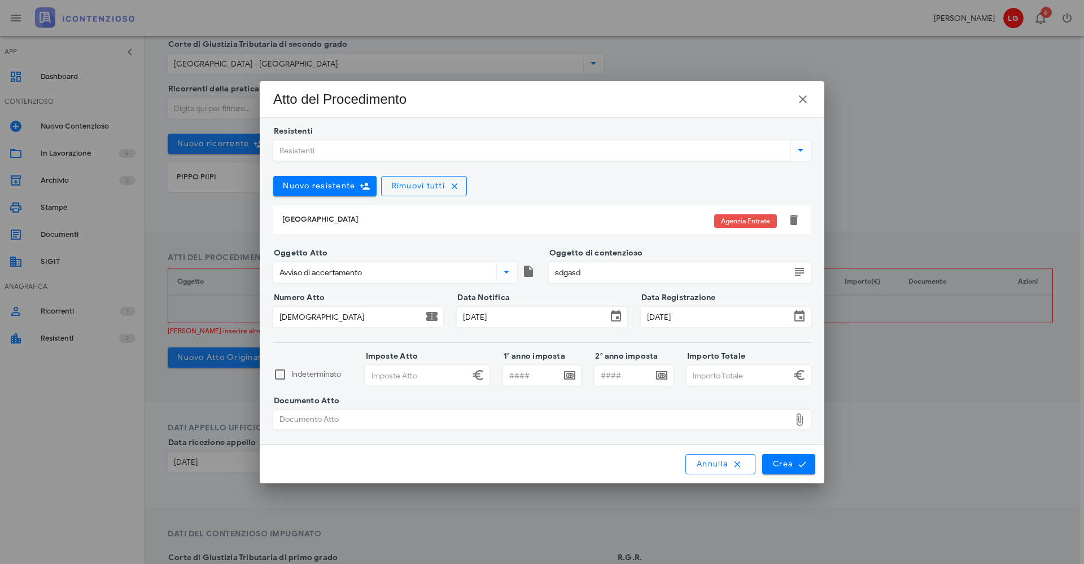
click at [395, 379] on input "Imposte Atto" at bounding box center [417, 375] width 103 height 19
drag, startPoint x: 280, startPoint y: 378, endPoint x: 374, endPoint y: 396, distance: 95.4
click at [280, 378] on div at bounding box center [279, 374] width 19 height 19
checkbox input "true"
drag, startPoint x: 730, startPoint y: 431, endPoint x: 721, endPoint y: 423, distance: 12.8
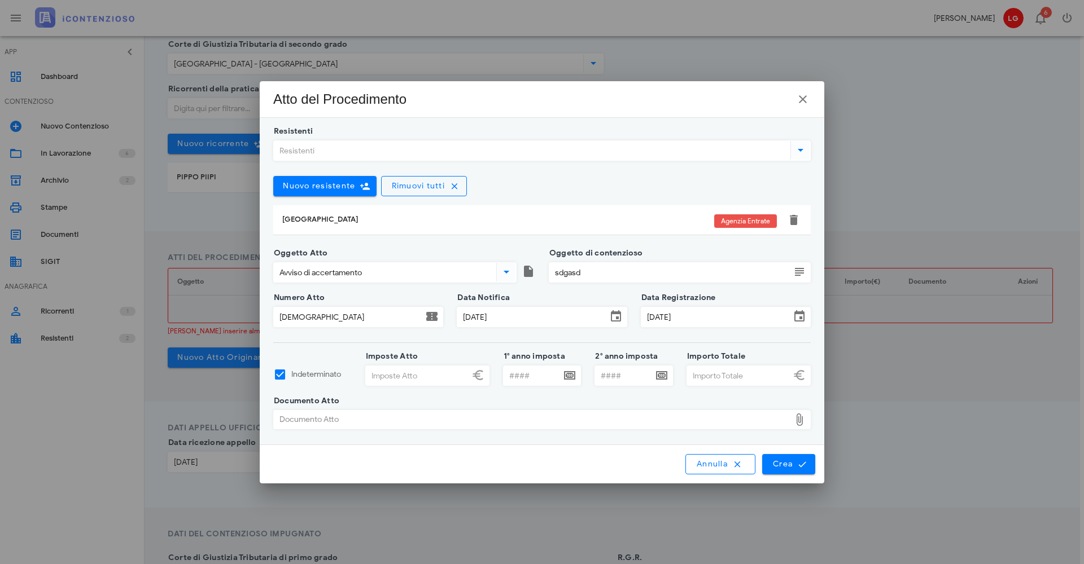
click at [730, 431] on div at bounding box center [541, 435] width 537 height 8
click at [304, 423] on div "Documento Atto" at bounding box center [532, 420] width 516 height 18
type input "C:\fakepath\Screenshot 2025-09-30 195136.png"
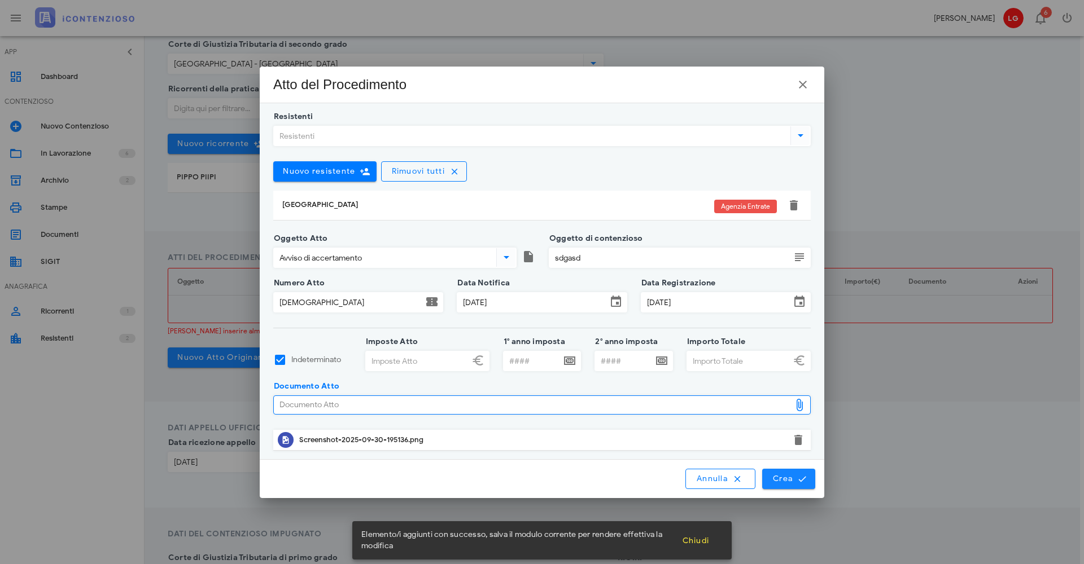
click at [785, 476] on span "Crea" at bounding box center [788, 479] width 33 height 10
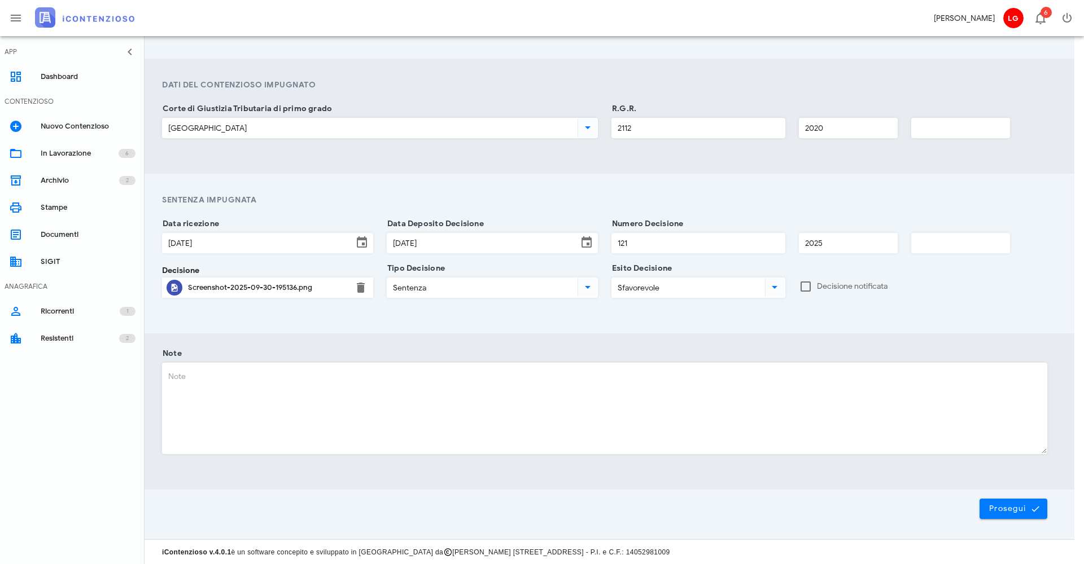
click at [1029, 510] on span "Prosegui" at bounding box center [1013, 509] width 50 height 10
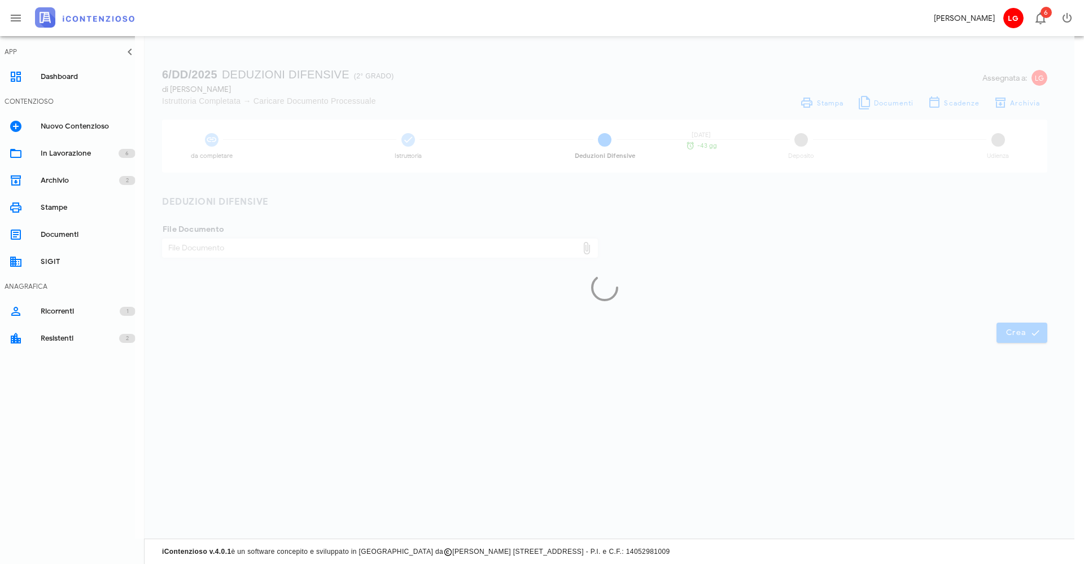
scroll to position [0, 10]
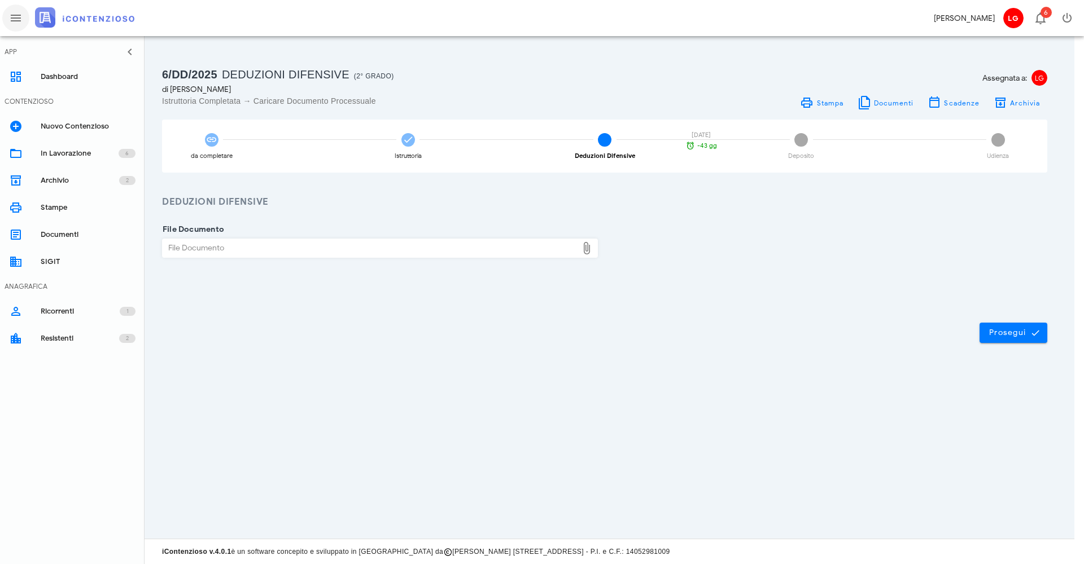
click at [22, 15] on icon "button" at bounding box center [16, 18] width 14 height 14
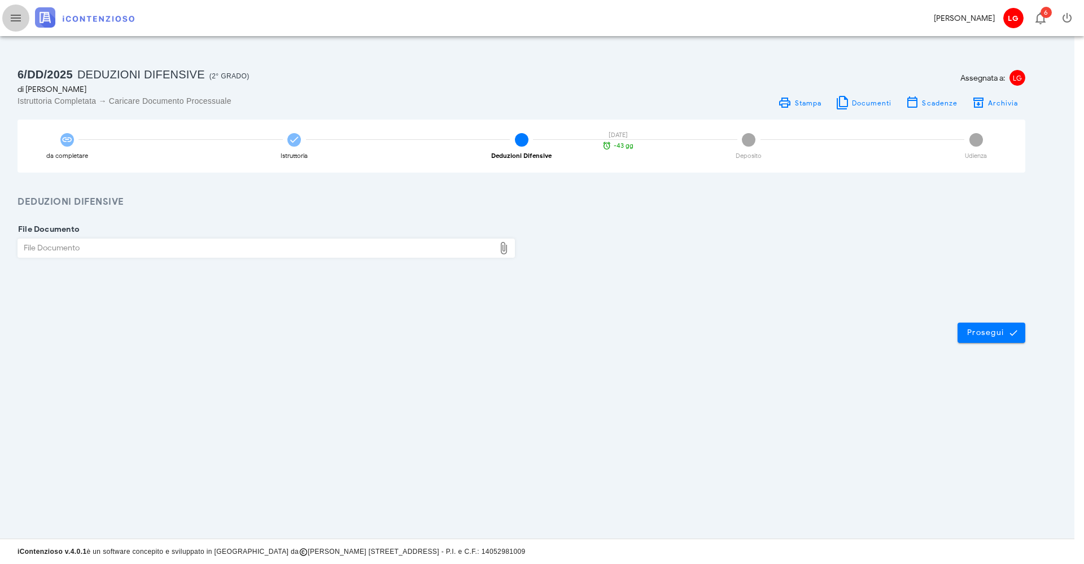
click at [23, 14] on span "button" at bounding box center [15, 18] width 27 height 14
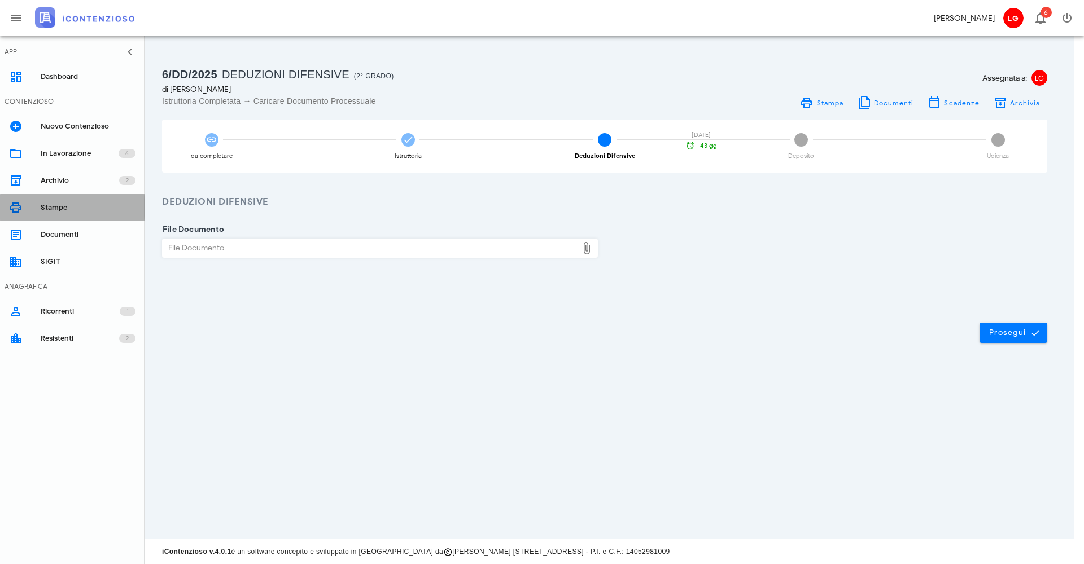
click at [47, 211] on div "Stampe" at bounding box center [88, 207] width 95 height 9
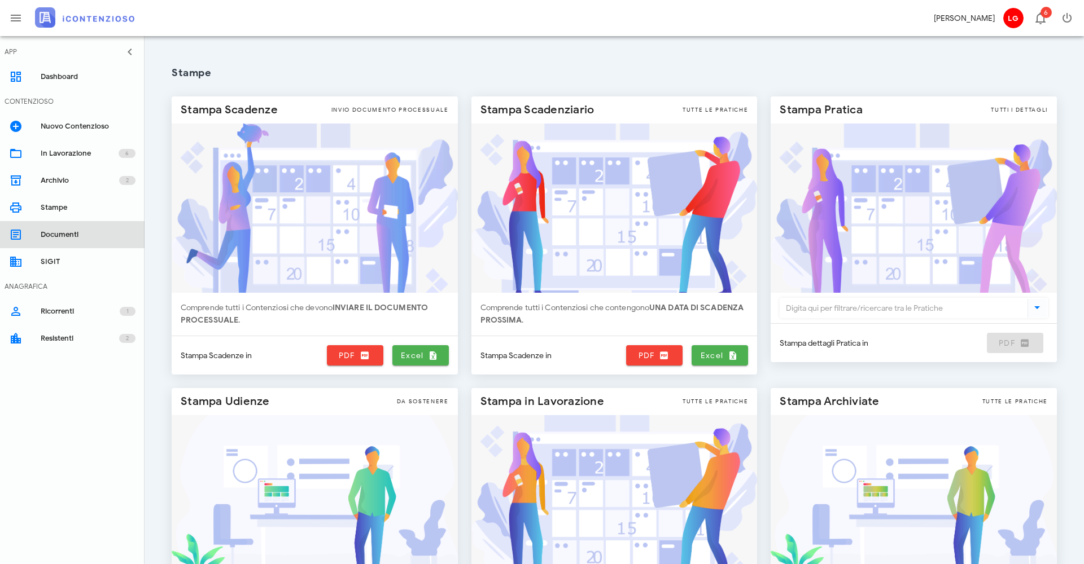
click at [60, 236] on div "Documenti" at bounding box center [88, 234] width 95 height 9
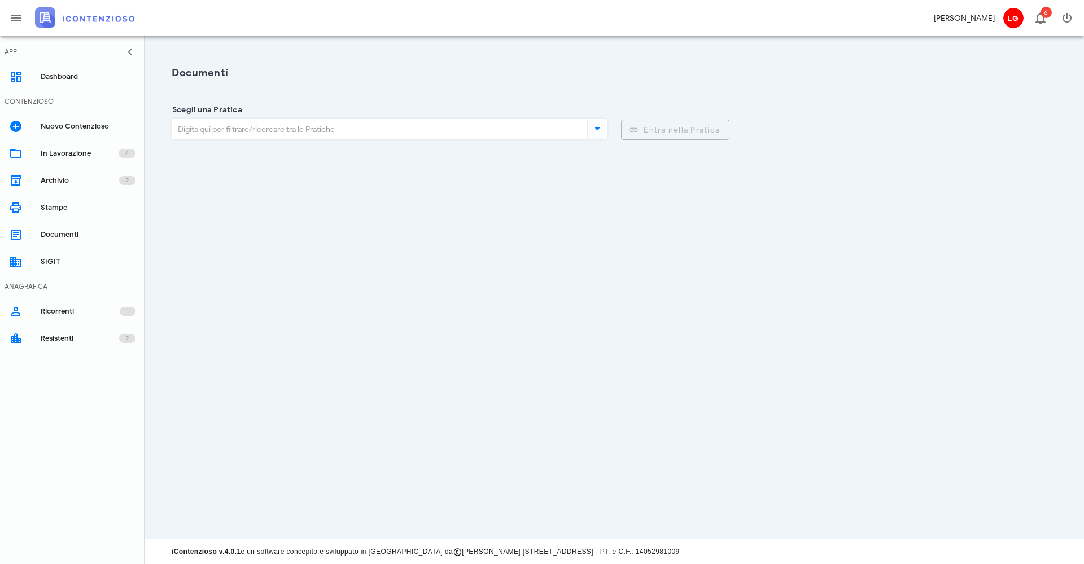
click at [599, 135] on icon at bounding box center [597, 129] width 14 height 14
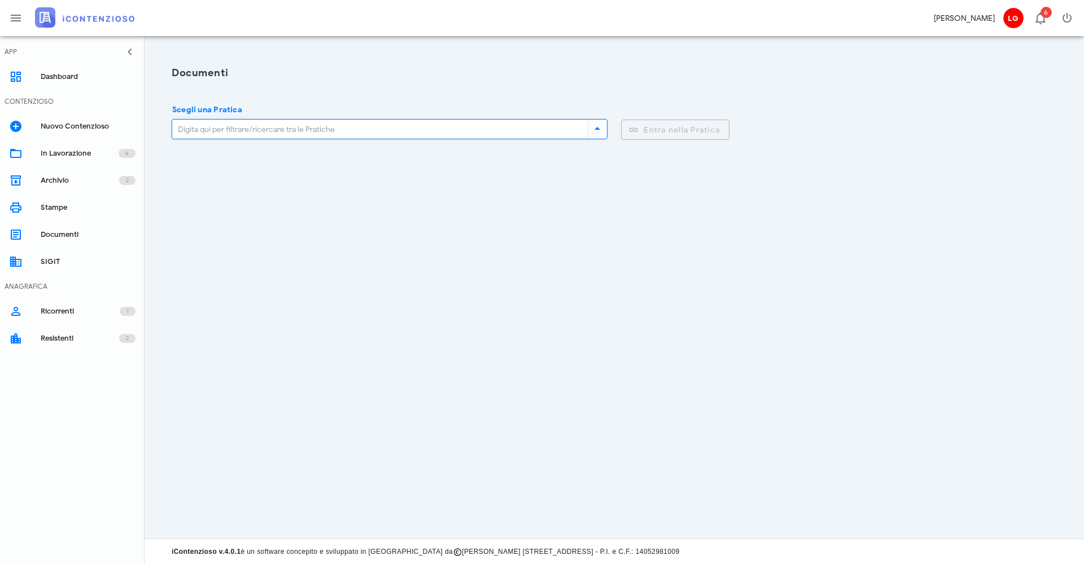
click at [598, 130] on icon at bounding box center [597, 129] width 14 height 14
click at [508, 125] on input "Scegli una Pratica" at bounding box center [377, 129] width 410 height 19
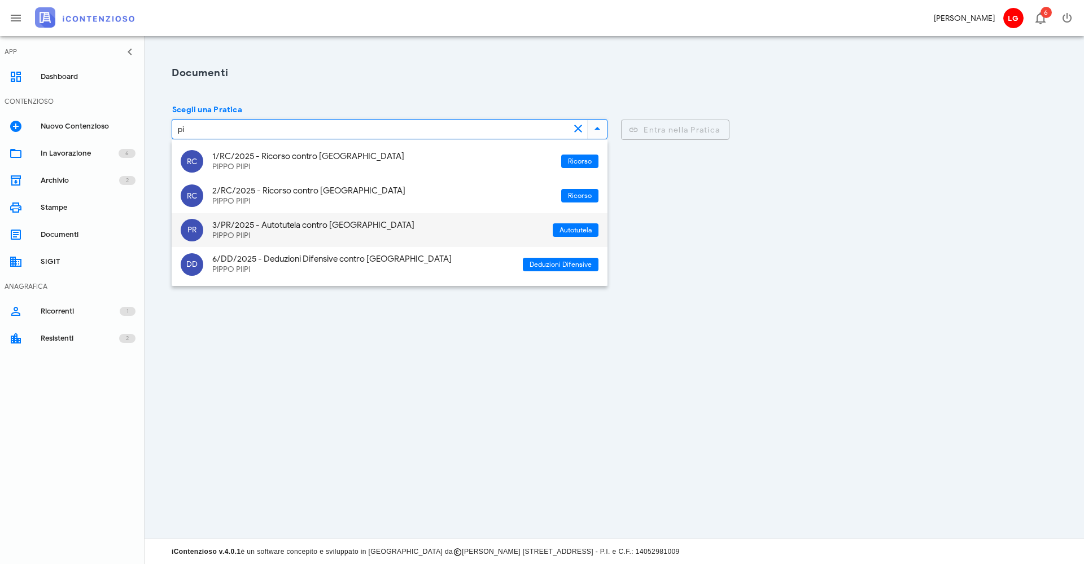
click at [251, 224] on div "3/PR/2025 - Autotutela contro [GEOGRAPHIC_DATA]" at bounding box center [377, 225] width 331 height 10
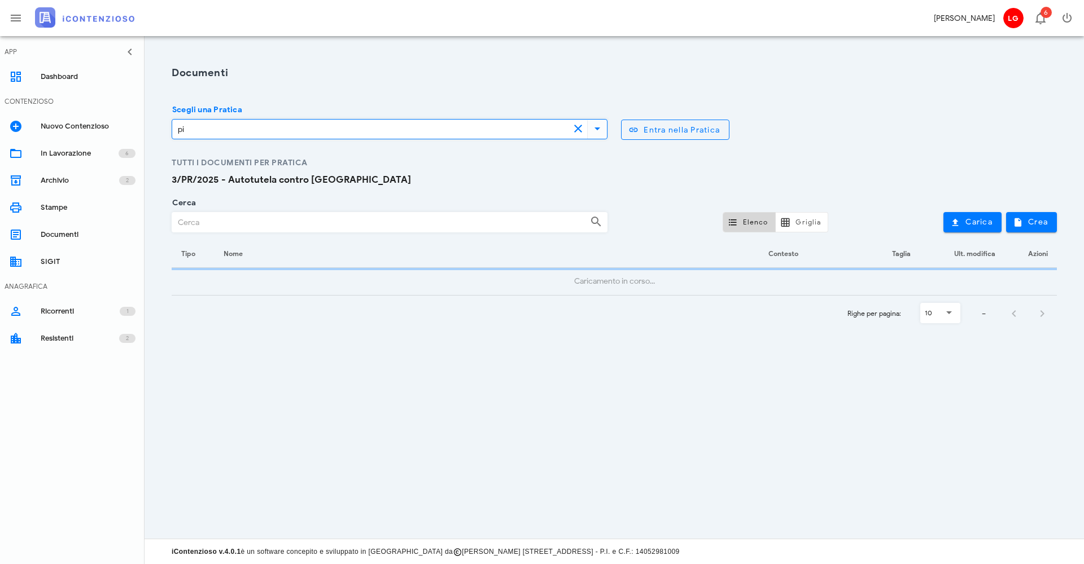
type input "3/PR/2025 - Autotutela"
